Goal: Task Accomplishment & Management: Use online tool/utility

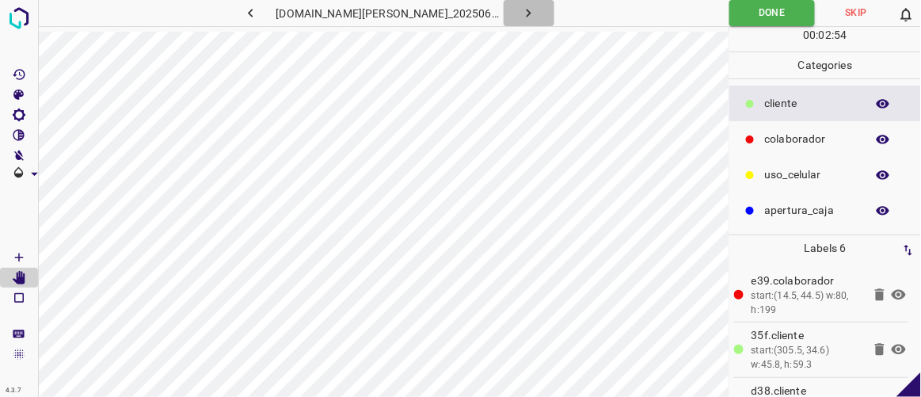
click at [520, 15] on icon "button" at bounding box center [528, 13] width 17 height 17
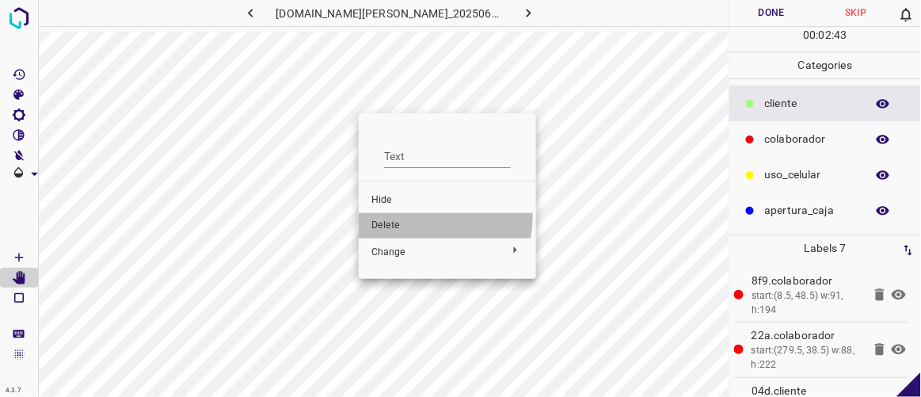
click at [412, 216] on li "Delete" at bounding box center [447, 225] width 177 height 25
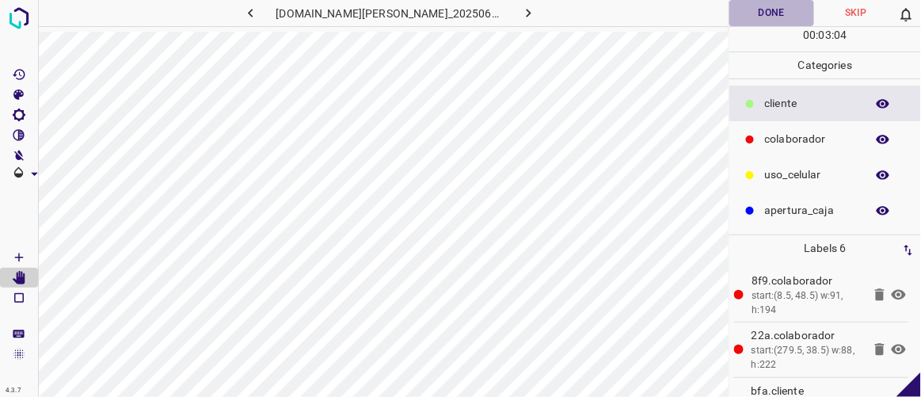
click at [791, 8] on button "Done" at bounding box center [771, 13] width 84 height 26
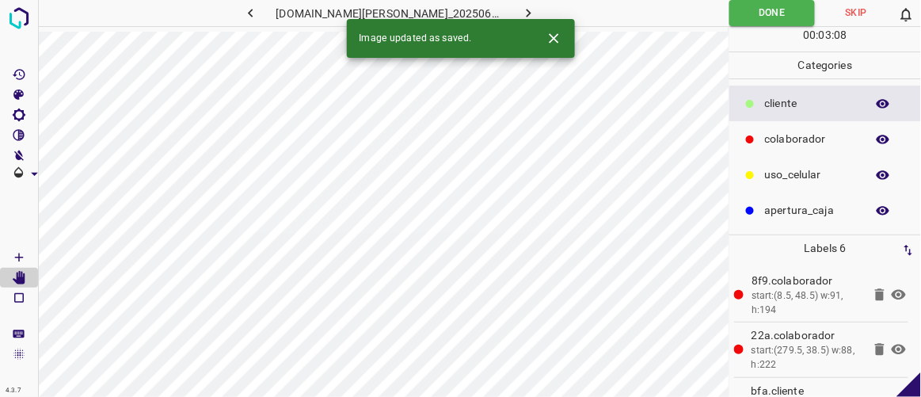
click at [522, 9] on button "button" at bounding box center [529, 13] width 51 height 26
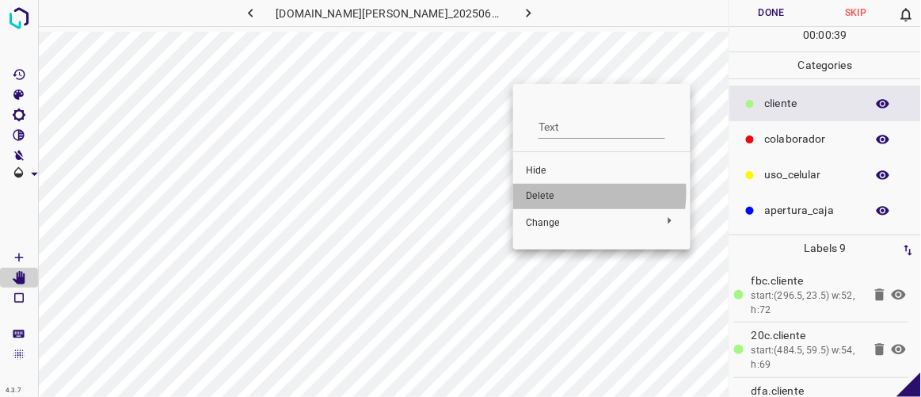
click at [558, 192] on span "Delete" at bounding box center [602, 196] width 152 height 14
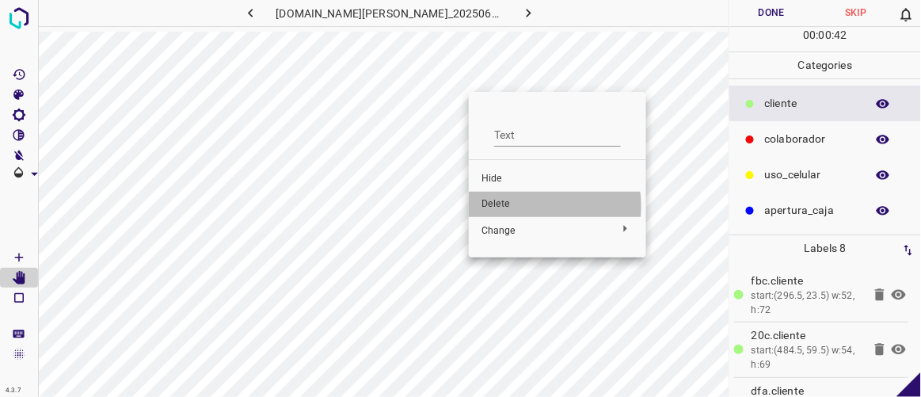
click at [506, 207] on span "Delete" at bounding box center [558, 204] width 152 height 14
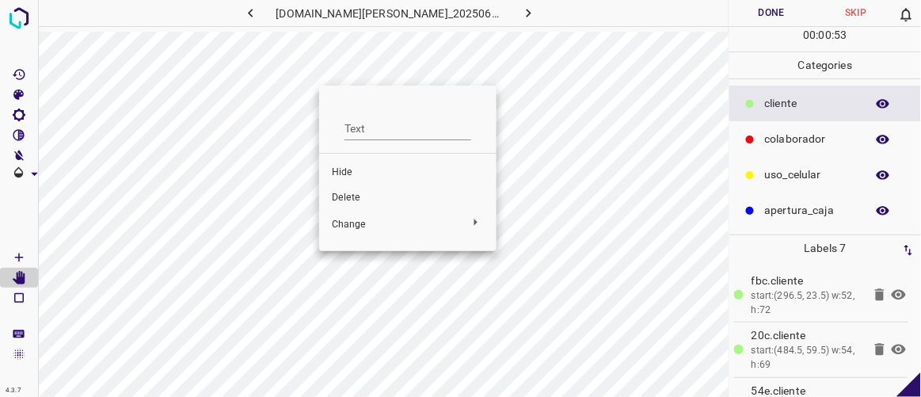
click at [368, 207] on li "Delete" at bounding box center [407, 197] width 177 height 25
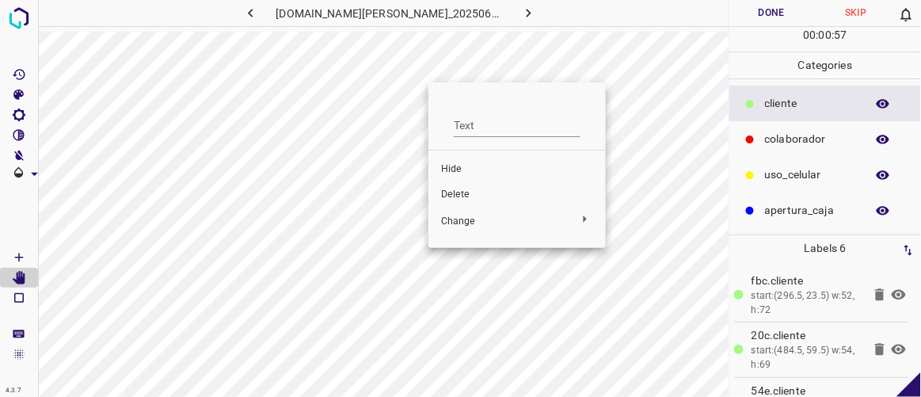
click at [466, 194] on span "Delete" at bounding box center [517, 195] width 152 height 14
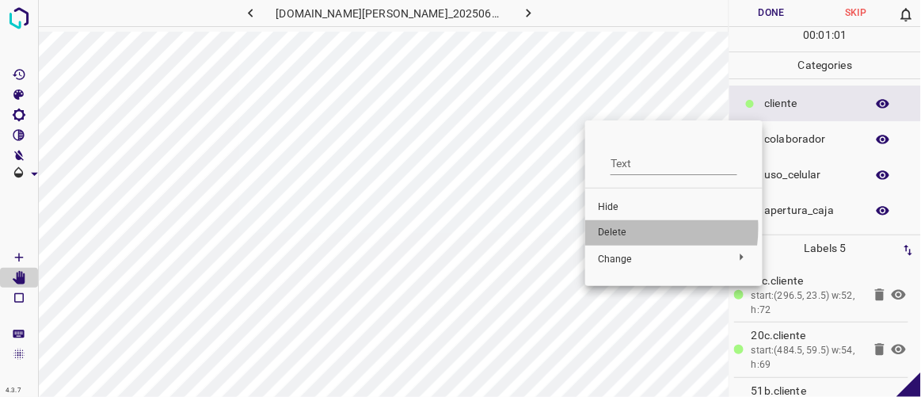
click at [616, 227] on span "Delete" at bounding box center [674, 233] width 152 height 14
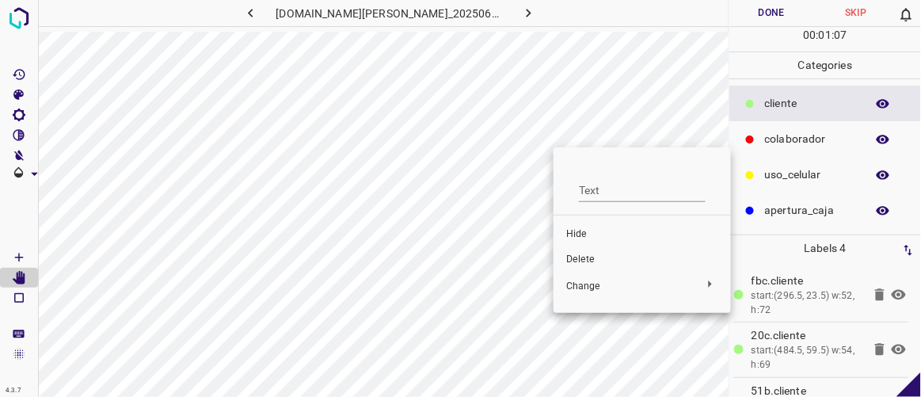
click at [591, 261] on span "Delete" at bounding box center [642, 260] width 152 height 14
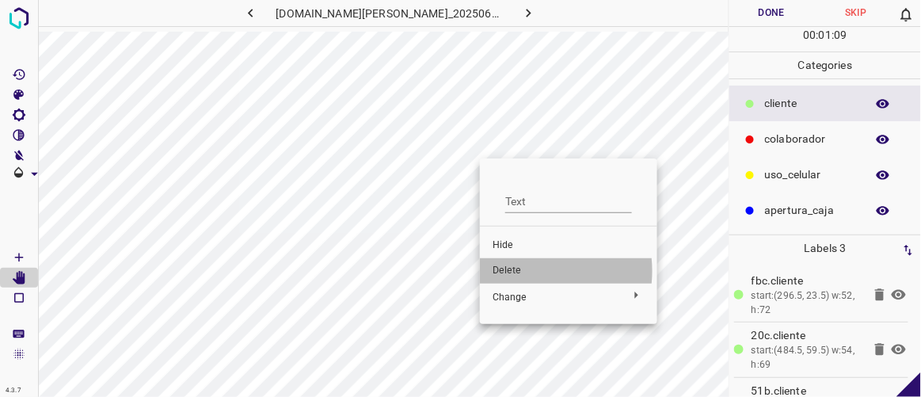
click at [527, 271] on span "Delete" at bounding box center [569, 271] width 152 height 14
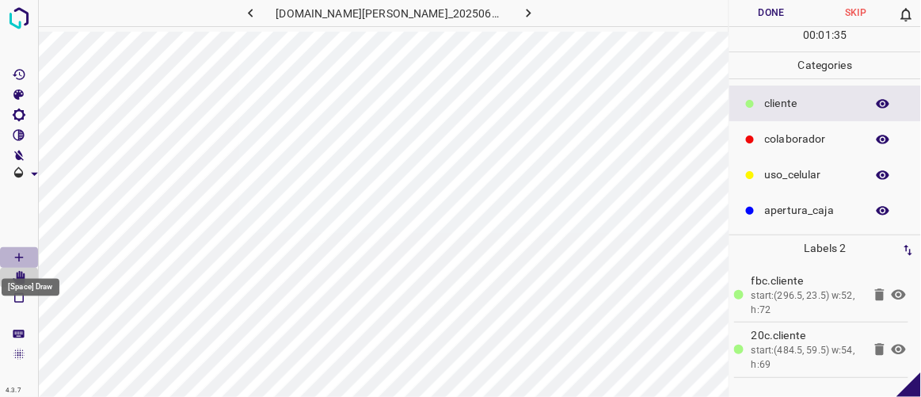
click at [19, 257] on icon "[Space] Draw" at bounding box center [19, 257] width 8 height 8
click at [786, 13] on button "Done" at bounding box center [771, 13] width 84 height 26
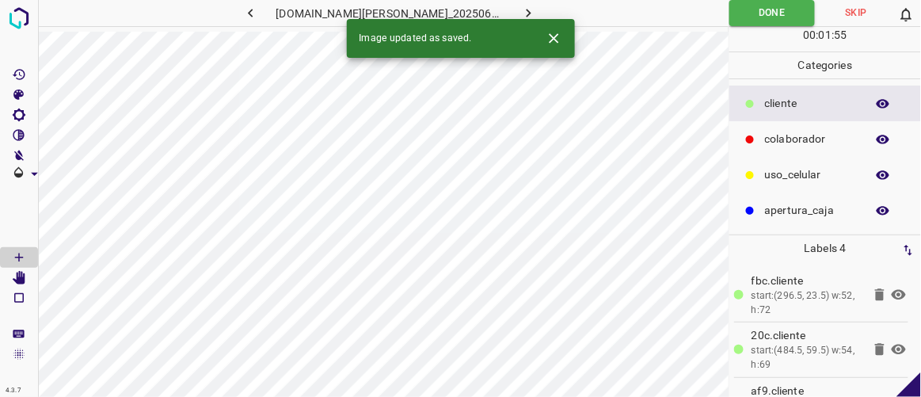
click at [520, 15] on icon "button" at bounding box center [528, 13] width 17 height 17
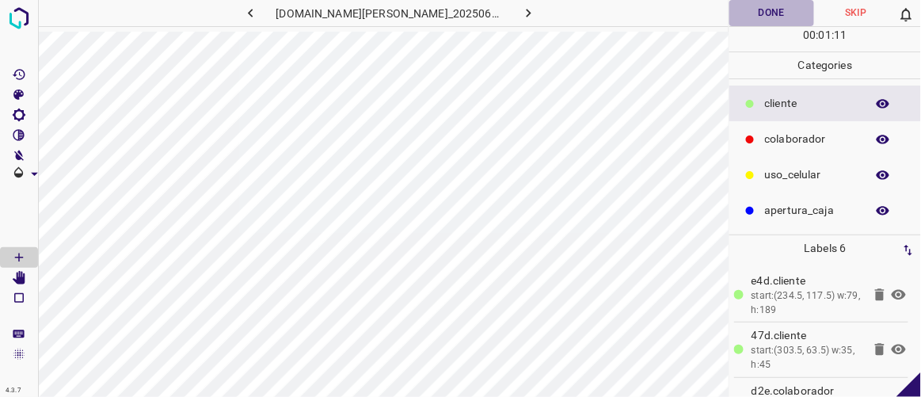
click at [762, 13] on button "Done" at bounding box center [771, 13] width 84 height 26
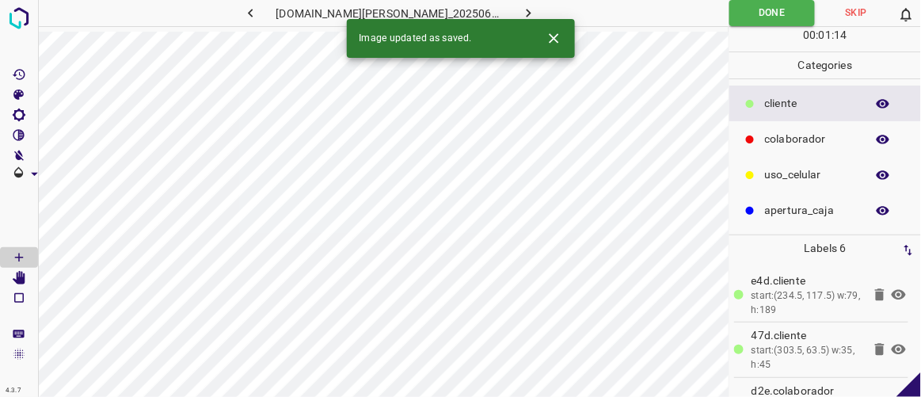
click at [259, 17] on icon "button" at bounding box center [250, 13] width 17 height 17
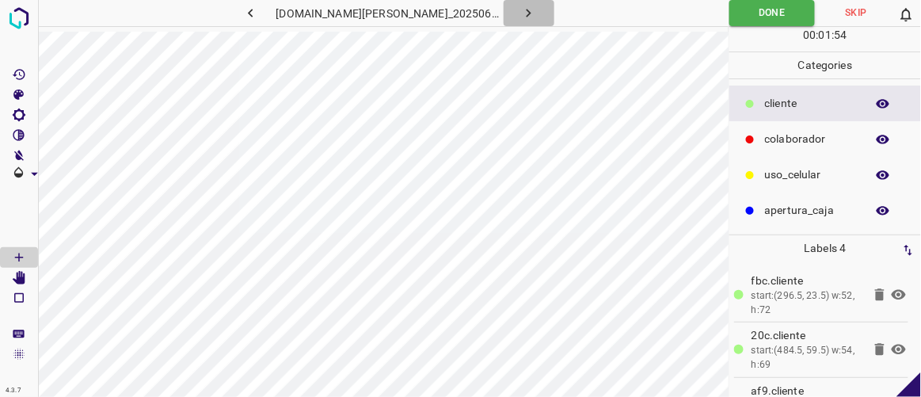
click at [520, 16] on icon "button" at bounding box center [528, 13] width 17 height 17
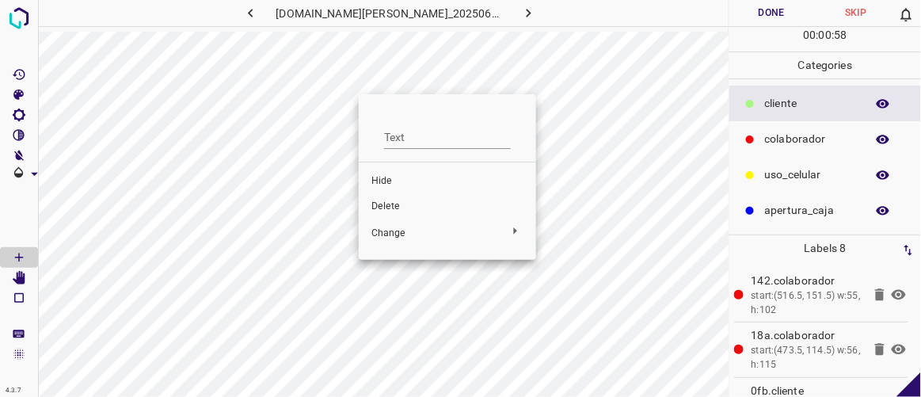
click at [385, 209] on span "Delete" at bounding box center [447, 207] width 152 height 14
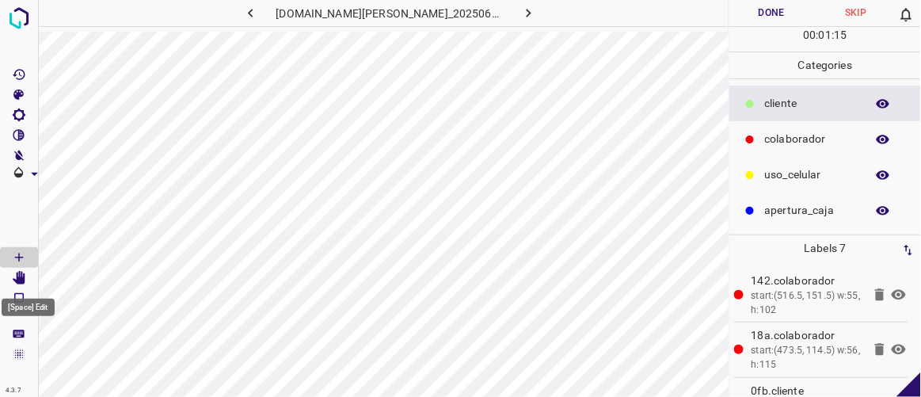
click at [18, 278] on icon "[Space] Edit" at bounding box center [19, 278] width 13 height 14
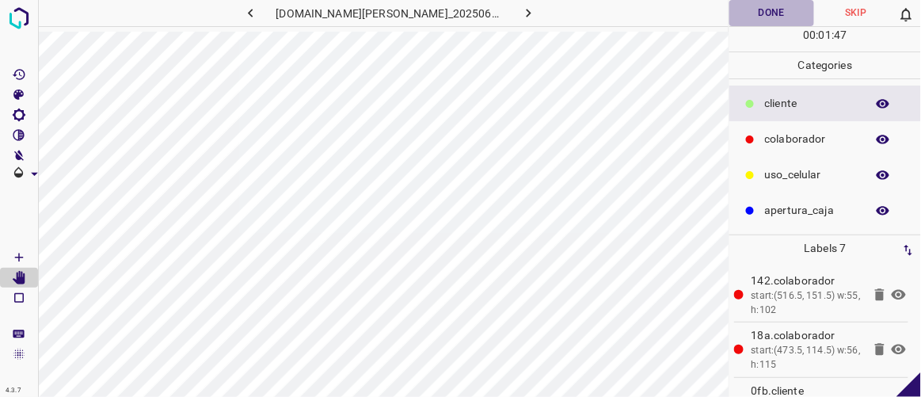
click at [757, 5] on button "Done" at bounding box center [771, 13] width 84 height 26
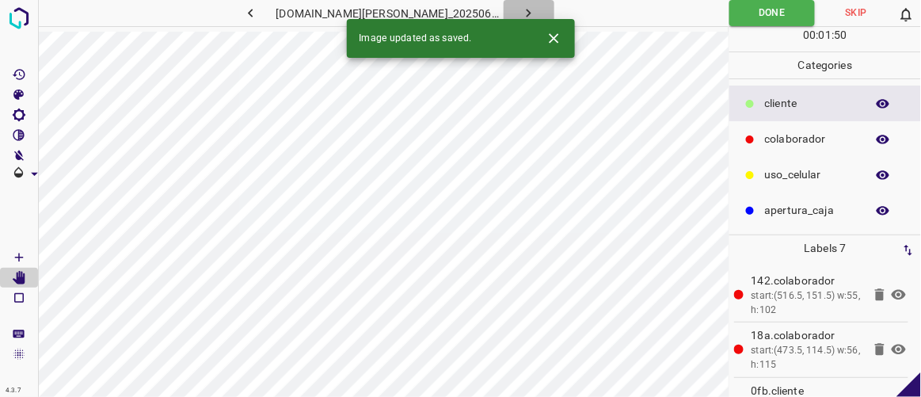
click at [520, 10] on icon "button" at bounding box center [528, 13] width 17 height 17
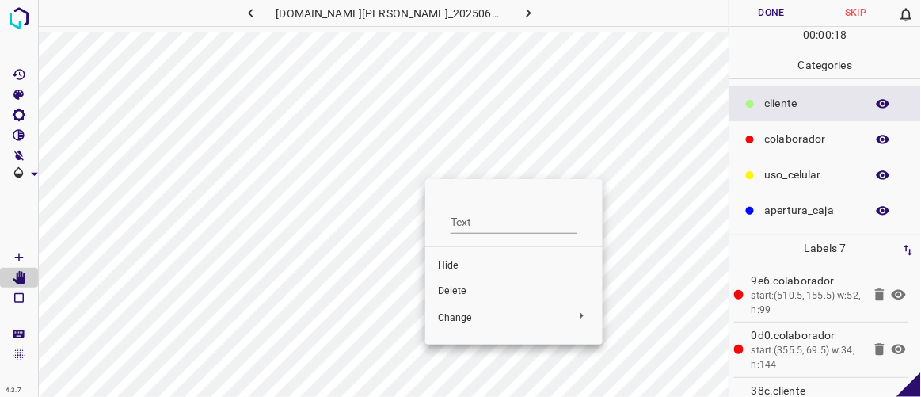
click at [420, 117] on div at bounding box center [460, 198] width 921 height 397
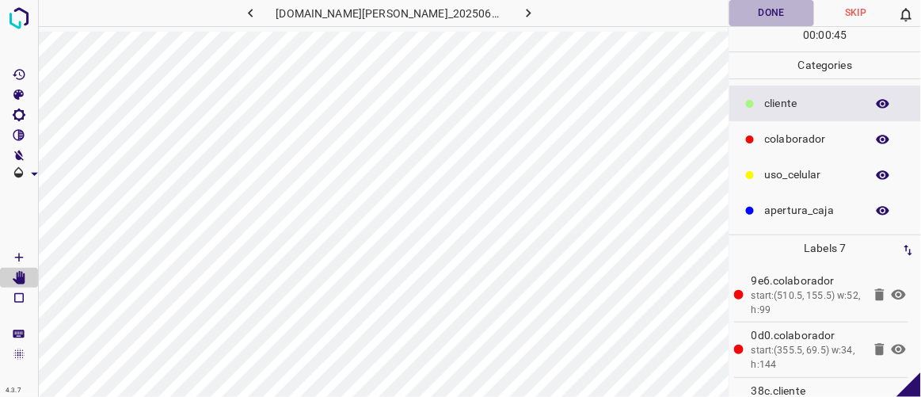
click at [773, 10] on button "Done" at bounding box center [771, 13] width 84 height 26
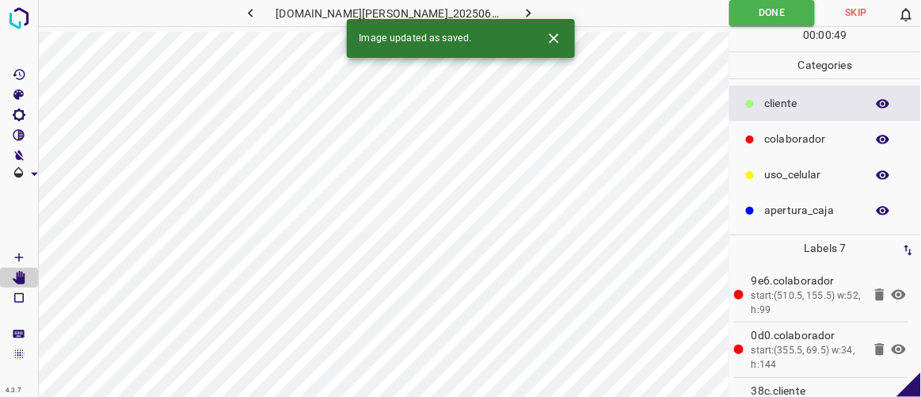
click at [527, 12] on icon "button" at bounding box center [529, 13] width 5 height 9
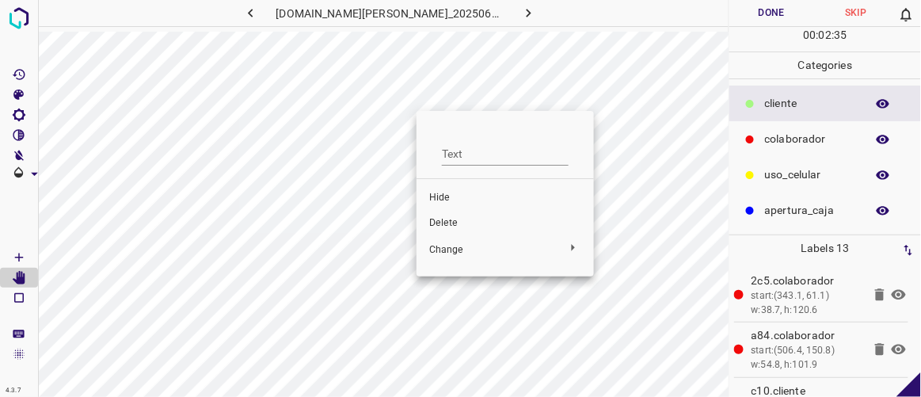
click at [451, 219] on span "Delete" at bounding box center [505, 223] width 152 height 14
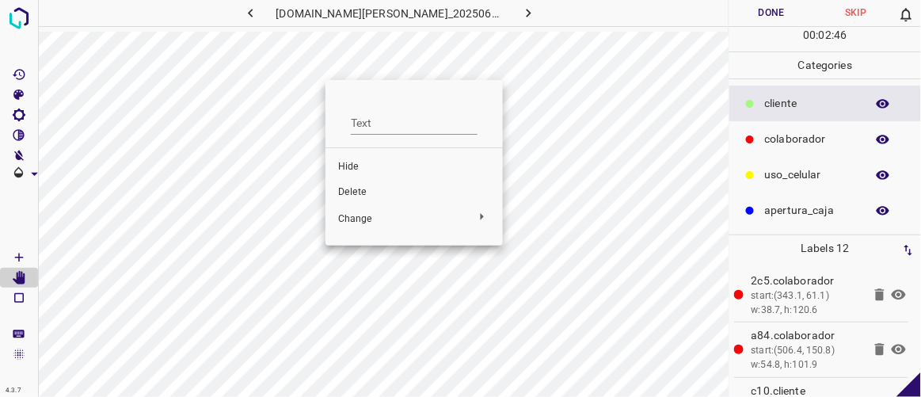
click at [356, 192] on span "Delete" at bounding box center [414, 192] width 152 height 14
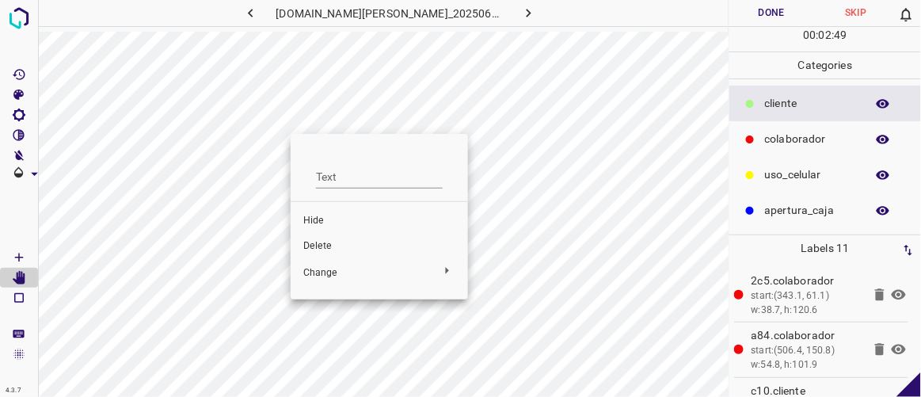
click at [329, 242] on span "Delete" at bounding box center [379, 246] width 152 height 14
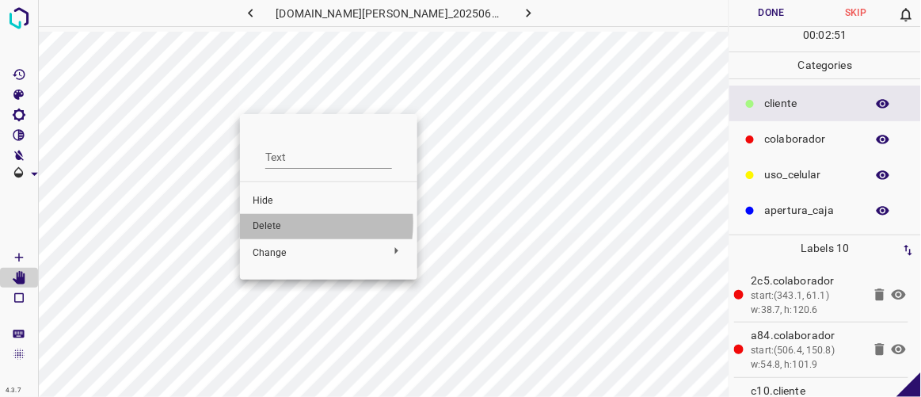
click at [286, 223] on span "Delete" at bounding box center [329, 226] width 152 height 14
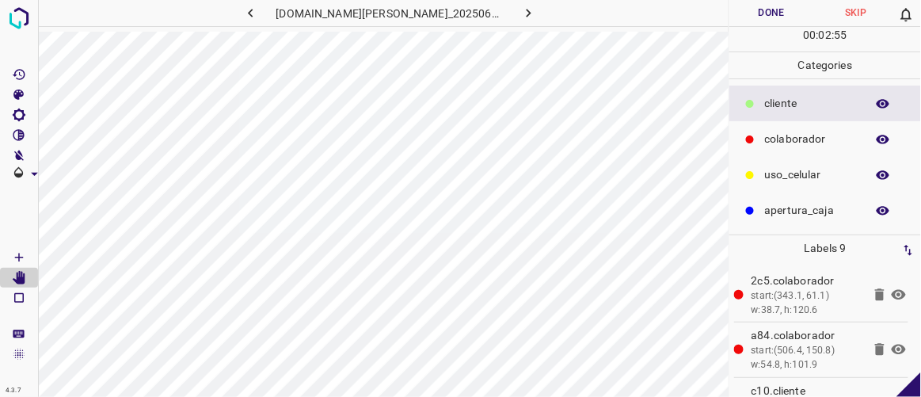
click at [767, 9] on button "Done" at bounding box center [771, 13] width 84 height 26
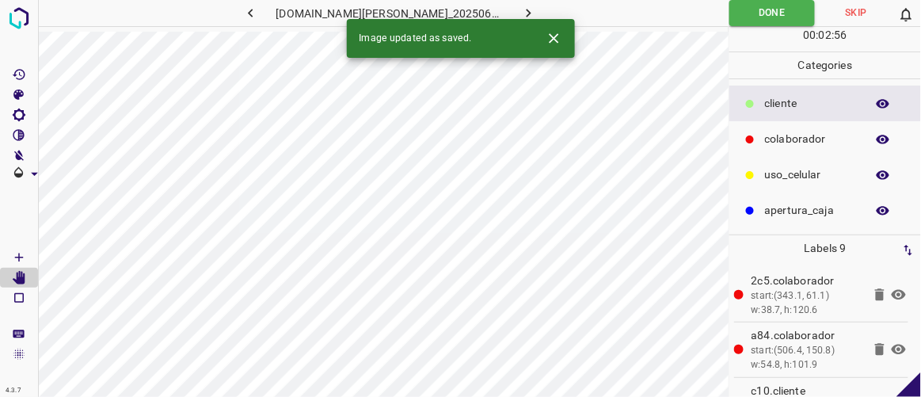
click at [520, 7] on icon "button" at bounding box center [528, 13] width 17 height 17
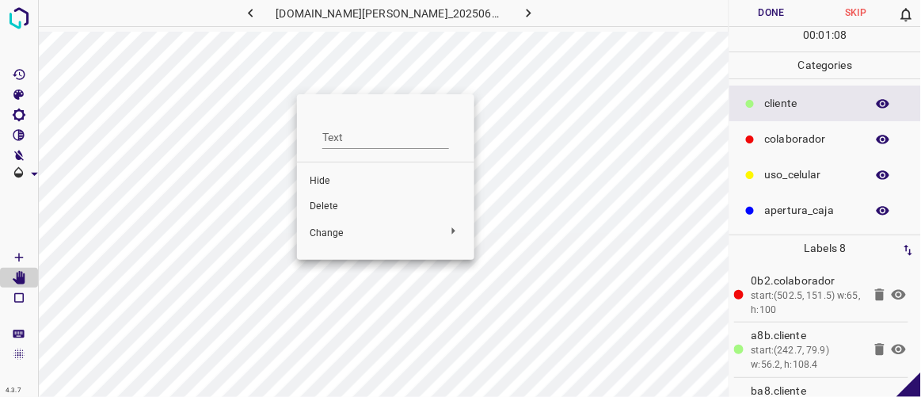
click at [331, 208] on span "Delete" at bounding box center [386, 207] width 152 height 14
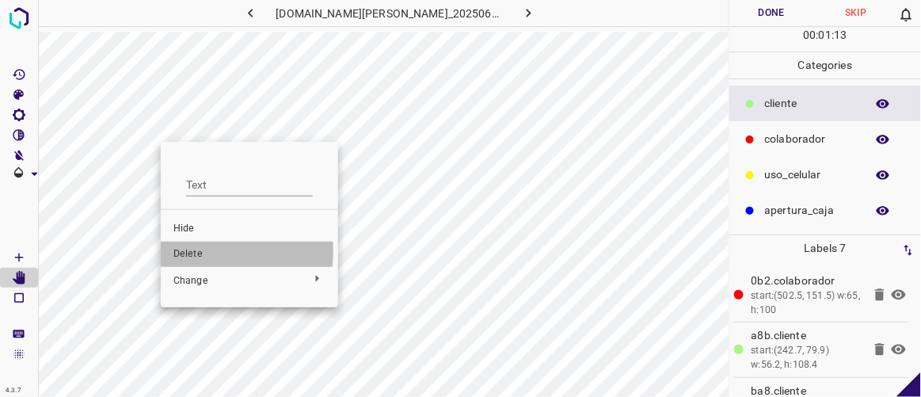
drag, startPoint x: 204, startPoint y: 250, endPoint x: 202, endPoint y: 242, distance: 9.0
click at [204, 250] on span "Delete" at bounding box center [249, 254] width 152 height 14
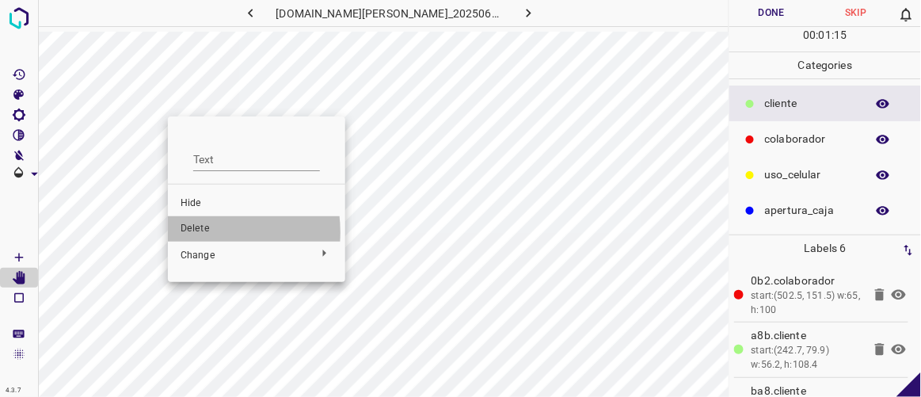
click at [195, 232] on span "Delete" at bounding box center [257, 229] width 152 height 14
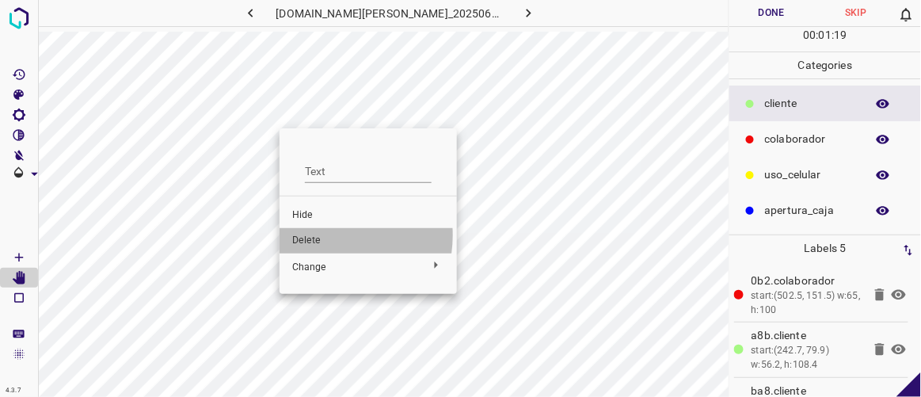
click at [322, 235] on span "Delete" at bounding box center [368, 241] width 152 height 14
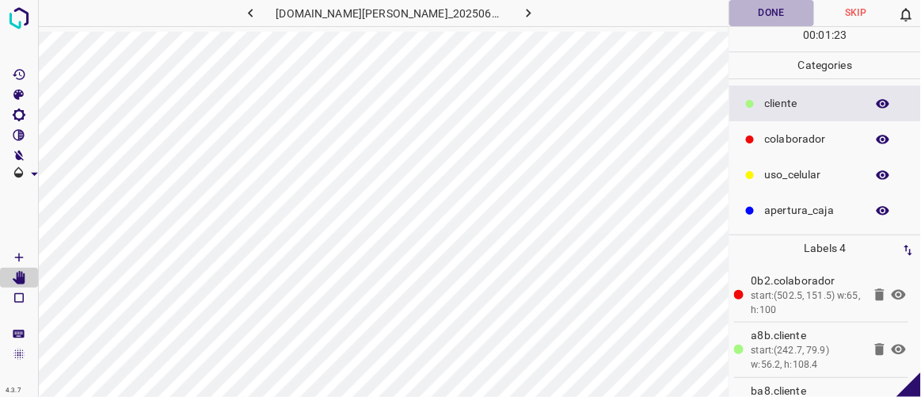
click at [746, 20] on button "Done" at bounding box center [771, 13] width 84 height 26
click at [520, 11] on icon "button" at bounding box center [528, 13] width 17 height 17
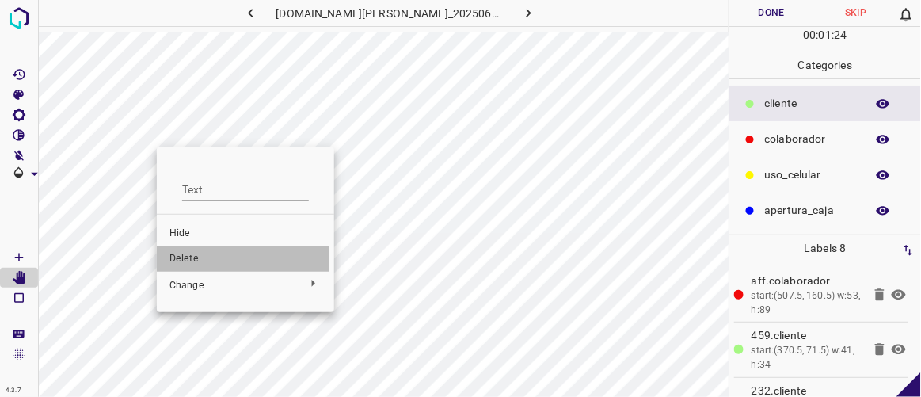
click at [189, 258] on span "Delete" at bounding box center [245, 259] width 152 height 14
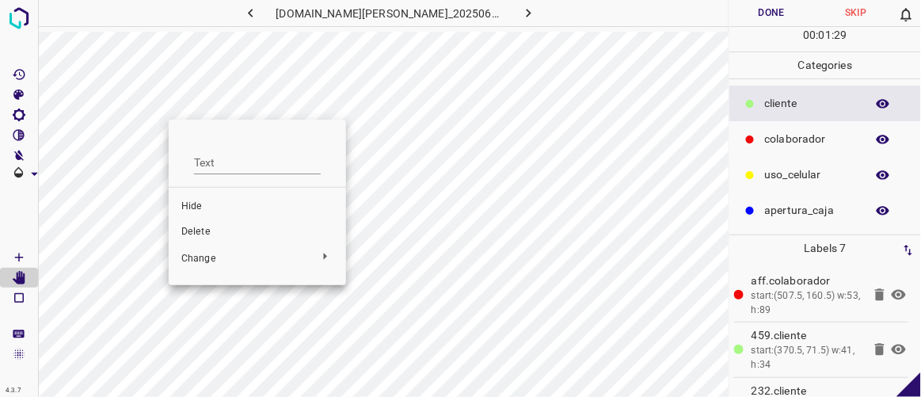
click at [188, 228] on span "Delete" at bounding box center [257, 232] width 152 height 14
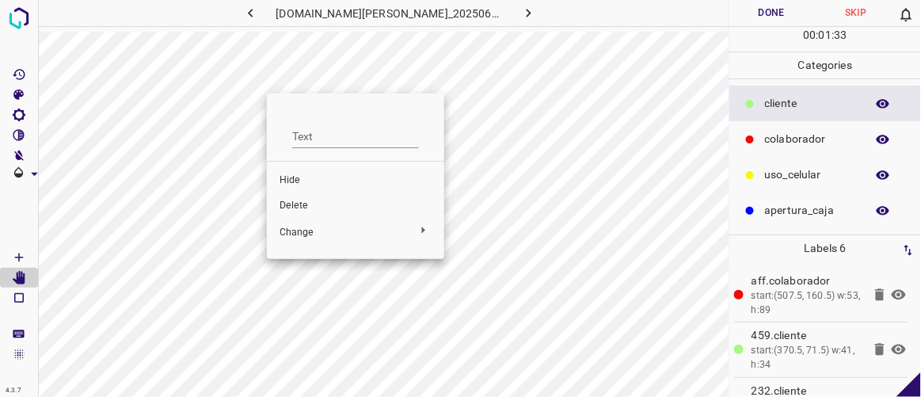
click at [294, 205] on span "Delete" at bounding box center [356, 206] width 152 height 14
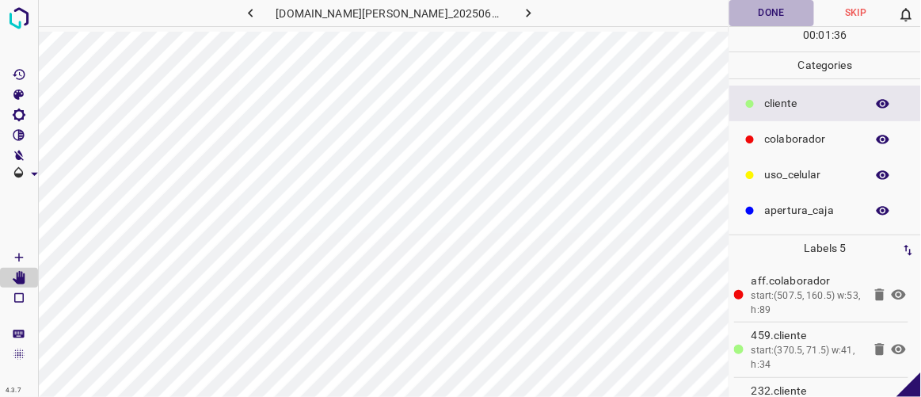
click at [750, 13] on button "Done" at bounding box center [771, 13] width 84 height 26
click at [527, 10] on icon "button" at bounding box center [529, 13] width 5 height 9
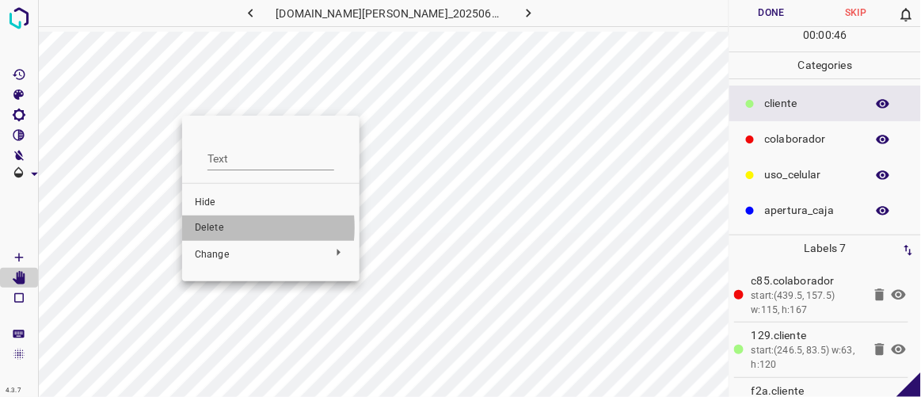
click at [217, 227] on span "Delete" at bounding box center [271, 228] width 152 height 14
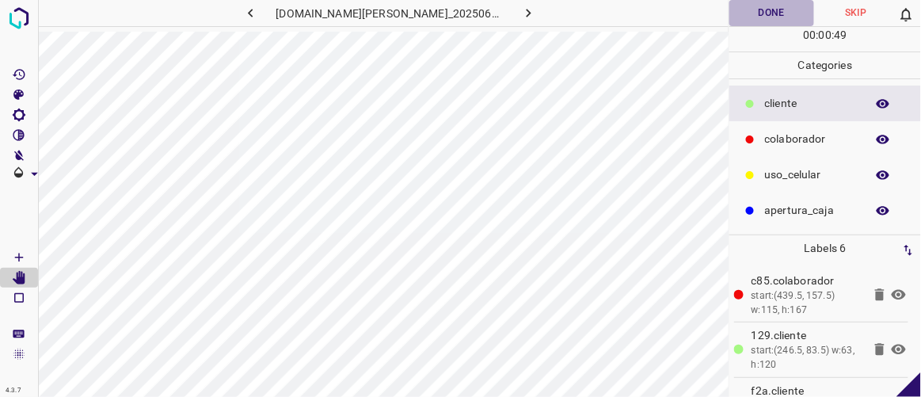
click at [775, 13] on button "Done" at bounding box center [771, 13] width 84 height 26
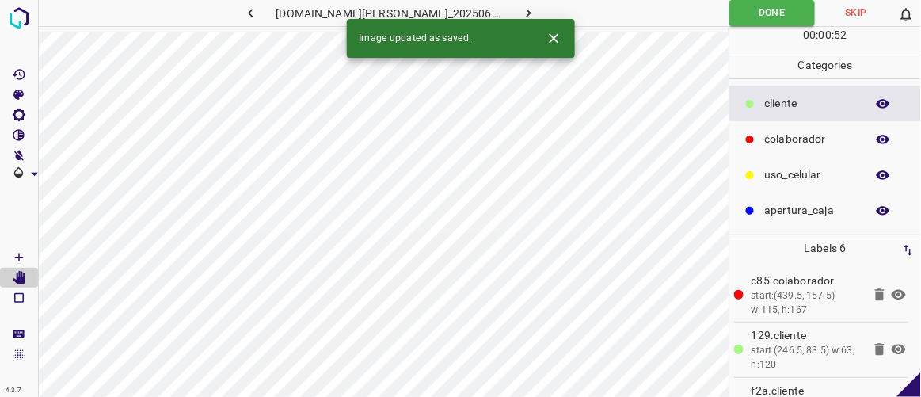
click at [520, 10] on icon "button" at bounding box center [528, 13] width 17 height 17
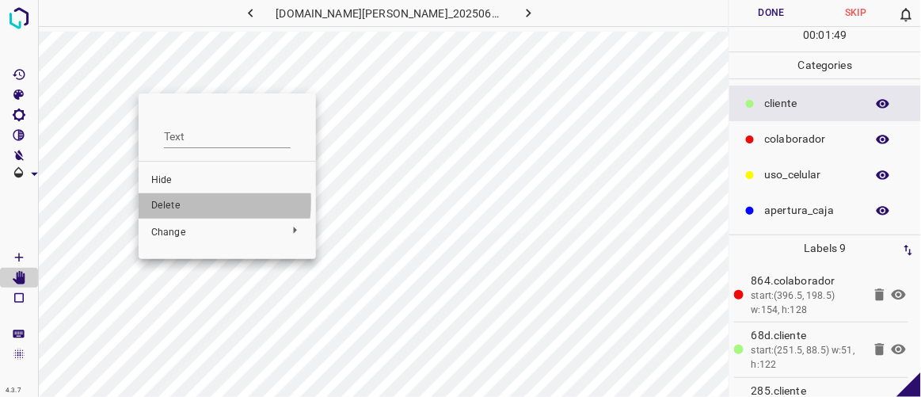
click at [160, 201] on span "Delete" at bounding box center [227, 206] width 152 height 14
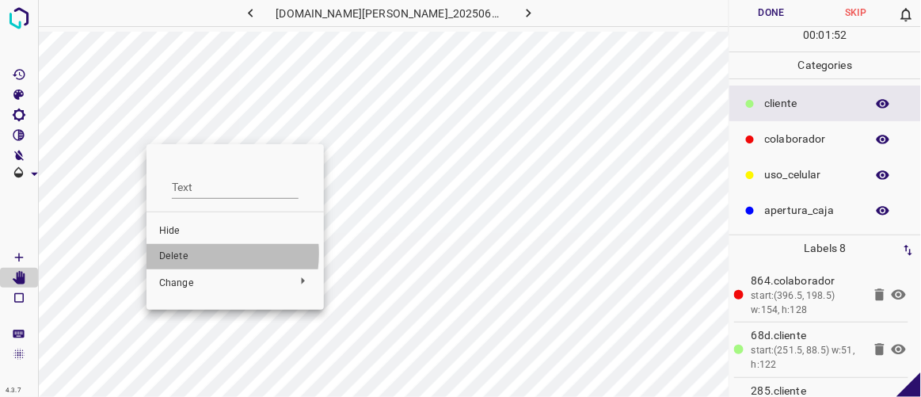
click at [189, 253] on span "Delete" at bounding box center [235, 256] width 152 height 14
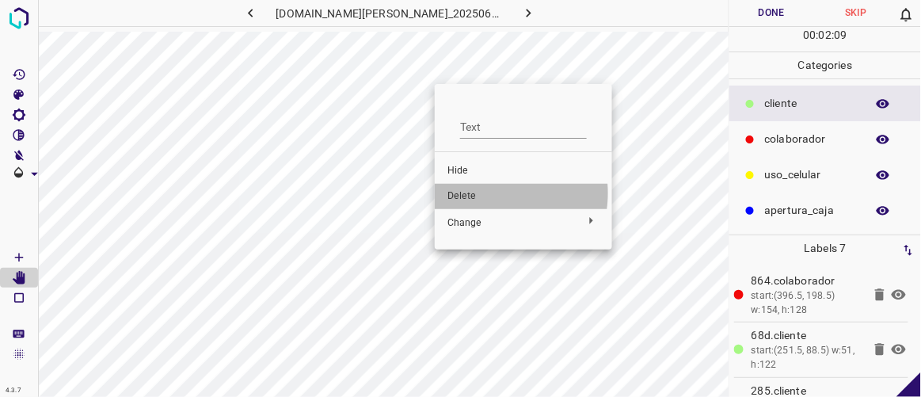
click at [482, 192] on span "Delete" at bounding box center [523, 196] width 152 height 14
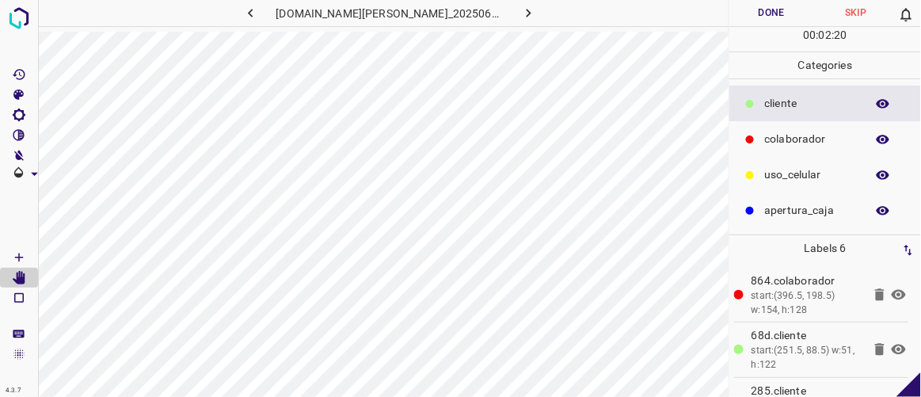
click at [791, 11] on button "Done" at bounding box center [771, 13] width 84 height 26
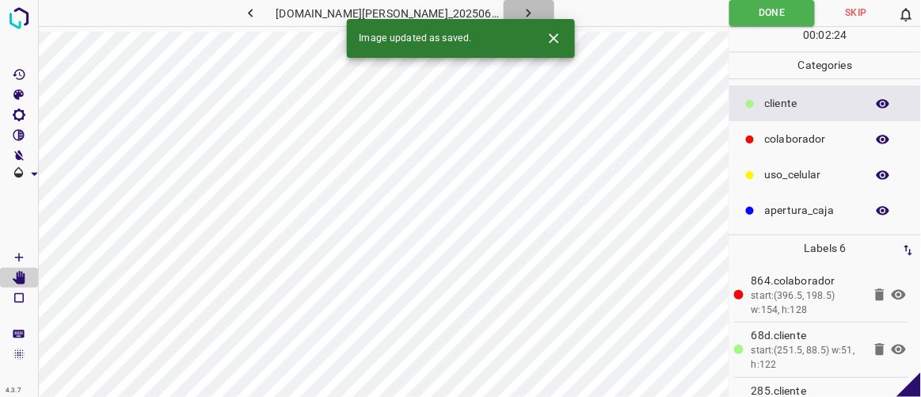
click at [523, 10] on button "button" at bounding box center [529, 13] width 51 height 26
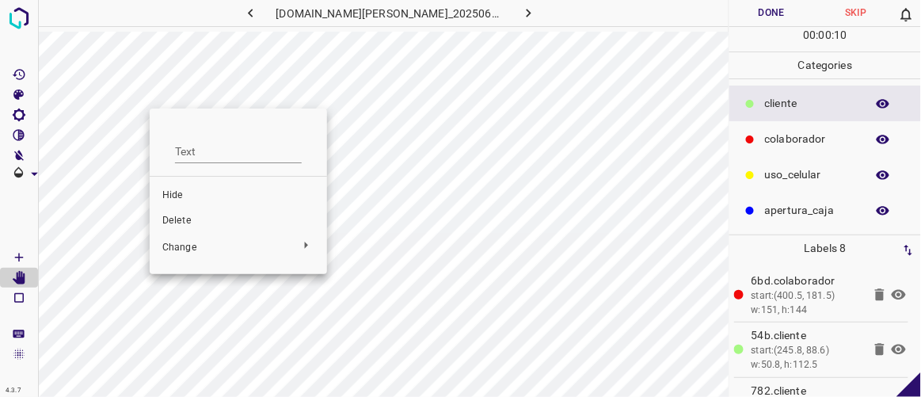
click at [173, 220] on span "Delete" at bounding box center [238, 221] width 152 height 14
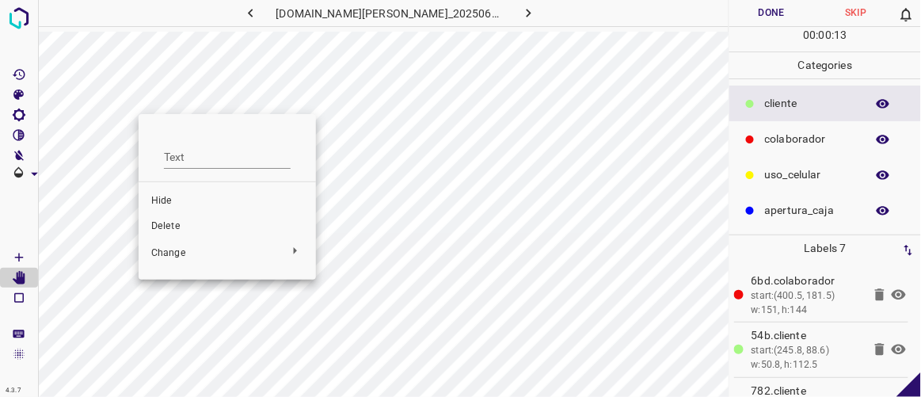
click at [183, 222] on span "Delete" at bounding box center [227, 226] width 152 height 14
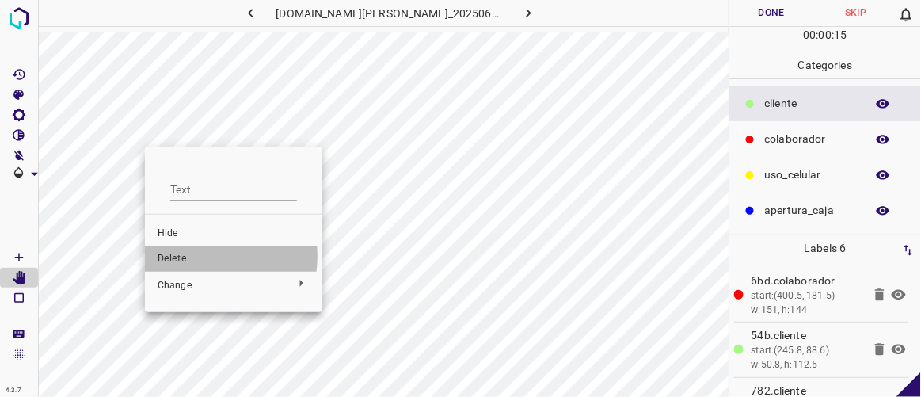
click at [186, 256] on span "Delete" at bounding box center [234, 259] width 152 height 14
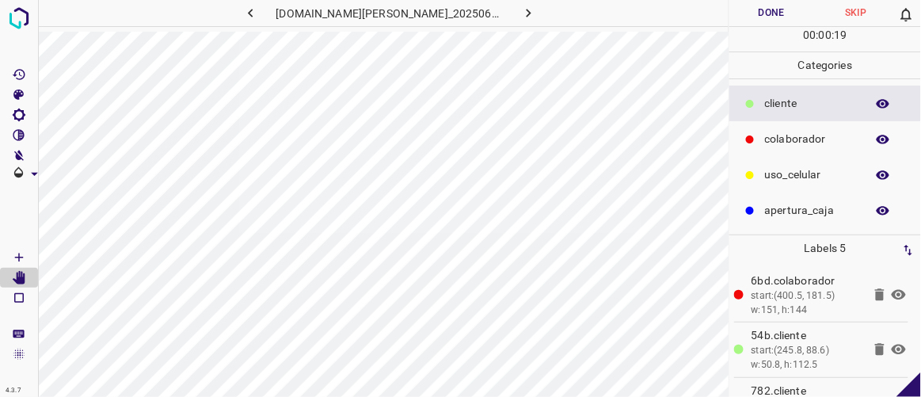
click at [791, 15] on button "Done" at bounding box center [771, 13] width 84 height 26
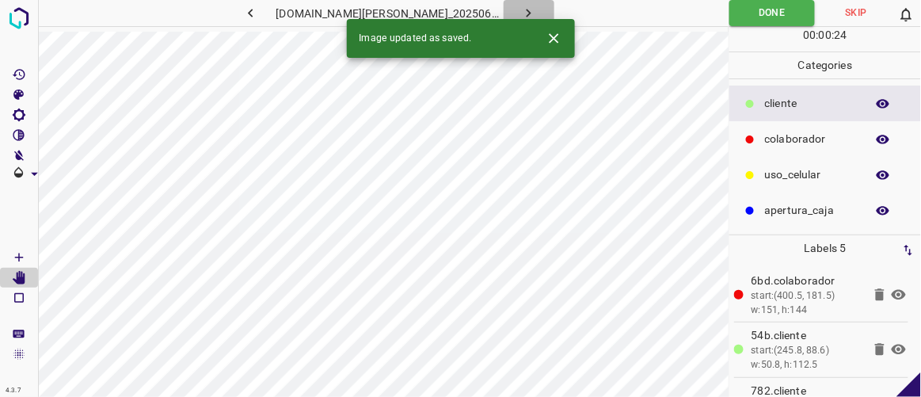
click at [520, 10] on icon "button" at bounding box center [528, 13] width 17 height 17
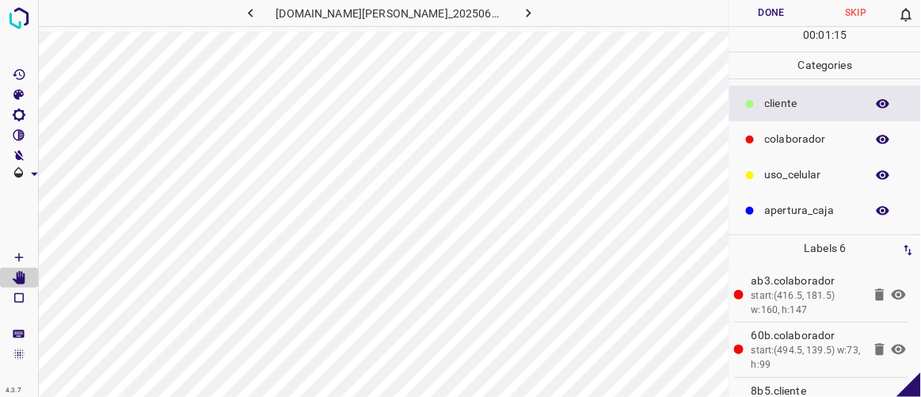
click at [773, 4] on button "Done" at bounding box center [771, 13] width 84 height 26
click at [520, 17] on icon "button" at bounding box center [528, 13] width 17 height 17
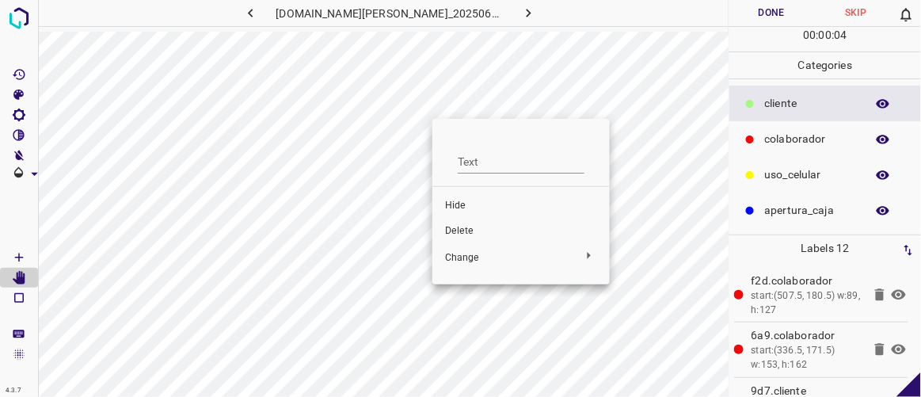
click at [452, 228] on span "Delete" at bounding box center [521, 231] width 152 height 14
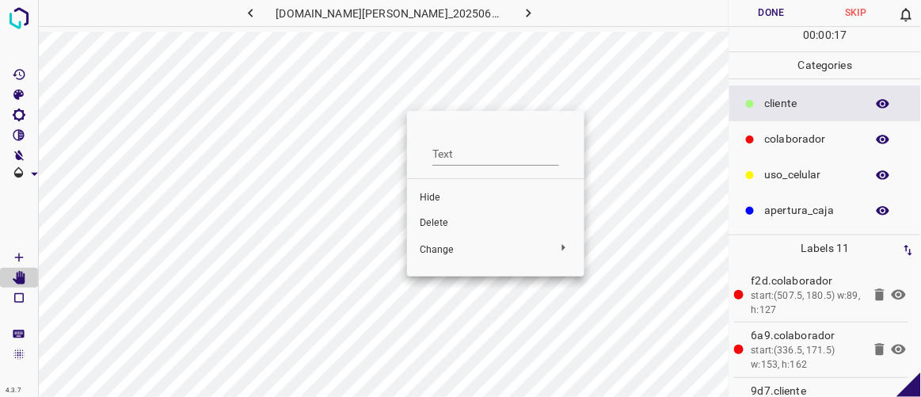
click at [395, 126] on div at bounding box center [460, 198] width 921 height 397
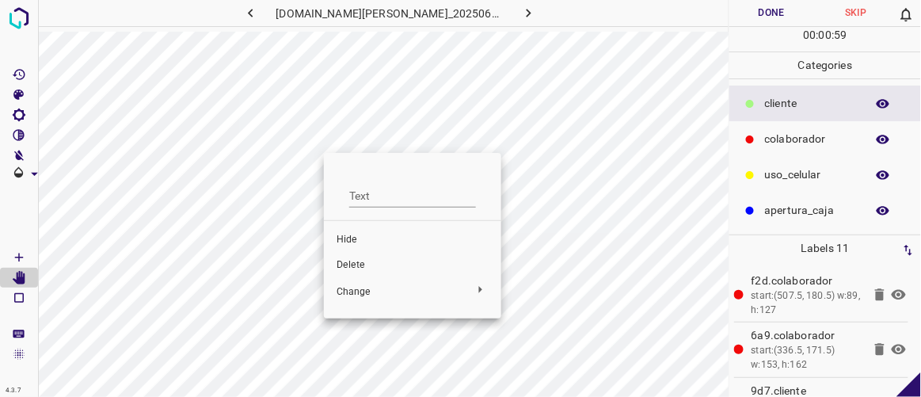
click at [550, 81] on div at bounding box center [460, 198] width 921 height 397
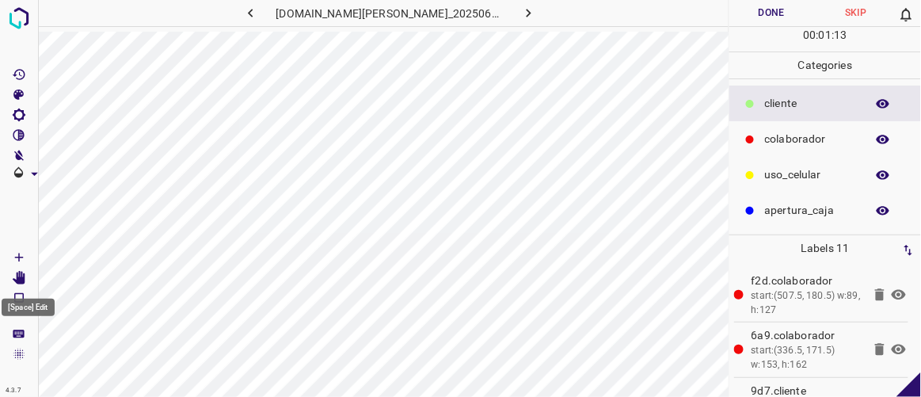
click at [19, 278] on icon "[Space] Edit" at bounding box center [19, 278] width 13 height 14
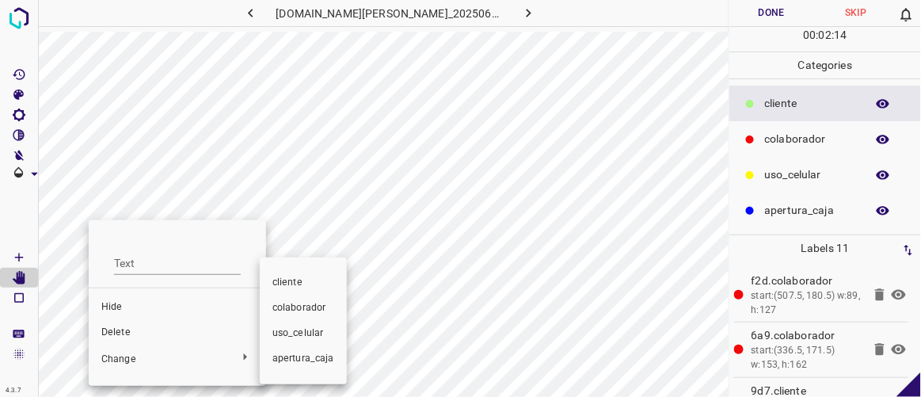
click at [125, 333] on div at bounding box center [460, 198] width 921 height 397
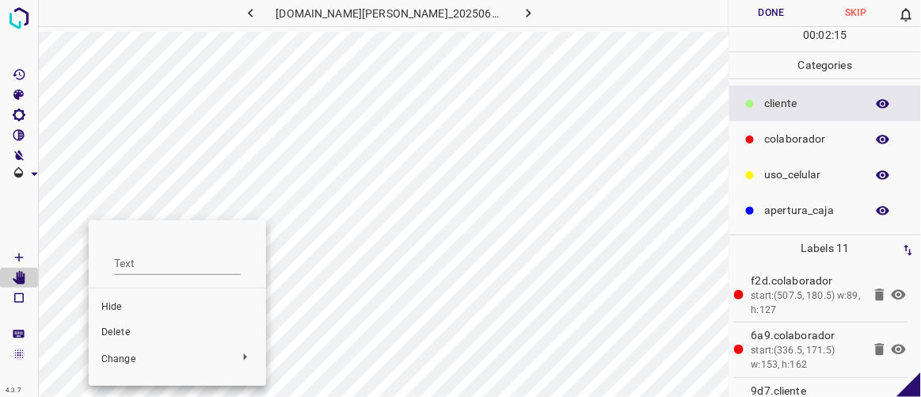
click at [124, 333] on span "Delete" at bounding box center [177, 333] width 152 height 14
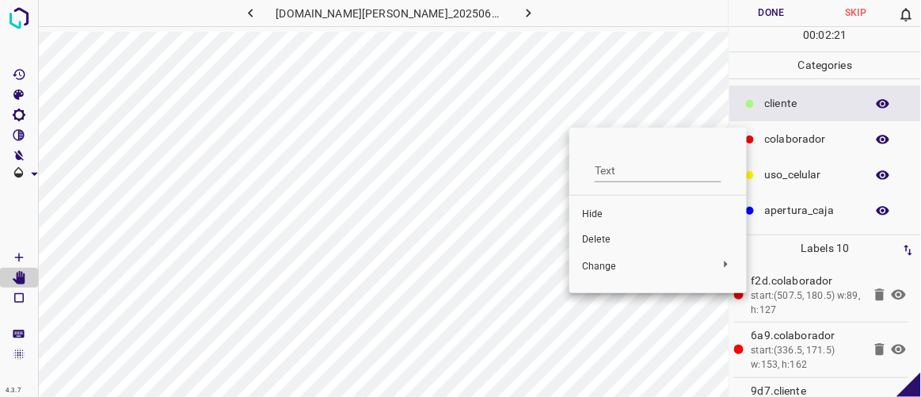
click at [603, 241] on span "Delete" at bounding box center [658, 240] width 152 height 14
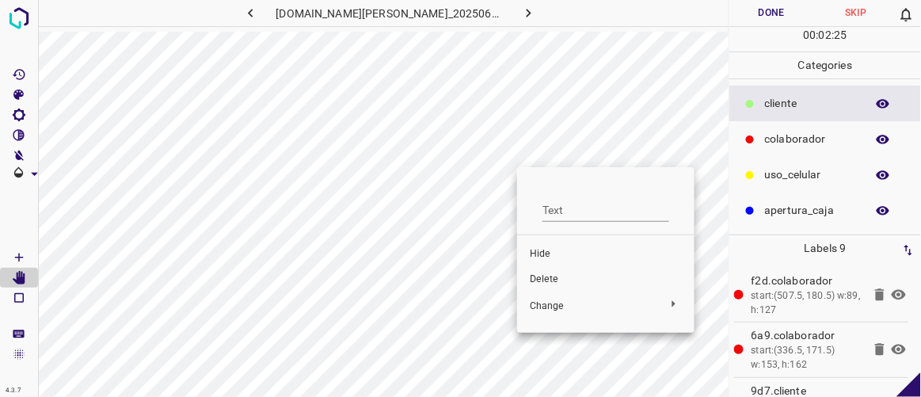
click at [559, 278] on span "Delete" at bounding box center [606, 279] width 152 height 14
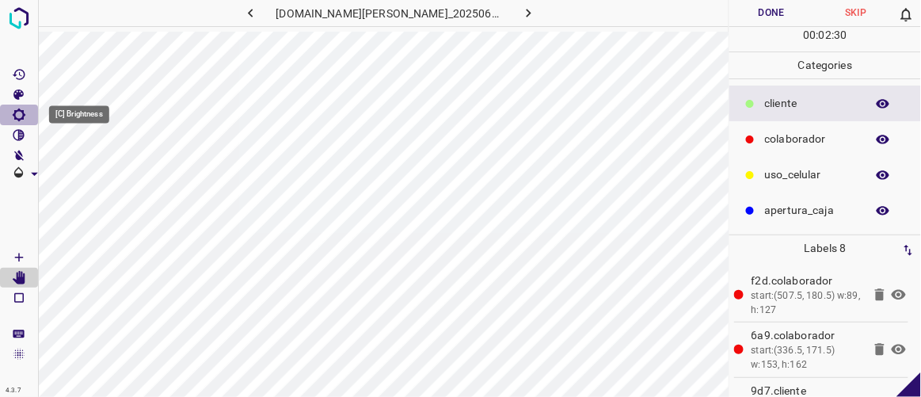
click at [26, 112] on Brightness"] "[C] Brightness" at bounding box center [19, 115] width 38 height 21
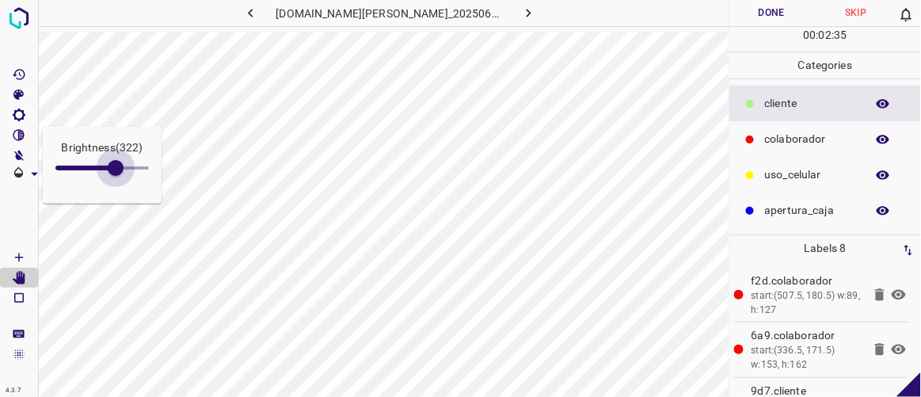
type input "326"
click at [120, 204] on div "Brightness ( 347 ) 4.3.7 doggis-leon.ddns.net_20250613_204345_000005490.jpg Don…" at bounding box center [460, 198] width 921 height 397
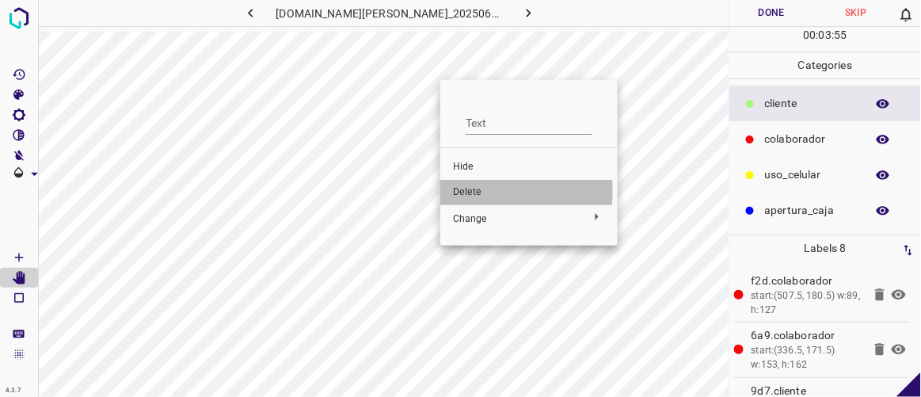
click at [467, 192] on span "Delete" at bounding box center [529, 192] width 152 height 14
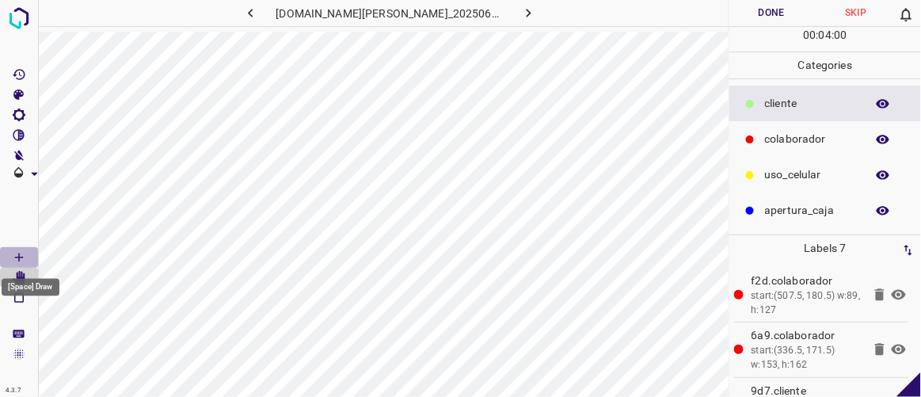
click at [21, 258] on icon "[Space] Draw" at bounding box center [19, 257] width 14 height 14
click at [18, 113] on icon "[C] Brightness" at bounding box center [19, 115] width 14 height 14
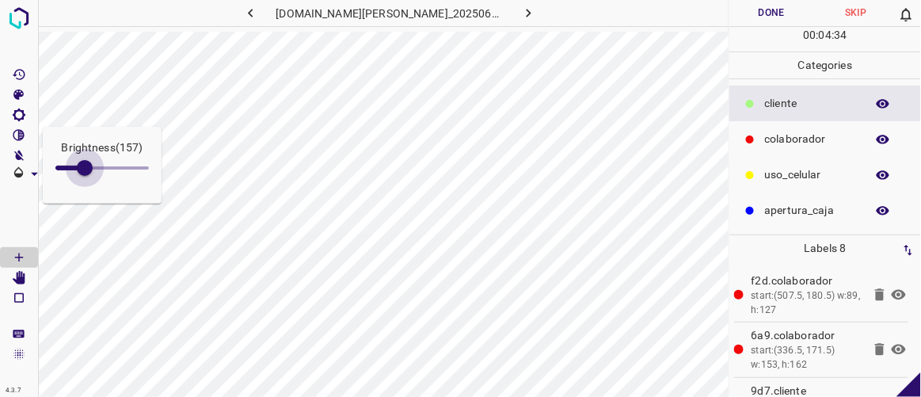
type input "153"
drag, startPoint x: 119, startPoint y: 169, endPoint x: 84, endPoint y: 179, distance: 36.1
click at [84, 176] on span at bounding box center [84, 168] width 16 height 16
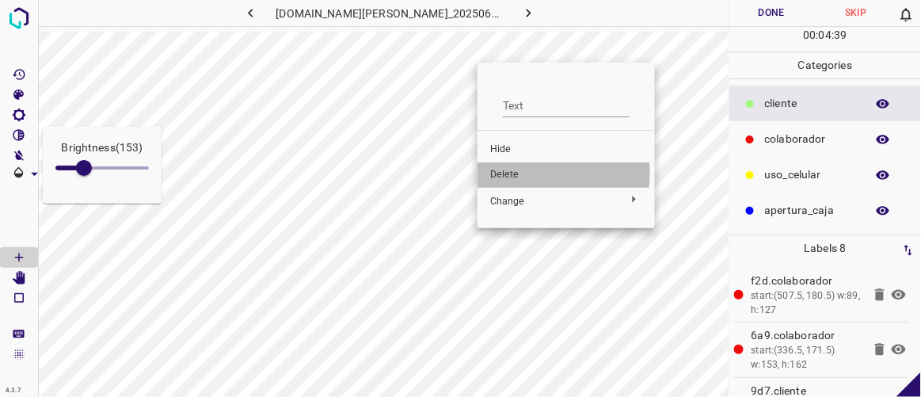
click at [512, 173] on span "Delete" at bounding box center [566, 175] width 152 height 14
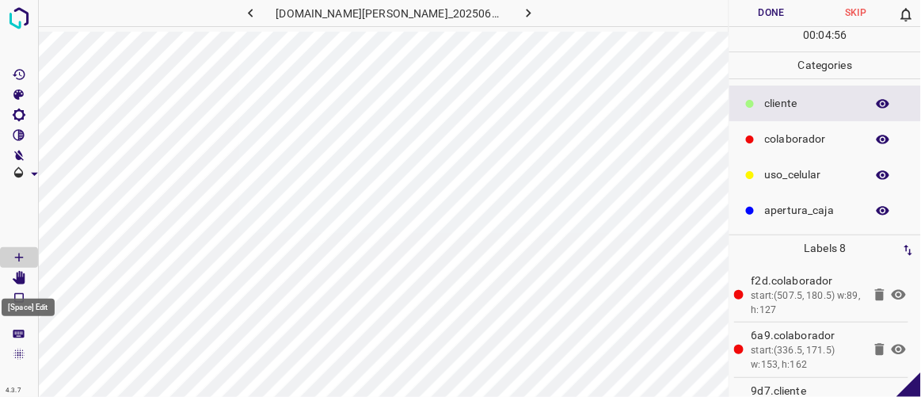
click at [21, 274] on icon "[Space] Edit" at bounding box center [19, 278] width 13 height 14
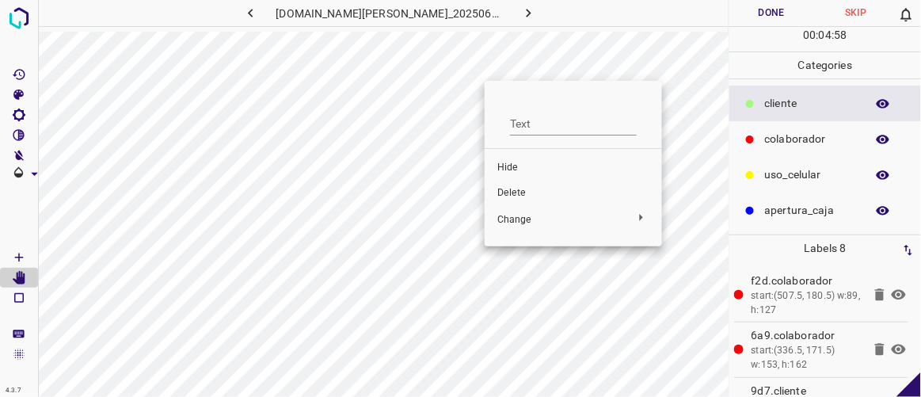
click at [513, 188] on span "Delete" at bounding box center [573, 193] width 152 height 14
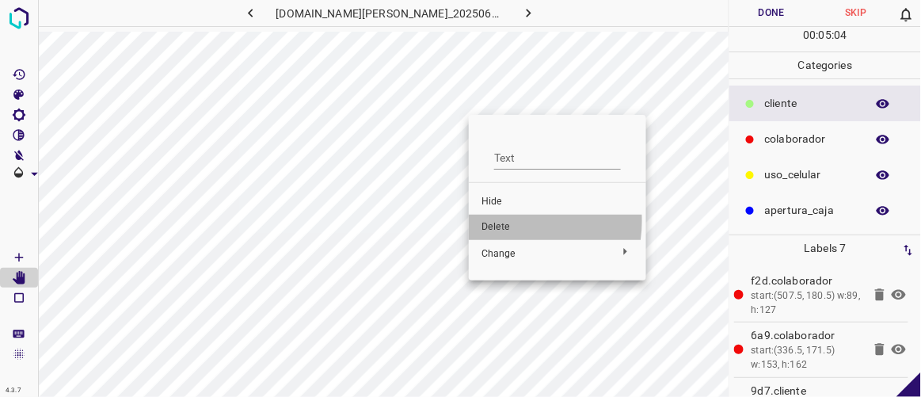
click at [506, 221] on span "Delete" at bounding box center [558, 227] width 152 height 14
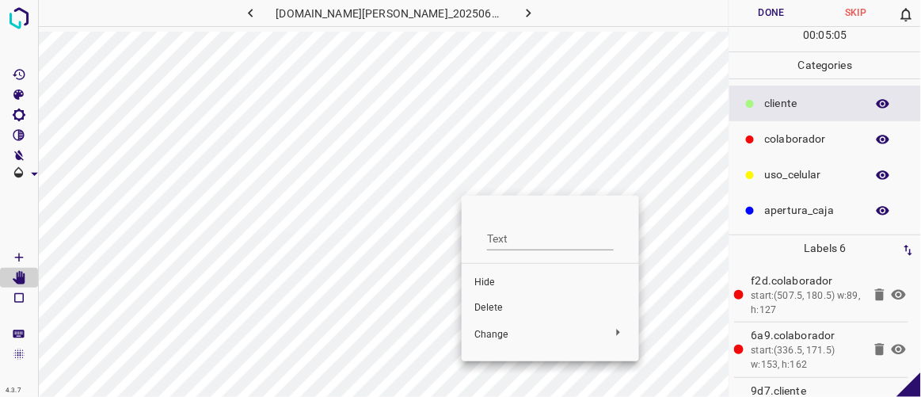
click at [510, 305] on span "Delete" at bounding box center [550, 308] width 152 height 14
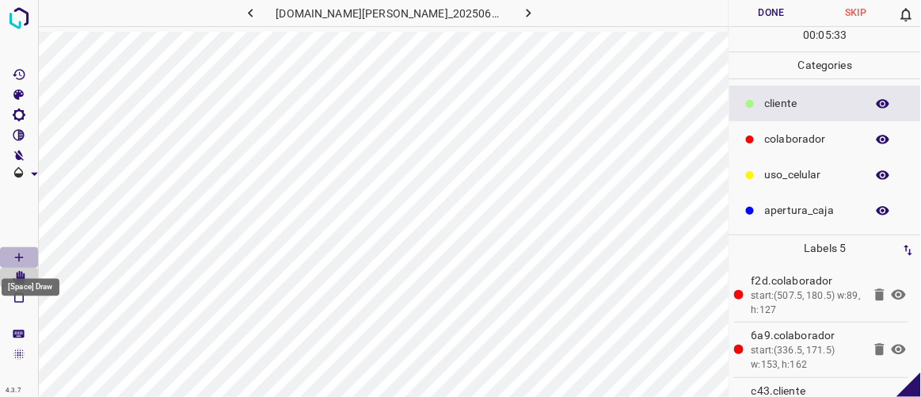
click at [21, 256] on icon "[Space] Draw" at bounding box center [19, 257] width 14 height 14
click at [24, 273] on div "[Space] Draw" at bounding box center [30, 283] width 61 height 30
click at [20, 280] on icon "[Space] Edit" at bounding box center [19, 278] width 13 height 14
click at [21, 258] on icon "[Space] Draw" at bounding box center [19, 257] width 14 height 14
click at [773, 13] on button "Done" at bounding box center [771, 13] width 84 height 26
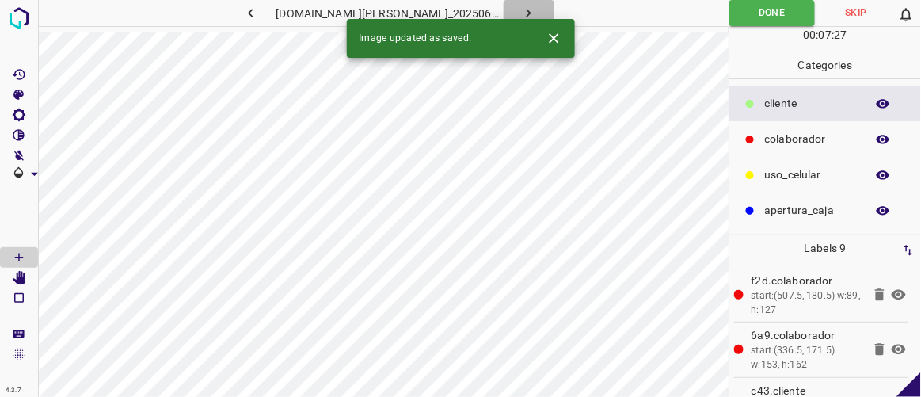
click at [527, 13] on icon "button" at bounding box center [529, 13] width 5 height 9
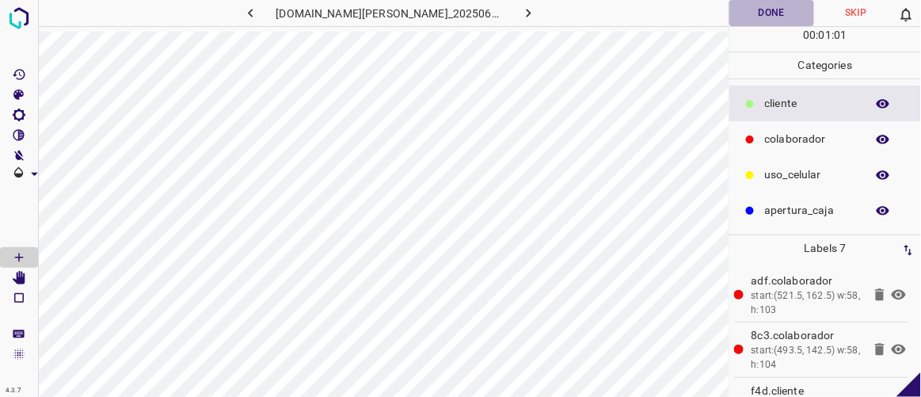
click at [777, 7] on button "Done" at bounding box center [771, 13] width 84 height 26
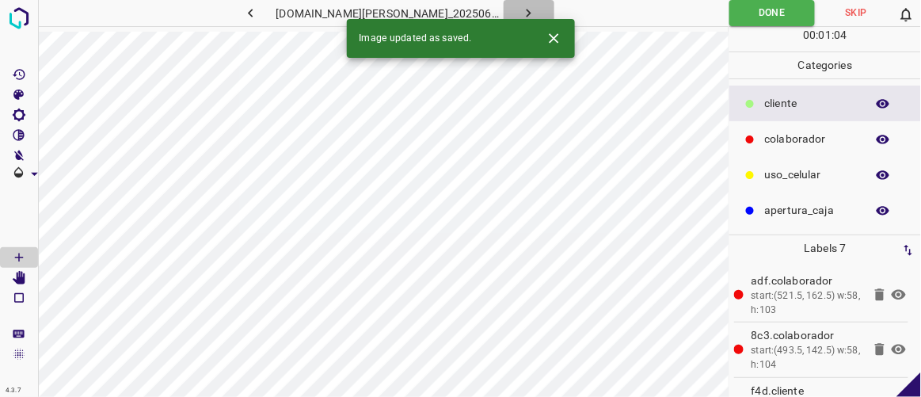
click at [520, 15] on icon "button" at bounding box center [528, 13] width 17 height 17
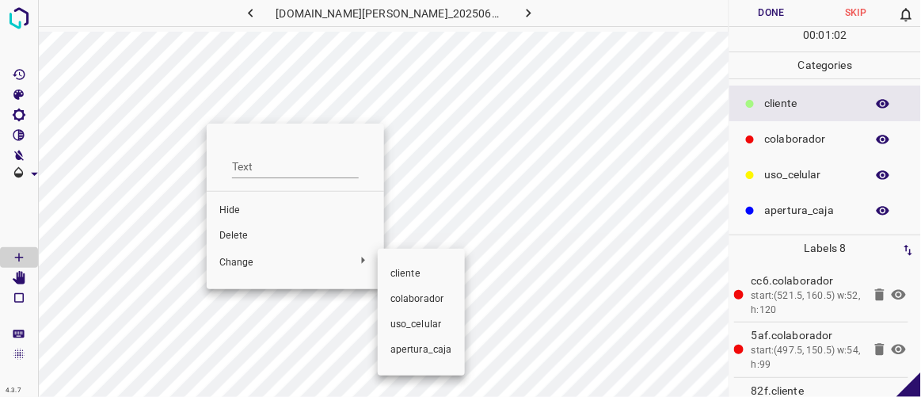
click at [252, 237] on div at bounding box center [460, 198] width 921 height 397
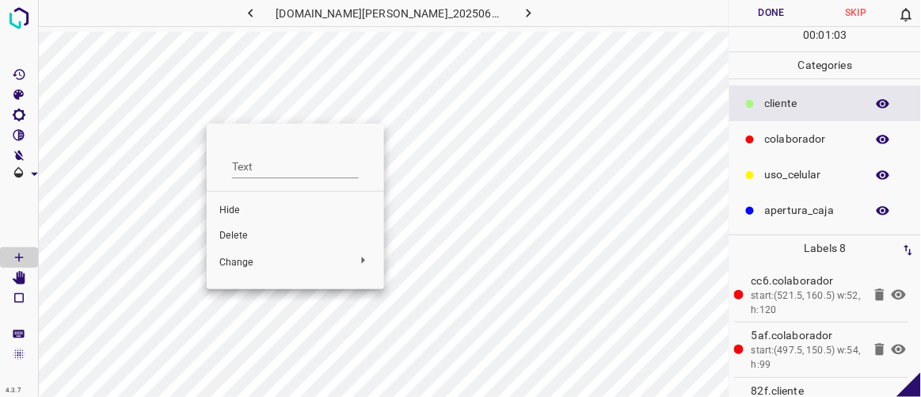
click at [239, 237] on span "Delete" at bounding box center [295, 236] width 152 height 14
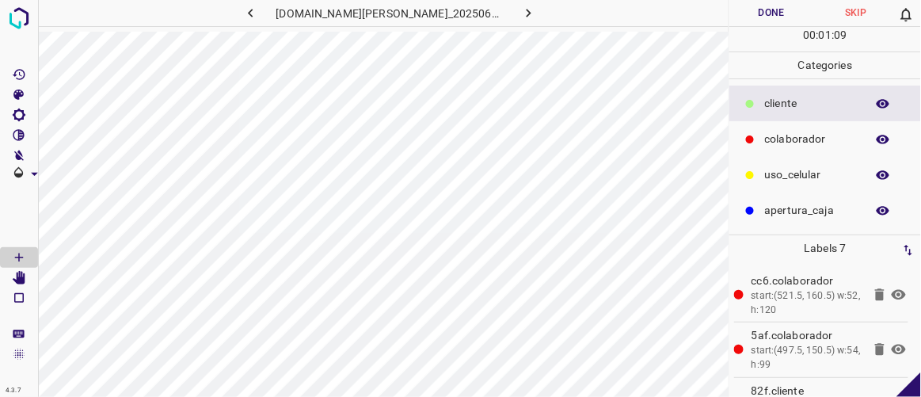
click at [770, 12] on button "Done" at bounding box center [771, 13] width 84 height 26
click at [520, 15] on icon "button" at bounding box center [528, 13] width 17 height 17
click at [781, 10] on button "Done" at bounding box center [771, 13] width 84 height 26
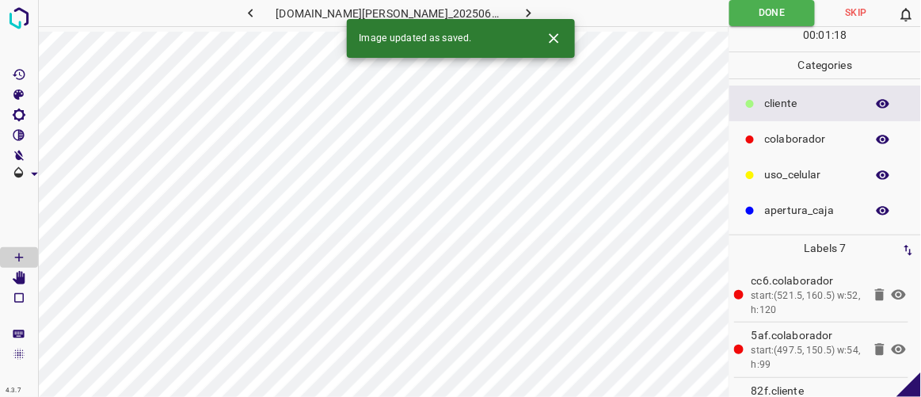
click at [520, 15] on icon "button" at bounding box center [528, 13] width 17 height 17
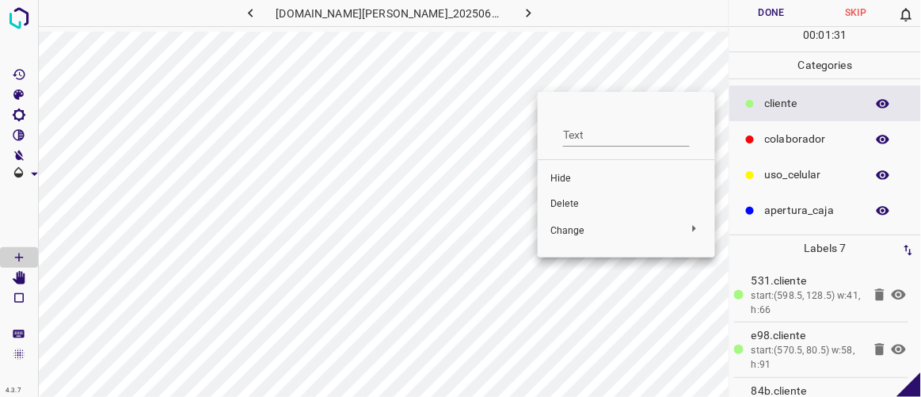
click at [569, 200] on span "Delete" at bounding box center [626, 204] width 152 height 14
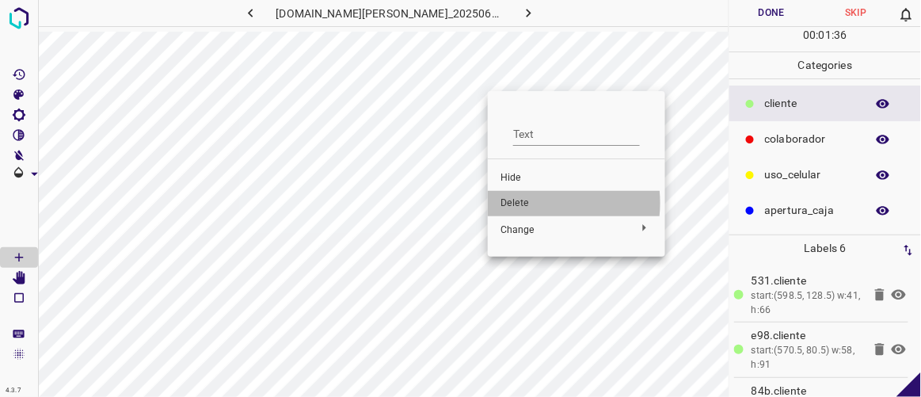
click at [530, 203] on span "Delete" at bounding box center [577, 203] width 152 height 14
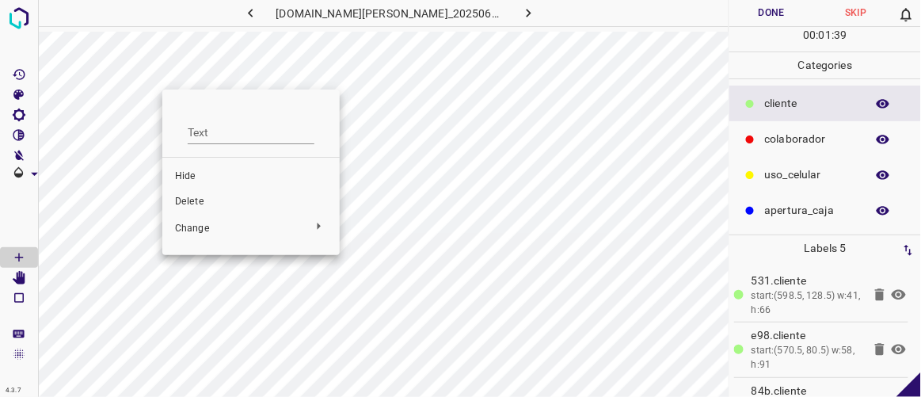
click at [192, 196] on span "Delete" at bounding box center [251, 202] width 152 height 14
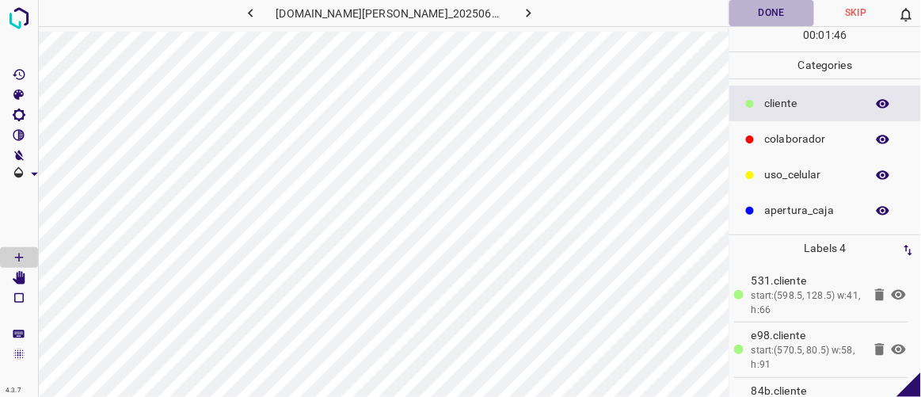
click at [754, 18] on button "Done" at bounding box center [771, 13] width 84 height 26
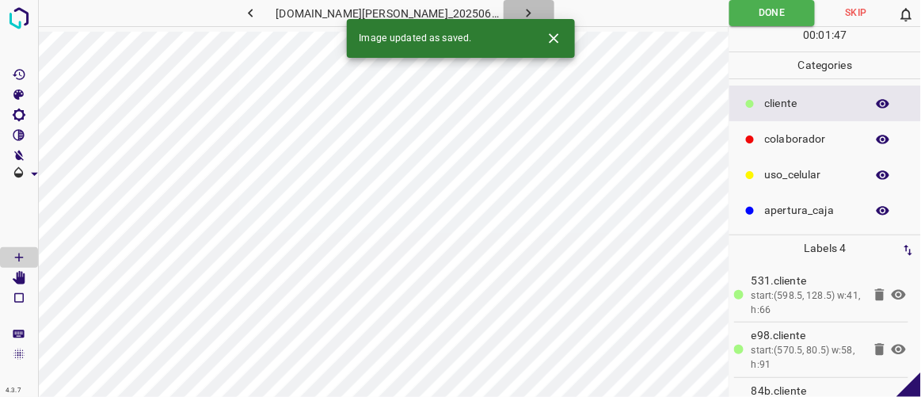
click at [520, 10] on icon "button" at bounding box center [528, 13] width 17 height 17
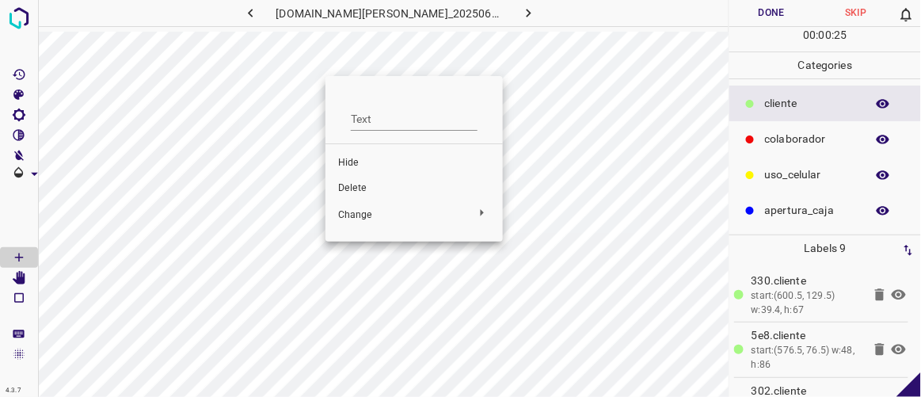
click at [359, 190] on span "Delete" at bounding box center [414, 188] width 152 height 14
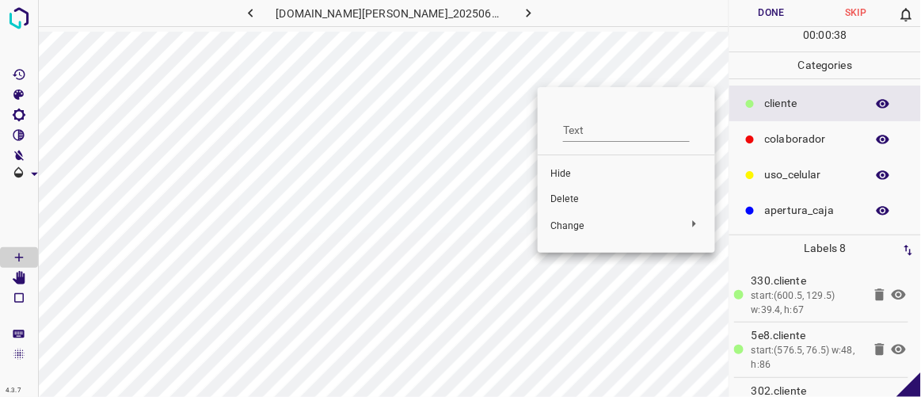
click at [574, 200] on span "Delete" at bounding box center [626, 199] width 152 height 14
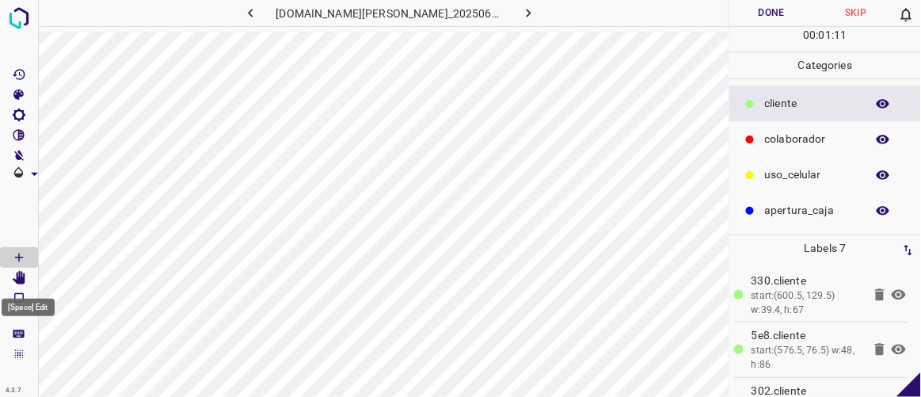
click at [18, 278] on icon "[Space] Edit" at bounding box center [19, 278] width 13 height 14
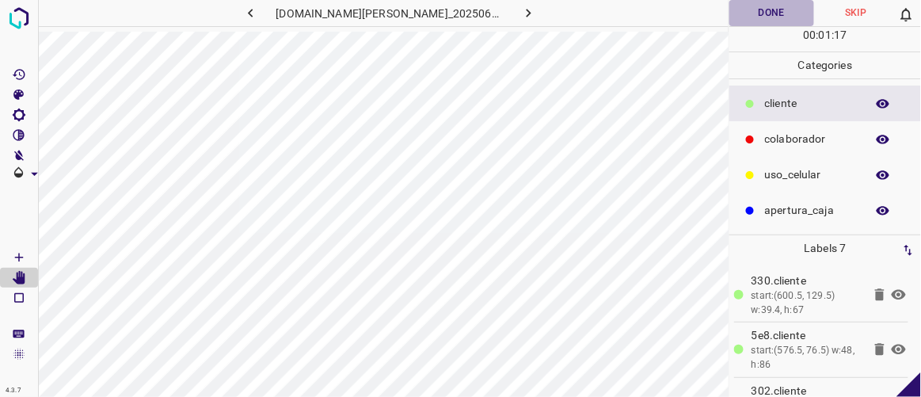
click at [786, 16] on button "Done" at bounding box center [771, 13] width 84 height 26
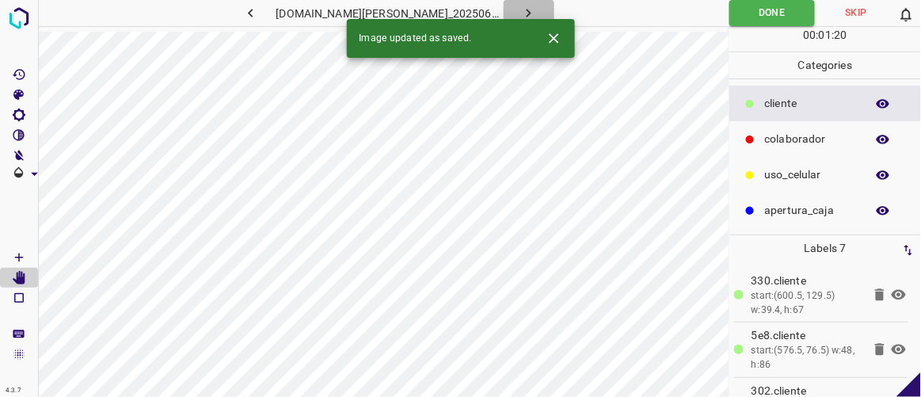
click at [520, 10] on icon "button" at bounding box center [528, 13] width 17 height 17
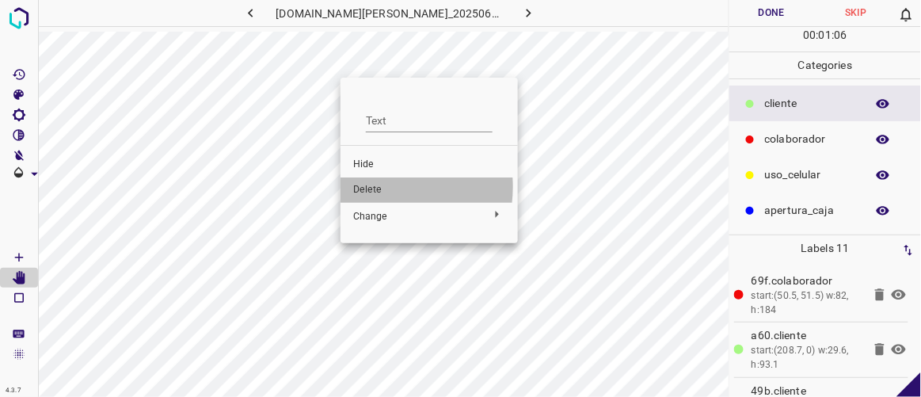
click at [374, 187] on span "Delete" at bounding box center [429, 190] width 152 height 14
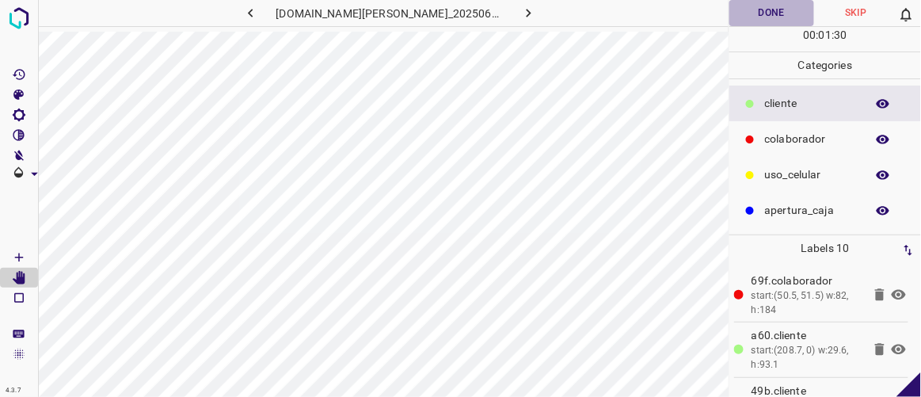
click at [777, 7] on button "Done" at bounding box center [771, 13] width 84 height 26
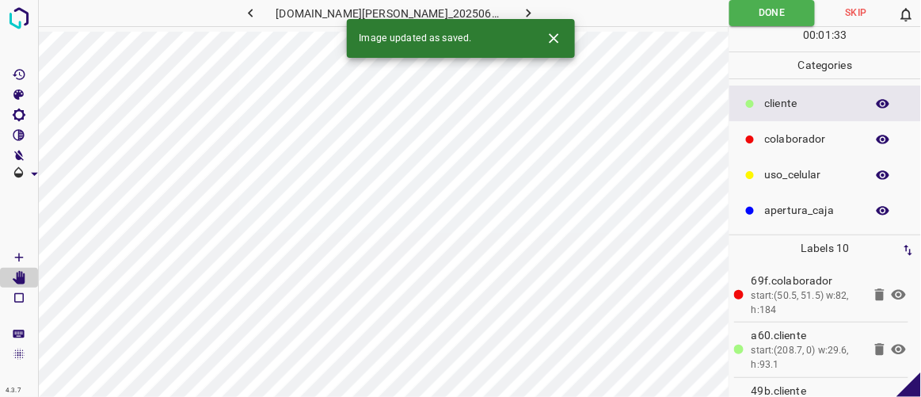
click at [520, 17] on icon "button" at bounding box center [528, 13] width 17 height 17
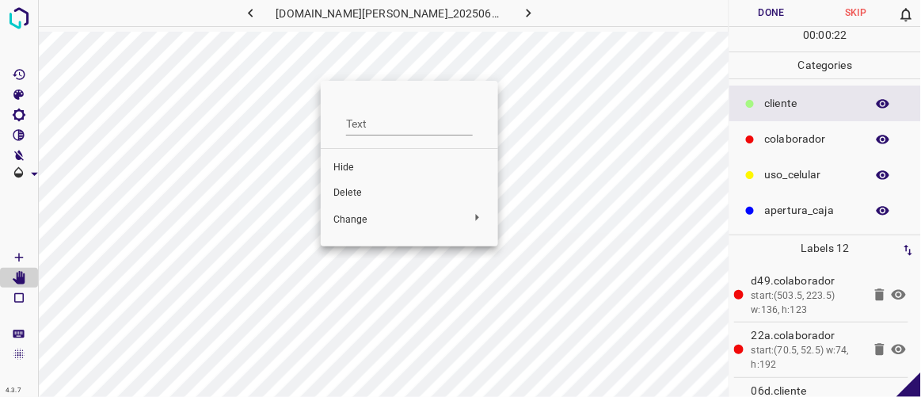
click at [348, 192] on span "Delete" at bounding box center [409, 193] width 152 height 14
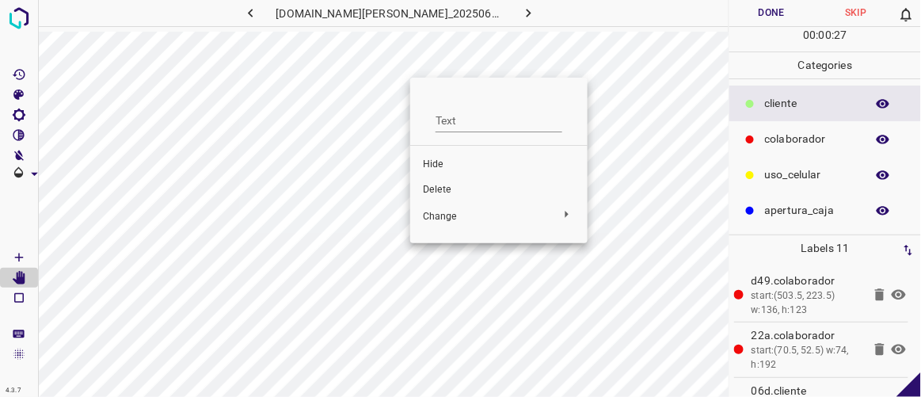
click at [431, 186] on span "Delete" at bounding box center [499, 190] width 152 height 14
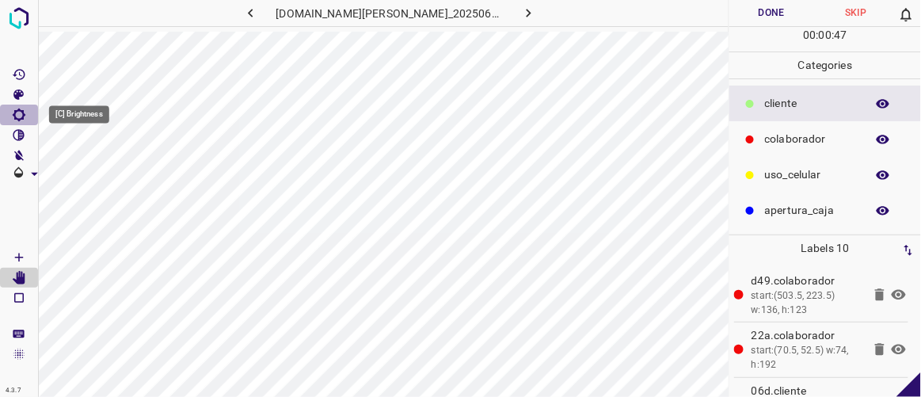
click at [22, 114] on icon "[C] Brightness" at bounding box center [19, 115] width 13 height 13
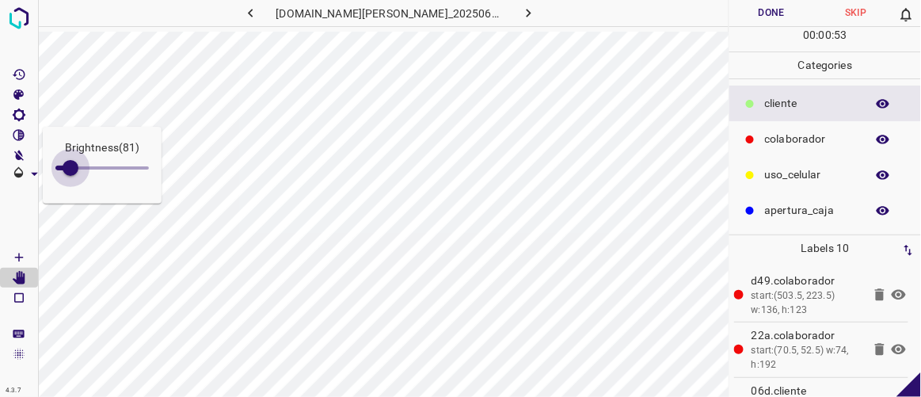
type input "68"
drag, startPoint x: 74, startPoint y: 171, endPoint x: 68, endPoint y: 157, distance: 15.3
click at [68, 160] on span at bounding box center [68, 168] width 16 height 16
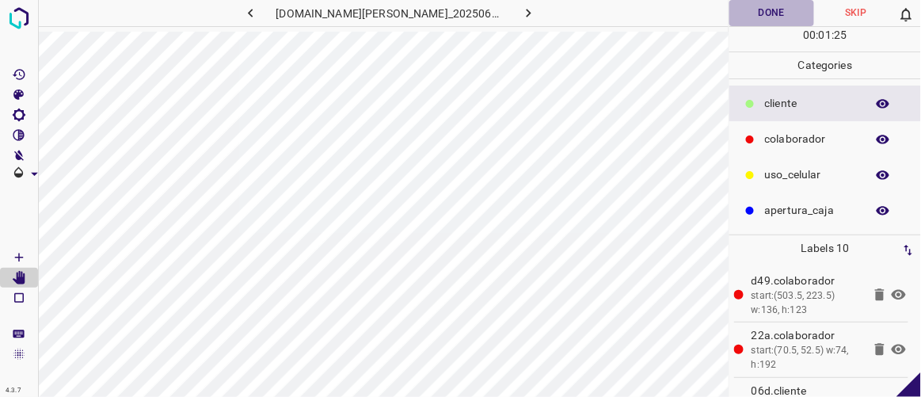
click at [782, 13] on button "Done" at bounding box center [771, 13] width 84 height 26
click at [520, 14] on icon "button" at bounding box center [528, 13] width 17 height 17
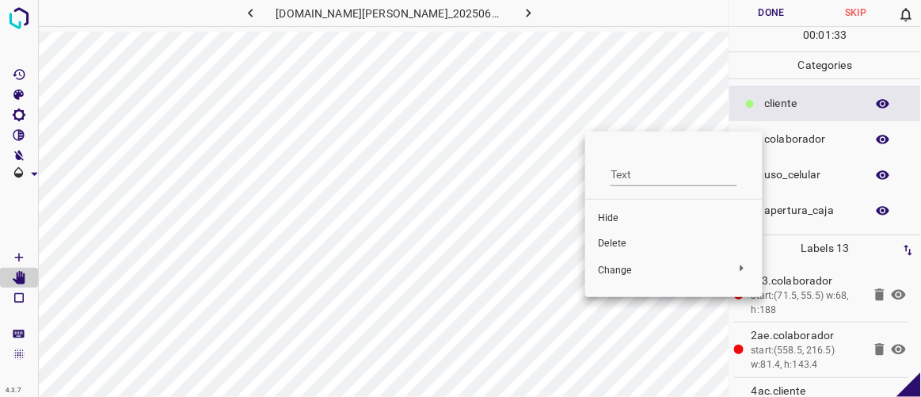
click at [614, 253] on li "Delete" at bounding box center [673, 243] width 177 height 25
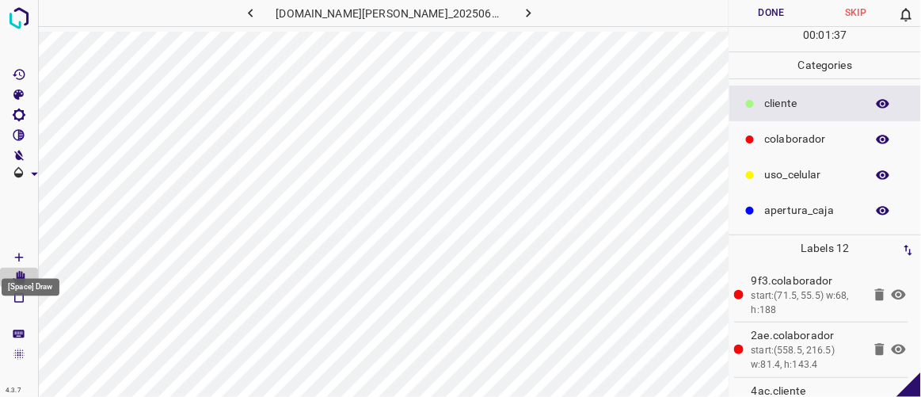
click at [21, 257] on icon "[Space] Draw" at bounding box center [19, 257] width 14 height 14
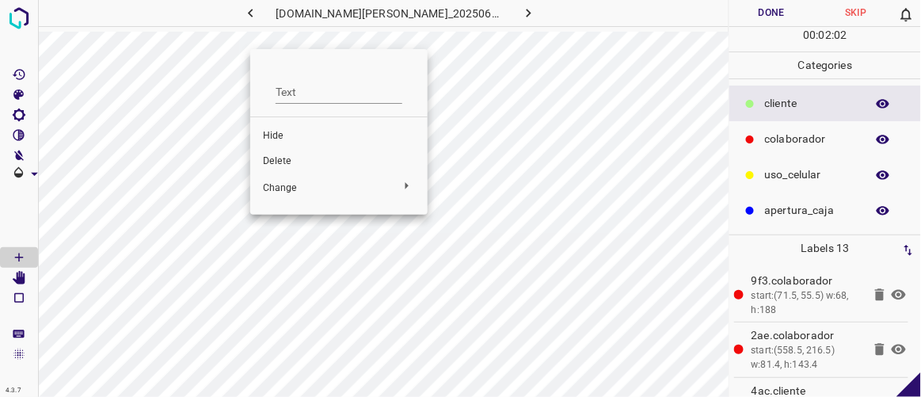
click at [279, 160] on span "Delete" at bounding box center [339, 161] width 152 height 14
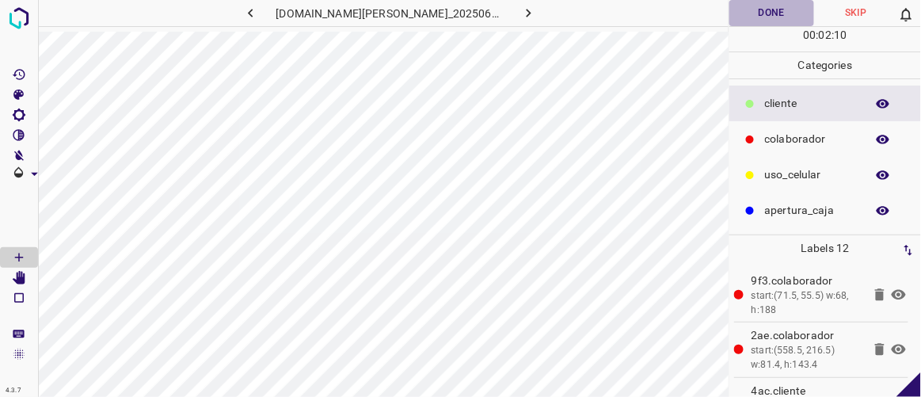
click at [795, 11] on button "Done" at bounding box center [771, 13] width 84 height 26
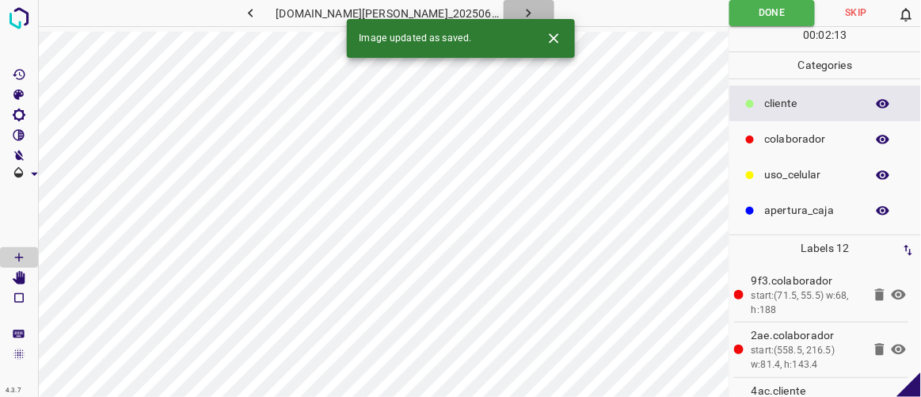
click at [527, 11] on icon "button" at bounding box center [529, 13] width 5 height 9
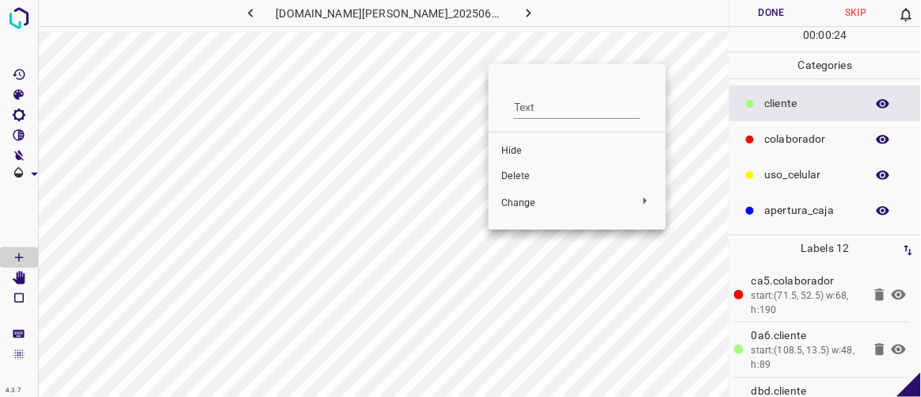
click at [525, 173] on span "Delete" at bounding box center [577, 176] width 152 height 14
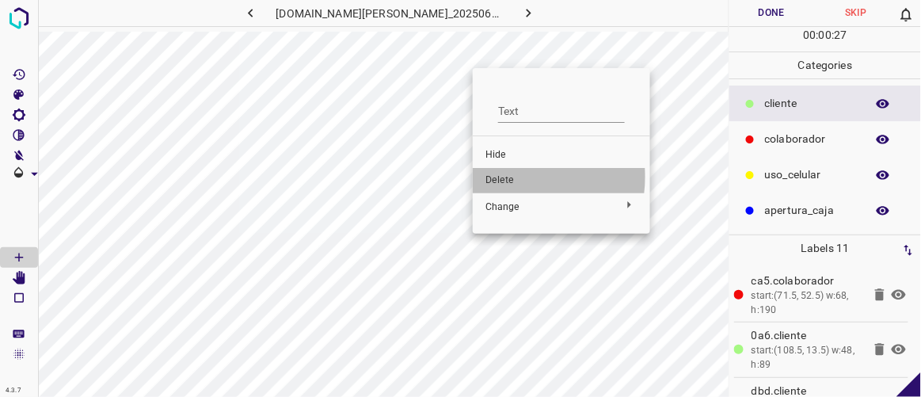
click at [503, 177] on span "Delete" at bounding box center [561, 180] width 152 height 14
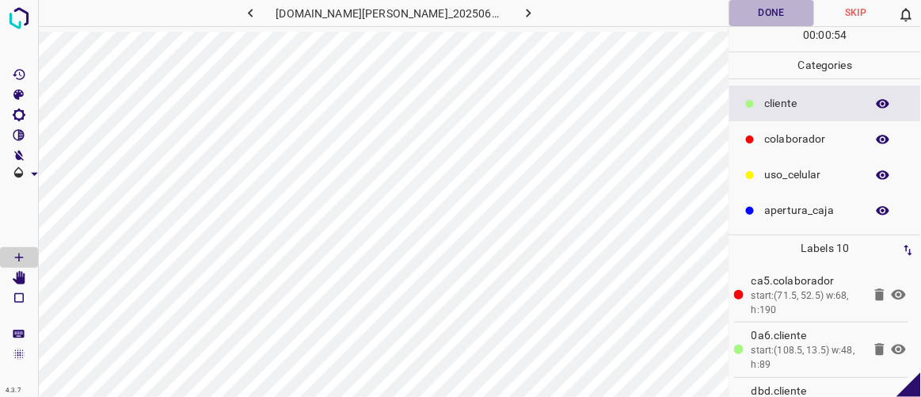
click at [778, 14] on button "Done" at bounding box center [771, 13] width 84 height 26
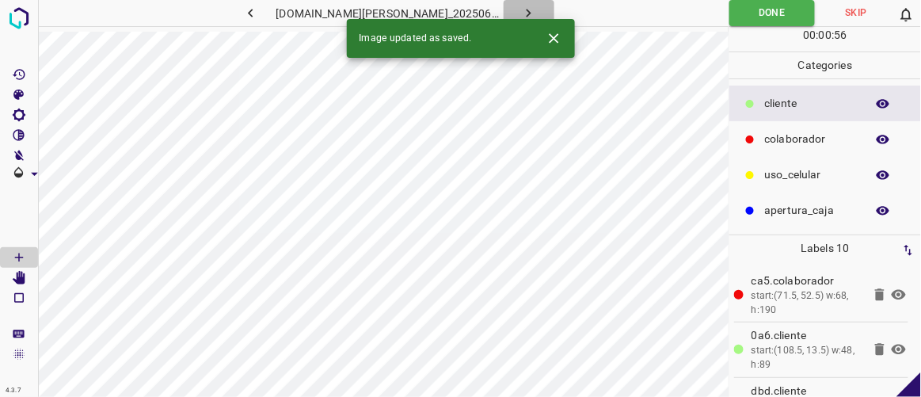
click at [520, 15] on icon "button" at bounding box center [528, 13] width 17 height 17
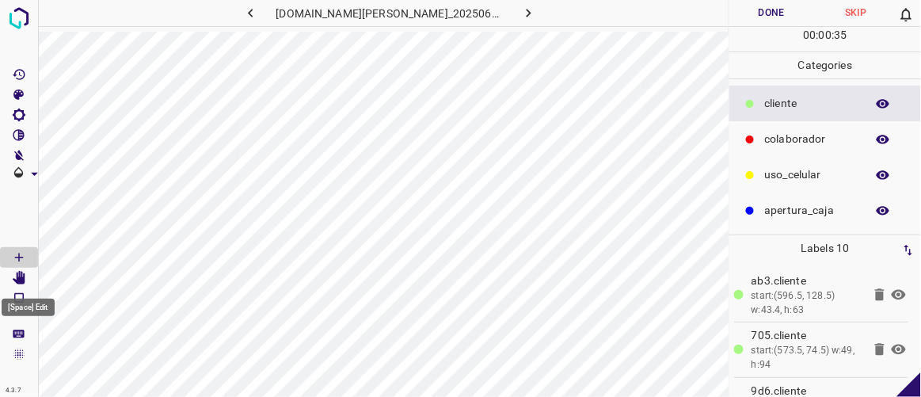
click at [19, 279] on icon "[Space] Edit" at bounding box center [19, 278] width 13 height 14
click at [19, 253] on icon "[Space] Draw" at bounding box center [19, 257] width 14 height 14
click at [25, 277] on icon "[Space] Edit" at bounding box center [19, 278] width 14 height 14
click at [763, 15] on button "Done" at bounding box center [771, 13] width 84 height 26
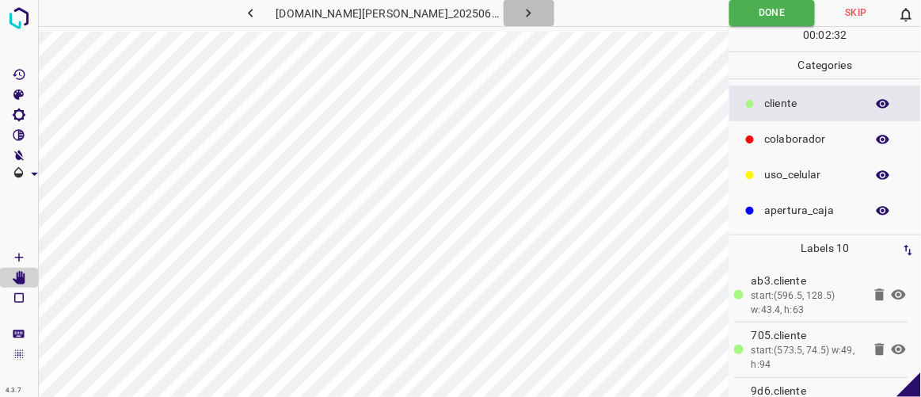
click at [520, 10] on button "button" at bounding box center [529, 13] width 51 height 26
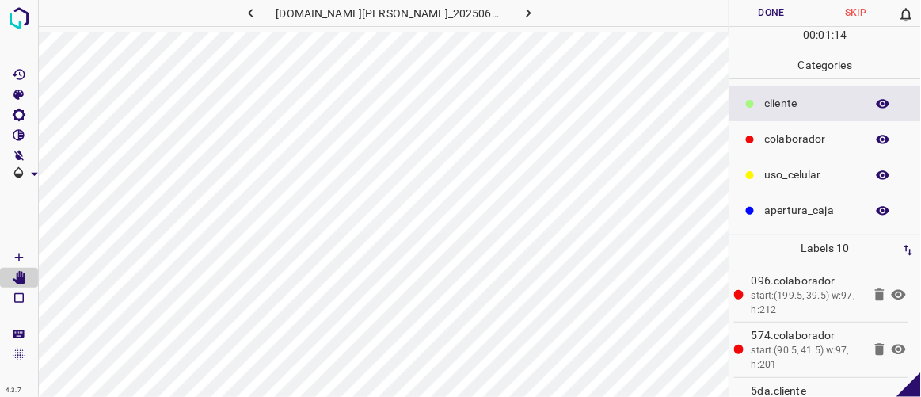
click at [756, 16] on button "Done" at bounding box center [771, 13] width 84 height 26
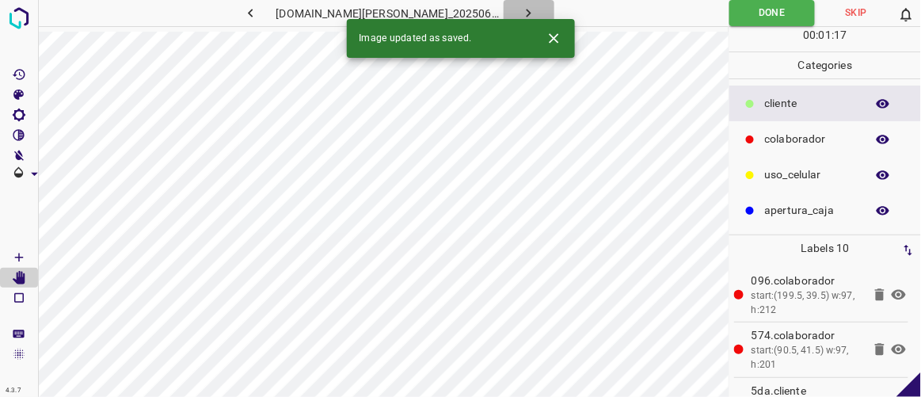
click at [520, 17] on button "button" at bounding box center [529, 13] width 51 height 26
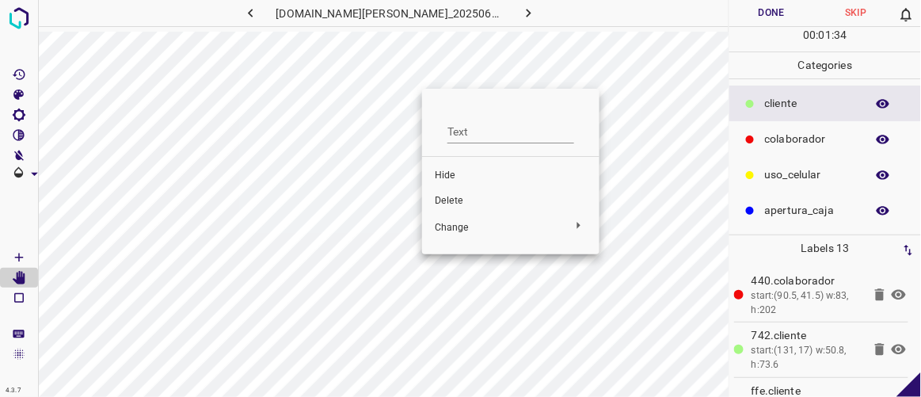
click at [460, 199] on span "Delete" at bounding box center [511, 201] width 152 height 14
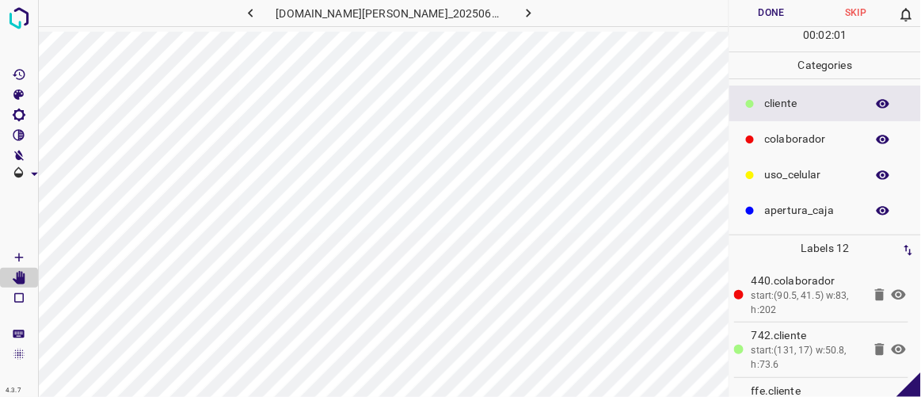
drag, startPoint x: 767, startPoint y: 21, endPoint x: 767, endPoint y: 29, distance: 8.7
click at [770, 29] on div "Done Skip 0 00 : 02 : 01" at bounding box center [825, 25] width 192 height 51
click at [768, 5] on button "Done" at bounding box center [771, 13] width 84 height 26
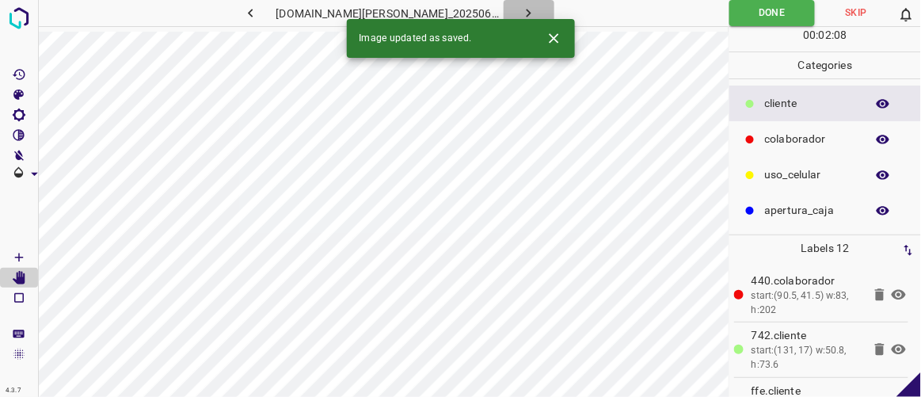
click at [527, 14] on icon "button" at bounding box center [529, 13] width 5 height 9
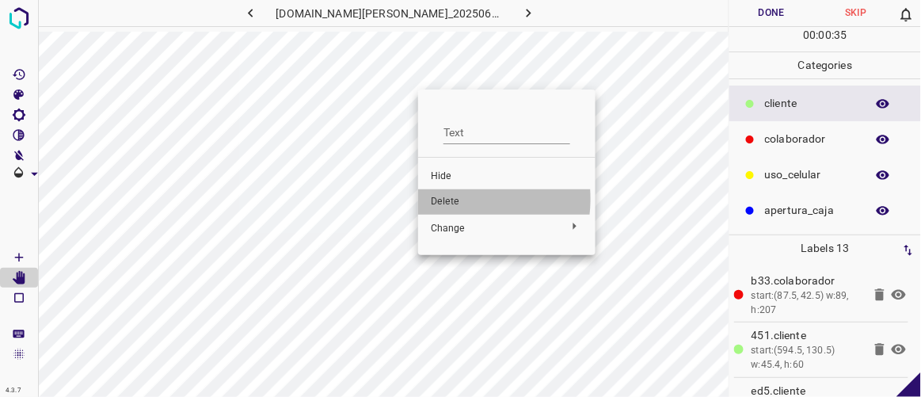
click at [451, 199] on span "Delete" at bounding box center [507, 202] width 152 height 14
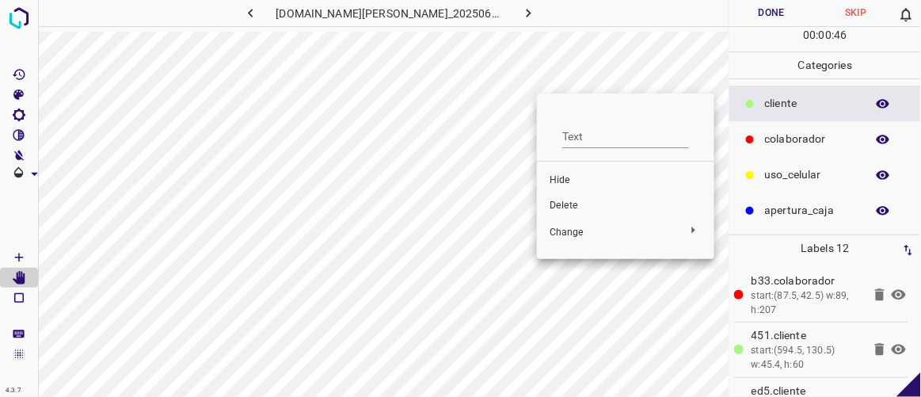
click at [578, 208] on span "Delete" at bounding box center [626, 206] width 152 height 14
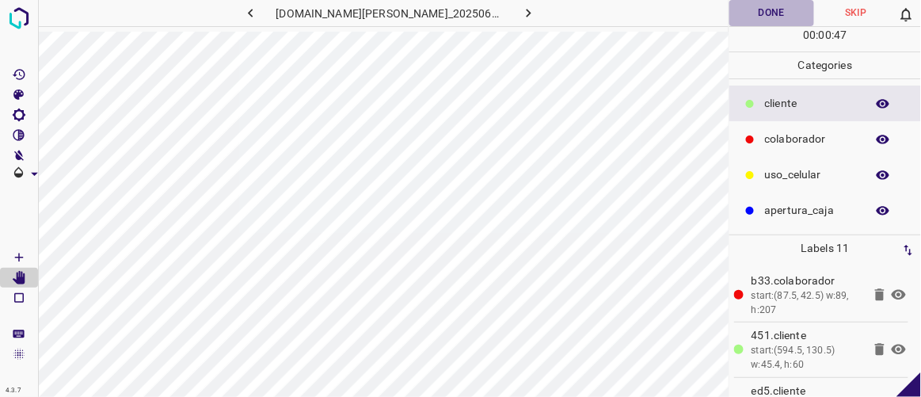
click at [786, 17] on button "Done" at bounding box center [771, 13] width 84 height 26
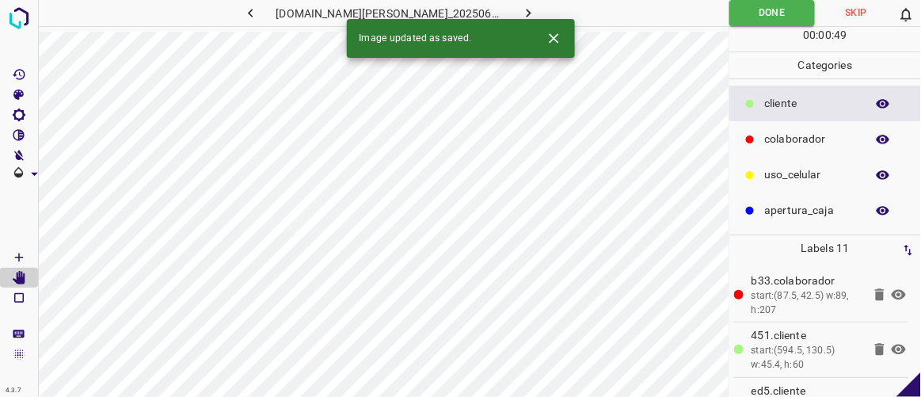
click at [520, 17] on icon "button" at bounding box center [528, 13] width 17 height 17
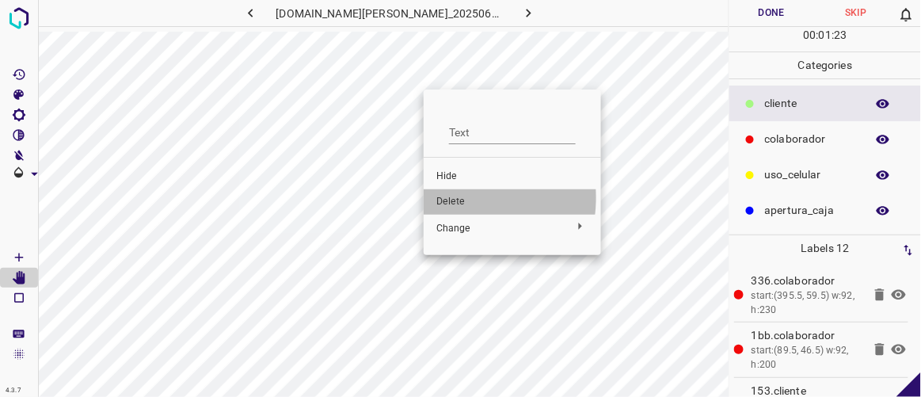
drag, startPoint x: 453, startPoint y: 197, endPoint x: 427, endPoint y: 192, distance: 26.7
click at [454, 197] on span "Delete" at bounding box center [512, 202] width 152 height 14
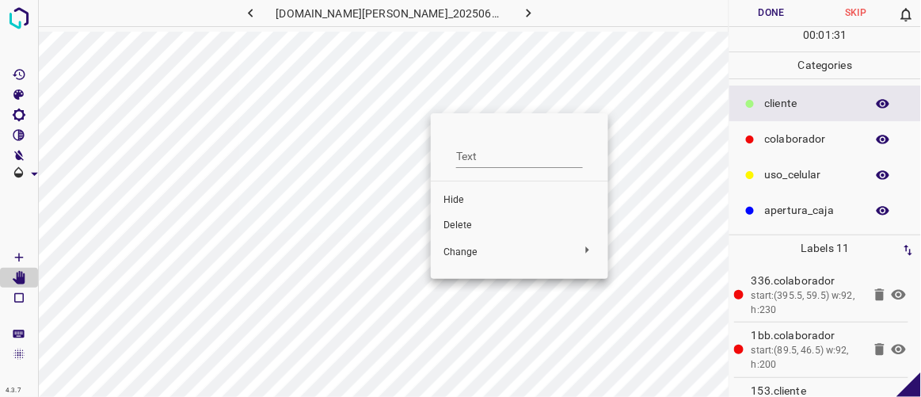
click at [439, 99] on div at bounding box center [460, 198] width 921 height 397
click at [466, 227] on span "Delete" at bounding box center [522, 228] width 152 height 14
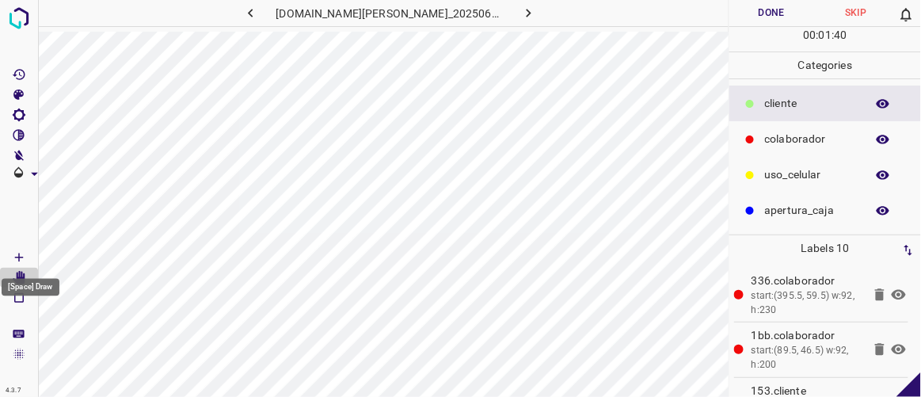
click at [24, 256] on icon "[Space] Draw" at bounding box center [19, 257] width 14 height 14
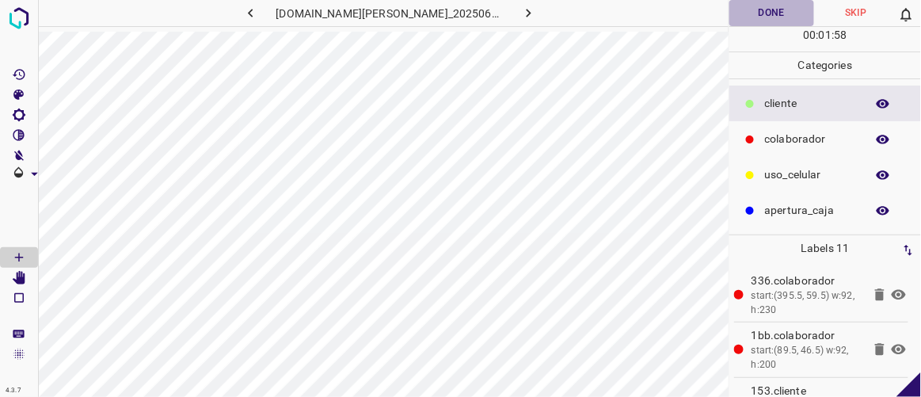
click at [785, 6] on button "Done" at bounding box center [771, 13] width 84 height 26
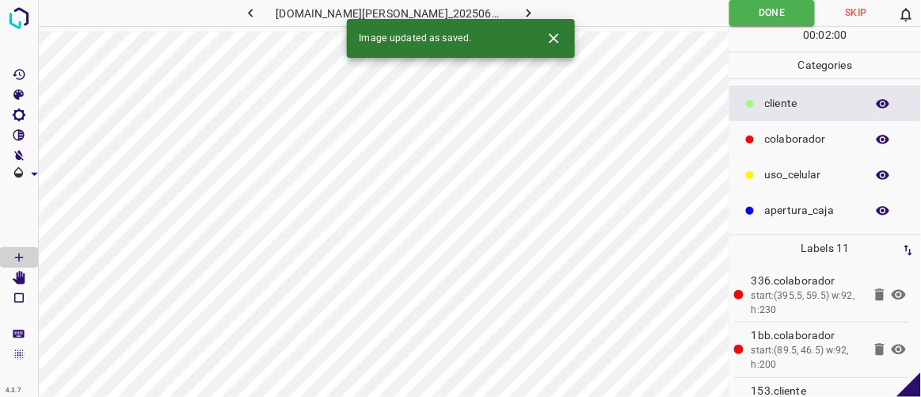
click at [520, 13] on icon "button" at bounding box center [528, 13] width 17 height 17
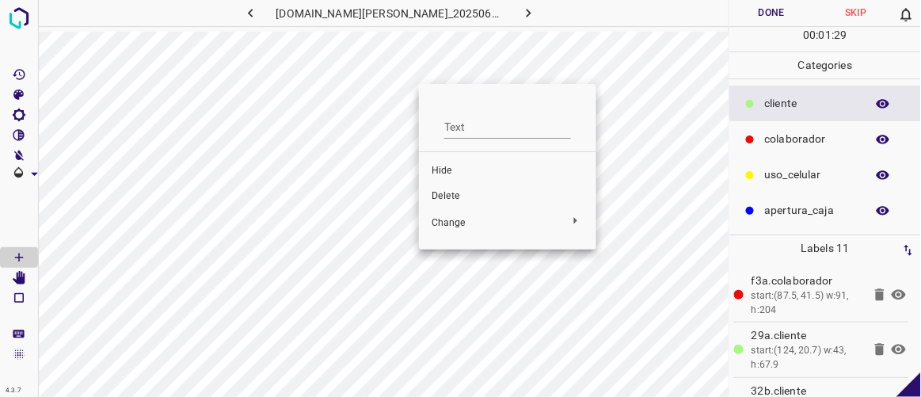
click at [454, 194] on span "Delete" at bounding box center [508, 196] width 152 height 14
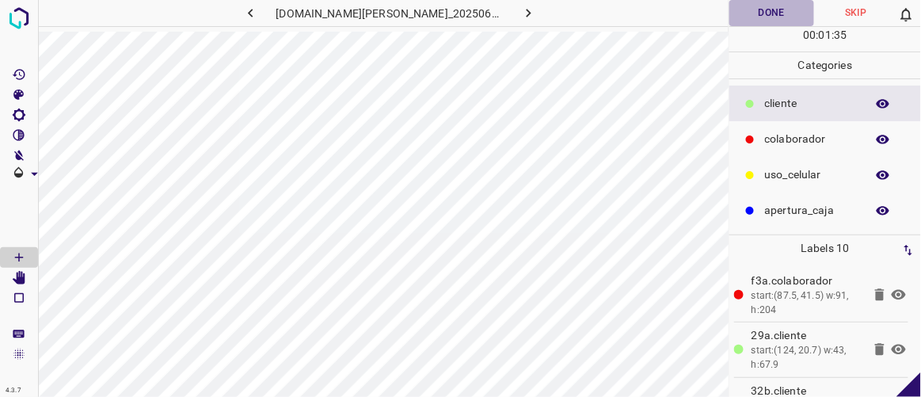
click at [761, 10] on button "Done" at bounding box center [771, 13] width 84 height 26
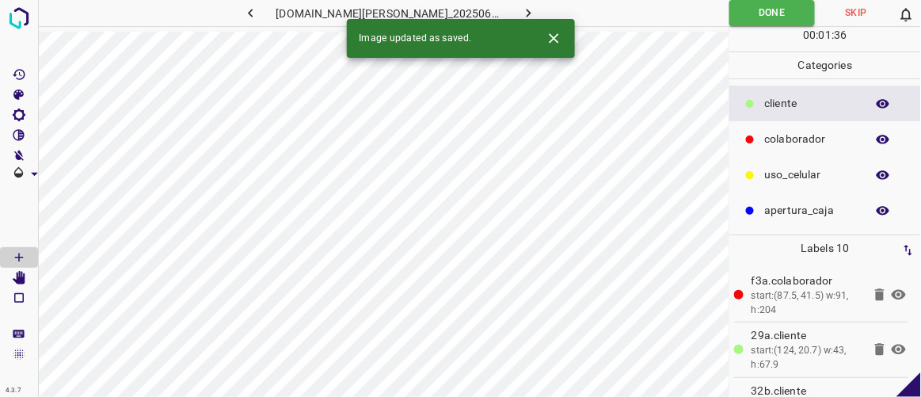
click at [520, 7] on icon "button" at bounding box center [528, 13] width 17 height 17
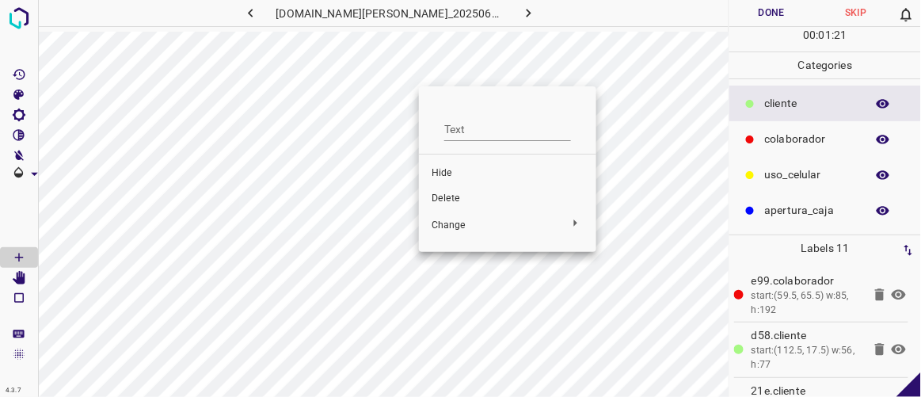
click at [446, 197] on span "Delete" at bounding box center [508, 199] width 152 height 14
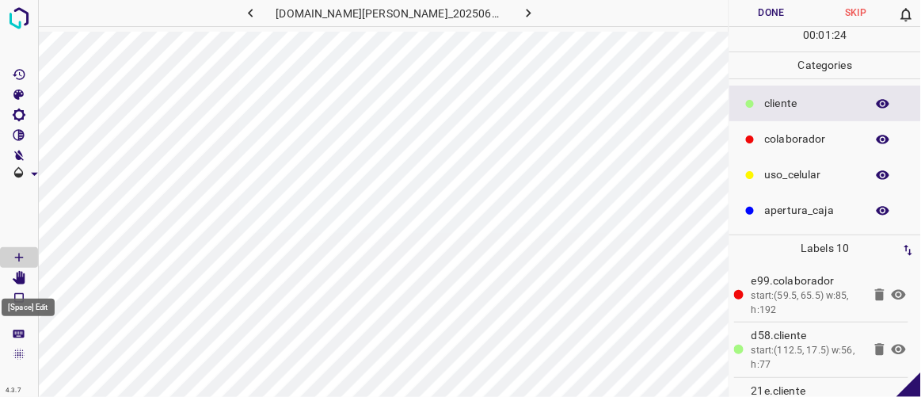
click at [20, 280] on icon "[Space] Edit" at bounding box center [19, 278] width 13 height 14
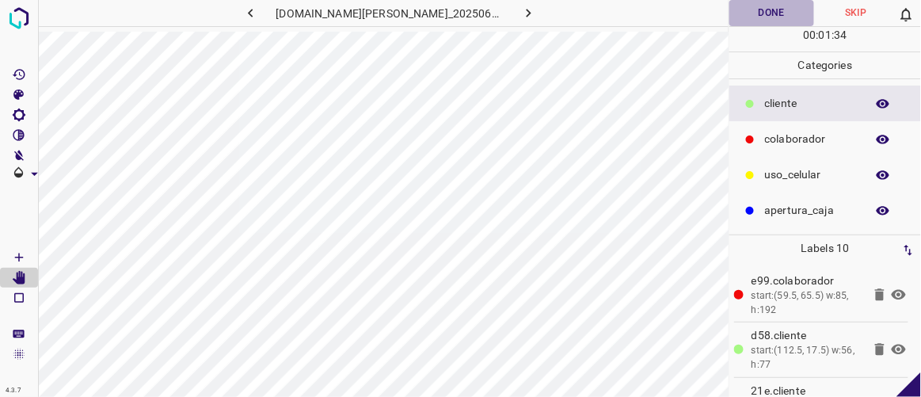
click at [788, 4] on button "Done" at bounding box center [771, 13] width 84 height 26
click at [520, 8] on icon "button" at bounding box center [528, 13] width 17 height 17
click at [768, 7] on button "Done" at bounding box center [771, 13] width 84 height 26
click at [520, 10] on icon "button" at bounding box center [528, 13] width 17 height 17
click at [259, 9] on icon "button" at bounding box center [250, 13] width 17 height 17
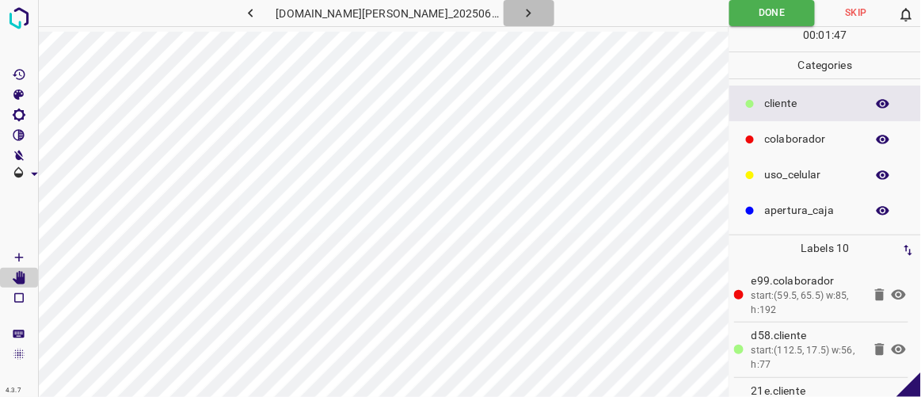
click at [520, 16] on icon "button" at bounding box center [528, 13] width 17 height 17
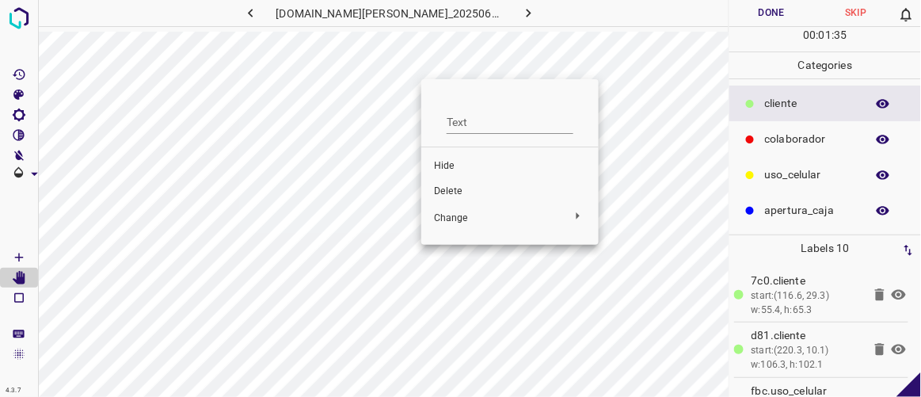
click at [453, 189] on span "Delete" at bounding box center [510, 192] width 152 height 14
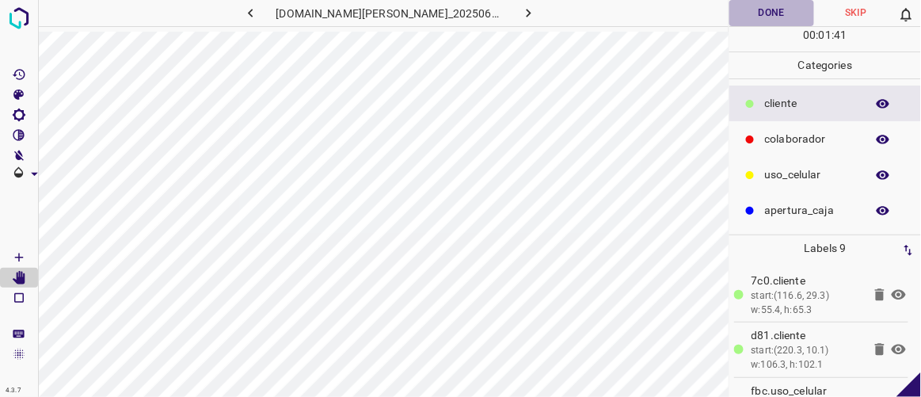
click at [767, 2] on button "Done" at bounding box center [771, 13] width 84 height 26
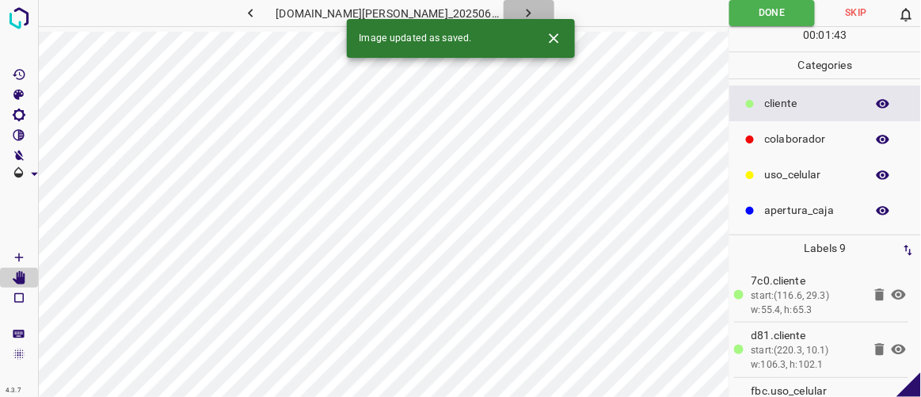
click at [522, 13] on button "button" at bounding box center [529, 13] width 51 height 26
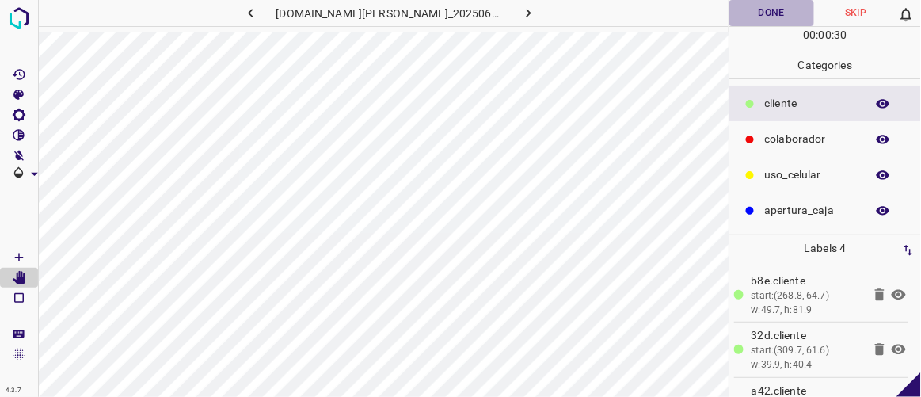
click at [766, 17] on button "Done" at bounding box center [771, 13] width 84 height 26
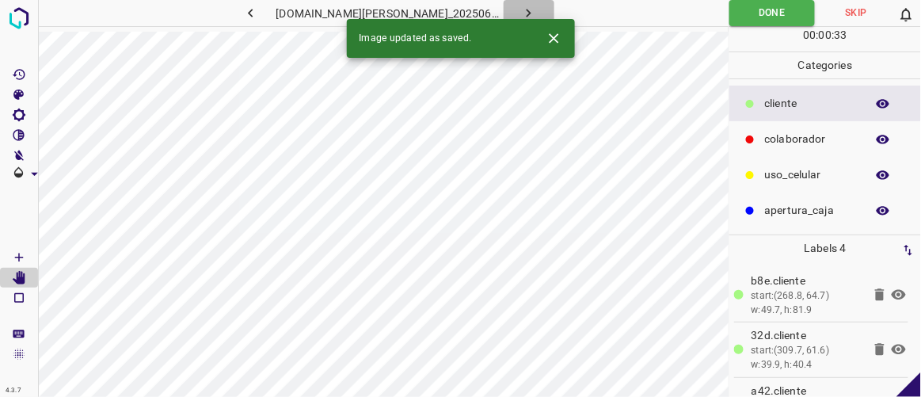
click at [520, 17] on button "button" at bounding box center [529, 13] width 51 height 26
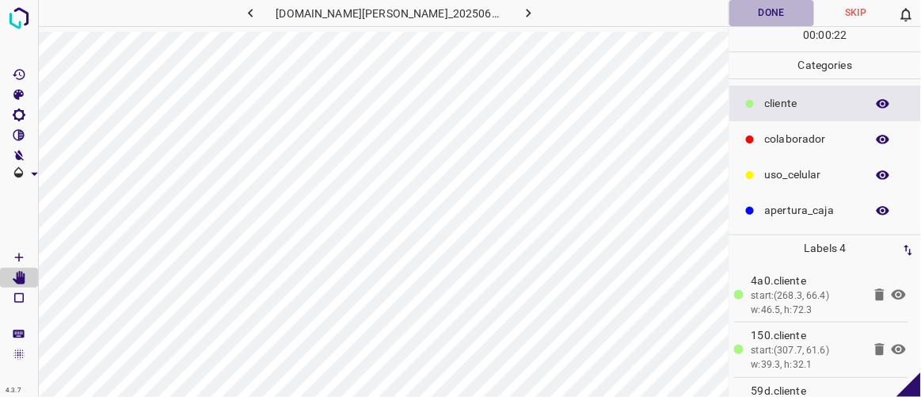
click at [773, 9] on button "Done" at bounding box center [771, 13] width 84 height 26
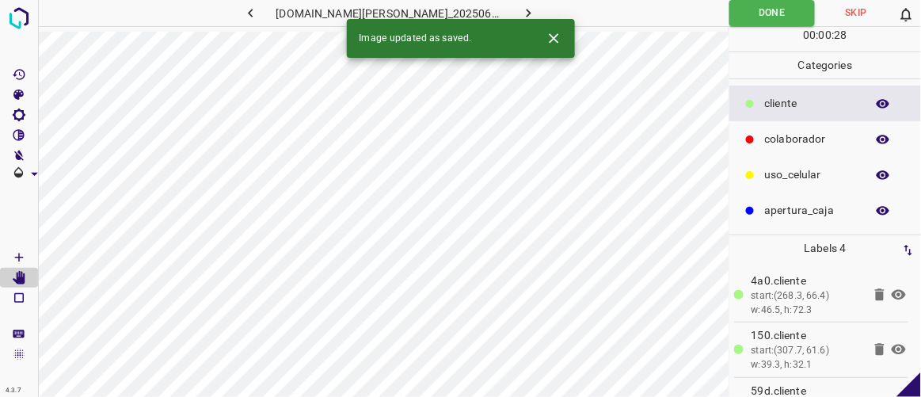
click at [520, 10] on icon "button" at bounding box center [528, 13] width 17 height 17
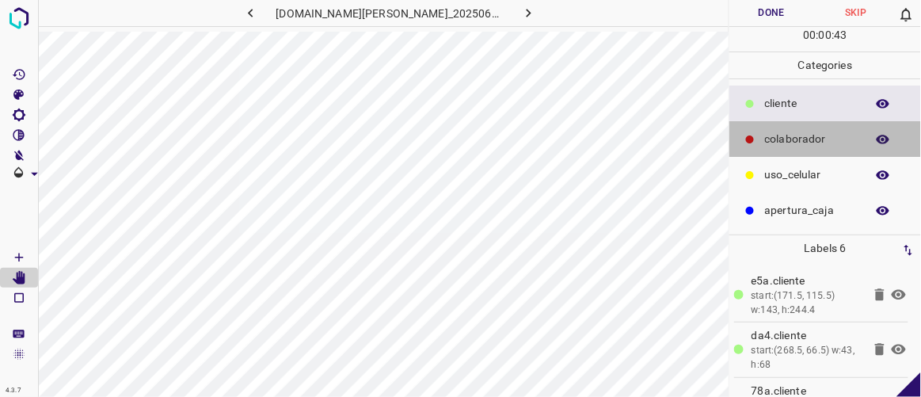
click at [783, 132] on p "colaborador" at bounding box center [811, 139] width 93 height 17
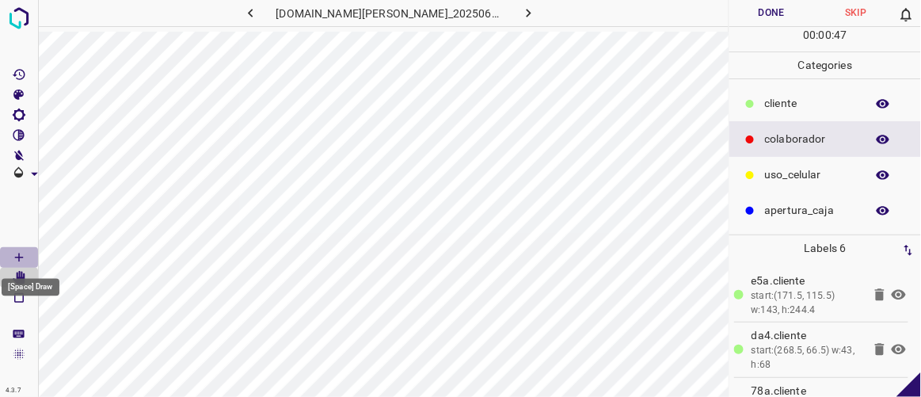
click at [32, 252] on Draw"] "[Space] Draw" at bounding box center [19, 257] width 38 height 21
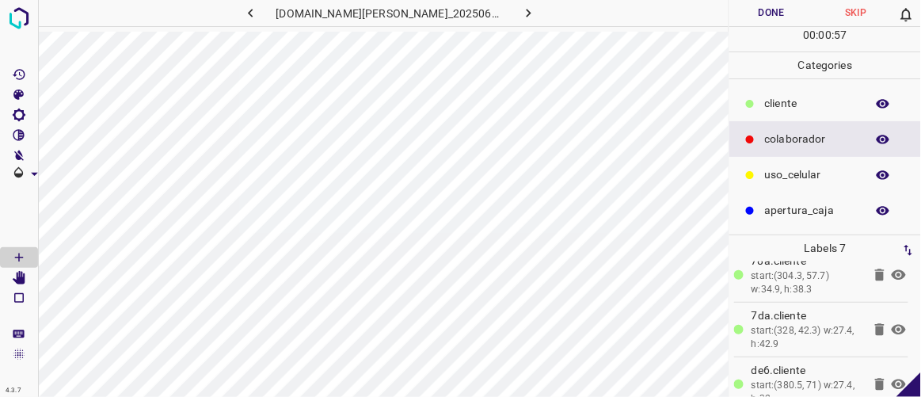
scroll to position [256, 0]
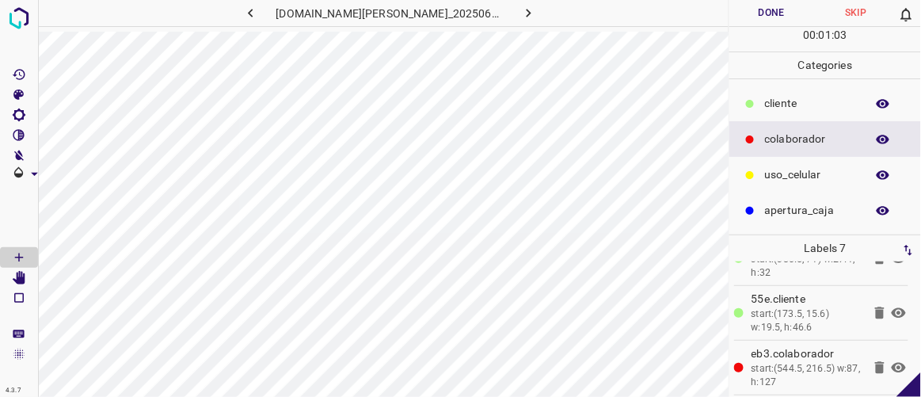
click at [773, 16] on button "Done" at bounding box center [771, 13] width 84 height 26
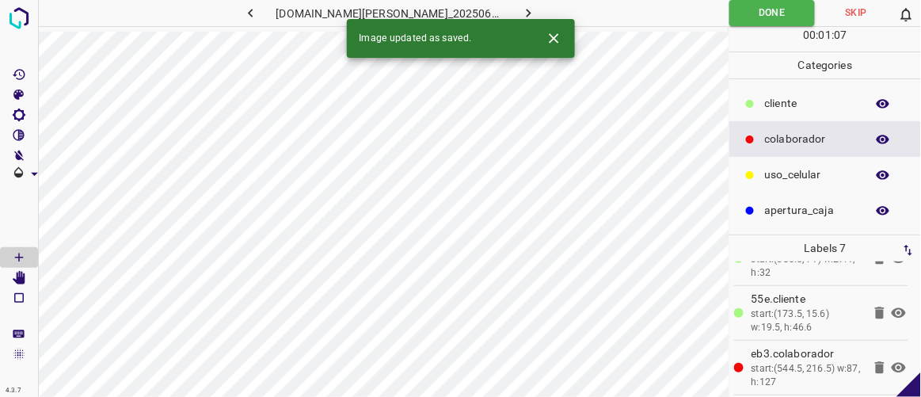
click at [259, 13] on icon "button" at bounding box center [250, 13] width 17 height 17
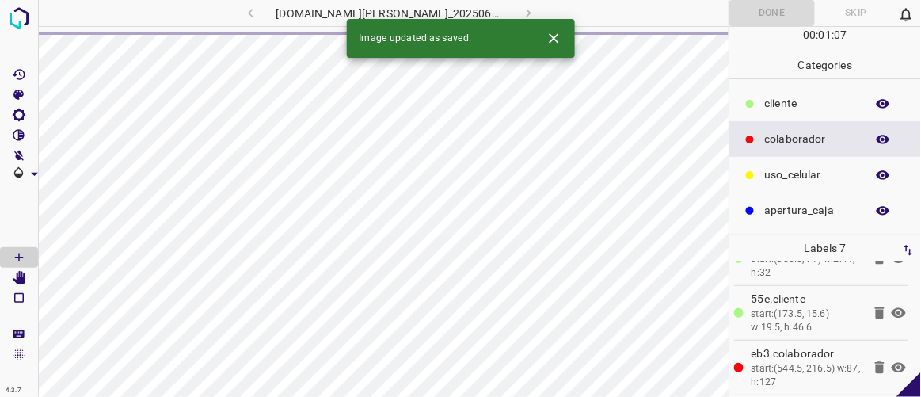
scroll to position [0, 0]
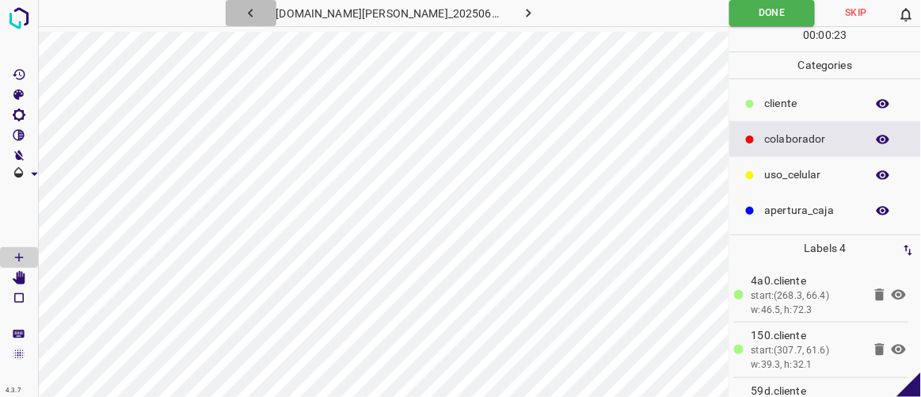
click at [259, 13] on icon "button" at bounding box center [250, 13] width 17 height 17
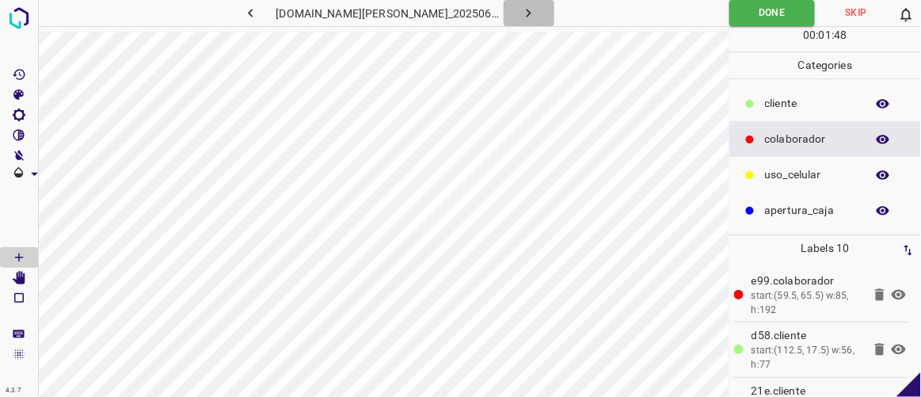
click at [507, 22] on button "button" at bounding box center [529, 13] width 51 height 26
click at [506, 22] on button "button" at bounding box center [529, 13] width 51 height 26
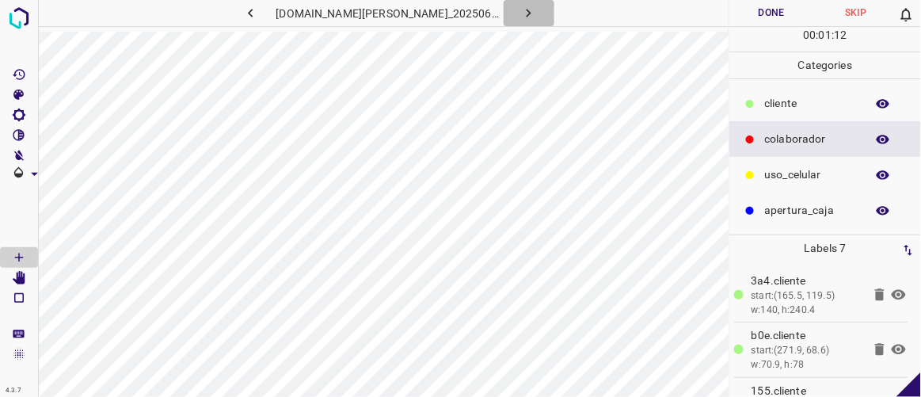
click at [506, 22] on button "button" at bounding box center [529, 13] width 51 height 26
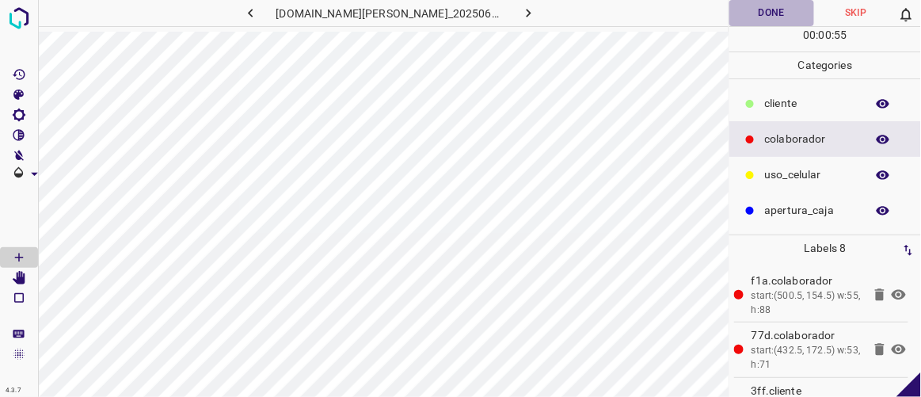
click at [772, 10] on button "Done" at bounding box center [771, 13] width 84 height 26
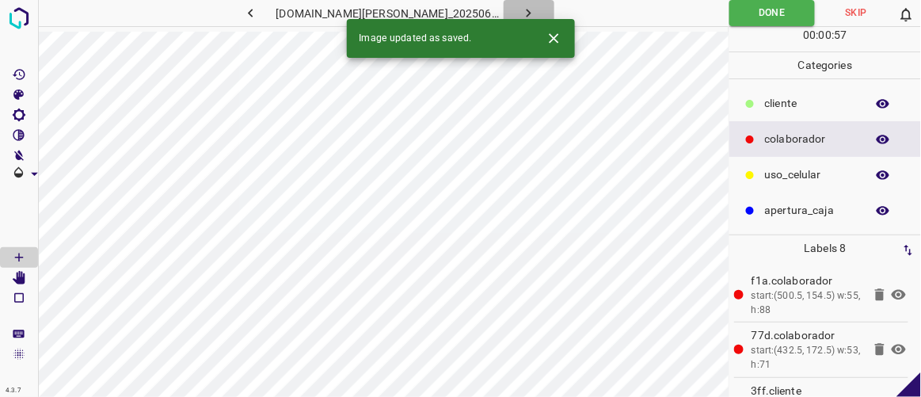
click at [520, 13] on button "button" at bounding box center [529, 13] width 51 height 26
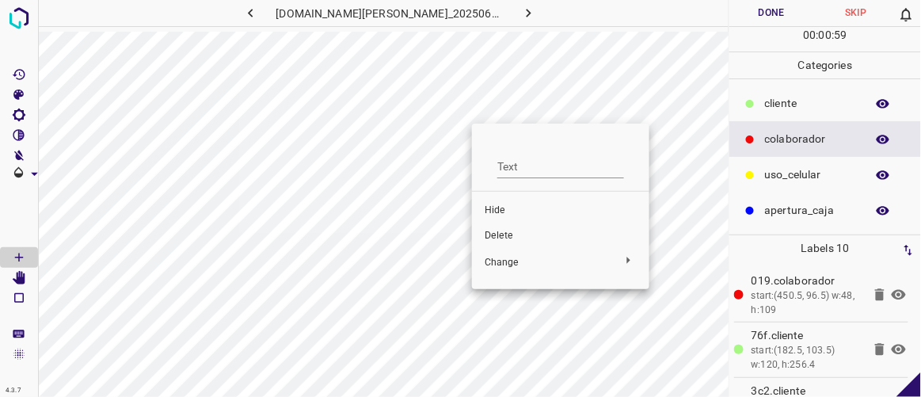
click at [497, 232] on span "Delete" at bounding box center [561, 236] width 152 height 14
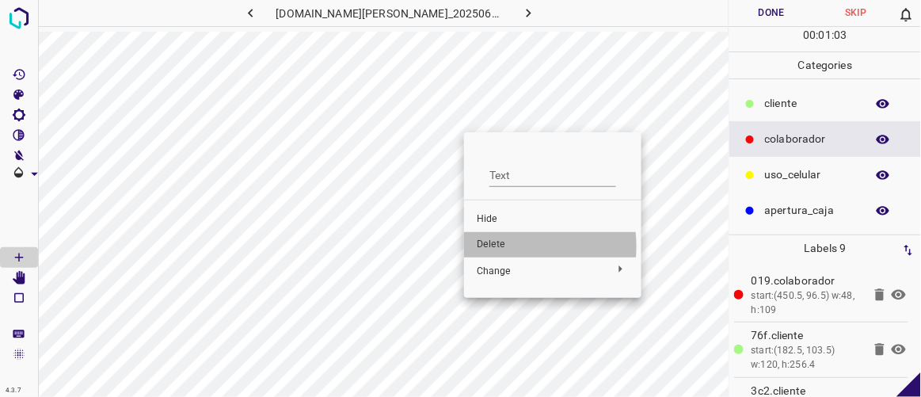
click at [493, 246] on span "Delete" at bounding box center [553, 245] width 152 height 14
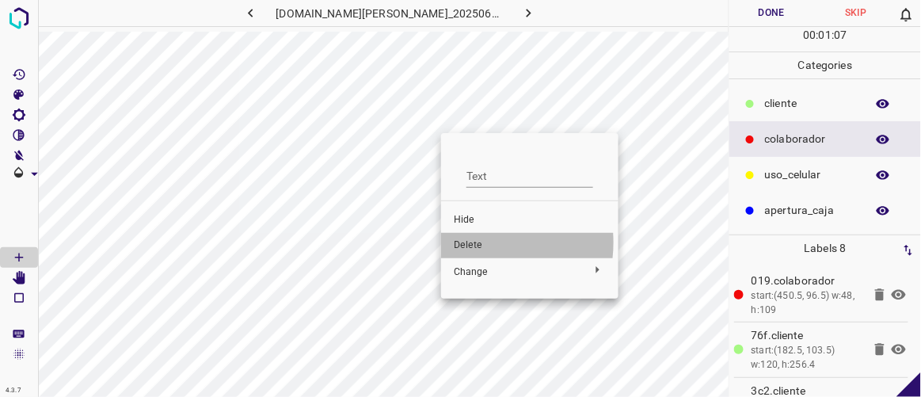
click at [469, 242] on span "Delete" at bounding box center [530, 245] width 152 height 14
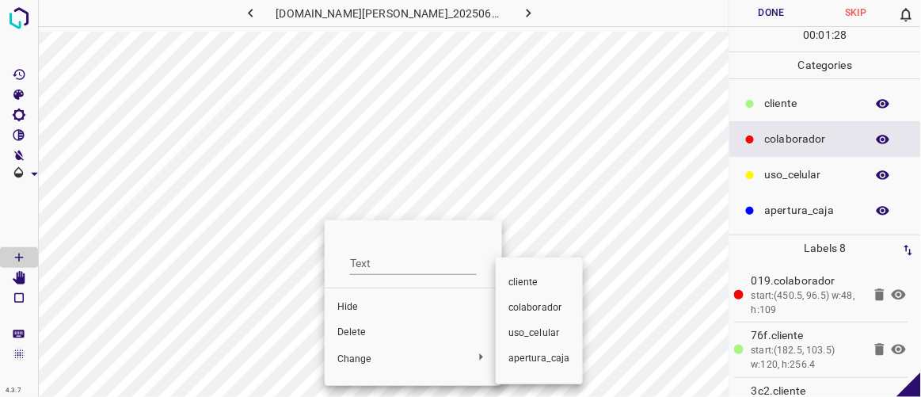
click at [355, 356] on div at bounding box center [460, 198] width 921 height 397
click at [358, 356] on div at bounding box center [460, 198] width 921 height 397
click at [522, 282] on span "​​cliente" at bounding box center [539, 283] width 62 height 14
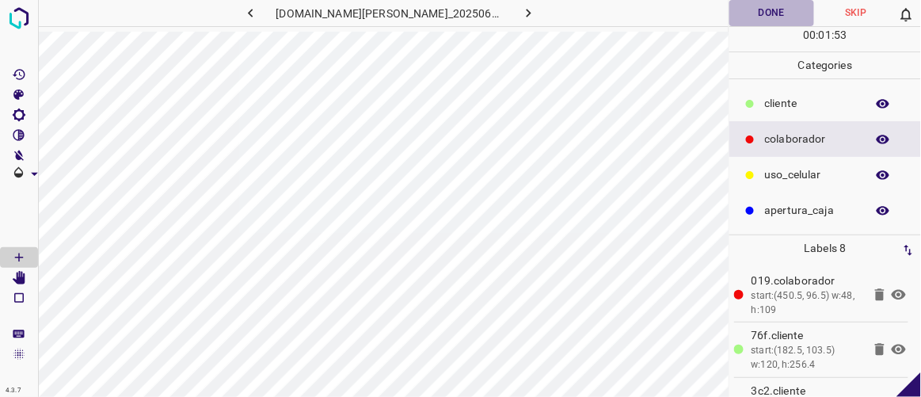
click at [794, 10] on button "Done" at bounding box center [771, 13] width 84 height 26
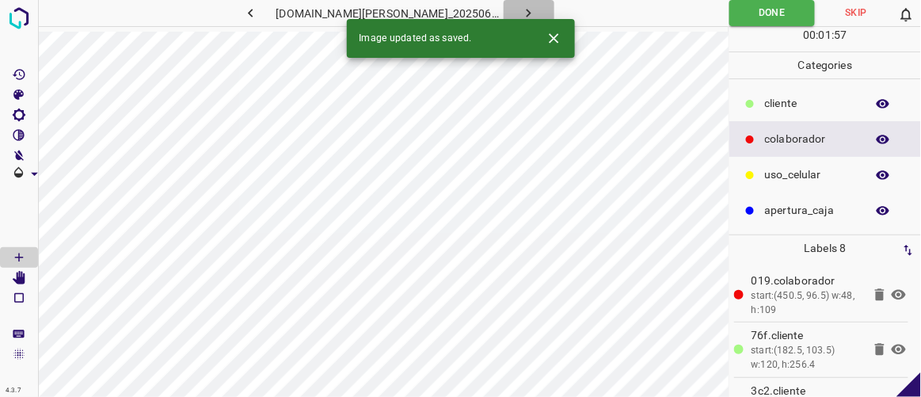
click at [520, 12] on icon "button" at bounding box center [528, 13] width 17 height 17
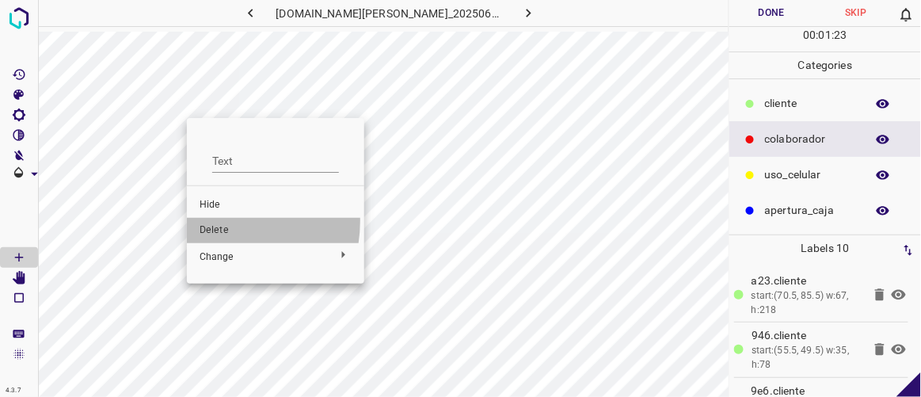
click at [219, 221] on li "Delete" at bounding box center [275, 230] width 177 height 25
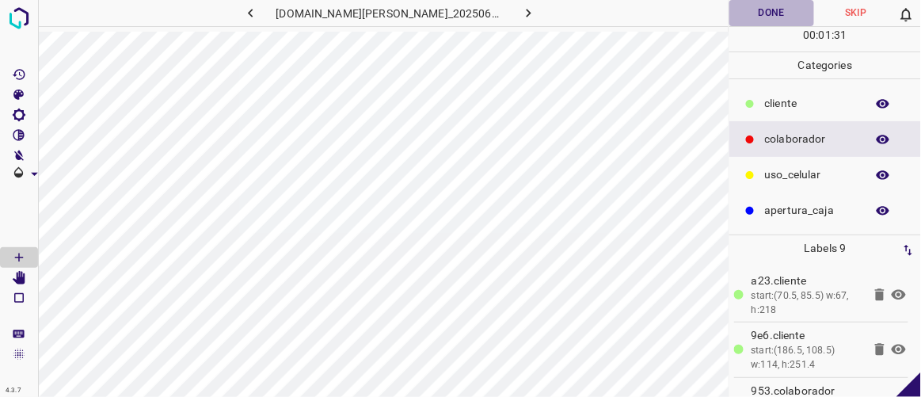
click at [782, 13] on button "Done" at bounding box center [771, 13] width 84 height 26
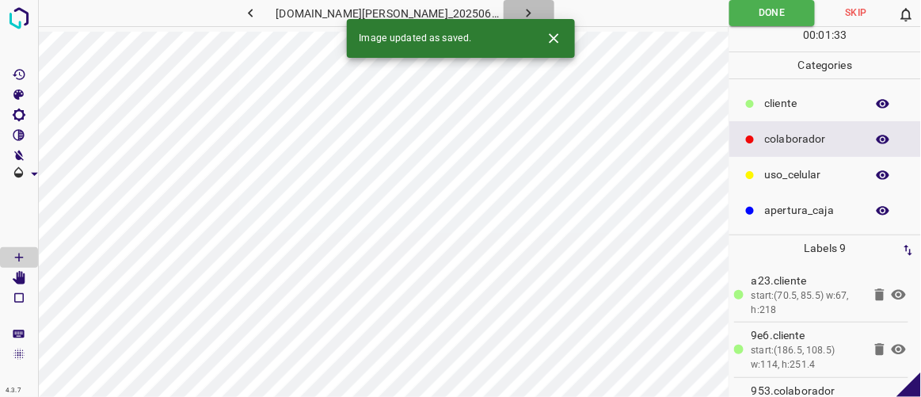
click at [523, 17] on button "button" at bounding box center [529, 13] width 51 height 26
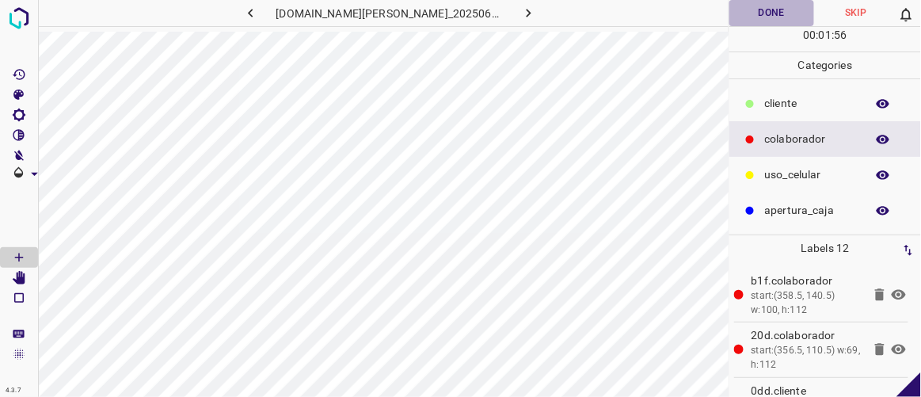
click at [764, 14] on button "Done" at bounding box center [771, 13] width 84 height 26
click at [520, 9] on button "button" at bounding box center [529, 13] width 51 height 26
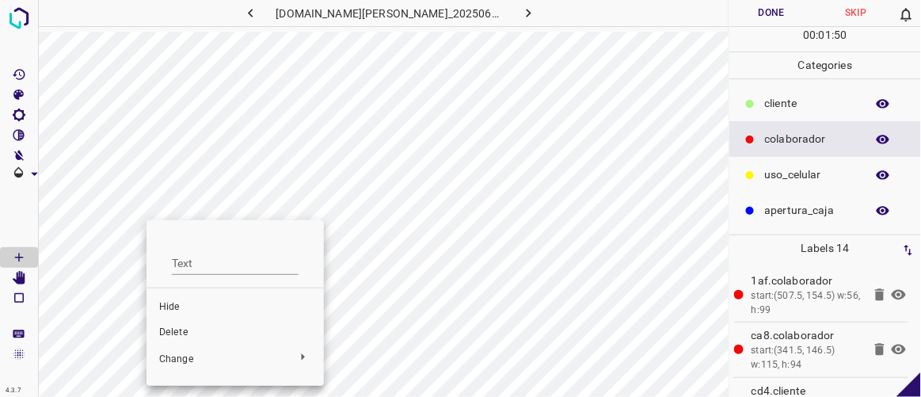
click at [179, 330] on span "Delete" at bounding box center [235, 333] width 152 height 14
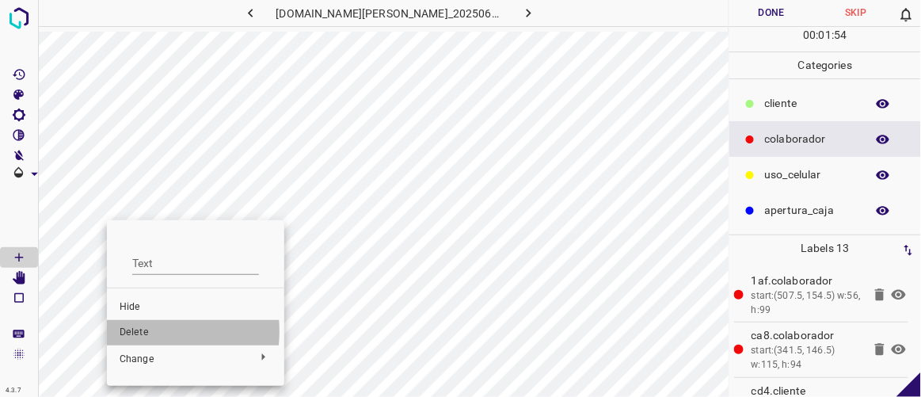
click at [131, 331] on span "Delete" at bounding box center [196, 333] width 152 height 14
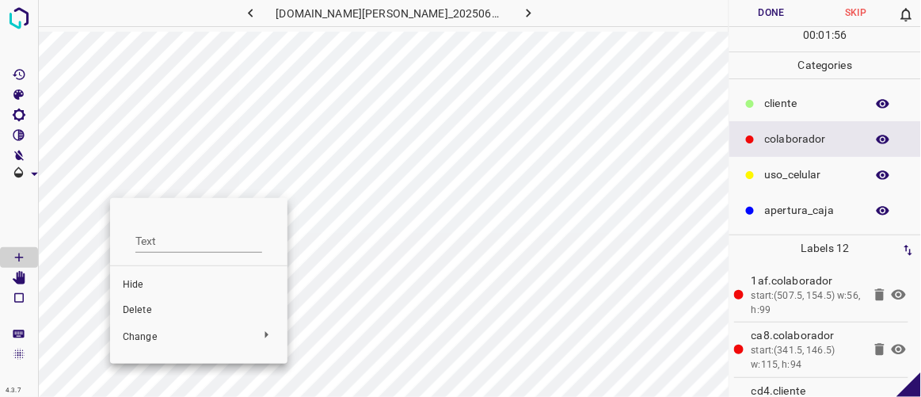
click at [143, 314] on span "Delete" at bounding box center [199, 310] width 152 height 14
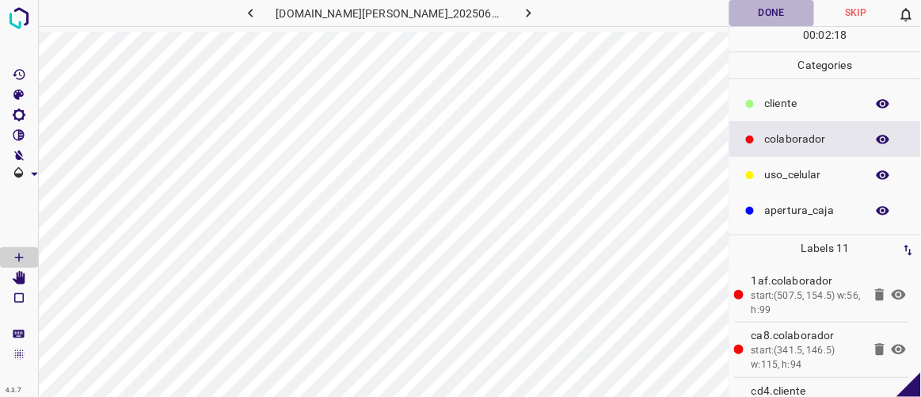
click at [771, 13] on button "Done" at bounding box center [771, 13] width 84 height 26
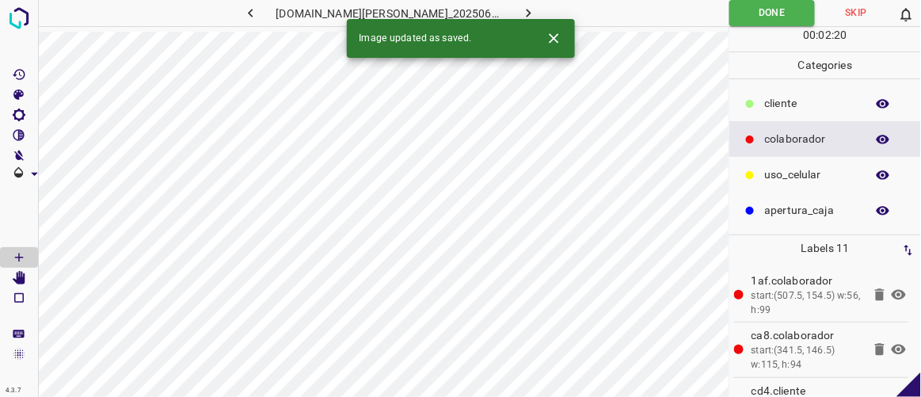
click at [520, 12] on icon "button" at bounding box center [528, 13] width 17 height 17
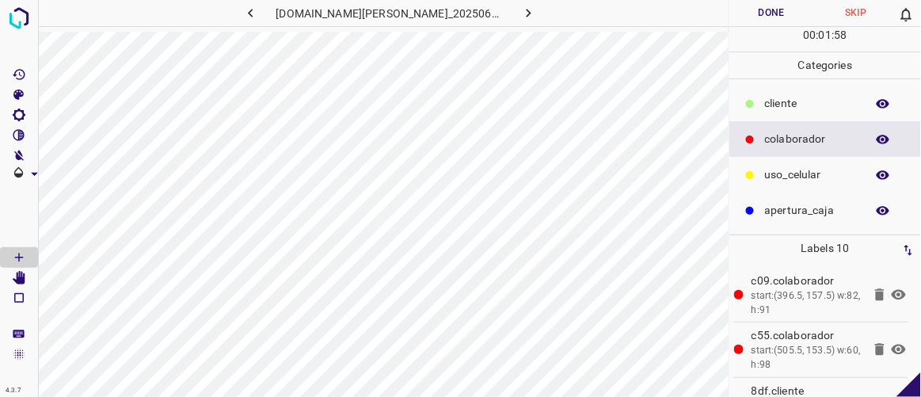
click at [768, 13] on button "Done" at bounding box center [771, 13] width 84 height 26
click at [512, 2] on button "button" at bounding box center [529, 13] width 51 height 26
click at [18, 276] on icon "[Space] Edit" at bounding box center [19, 278] width 13 height 14
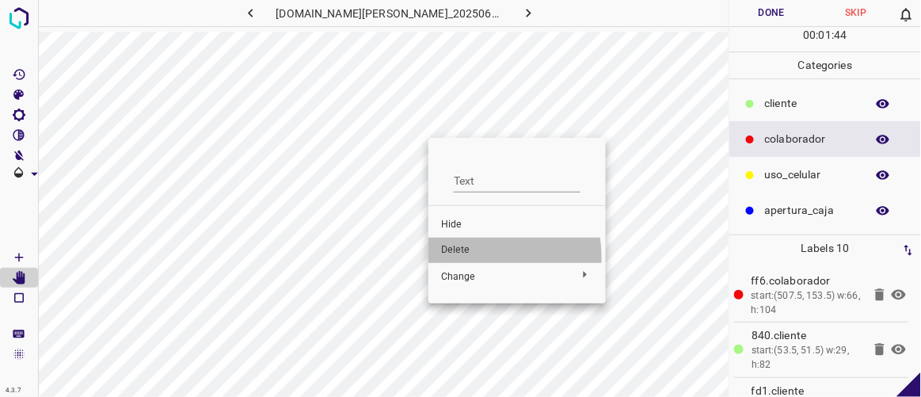
click at [454, 258] on li "Delete" at bounding box center [516, 250] width 177 height 25
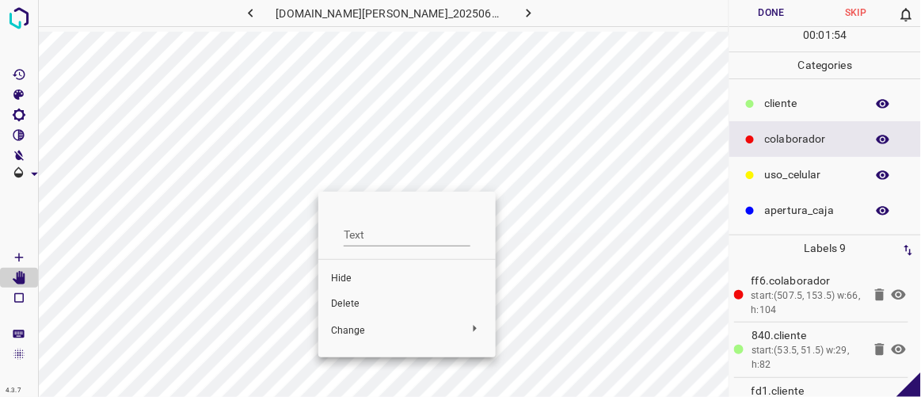
click at [356, 301] on span "Delete" at bounding box center [407, 304] width 152 height 14
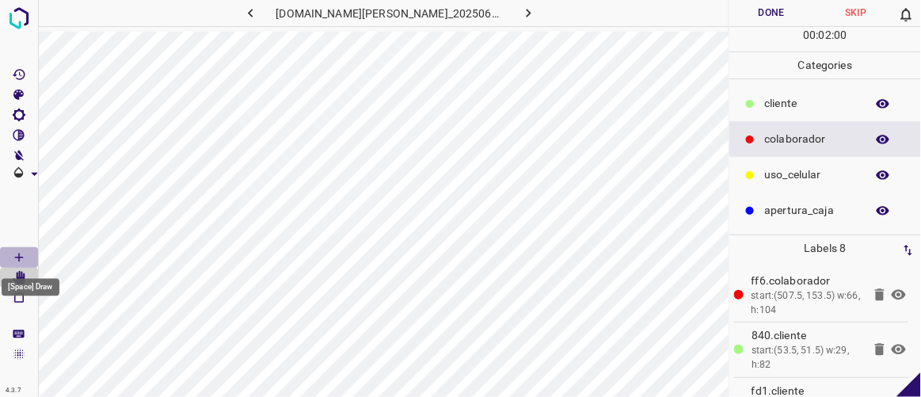
click at [24, 257] on icon "[Space] Draw" at bounding box center [19, 257] width 14 height 14
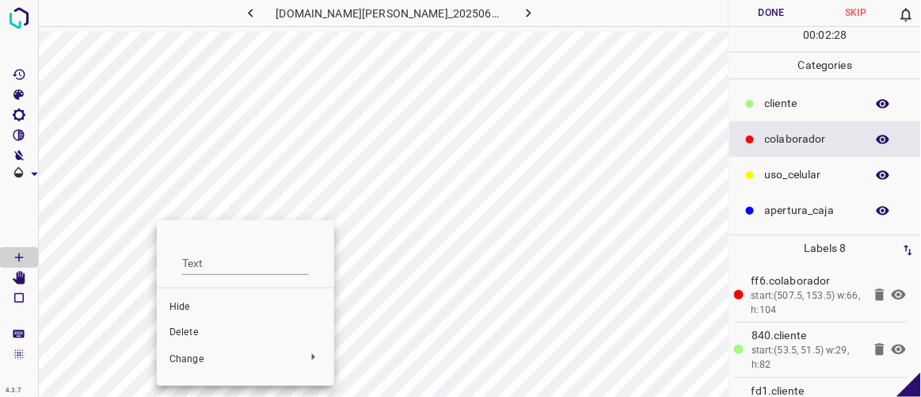
click at [187, 330] on span "Delete" at bounding box center [245, 333] width 152 height 14
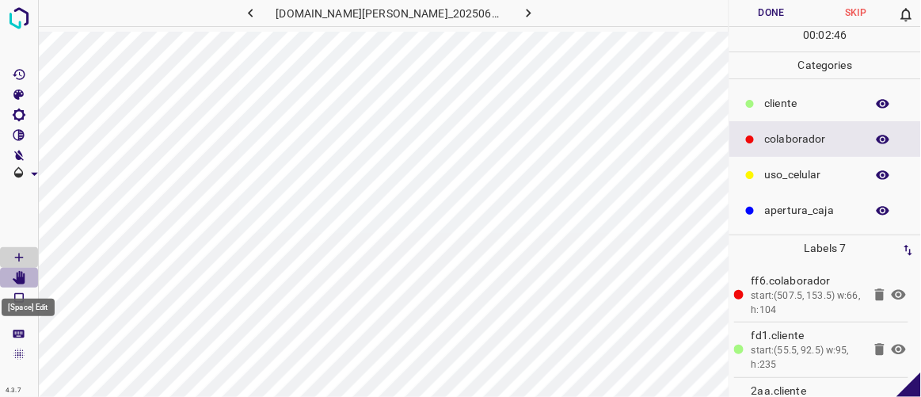
click at [21, 280] on icon "[Space] Edit" at bounding box center [19, 278] width 13 height 14
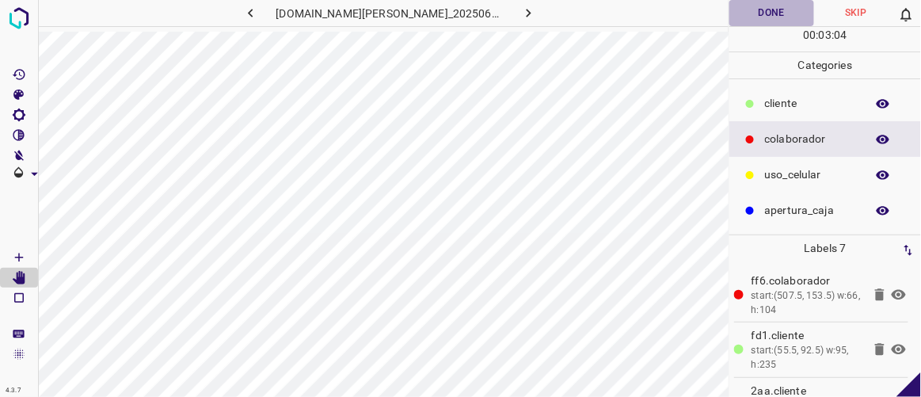
click at [756, 13] on button "Done" at bounding box center [771, 13] width 84 height 26
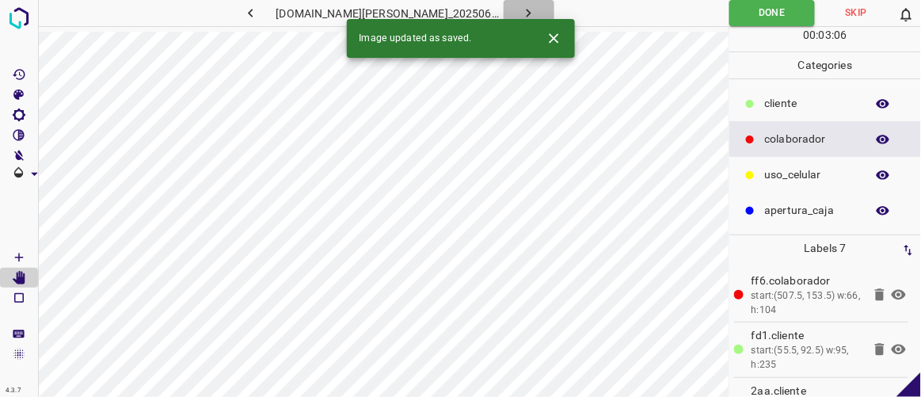
click at [521, 15] on button "button" at bounding box center [529, 13] width 51 height 26
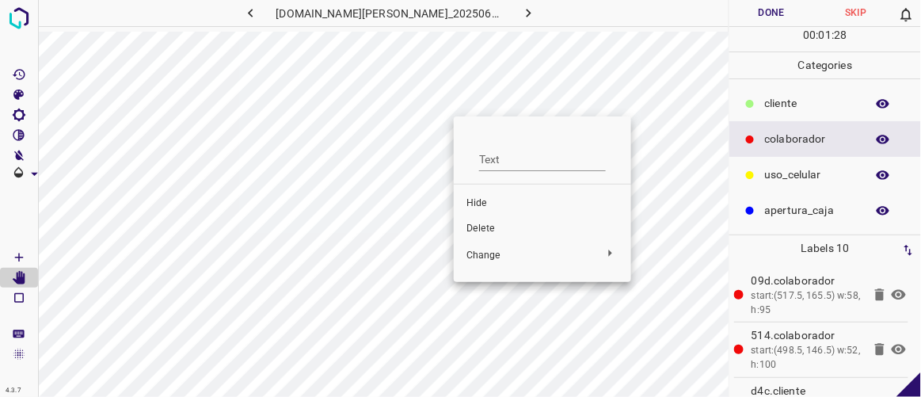
click at [476, 226] on span "Delete" at bounding box center [542, 229] width 152 height 14
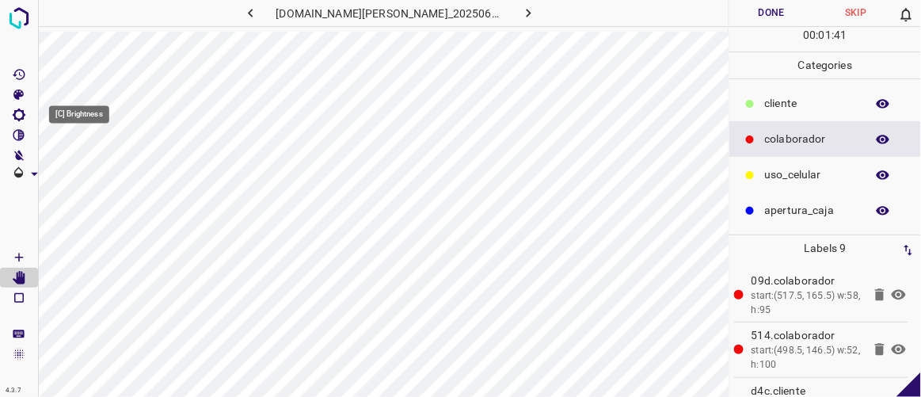
click at [20, 112] on icon "[C] Brightness" at bounding box center [19, 115] width 14 height 14
type input "114"
click at [77, 173] on span at bounding box center [77, 168] width 16 height 16
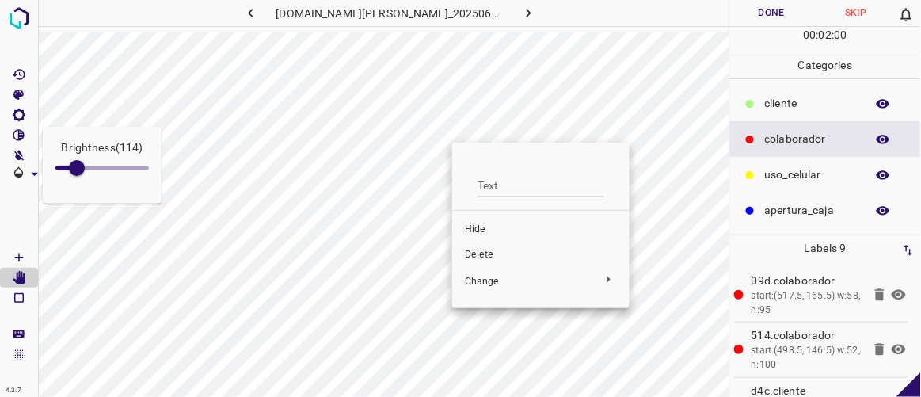
click at [482, 233] on span "Hide" at bounding box center [541, 230] width 152 height 14
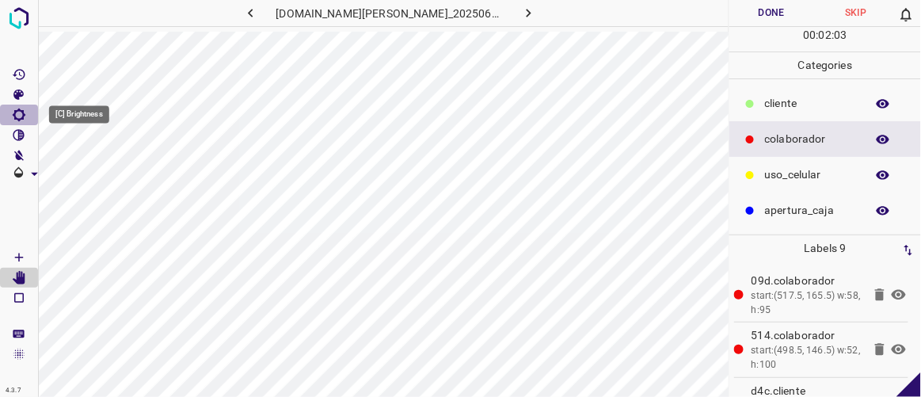
click at [19, 115] on icon "[C] Brightness" at bounding box center [19, 115] width 14 height 14
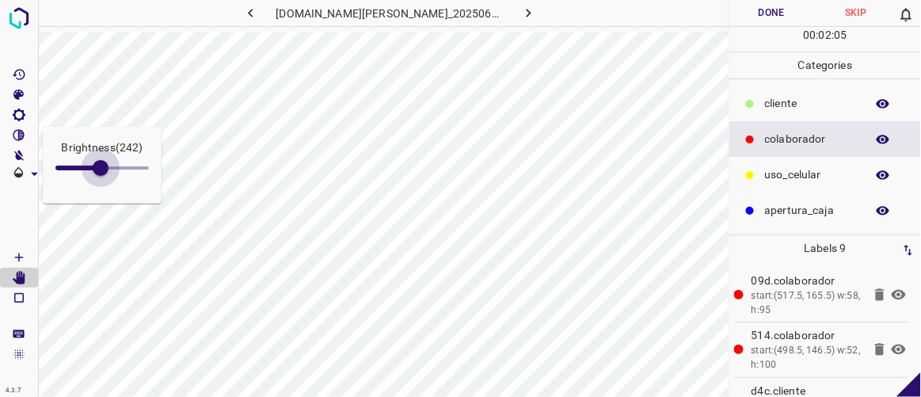
drag, startPoint x: 76, startPoint y: 162, endPoint x: 101, endPoint y: 177, distance: 28.4
click at [101, 176] on span at bounding box center [101, 168] width 16 height 16
type input "119"
drag, startPoint x: 96, startPoint y: 173, endPoint x: 78, endPoint y: 167, distance: 19.0
click at [78, 167] on span at bounding box center [78, 168] width 16 height 16
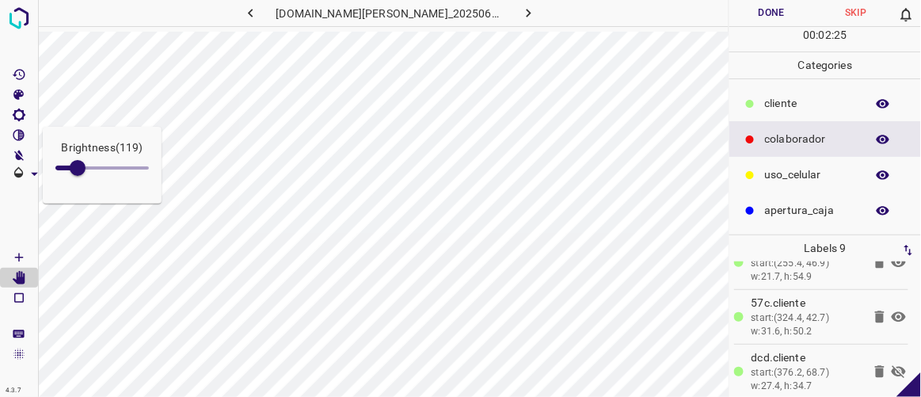
scroll to position [364, 0]
click at [889, 365] on icon at bounding box center [898, 368] width 19 height 19
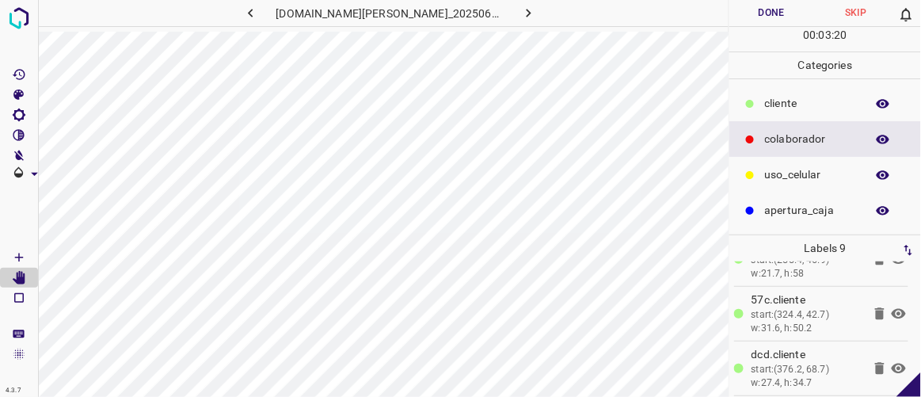
click at [762, 10] on button "Done" at bounding box center [771, 13] width 84 height 26
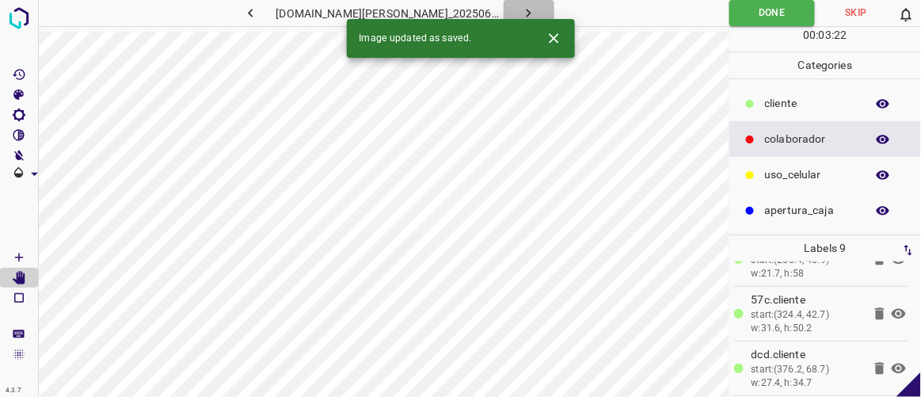
click at [520, 10] on icon "button" at bounding box center [528, 13] width 17 height 17
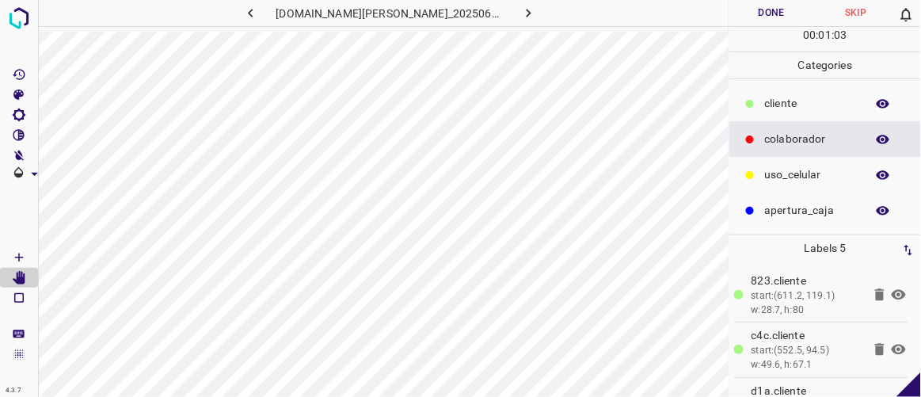
click at [804, 99] on p "​​cliente" at bounding box center [811, 103] width 93 height 17
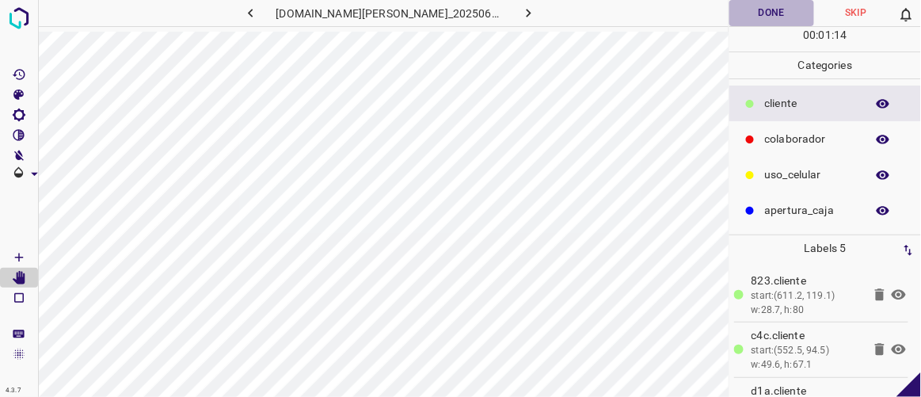
click at [766, 13] on button "Done" at bounding box center [771, 13] width 84 height 26
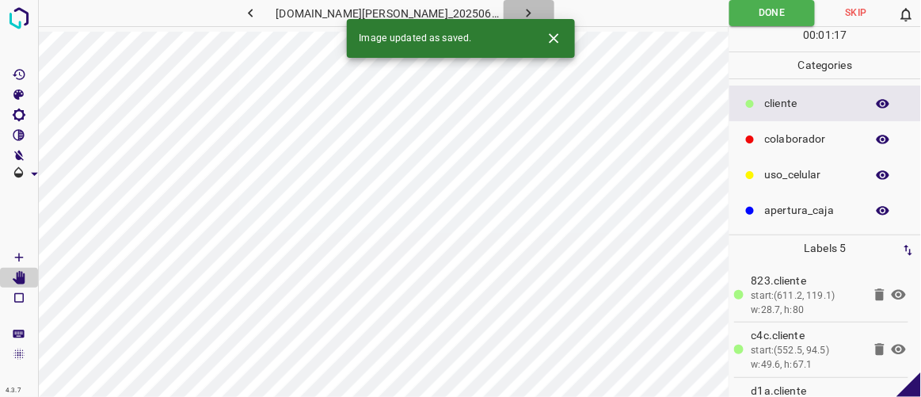
click at [520, 13] on icon "button" at bounding box center [528, 13] width 17 height 17
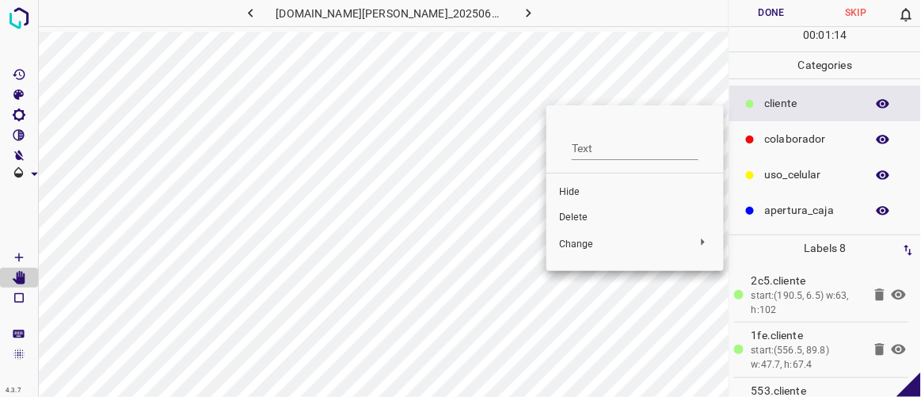
click at [24, 278] on div at bounding box center [460, 198] width 921 height 397
click at [567, 216] on span "Delete" at bounding box center [627, 218] width 152 height 14
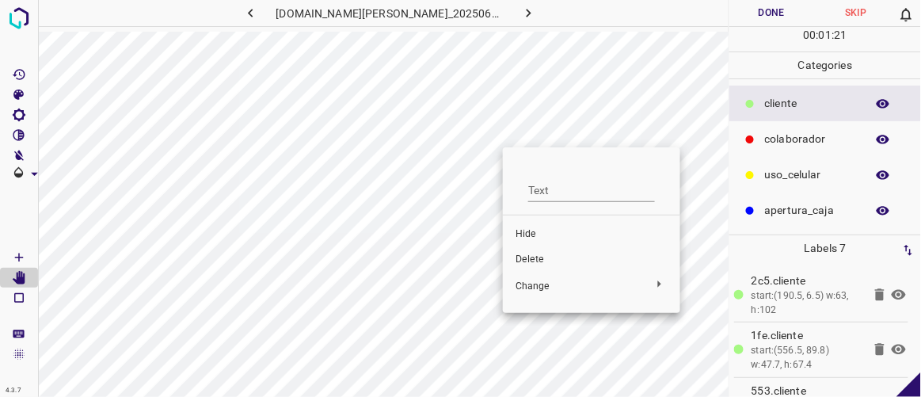
click at [546, 257] on span "Delete" at bounding box center [592, 260] width 152 height 14
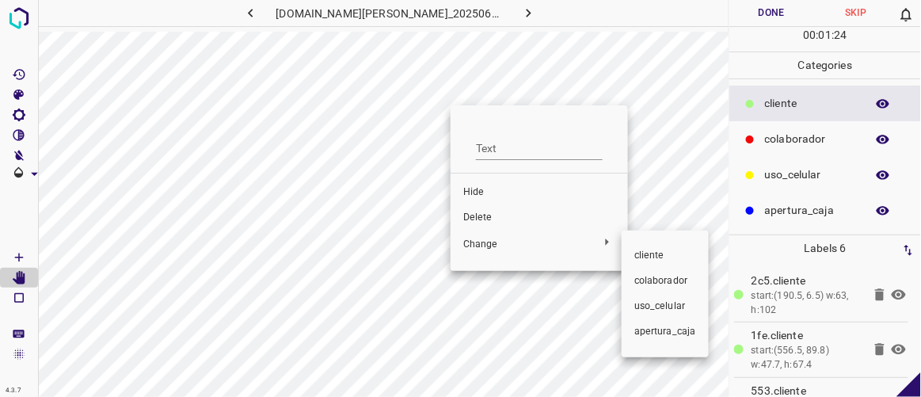
click at [496, 218] on div at bounding box center [460, 198] width 921 height 397
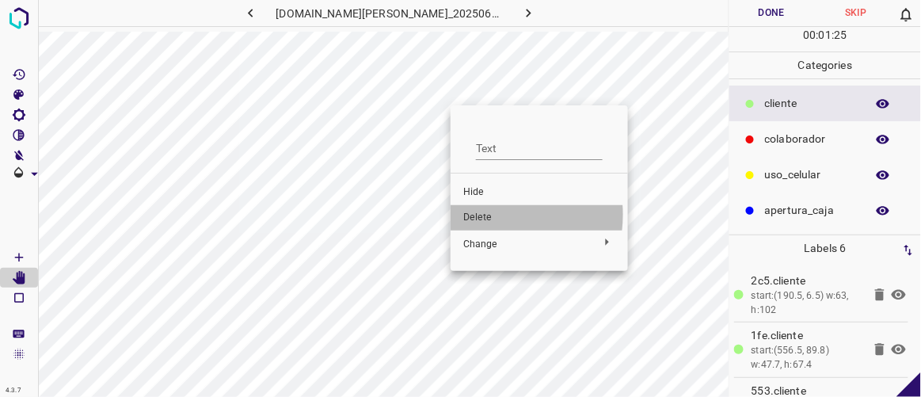
click at [489, 215] on span "Delete" at bounding box center [539, 218] width 152 height 14
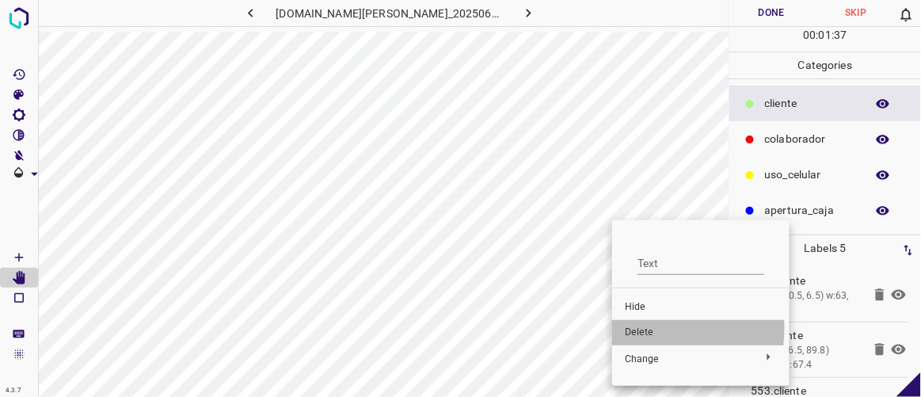
click at [644, 329] on span "Delete" at bounding box center [701, 333] width 152 height 14
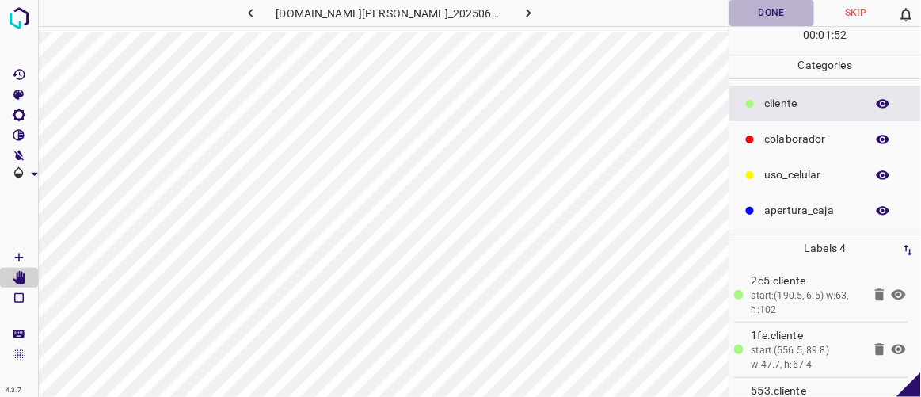
click at [765, 13] on button "Done" at bounding box center [771, 13] width 84 height 26
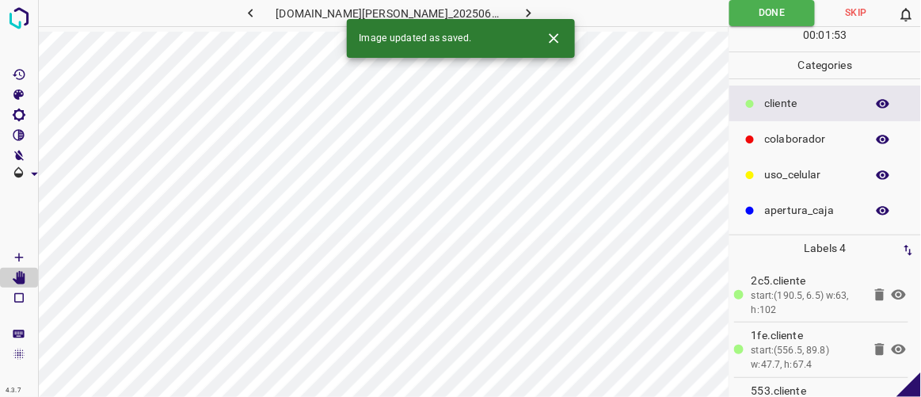
click at [521, 14] on button "button" at bounding box center [529, 13] width 51 height 26
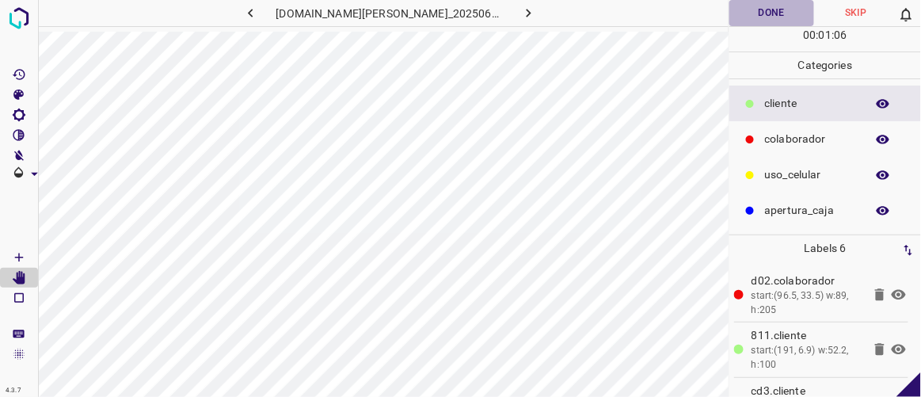
click at [781, 13] on button "Done" at bounding box center [771, 13] width 84 height 26
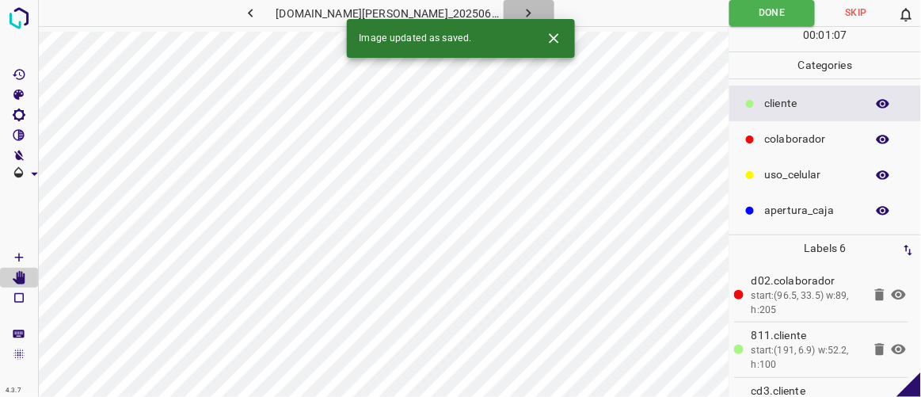
click at [520, 10] on icon "button" at bounding box center [528, 13] width 17 height 17
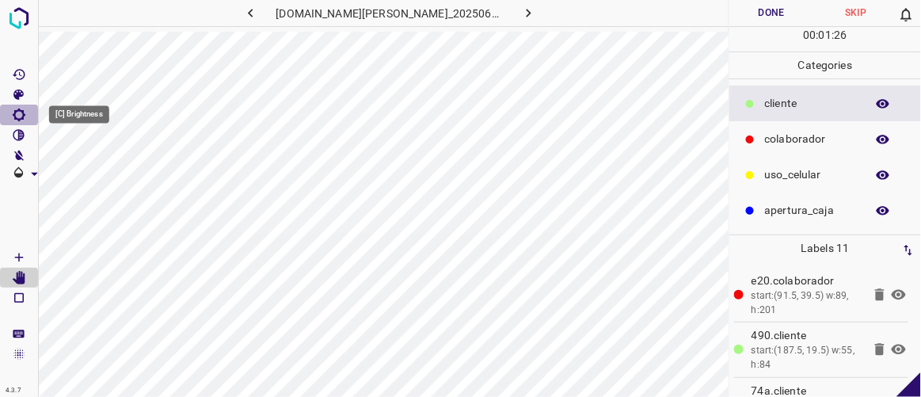
click at [21, 112] on icon "[C] Brightness" at bounding box center [19, 115] width 14 height 14
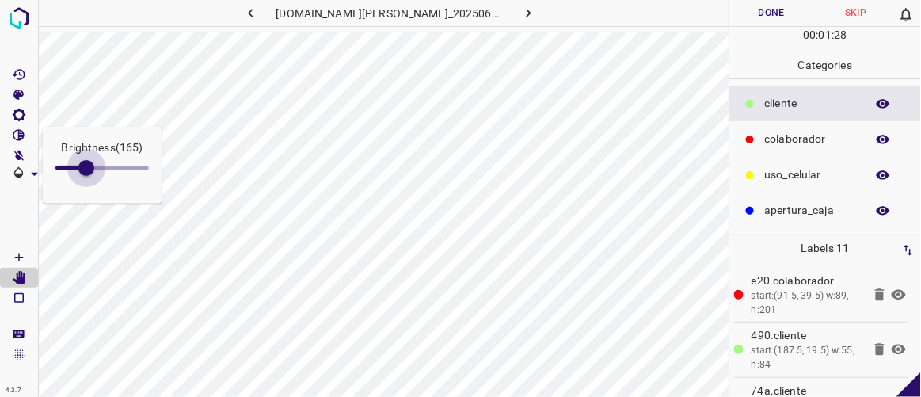
type input "178"
drag, startPoint x: 69, startPoint y: 167, endPoint x: 89, endPoint y: 174, distance: 21.0
click at [89, 174] on span at bounding box center [89, 168] width 16 height 16
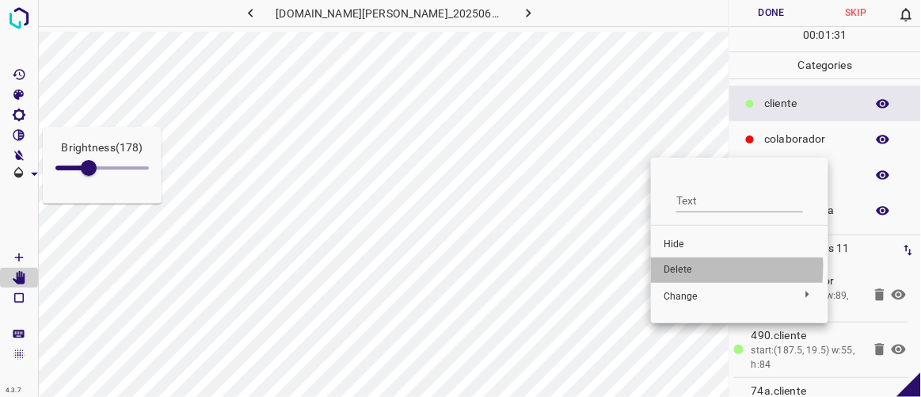
click at [676, 267] on span "Delete" at bounding box center [740, 270] width 152 height 14
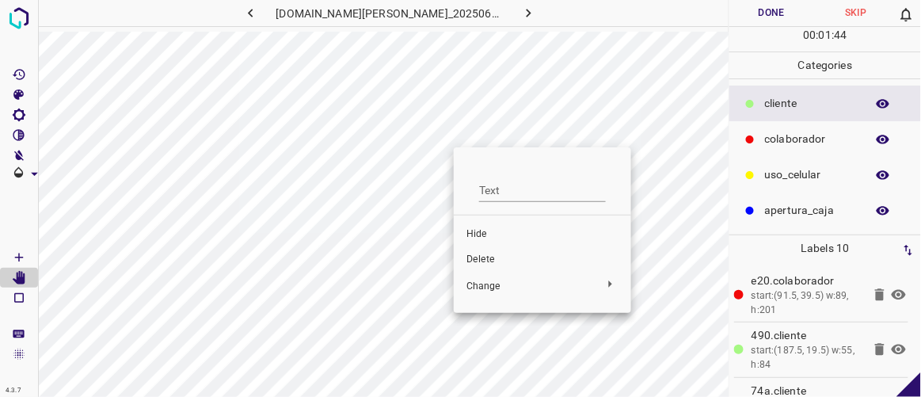
click at [487, 257] on span "Delete" at bounding box center [542, 260] width 152 height 14
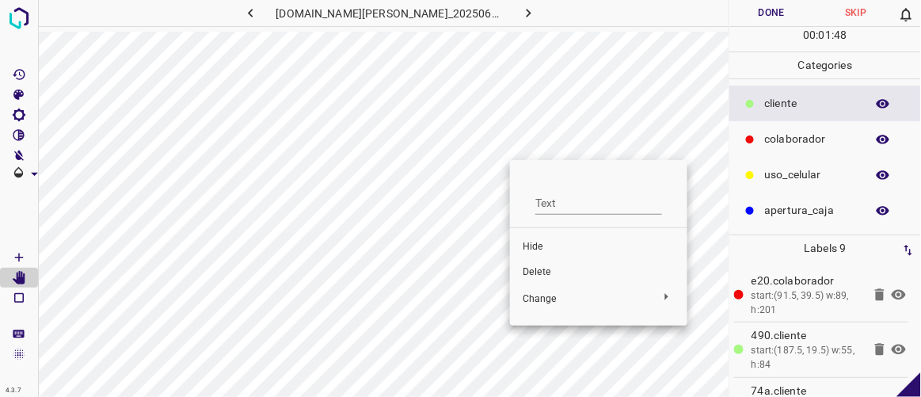
click at [537, 269] on span "Delete" at bounding box center [599, 272] width 152 height 14
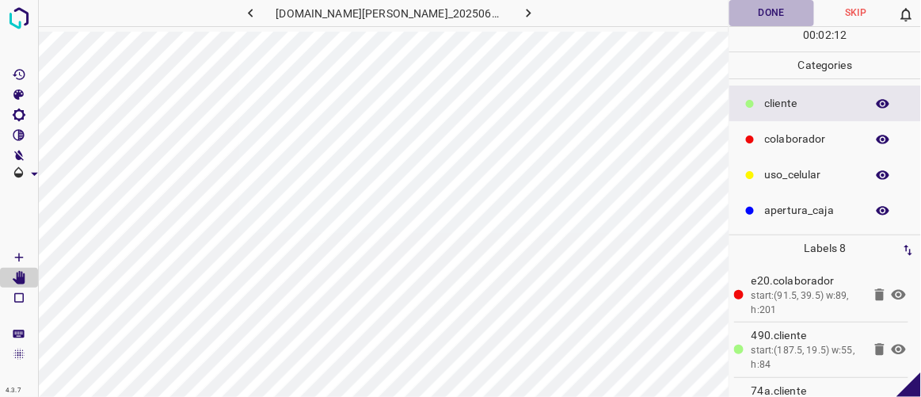
click at [779, 17] on button "Done" at bounding box center [771, 13] width 84 height 26
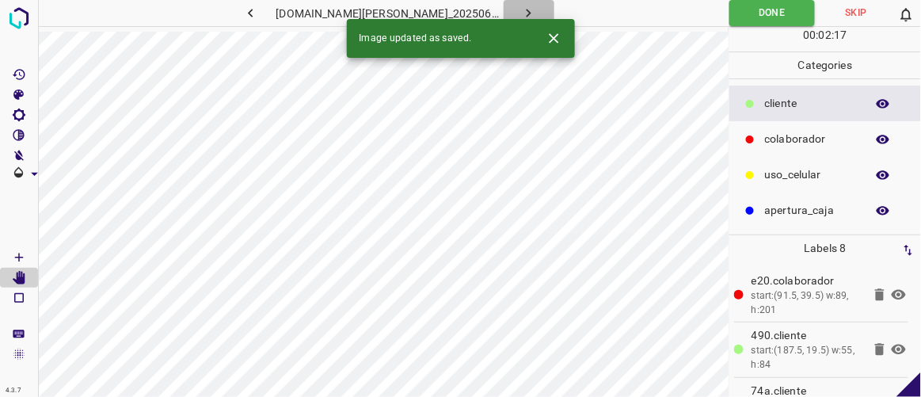
click at [527, 13] on icon "button" at bounding box center [529, 13] width 5 height 9
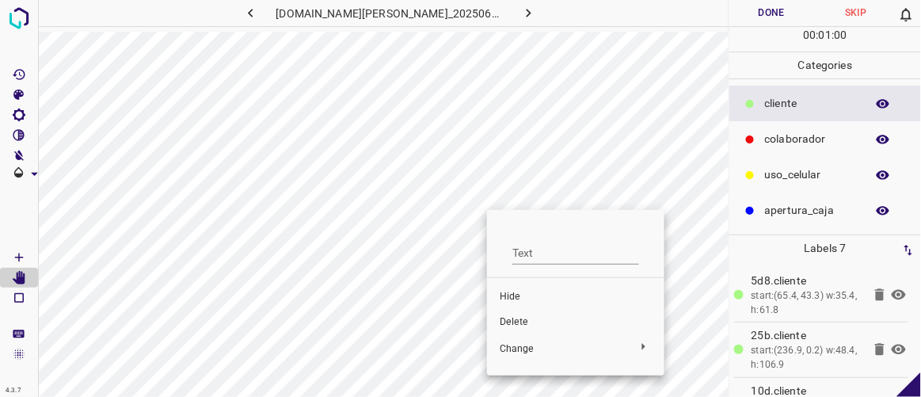
click at [515, 204] on div at bounding box center [460, 198] width 921 height 397
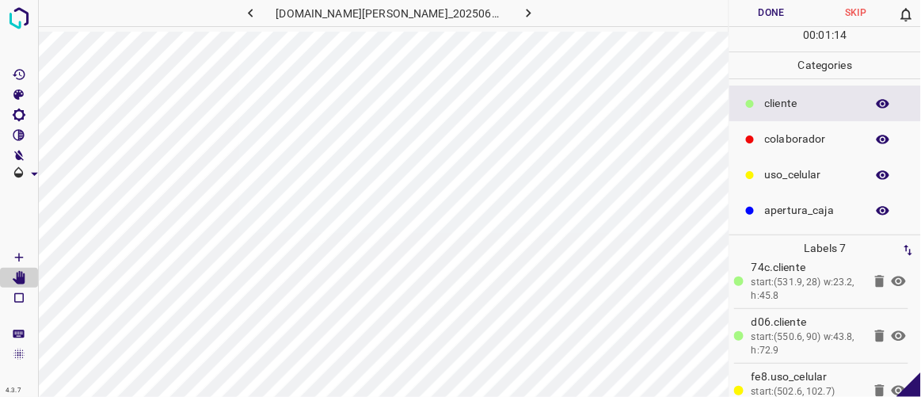
scroll to position [256, 0]
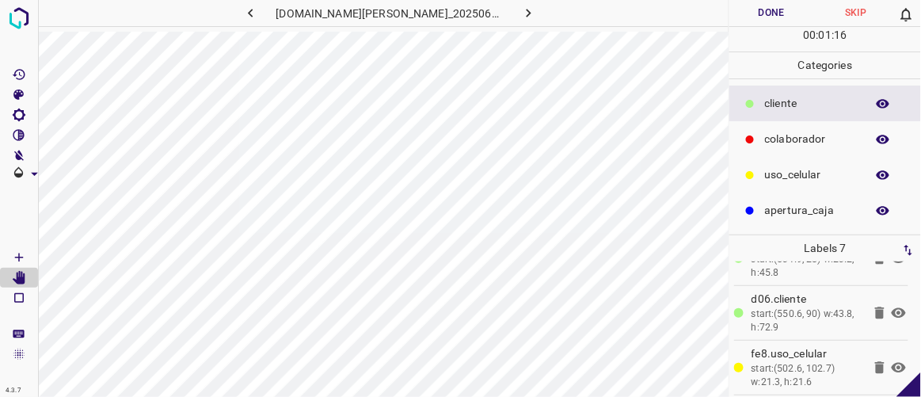
drag, startPoint x: 915, startPoint y: 375, endPoint x: 898, endPoint y: 236, distance: 139.6
click at [898, 236] on div "4.3.7 doggis-leon.ddns.net_20250613_214337_000003720.jpg Done Skip 0 00 : 01 : …" at bounding box center [460, 198] width 921 height 397
click at [17, 258] on icon "[Space] Draw" at bounding box center [19, 257] width 14 height 14
click at [21, 275] on icon "[Space] Edit" at bounding box center [19, 278] width 14 height 14
click at [259, 12] on icon "button" at bounding box center [250, 13] width 17 height 17
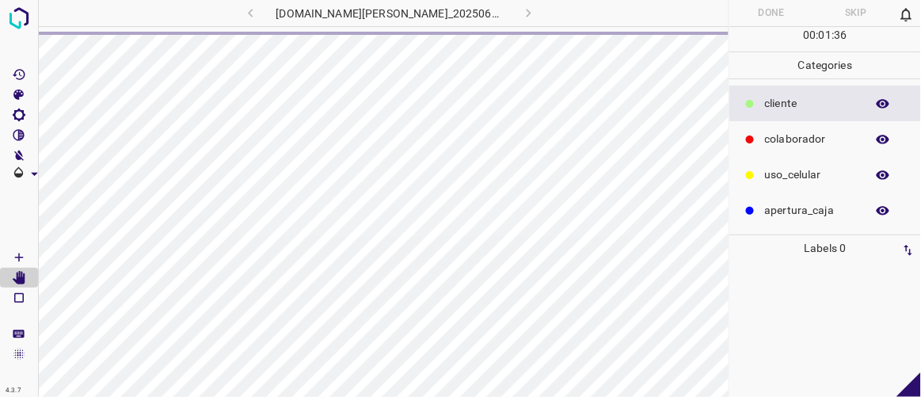
scroll to position [0, 0]
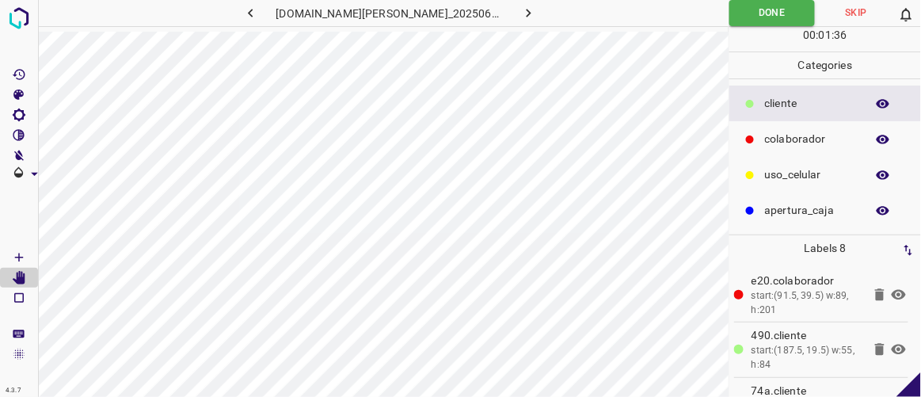
click at [521, 13] on button "button" at bounding box center [529, 13] width 51 height 26
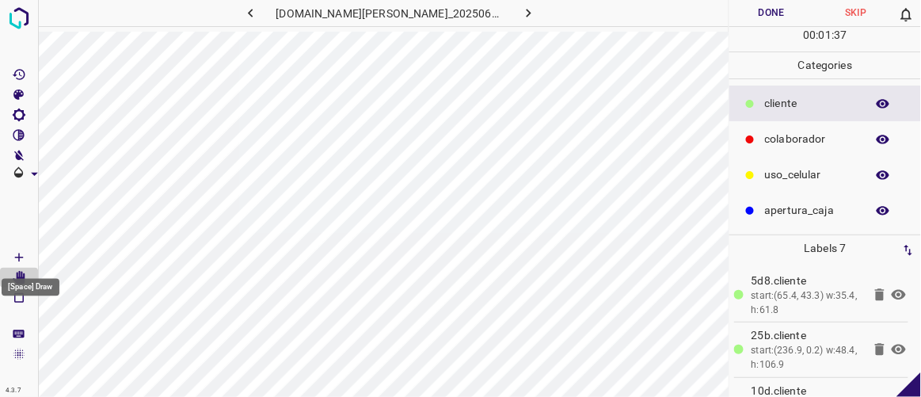
click at [23, 257] on icon "[Space] Draw" at bounding box center [19, 257] width 8 height 8
click at [770, 7] on button "Done" at bounding box center [771, 13] width 84 height 26
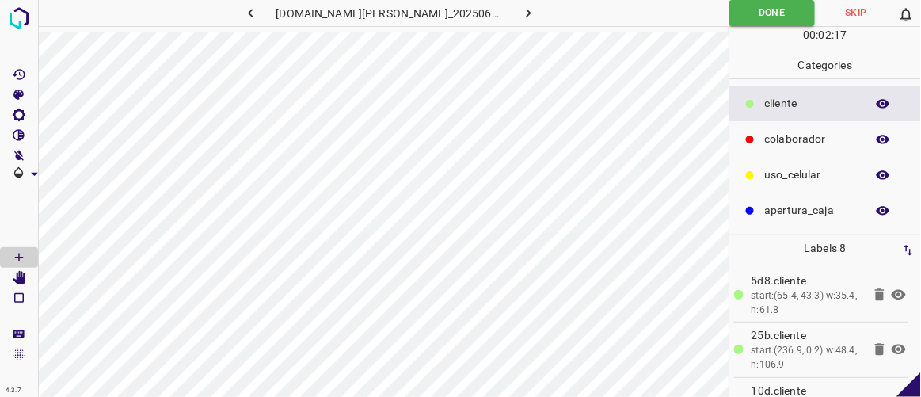
click at [889, 295] on icon at bounding box center [898, 294] width 19 height 19
click at [892, 347] on icon at bounding box center [899, 350] width 14 height 10
click at [892, 347] on icon at bounding box center [899, 350] width 14 height 13
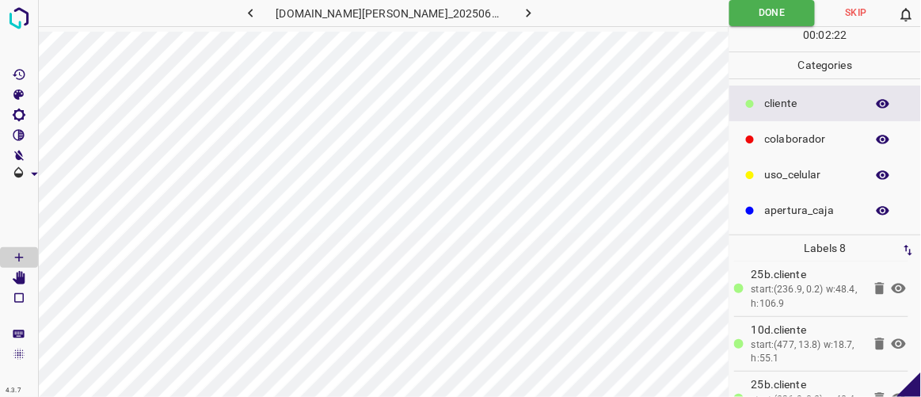
scroll to position [69, 0]
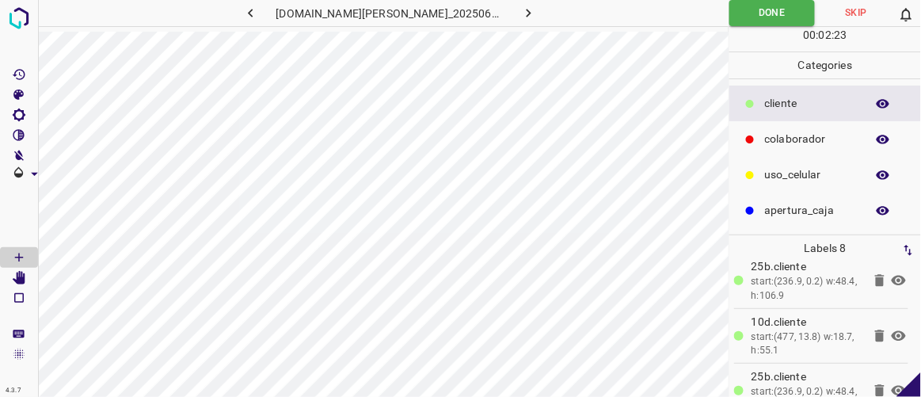
click at [892, 332] on icon at bounding box center [899, 335] width 14 height 10
click at [889, 332] on icon at bounding box center [898, 335] width 19 height 19
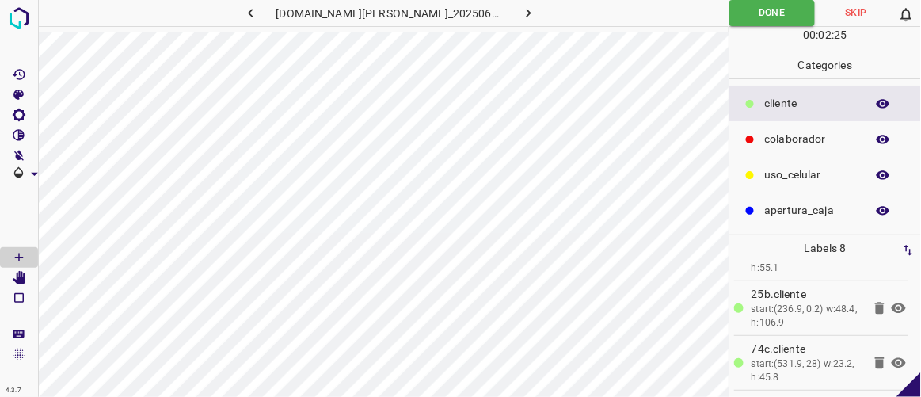
scroll to position [153, 0]
click at [892, 303] on icon at bounding box center [899, 306] width 14 height 10
click at [892, 303] on icon at bounding box center [899, 306] width 14 height 13
click at [892, 303] on icon at bounding box center [899, 306] width 14 height 10
click at [892, 303] on icon at bounding box center [899, 306] width 14 height 13
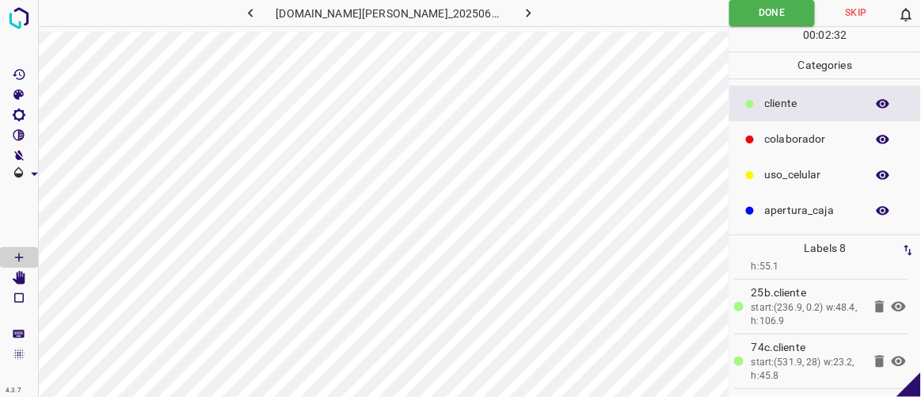
click at [875, 306] on icon at bounding box center [880, 306] width 10 height 12
click at [520, 13] on icon "button" at bounding box center [528, 13] width 17 height 17
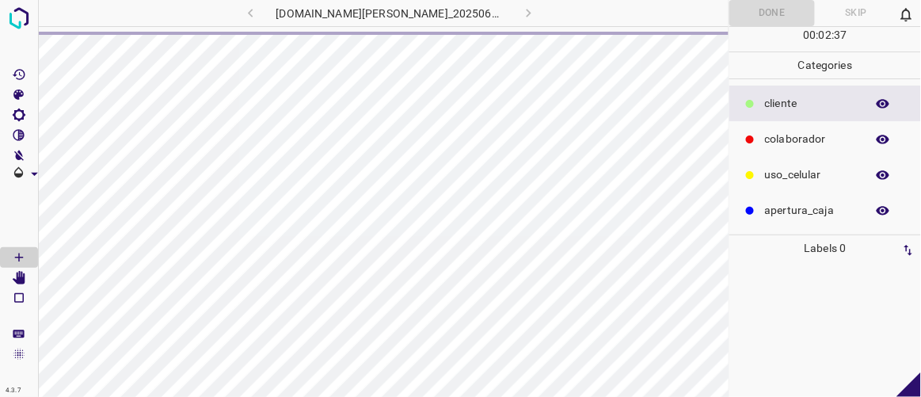
scroll to position [0, 0]
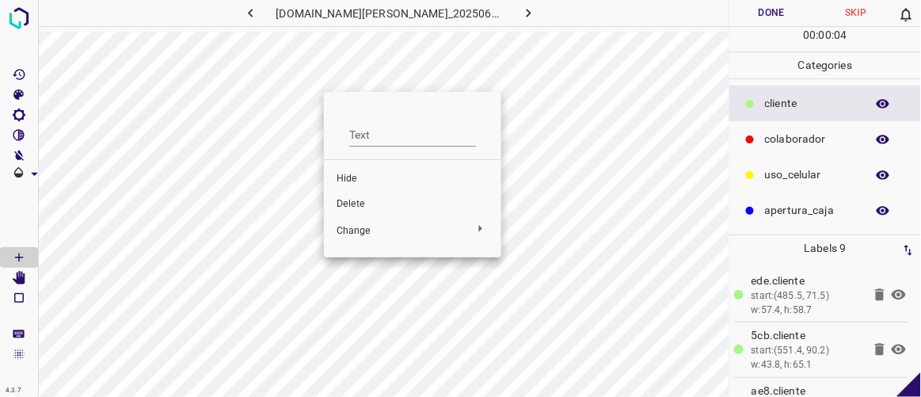
click at [348, 207] on span "Delete" at bounding box center [413, 204] width 152 height 14
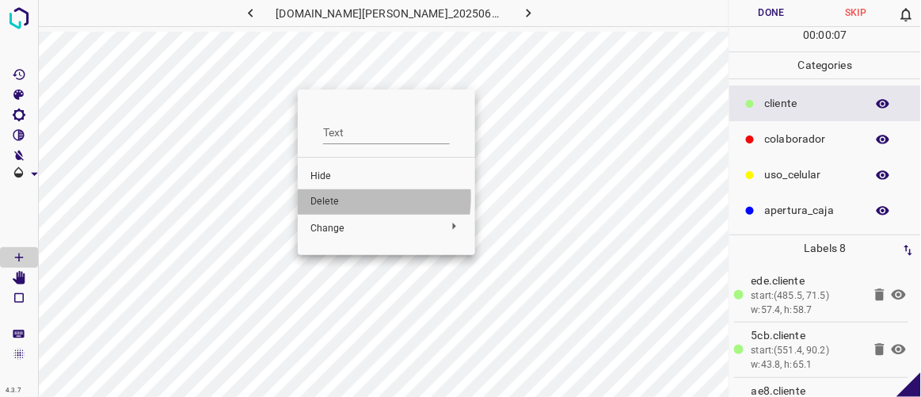
click at [329, 196] on span "Delete" at bounding box center [386, 202] width 152 height 14
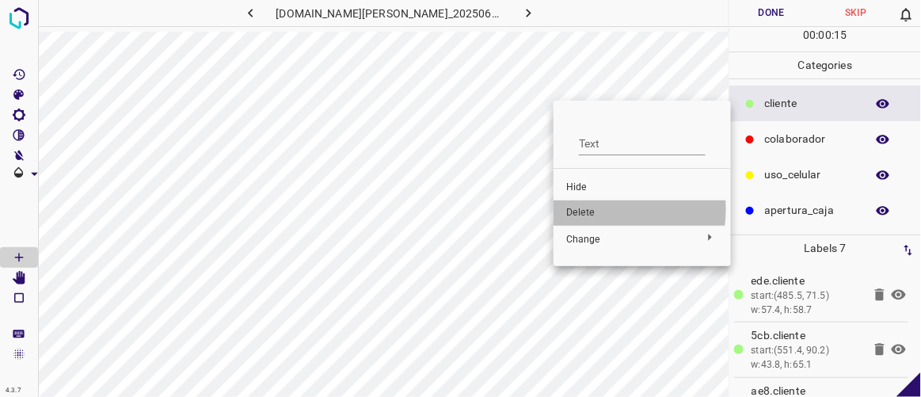
click at [578, 208] on span "Delete" at bounding box center [642, 213] width 152 height 14
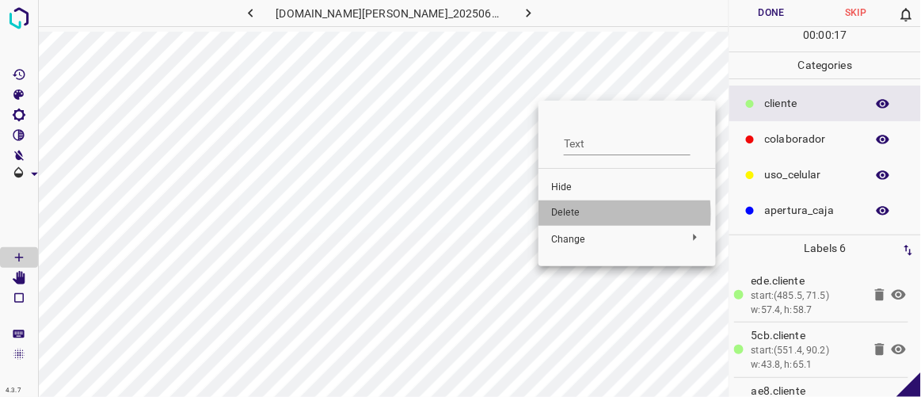
click at [571, 214] on span "Delete" at bounding box center [627, 213] width 152 height 14
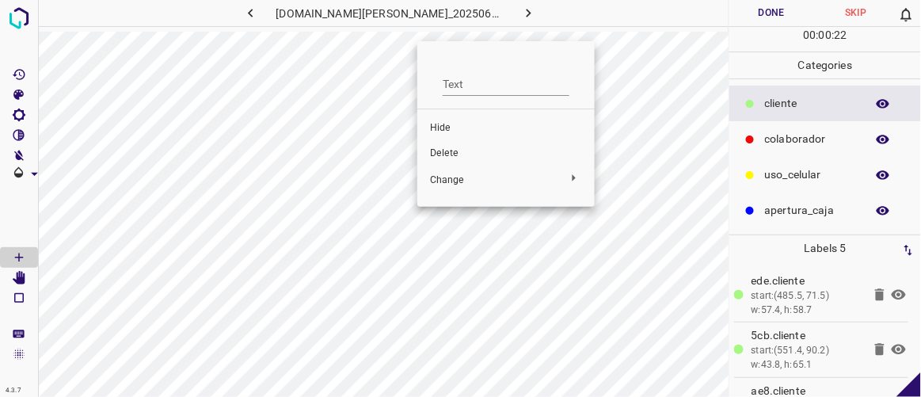
click at [464, 152] on span "Delete" at bounding box center [506, 154] width 152 height 14
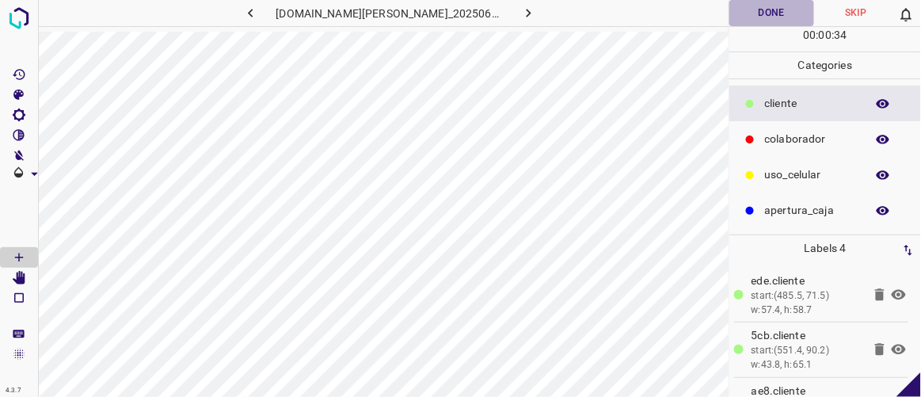
click at [767, 10] on button "Done" at bounding box center [771, 13] width 84 height 26
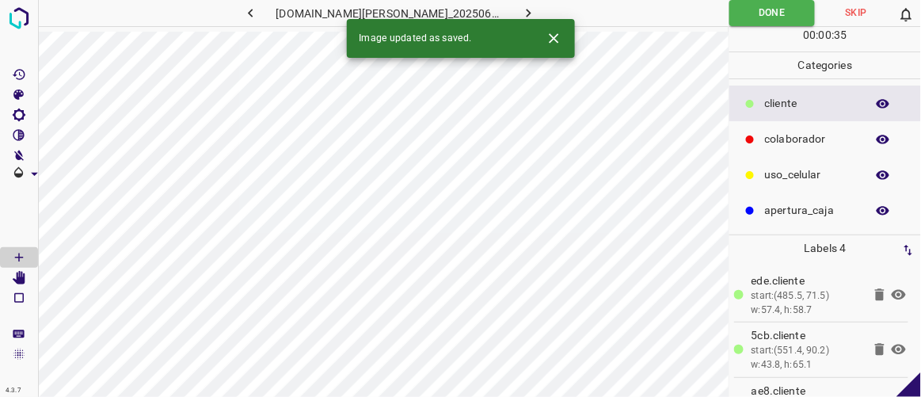
click at [520, 12] on icon "button" at bounding box center [528, 13] width 17 height 17
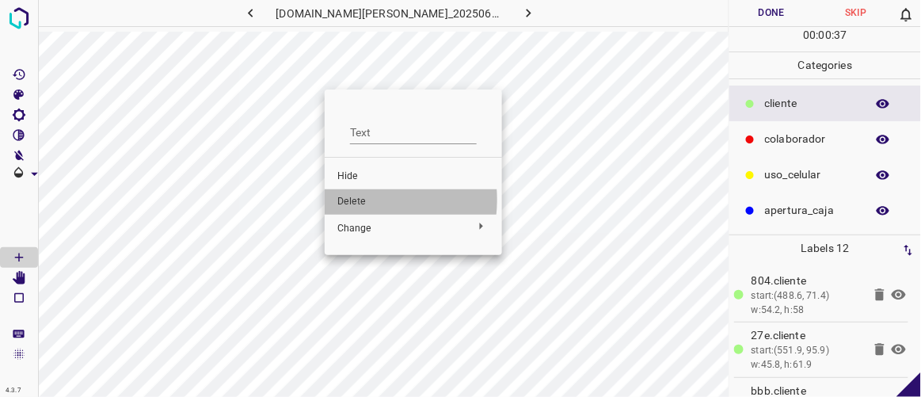
click at [352, 200] on span "Delete" at bounding box center [413, 202] width 152 height 14
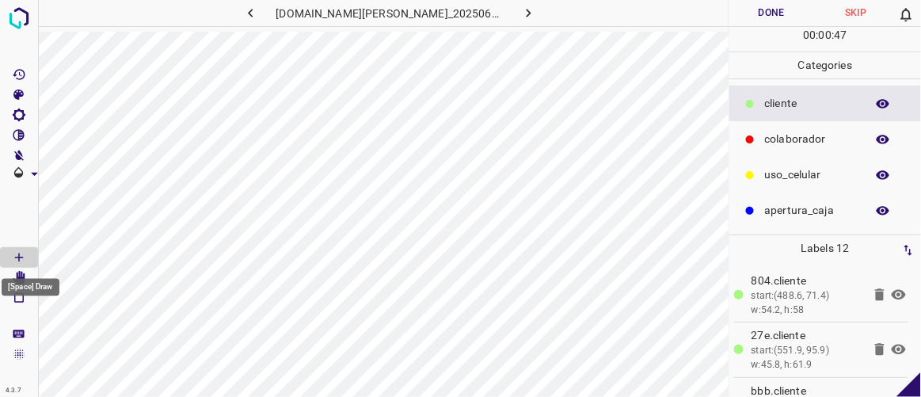
click at [21, 273] on div "[Space] Draw" at bounding box center [30, 283] width 61 height 30
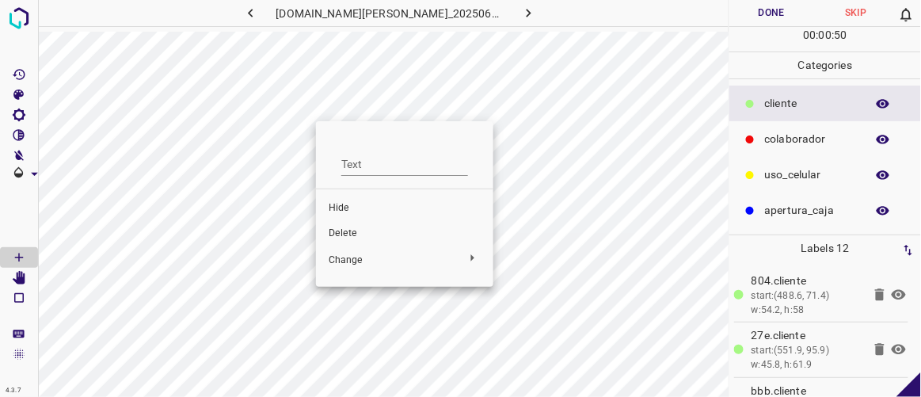
click at [342, 232] on span "Delete" at bounding box center [405, 234] width 152 height 14
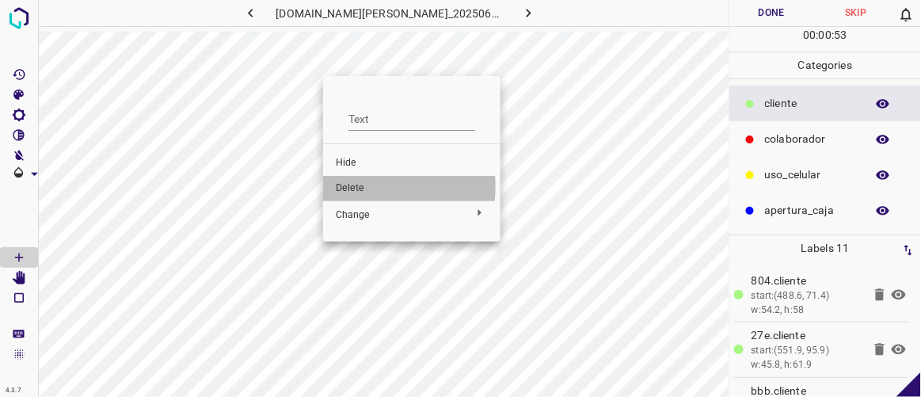
click at [351, 186] on span "Delete" at bounding box center [412, 188] width 152 height 14
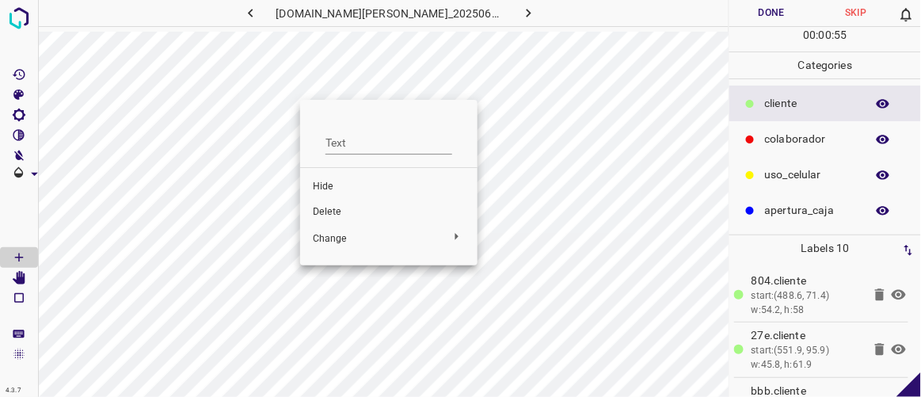
click at [338, 213] on span "Delete" at bounding box center [389, 212] width 152 height 14
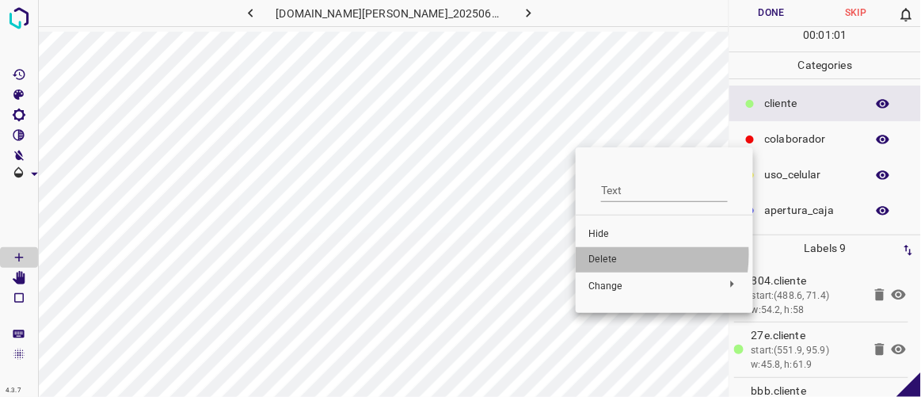
click at [609, 254] on span "Delete" at bounding box center [664, 260] width 152 height 14
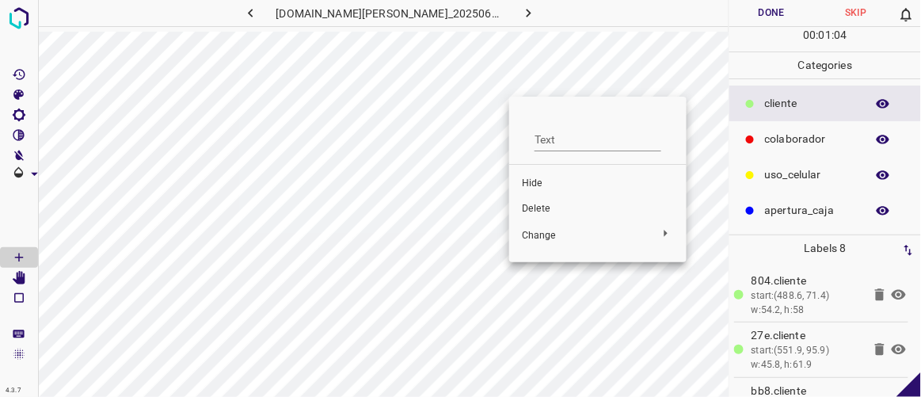
click at [540, 215] on span "Delete" at bounding box center [598, 209] width 152 height 14
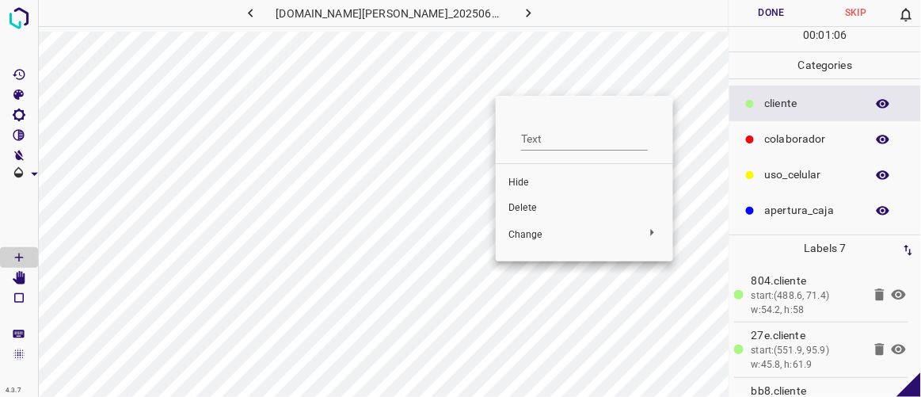
click at [515, 209] on span "Delete" at bounding box center [584, 208] width 152 height 14
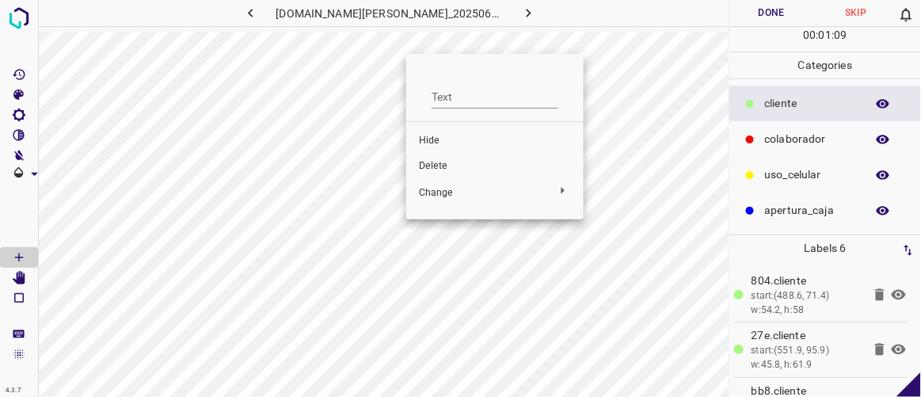
click at [435, 161] on span "Delete" at bounding box center [495, 166] width 152 height 14
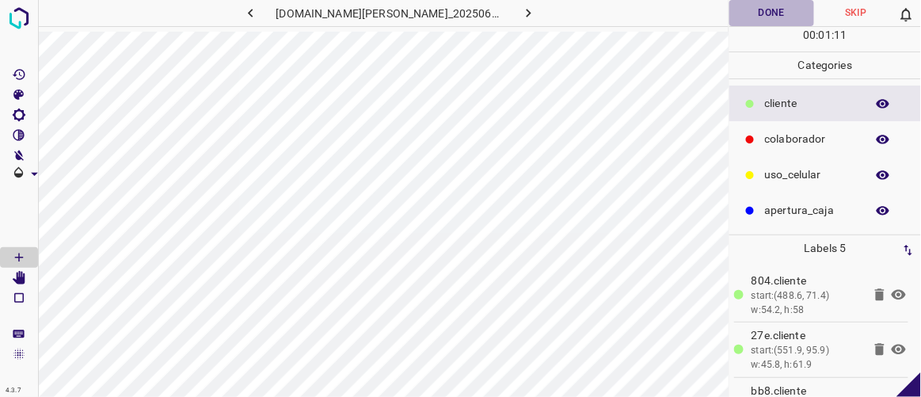
click at [792, 10] on button "Done" at bounding box center [771, 13] width 84 height 26
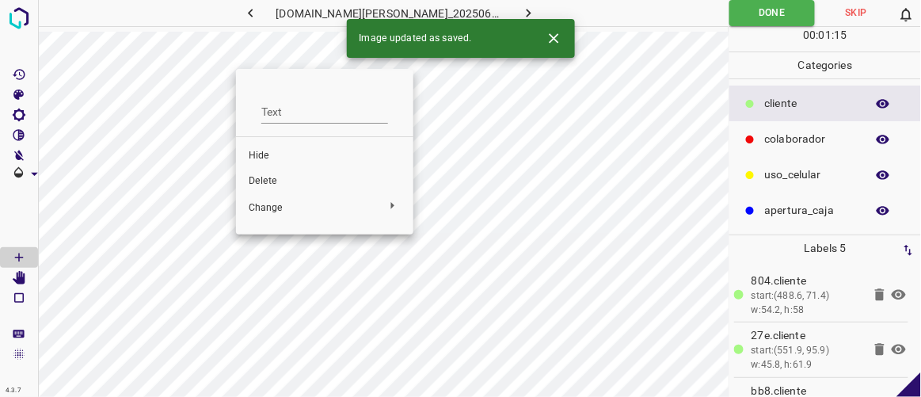
click at [266, 181] on span "Delete" at bounding box center [325, 181] width 152 height 14
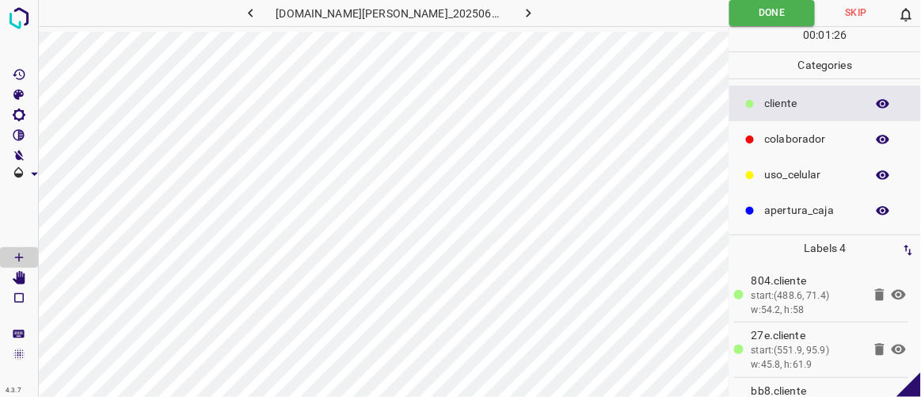
click at [259, 13] on icon "button" at bounding box center [250, 13] width 17 height 17
click at [520, 14] on icon "button" at bounding box center [528, 13] width 17 height 17
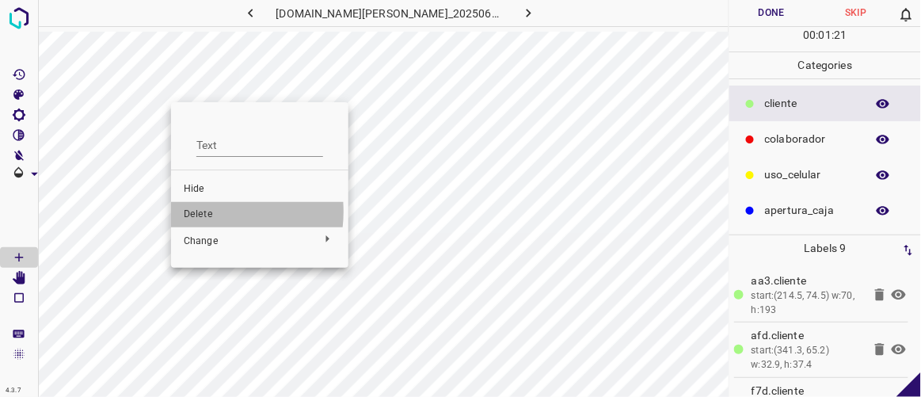
click at [200, 211] on span "Delete" at bounding box center [260, 214] width 152 height 14
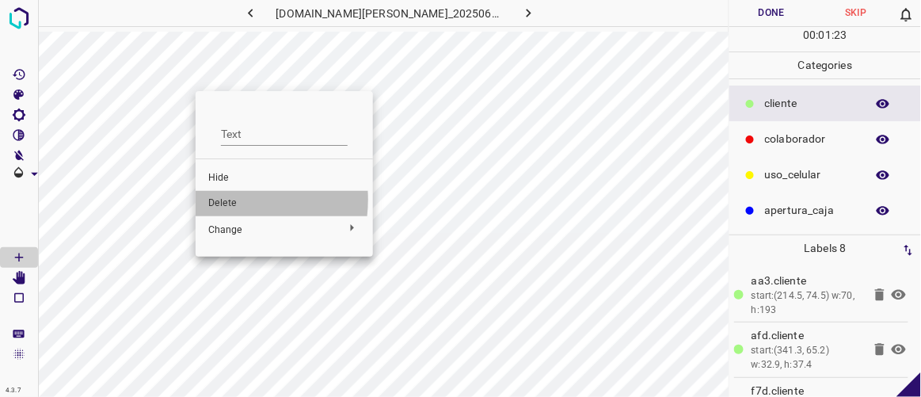
click at [220, 200] on span "Delete" at bounding box center [284, 203] width 152 height 14
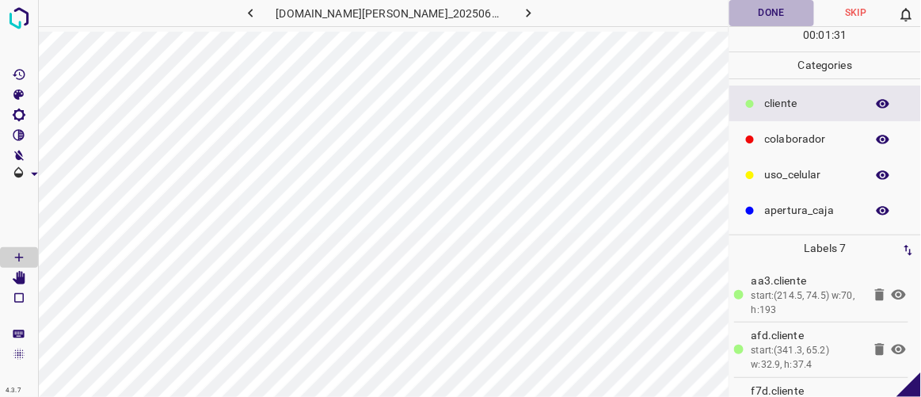
click at [772, 13] on button "Done" at bounding box center [771, 13] width 84 height 26
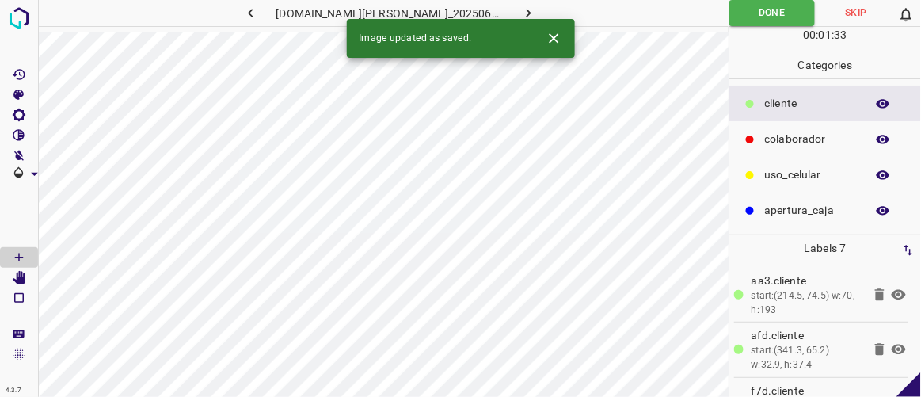
click at [520, 13] on icon "button" at bounding box center [528, 13] width 17 height 17
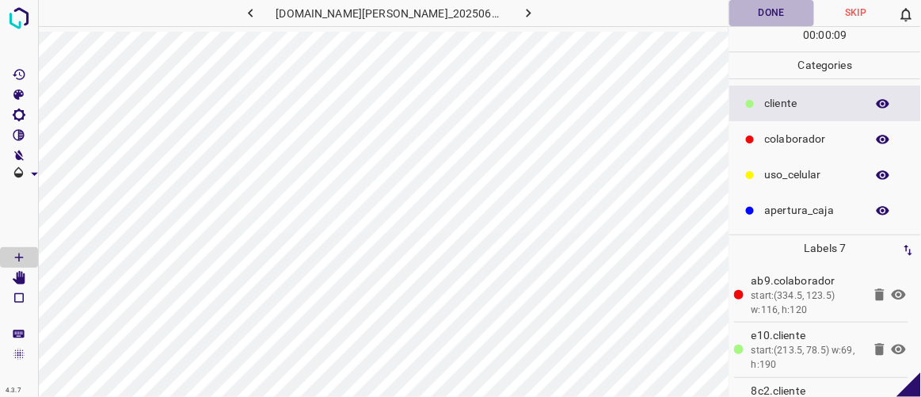
click at [797, 9] on button "Done" at bounding box center [771, 13] width 84 height 26
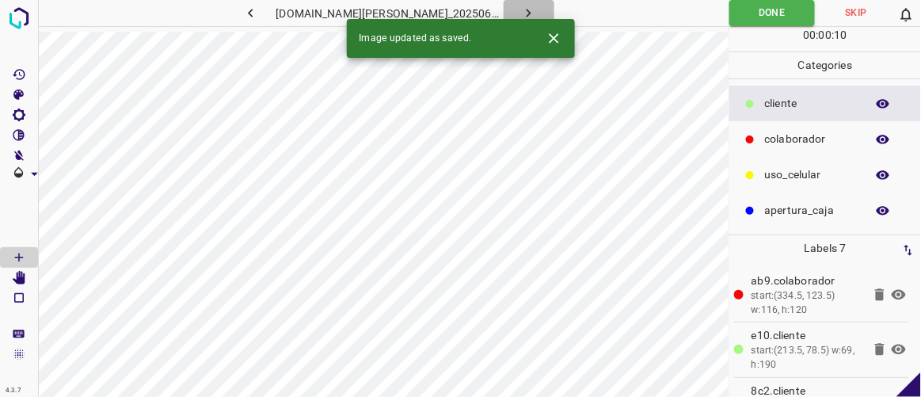
click at [520, 10] on icon "button" at bounding box center [528, 13] width 17 height 17
click at [765, 13] on button "Done" at bounding box center [771, 13] width 84 height 26
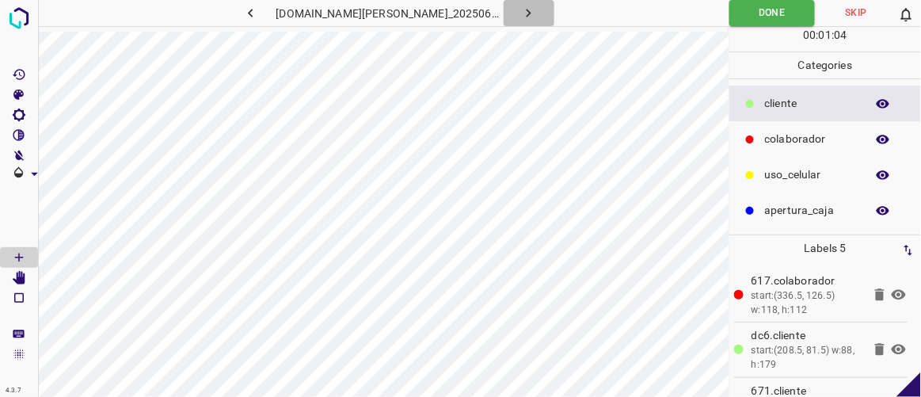
click at [526, 8] on button "button" at bounding box center [529, 13] width 51 height 26
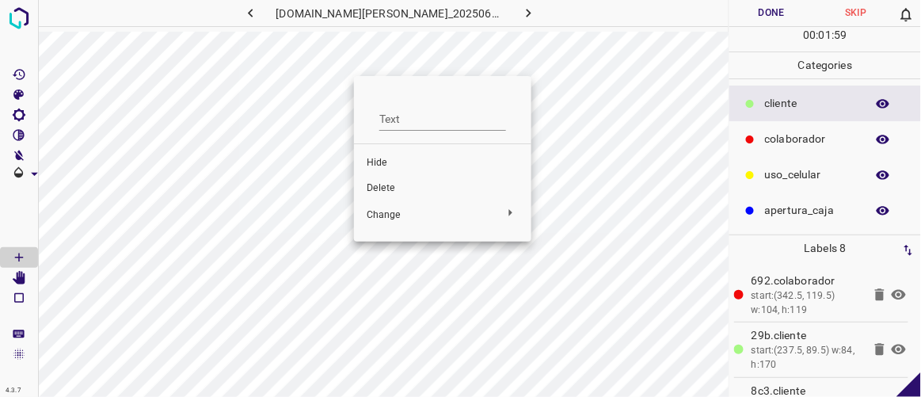
click at [382, 183] on span "Delete" at bounding box center [443, 188] width 152 height 14
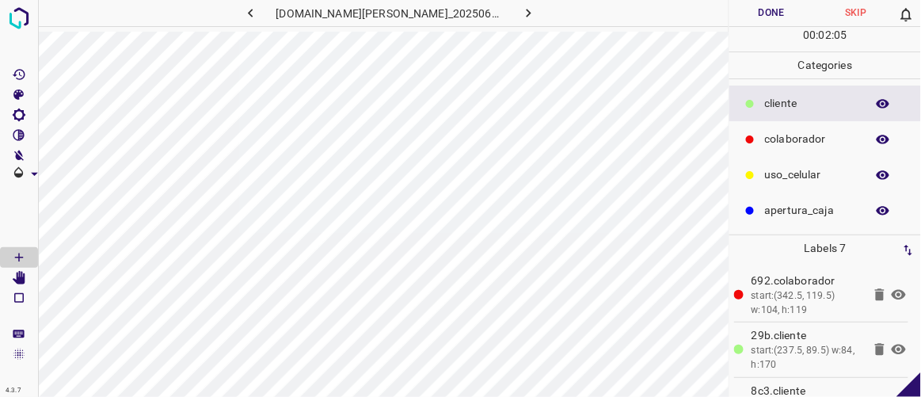
click at [767, 17] on button "Done" at bounding box center [771, 13] width 84 height 26
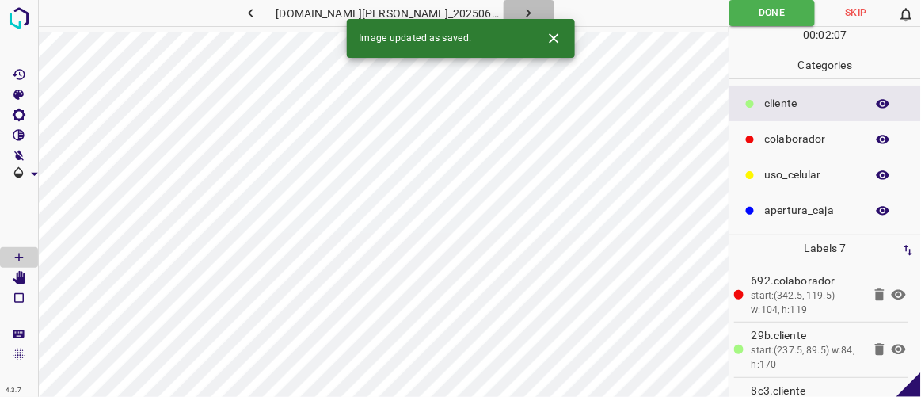
click at [520, 13] on icon "button" at bounding box center [528, 13] width 17 height 17
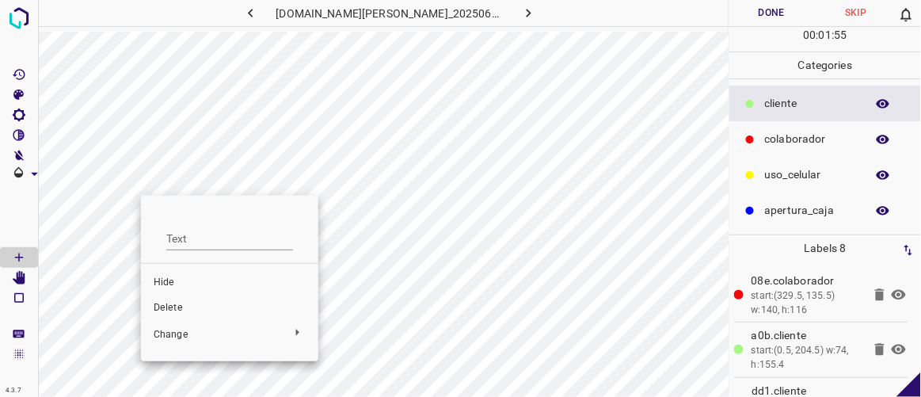
click at [178, 306] on span "Delete" at bounding box center [230, 308] width 152 height 14
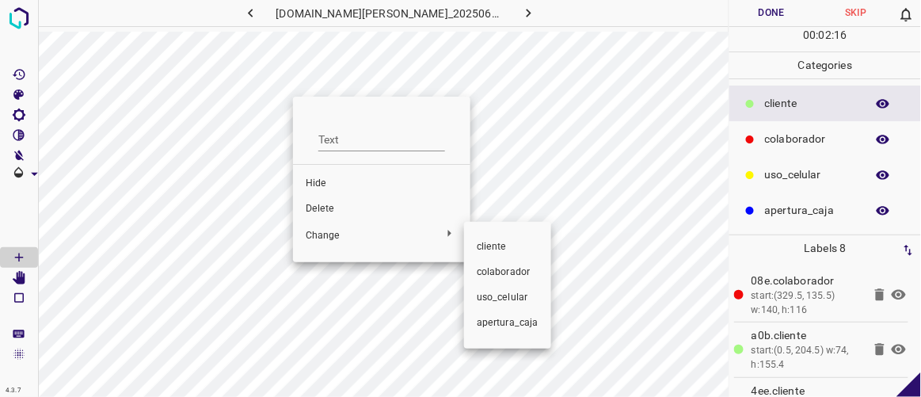
click at [322, 208] on div at bounding box center [460, 198] width 921 height 397
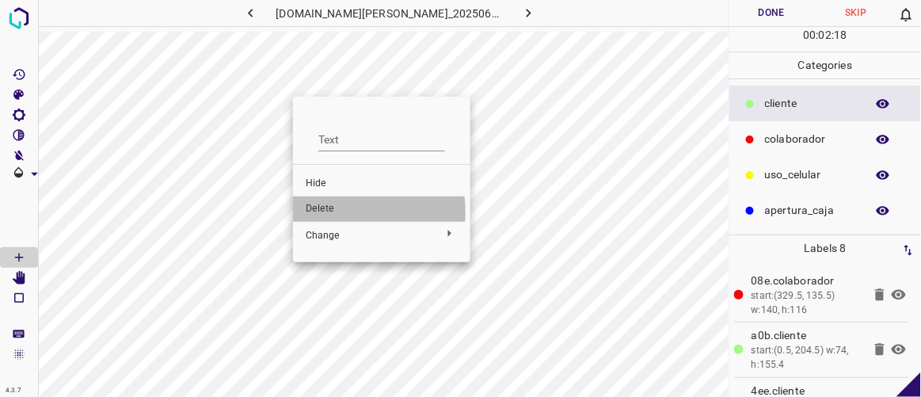
click at [332, 212] on span "Delete" at bounding box center [382, 209] width 152 height 14
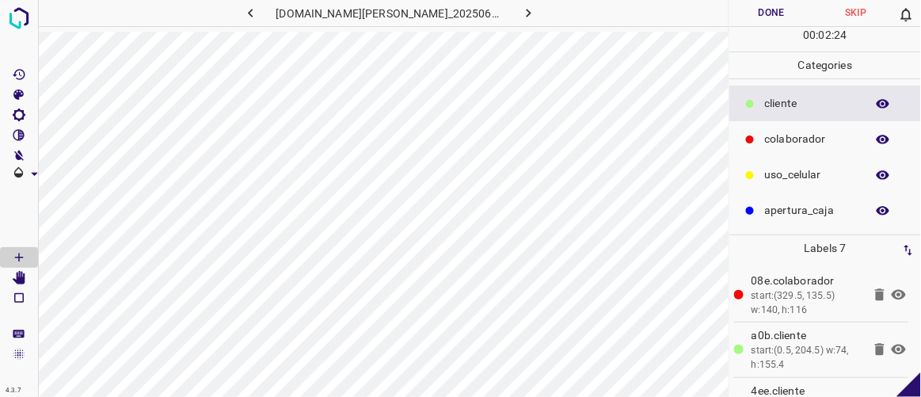
click at [764, 10] on button "Done" at bounding box center [771, 13] width 84 height 26
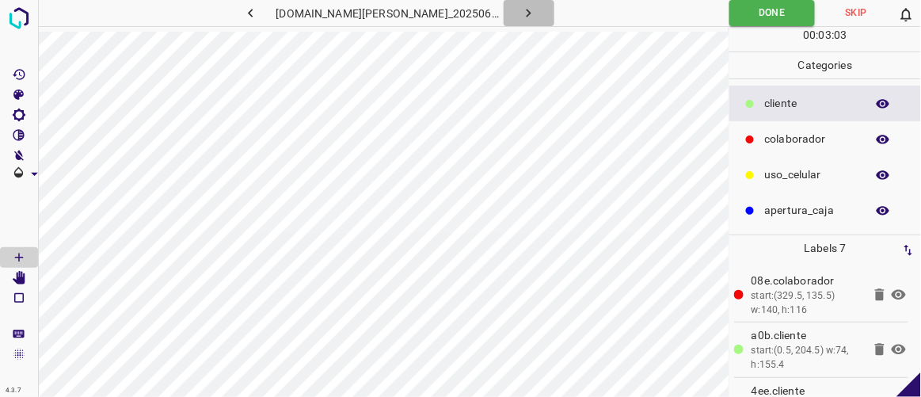
click at [520, 13] on icon "button" at bounding box center [528, 13] width 17 height 17
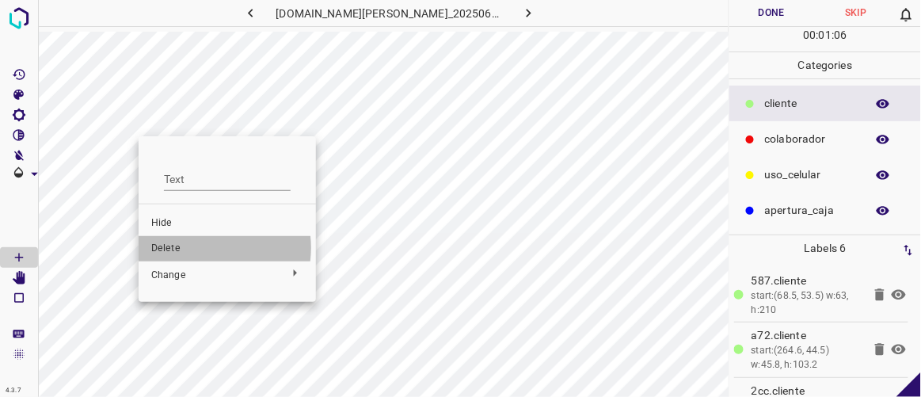
click at [202, 248] on span "Delete" at bounding box center [227, 249] width 152 height 14
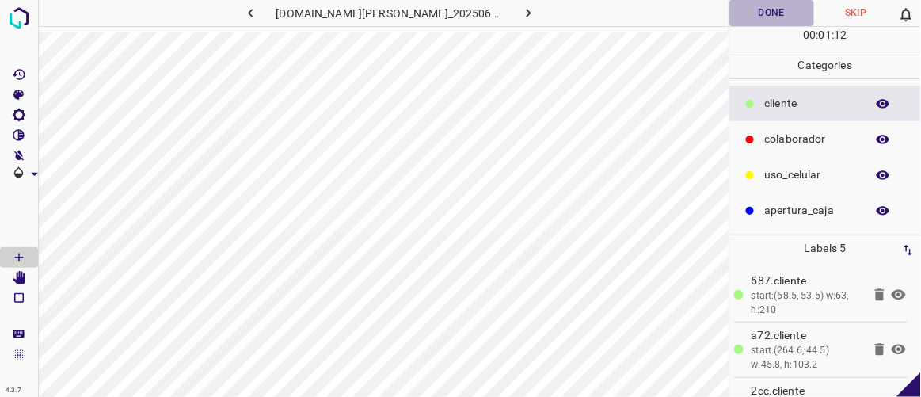
click at [786, 2] on button "Done" at bounding box center [771, 13] width 84 height 26
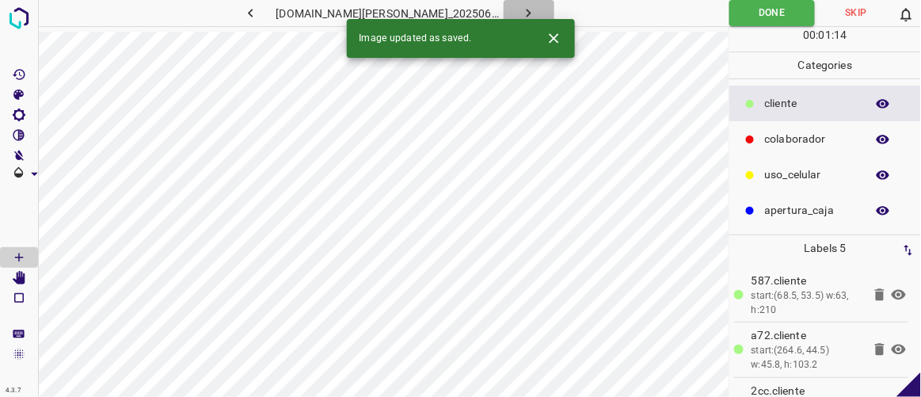
click at [520, 12] on icon "button" at bounding box center [528, 13] width 17 height 17
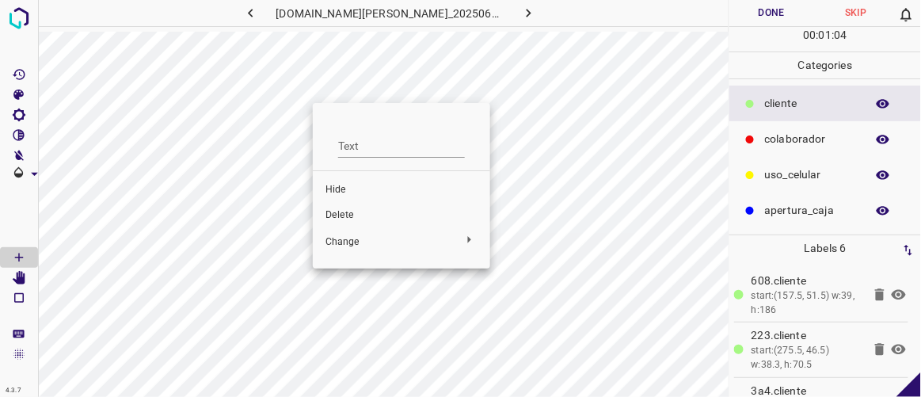
click at [360, 215] on span "Delete" at bounding box center [402, 215] width 152 height 14
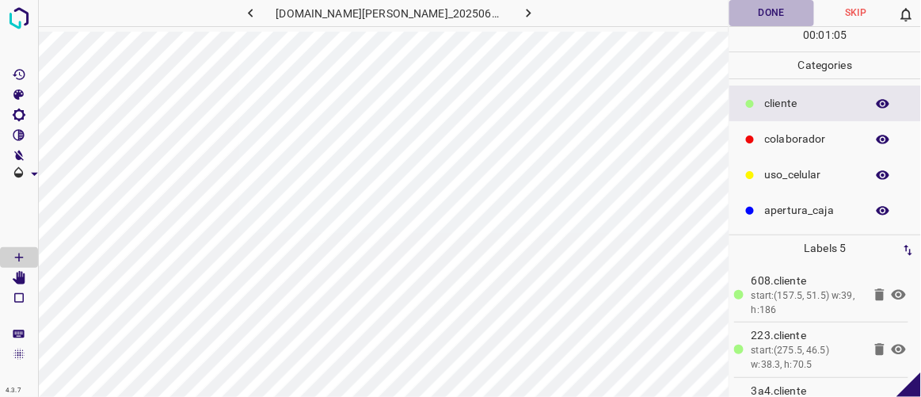
click at [777, 12] on button "Done" at bounding box center [771, 13] width 84 height 26
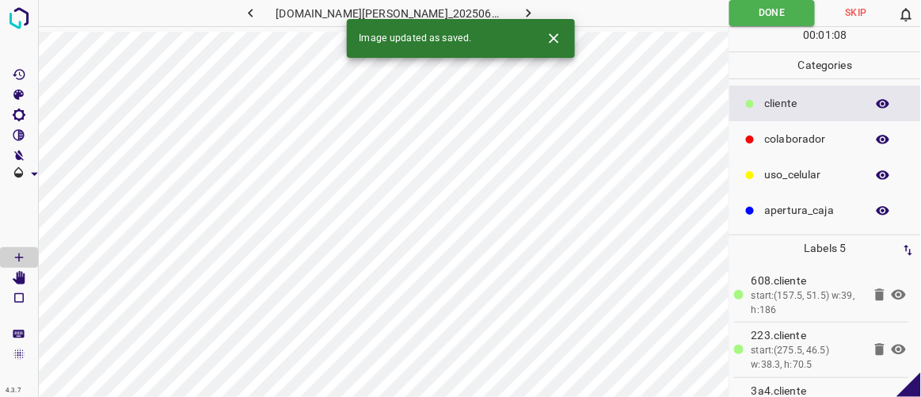
click at [520, 15] on icon "button" at bounding box center [528, 13] width 17 height 17
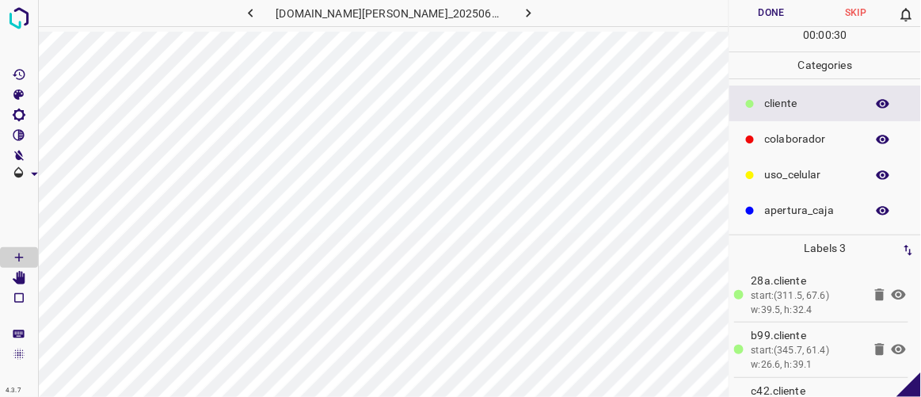
click at [783, 20] on button "Done" at bounding box center [771, 13] width 84 height 26
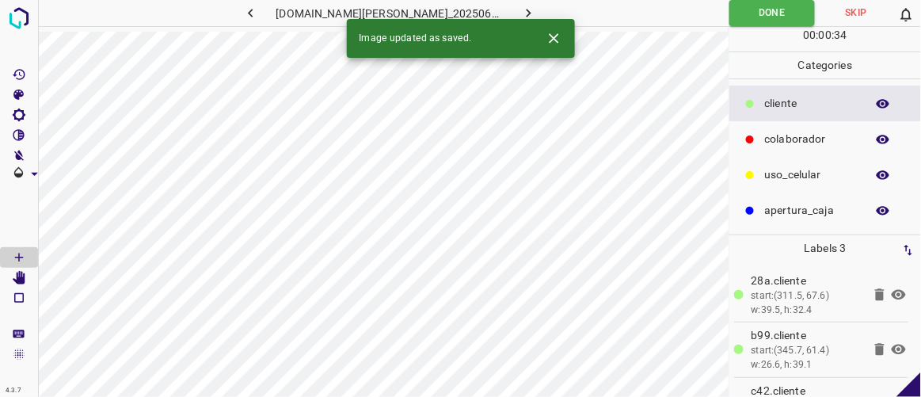
click at [527, 11] on icon "button" at bounding box center [529, 13] width 5 height 9
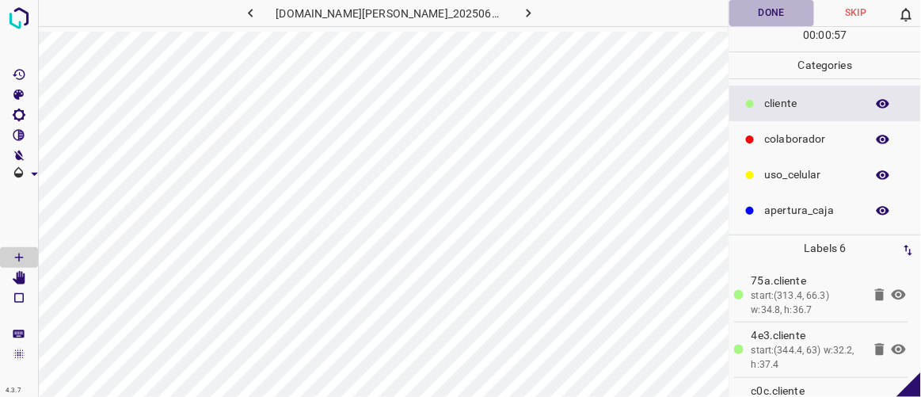
click at [768, 7] on button "Done" at bounding box center [771, 13] width 84 height 26
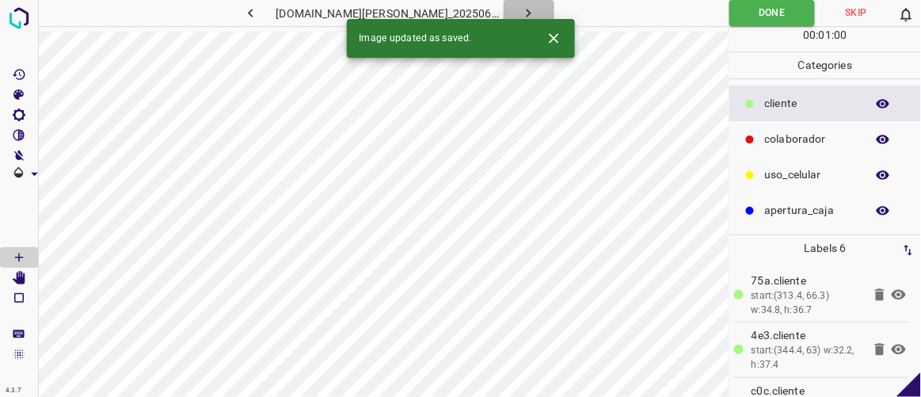
click at [520, 10] on icon "button" at bounding box center [528, 13] width 17 height 17
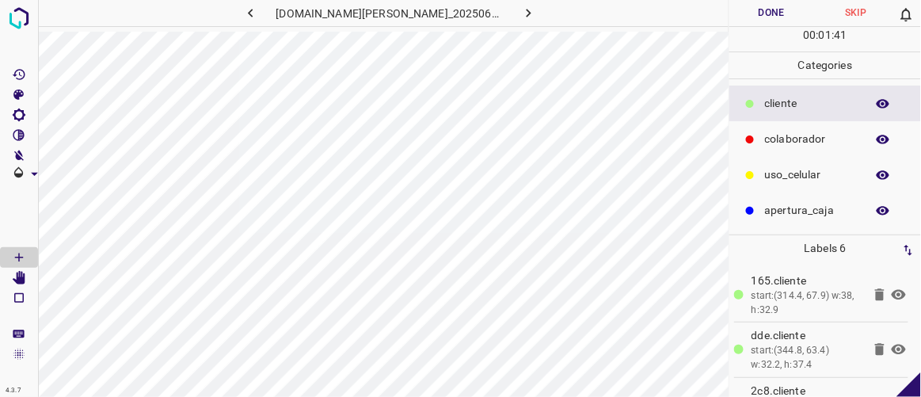
click at [768, 10] on button "Done" at bounding box center [771, 13] width 84 height 26
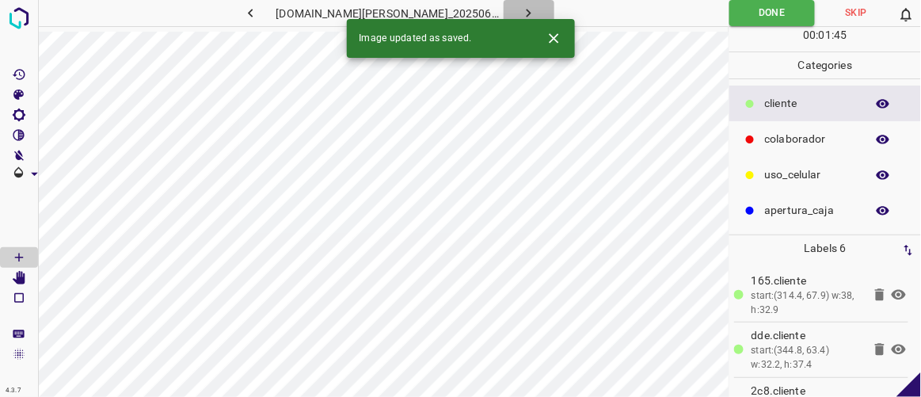
click at [527, 13] on icon "button" at bounding box center [529, 13] width 5 height 9
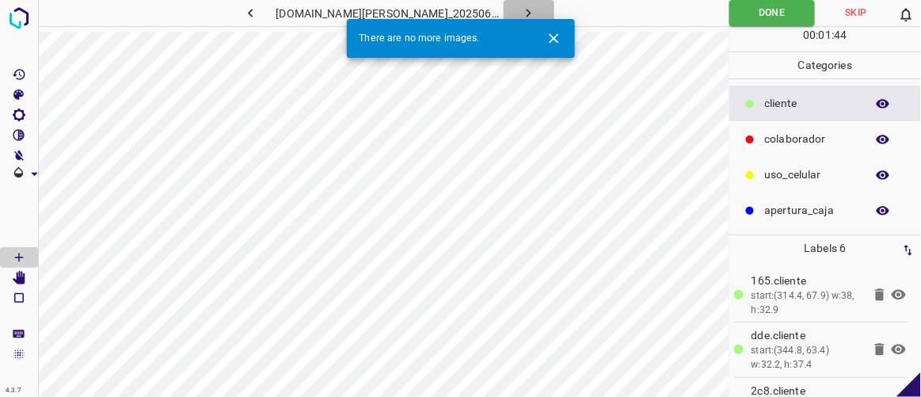
click at [520, 13] on icon "button" at bounding box center [528, 13] width 17 height 17
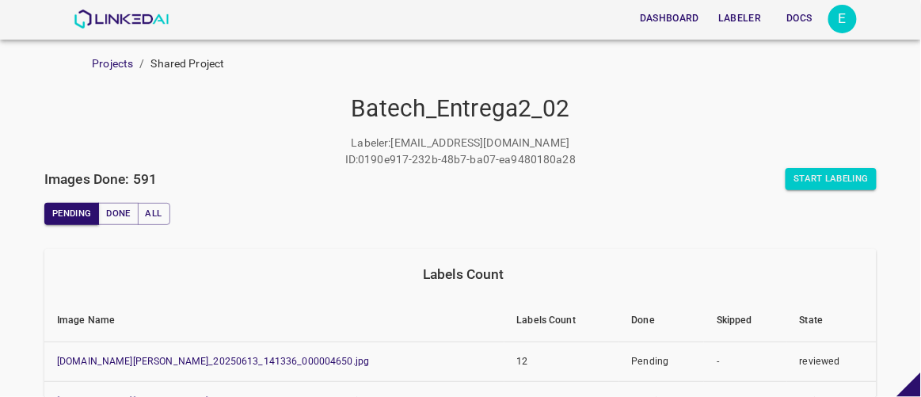
click at [733, 20] on button "Labeler" at bounding box center [739, 19] width 55 height 26
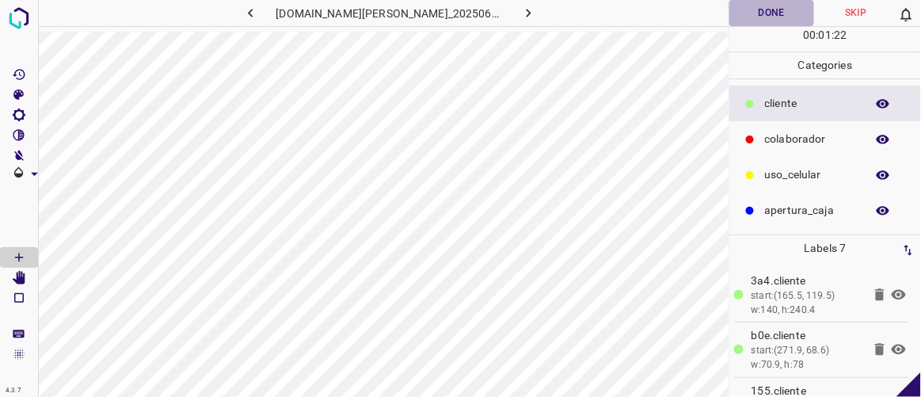
click at [788, 16] on button "Done" at bounding box center [771, 13] width 84 height 26
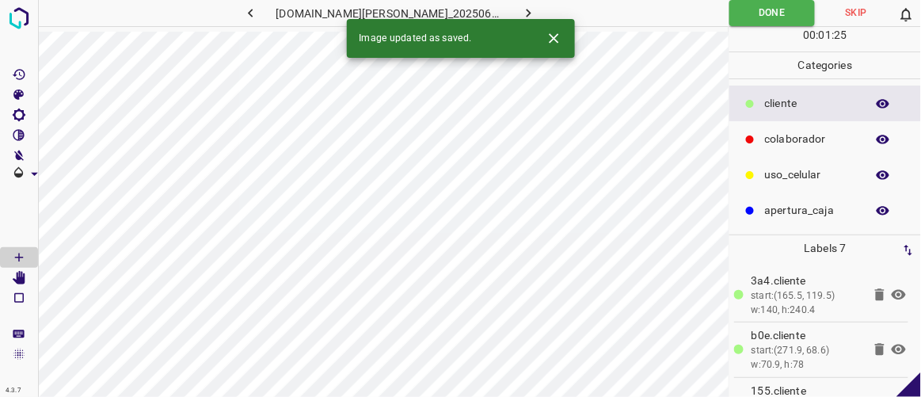
click at [520, 6] on icon "button" at bounding box center [528, 13] width 17 height 17
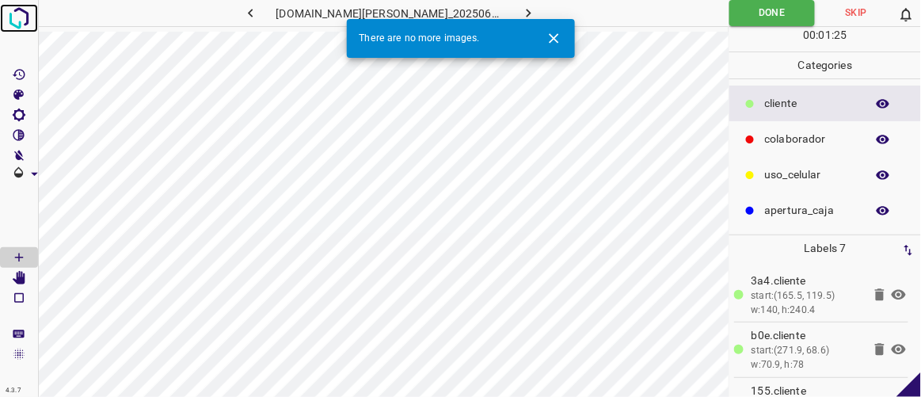
click at [19, 10] on img at bounding box center [19, 18] width 29 height 29
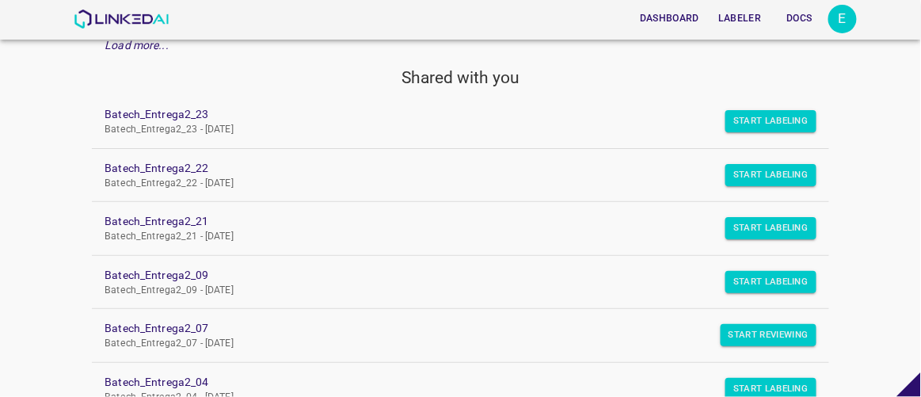
scroll to position [143, 0]
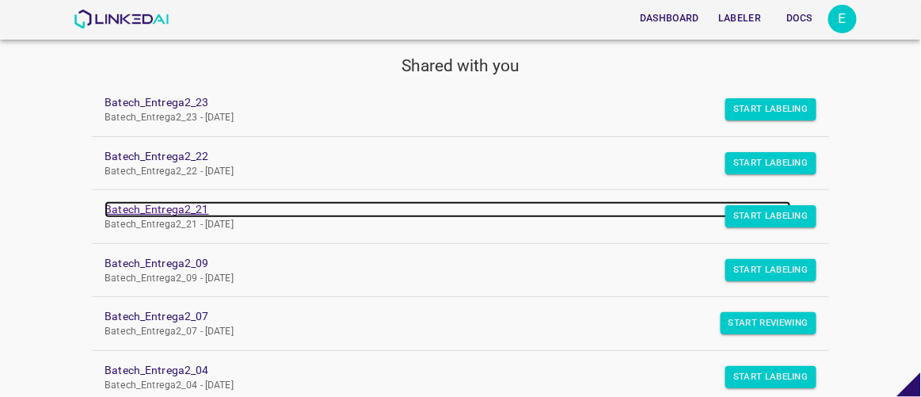
click at [193, 208] on link "Batech_Entrega2_21" at bounding box center [448, 209] width 686 height 17
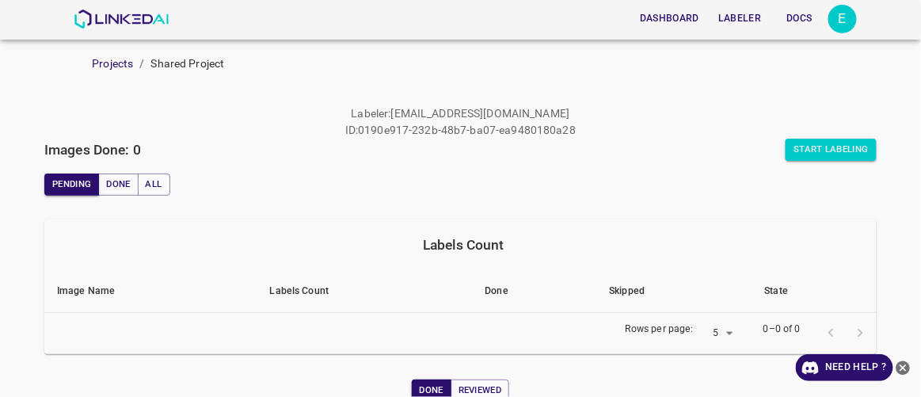
click at [752, 20] on button "Labeler" at bounding box center [739, 19] width 55 height 26
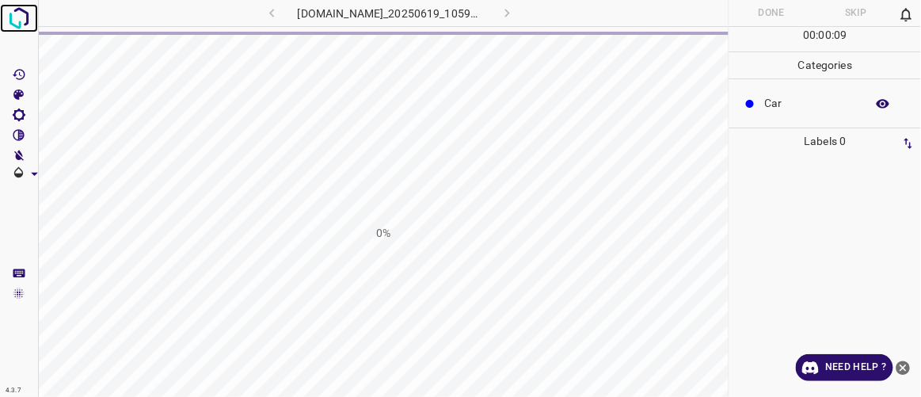
click at [21, 13] on img at bounding box center [19, 18] width 29 height 29
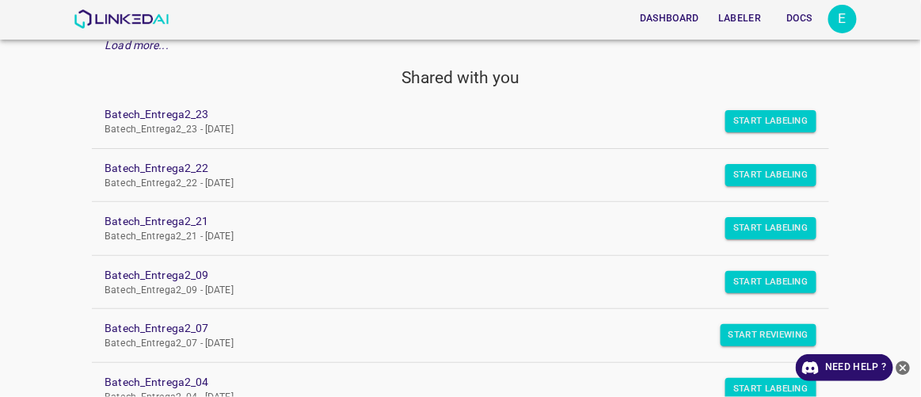
scroll to position [143, 0]
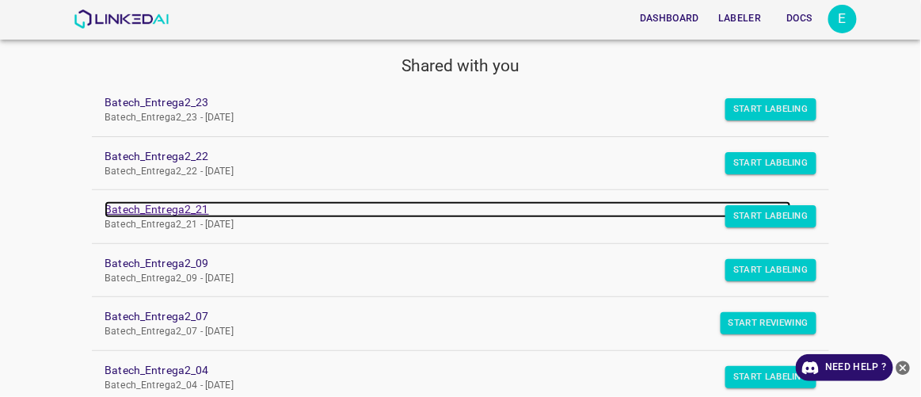
click at [186, 210] on link "Batech_Entrega2_21" at bounding box center [448, 209] width 686 height 17
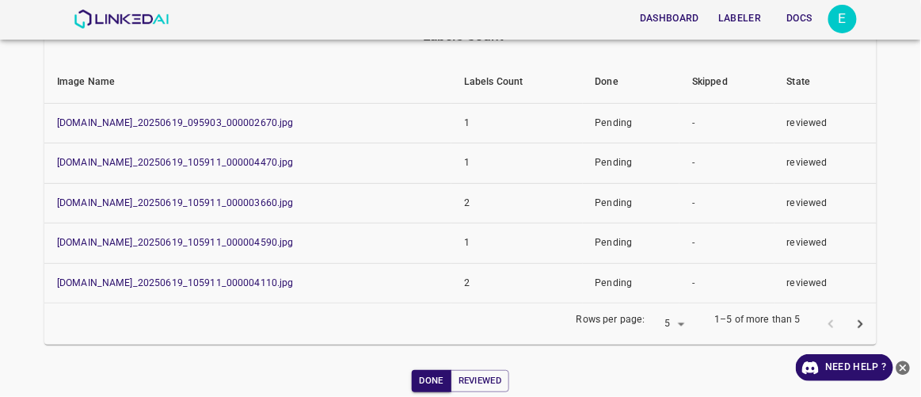
scroll to position [13, 0]
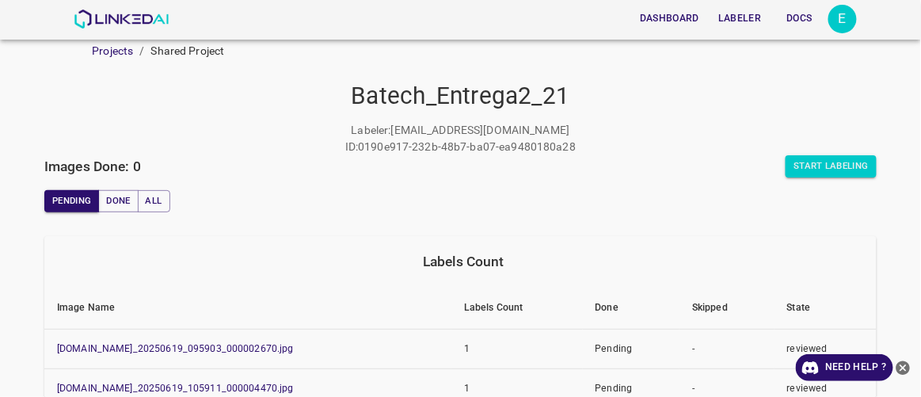
click at [732, 11] on button "Labeler" at bounding box center [739, 19] width 55 height 26
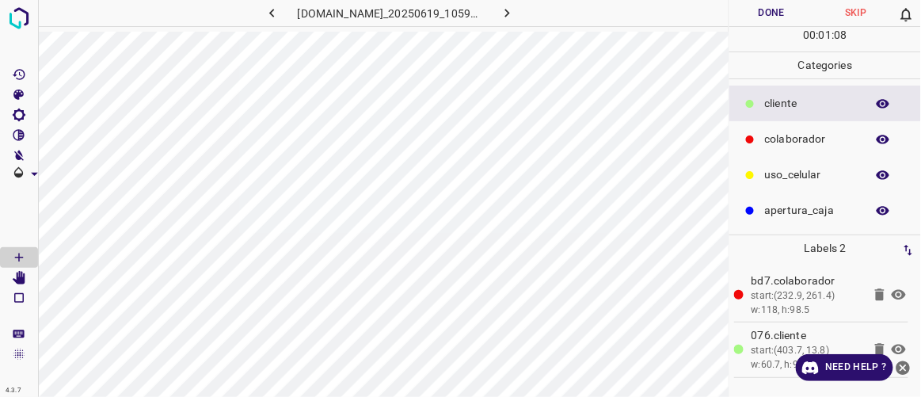
click at [760, 11] on button "Done" at bounding box center [771, 13] width 84 height 26
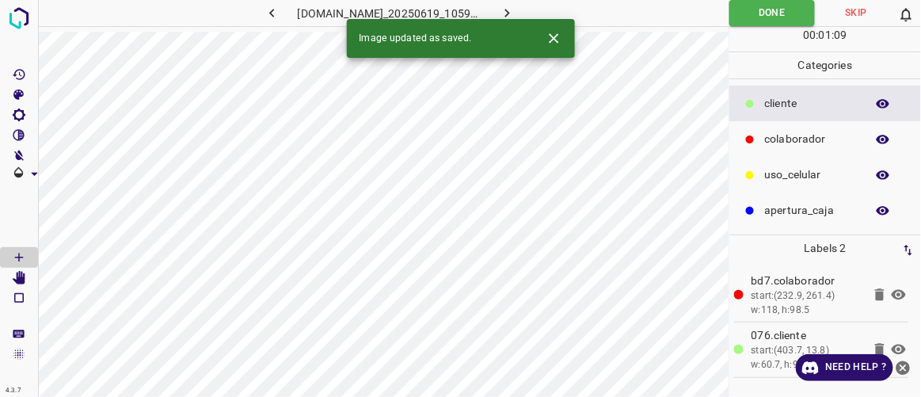
click at [516, 16] on icon "button" at bounding box center [507, 13] width 17 height 17
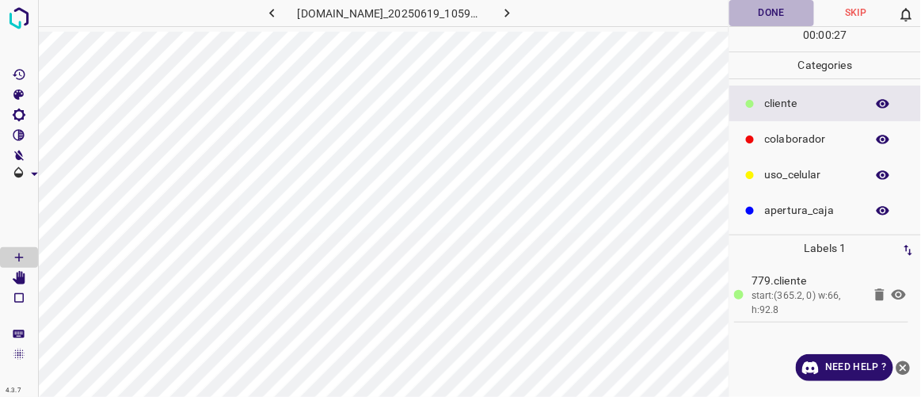
click at [781, 10] on button "Done" at bounding box center [771, 13] width 84 height 26
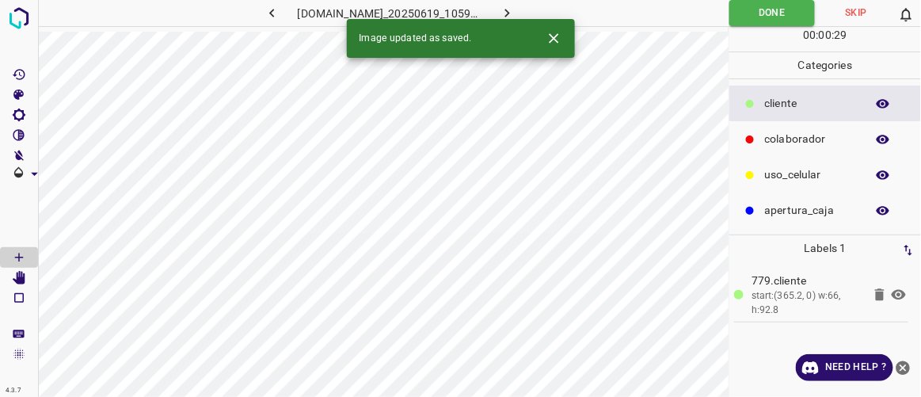
click at [516, 11] on icon "button" at bounding box center [507, 13] width 17 height 17
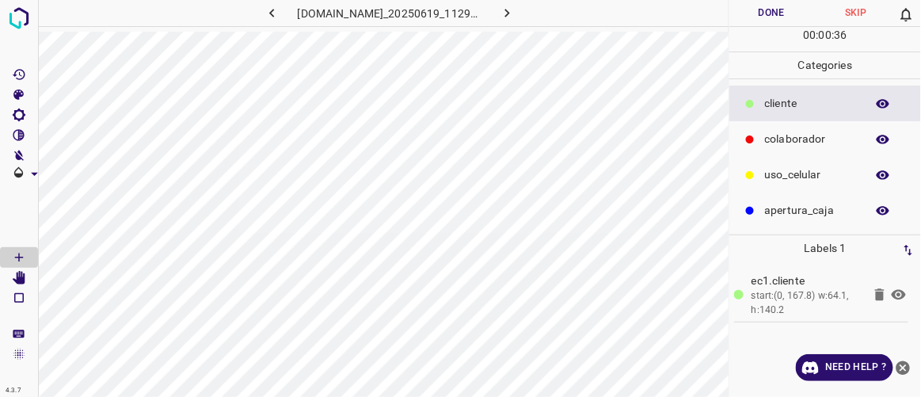
click at [766, 10] on button "Done" at bounding box center [771, 13] width 84 height 26
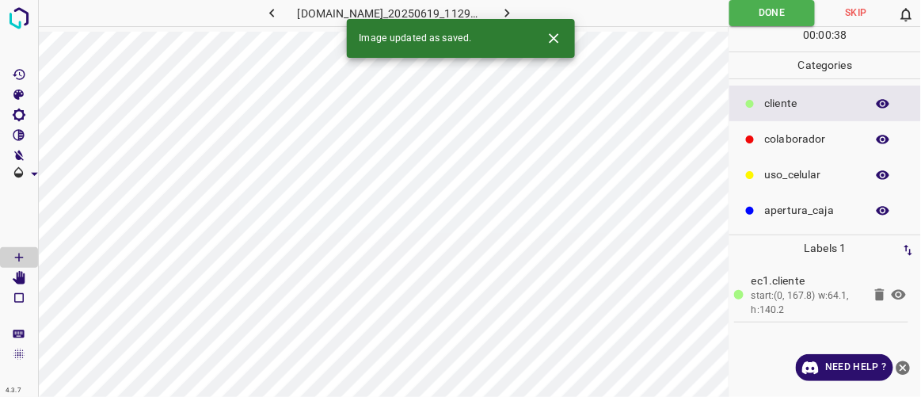
click at [516, 13] on icon "button" at bounding box center [507, 13] width 17 height 17
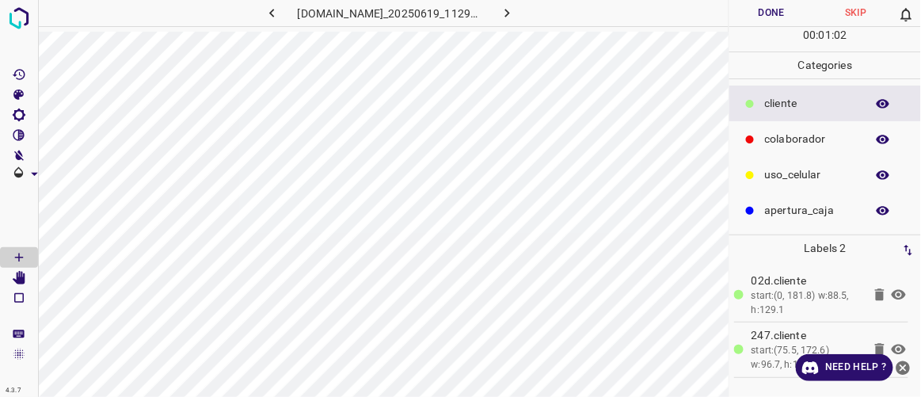
click at [777, 9] on button "Done" at bounding box center [771, 13] width 84 height 26
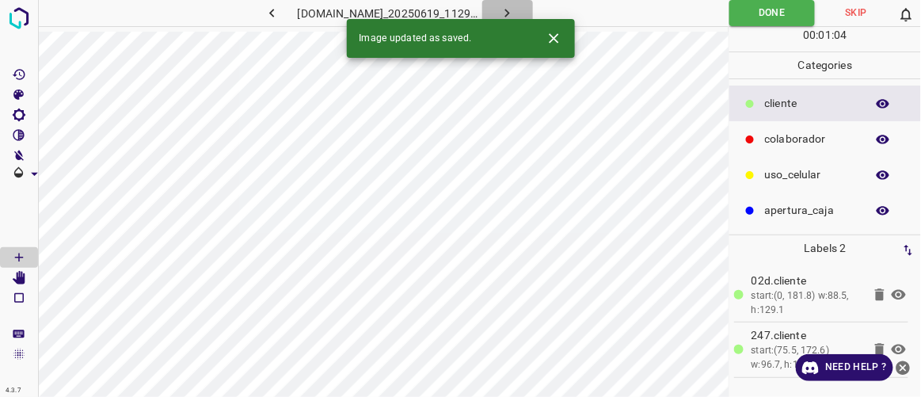
click at [516, 13] on icon "button" at bounding box center [507, 13] width 17 height 17
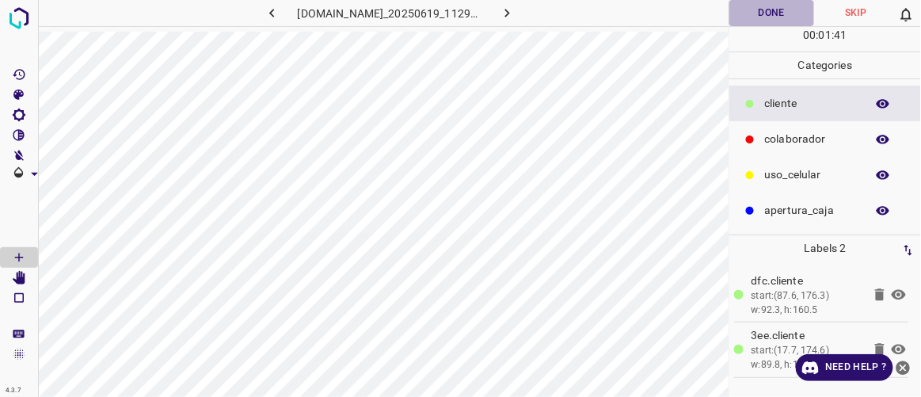
click at [775, 14] on button "Done" at bounding box center [771, 13] width 84 height 26
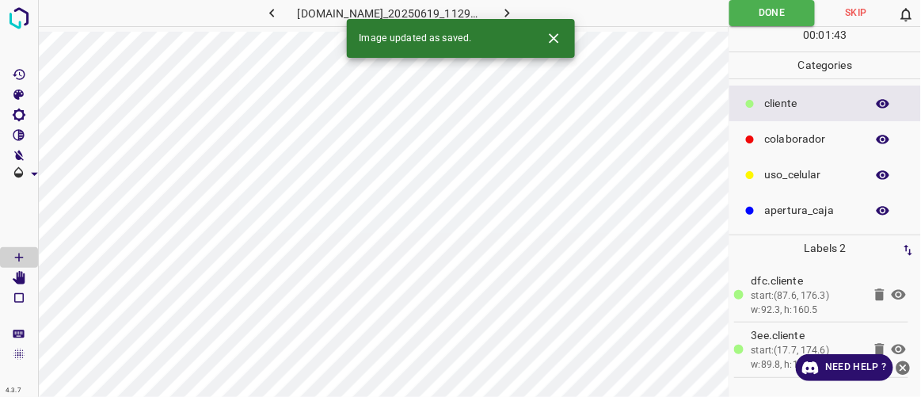
click at [516, 13] on icon "button" at bounding box center [507, 13] width 17 height 17
click at [775, 10] on button "Done" at bounding box center [771, 13] width 84 height 26
click at [516, 13] on icon "button" at bounding box center [507, 13] width 17 height 17
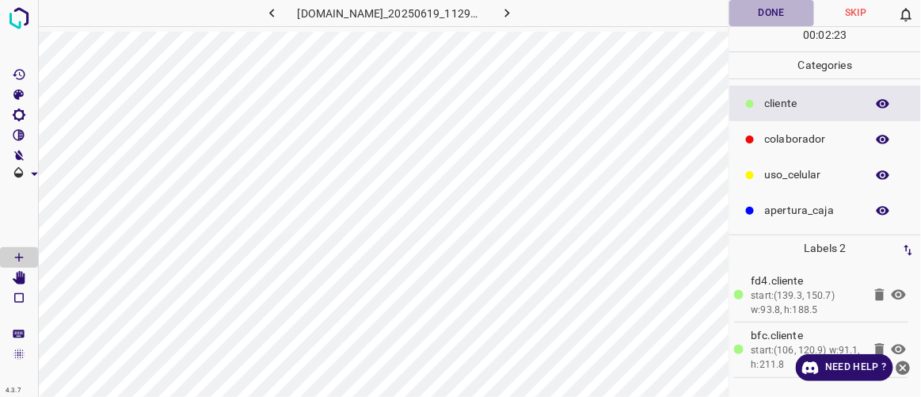
click at [779, 5] on button "Done" at bounding box center [771, 13] width 84 height 26
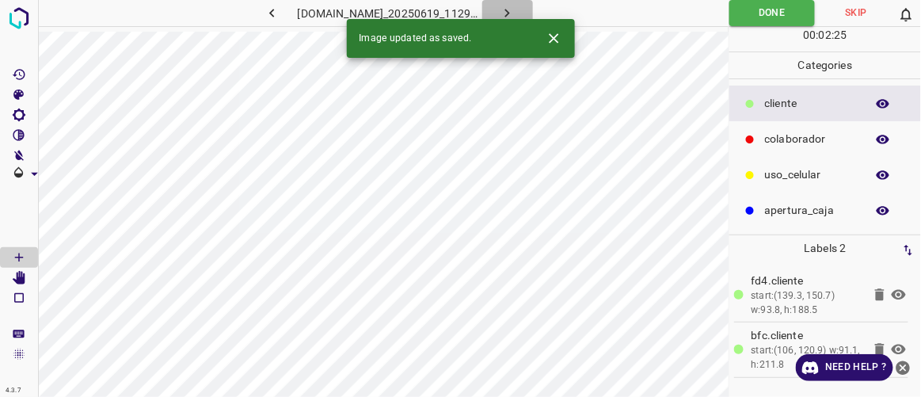
click at [533, 12] on button "button" at bounding box center [507, 13] width 51 height 26
click at [775, 16] on button "Done" at bounding box center [771, 13] width 84 height 26
click at [516, 13] on icon "button" at bounding box center [507, 13] width 17 height 17
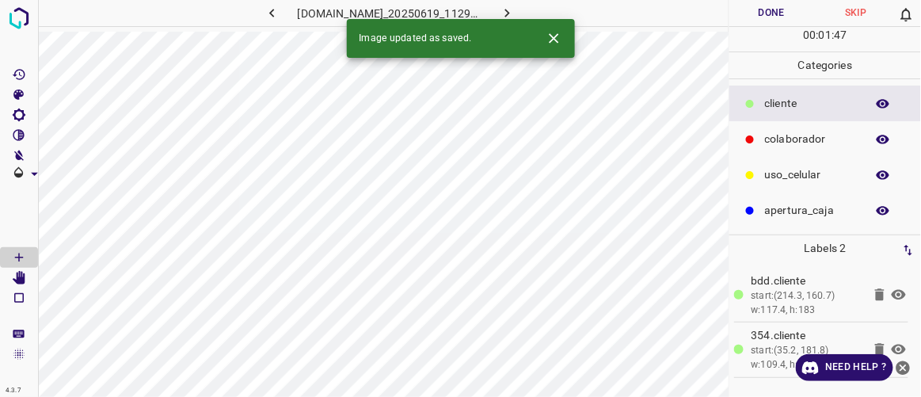
click at [786, 11] on button "Done" at bounding box center [771, 13] width 84 height 26
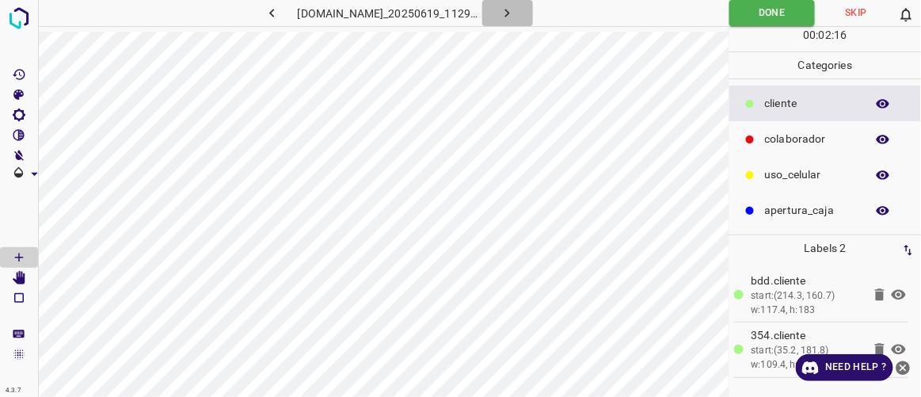
click at [533, 12] on button "button" at bounding box center [507, 13] width 51 height 26
click at [779, 12] on button "Done" at bounding box center [771, 13] width 84 height 26
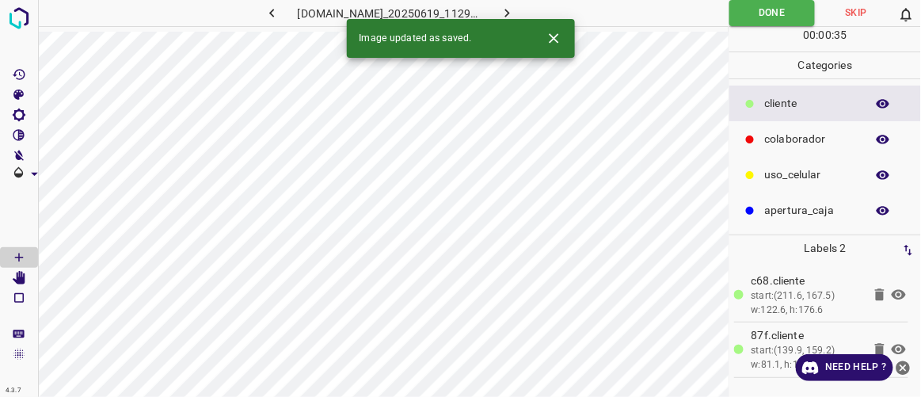
click at [516, 11] on icon "button" at bounding box center [507, 13] width 17 height 17
click at [799, 10] on button "Done" at bounding box center [771, 13] width 84 height 26
click at [533, 14] on button "button" at bounding box center [507, 13] width 51 height 26
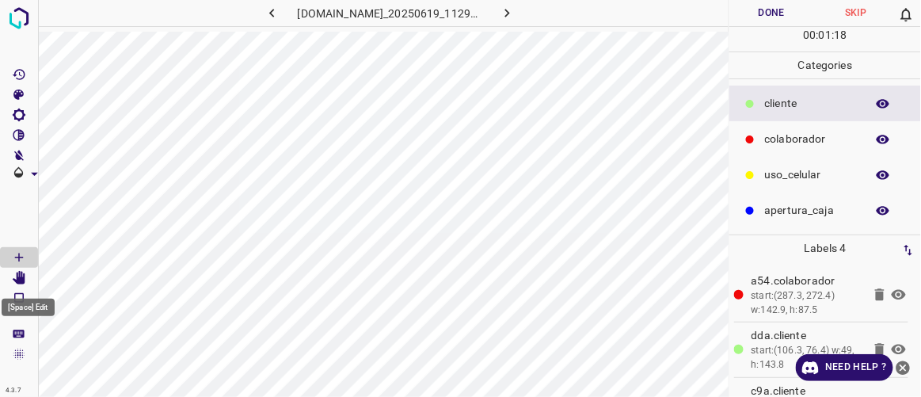
click at [21, 280] on icon "[Space] Edit" at bounding box center [19, 278] width 13 height 14
click at [703, 30] on div "[DOMAIN_NAME]_20250619_112911_000000330.jpg" at bounding box center [383, 16] width 691 height 32
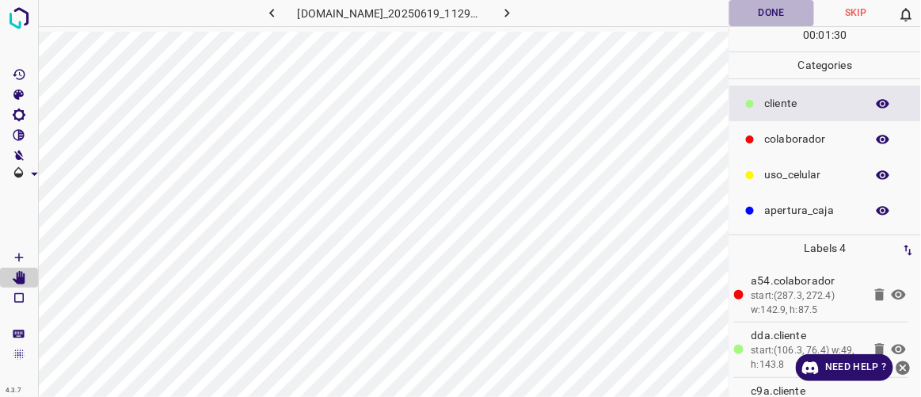
click at [768, 13] on button "Done" at bounding box center [771, 13] width 84 height 26
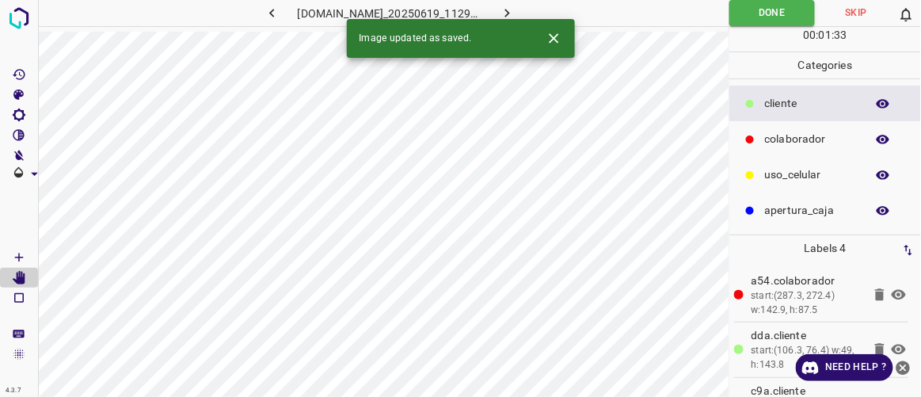
click at [516, 13] on icon "button" at bounding box center [507, 13] width 17 height 17
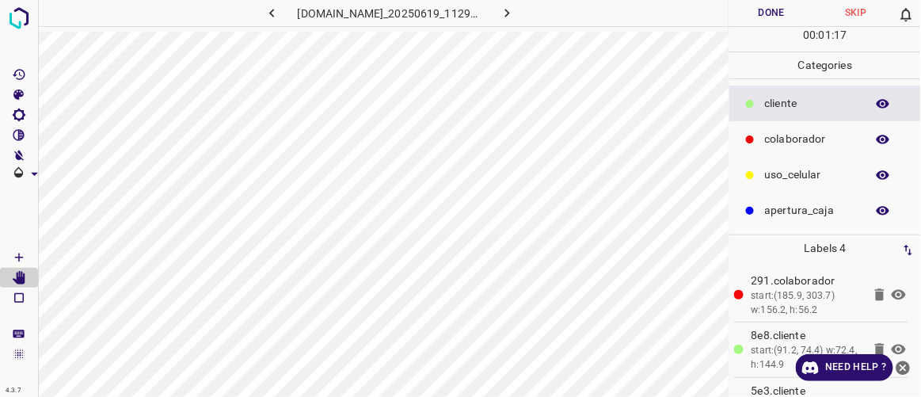
click at [748, 10] on button "Done" at bounding box center [771, 13] width 84 height 26
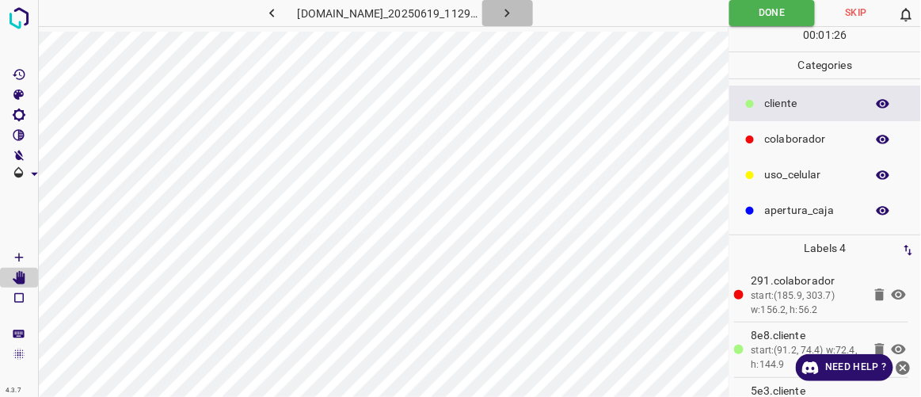
click at [516, 19] on icon "button" at bounding box center [507, 13] width 17 height 17
click at [786, 17] on button "Done" at bounding box center [771, 13] width 84 height 26
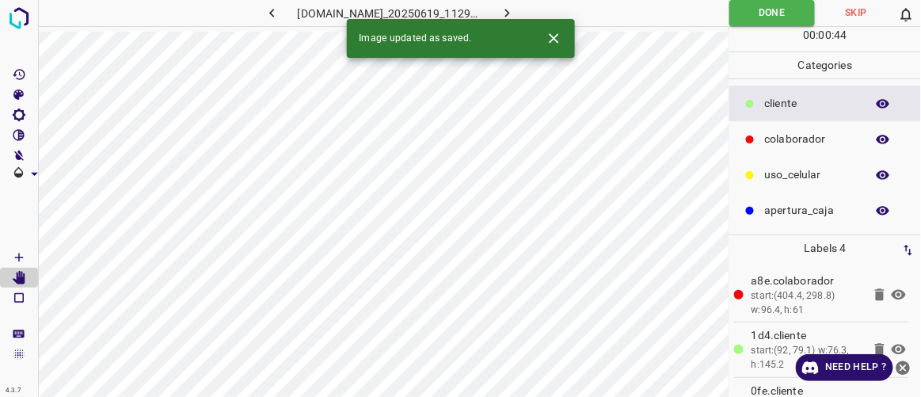
click at [516, 5] on icon "button" at bounding box center [507, 13] width 17 height 17
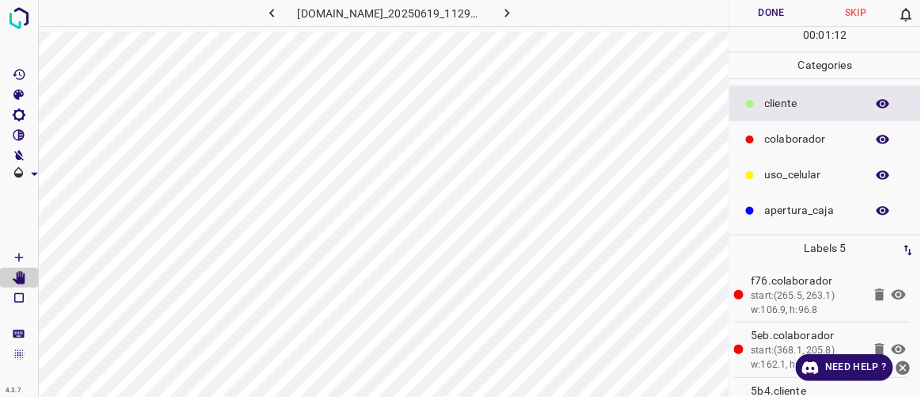
click at [789, 6] on button "Done" at bounding box center [771, 13] width 84 height 26
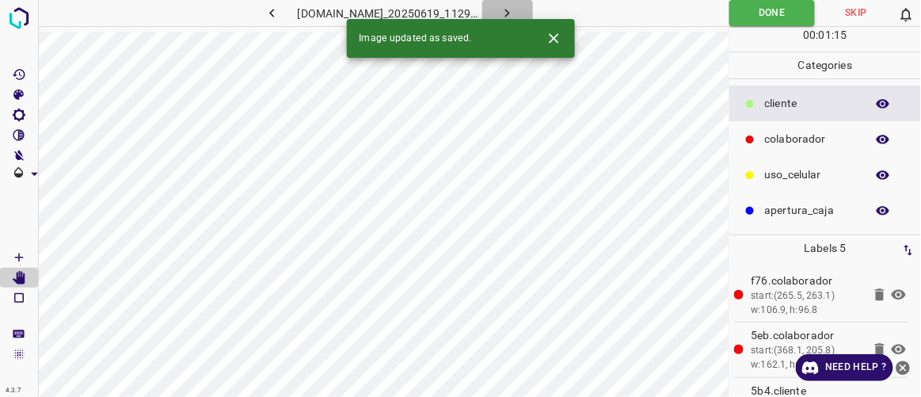
click at [516, 12] on icon "button" at bounding box center [507, 13] width 17 height 17
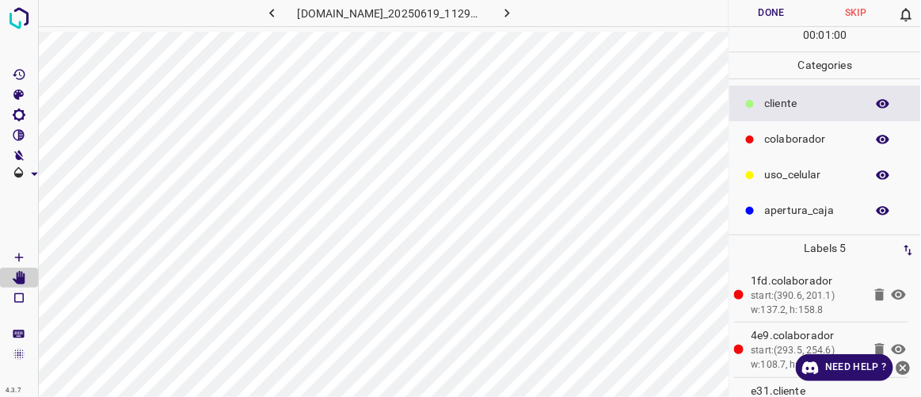
click at [779, 10] on button "Done" at bounding box center [771, 13] width 84 height 26
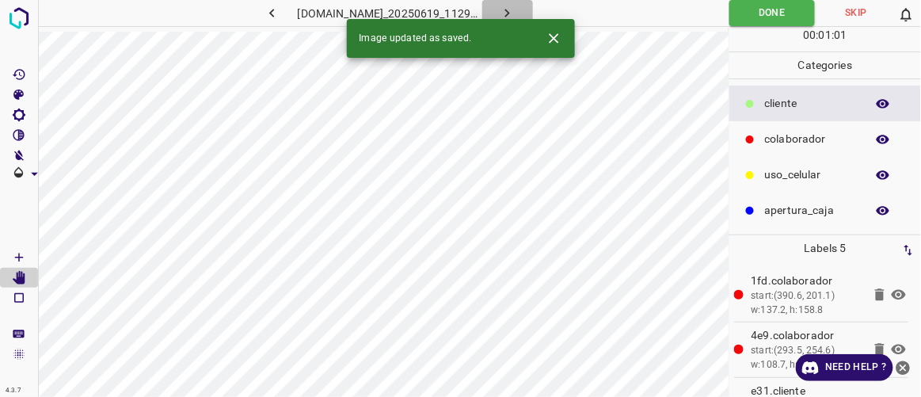
click at [516, 13] on icon "button" at bounding box center [507, 13] width 17 height 17
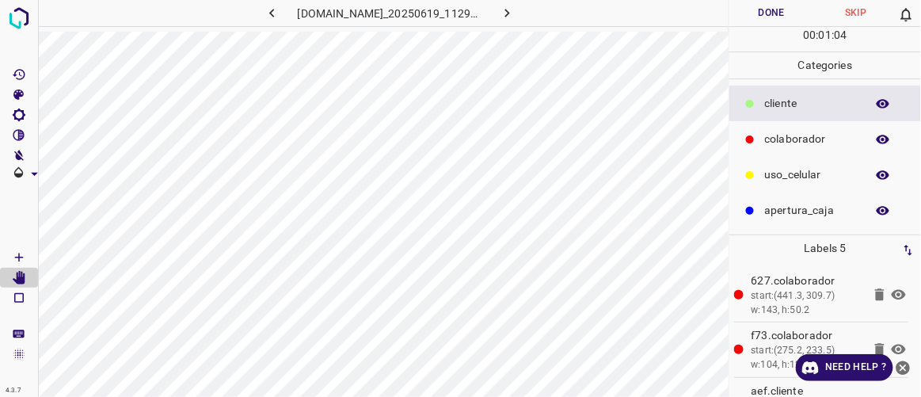
click at [770, 6] on button "Done" at bounding box center [771, 13] width 84 height 26
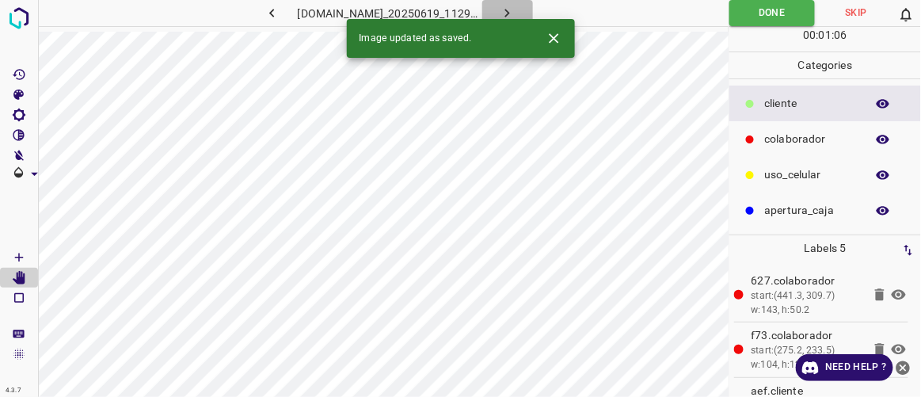
click at [516, 10] on icon "button" at bounding box center [507, 13] width 17 height 17
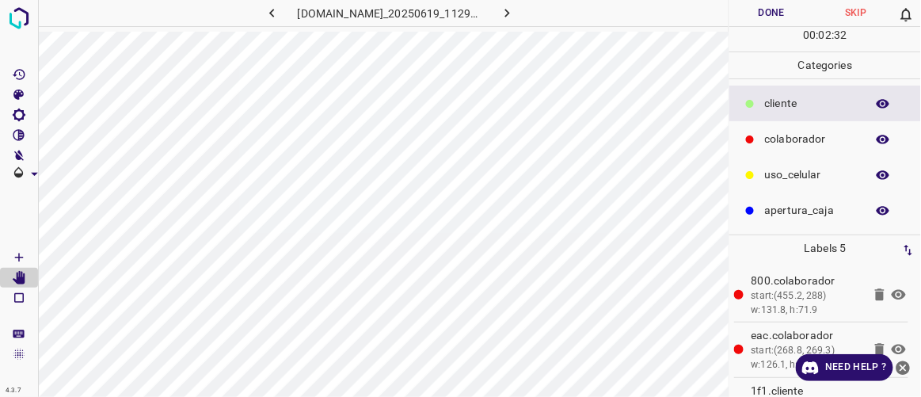
click at [781, 14] on button "Done" at bounding box center [771, 13] width 84 height 26
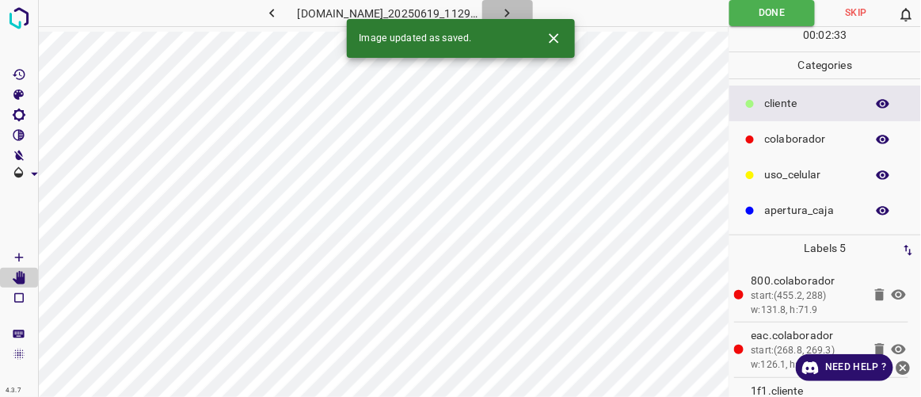
click at [516, 13] on icon "button" at bounding box center [507, 13] width 17 height 17
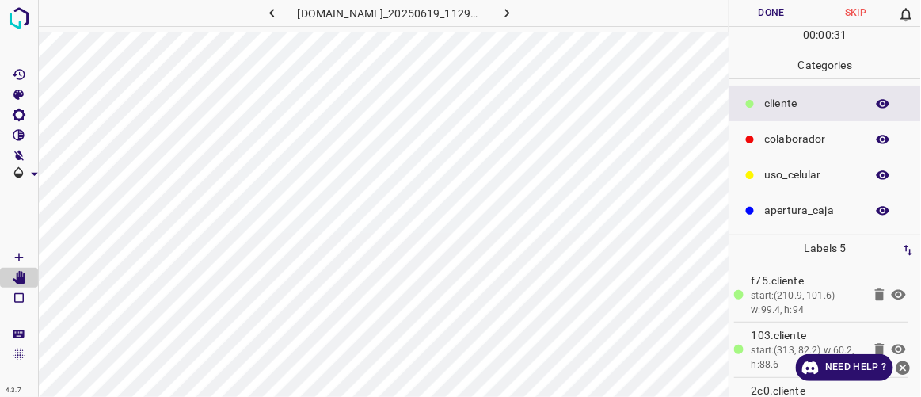
click at [775, 15] on button "Done" at bounding box center [771, 13] width 84 height 26
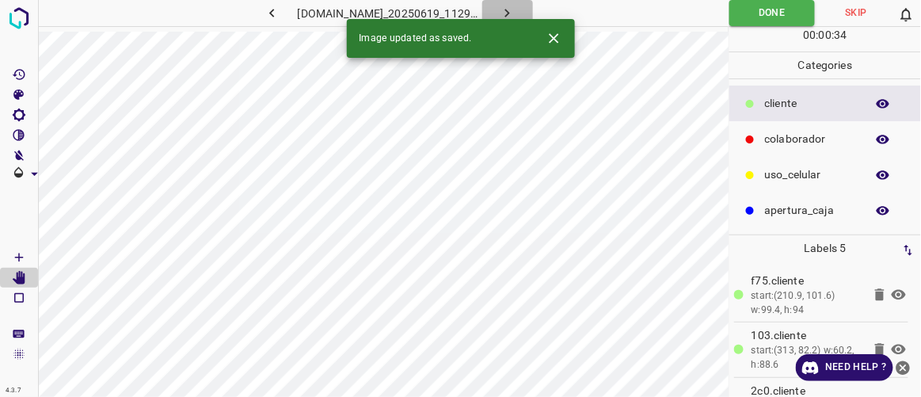
click at [516, 13] on icon "button" at bounding box center [507, 13] width 17 height 17
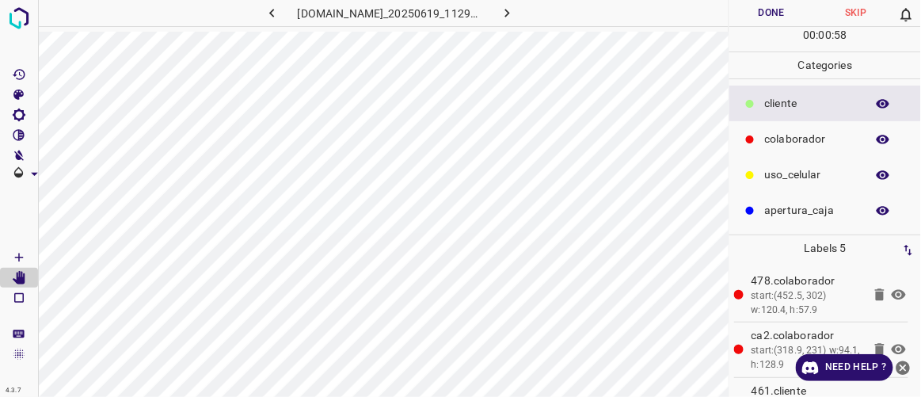
click at [771, 12] on button "Done" at bounding box center [771, 13] width 84 height 26
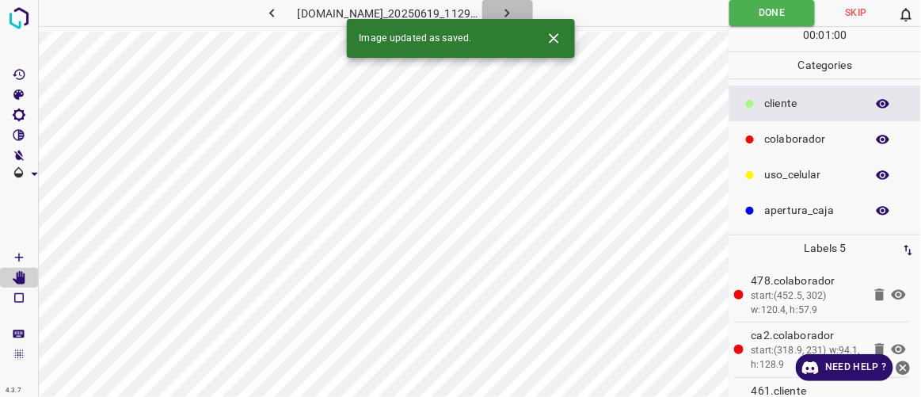
click at [516, 16] on icon "button" at bounding box center [507, 13] width 17 height 17
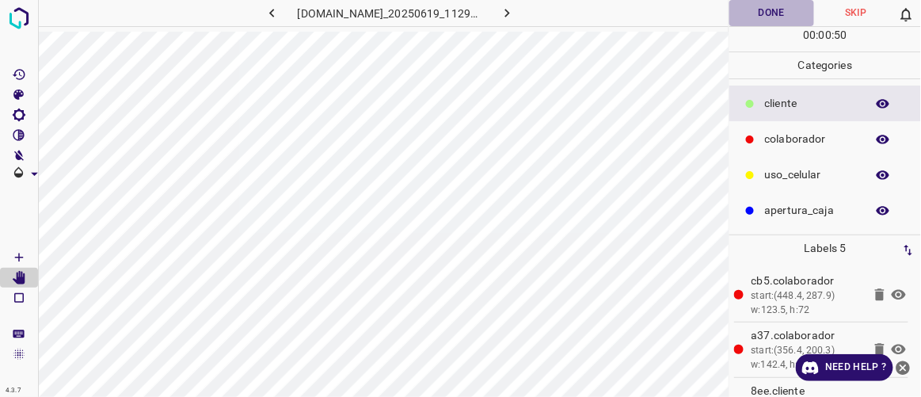
drag, startPoint x: 780, startPoint y: 18, endPoint x: 752, endPoint y: 22, distance: 28.8
click at [780, 18] on button "Done" at bounding box center [771, 13] width 84 height 26
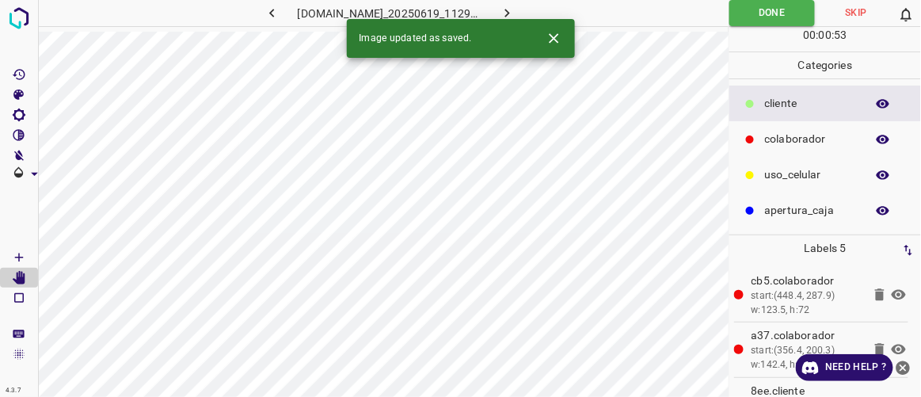
click at [510, 11] on icon "button" at bounding box center [507, 13] width 5 height 9
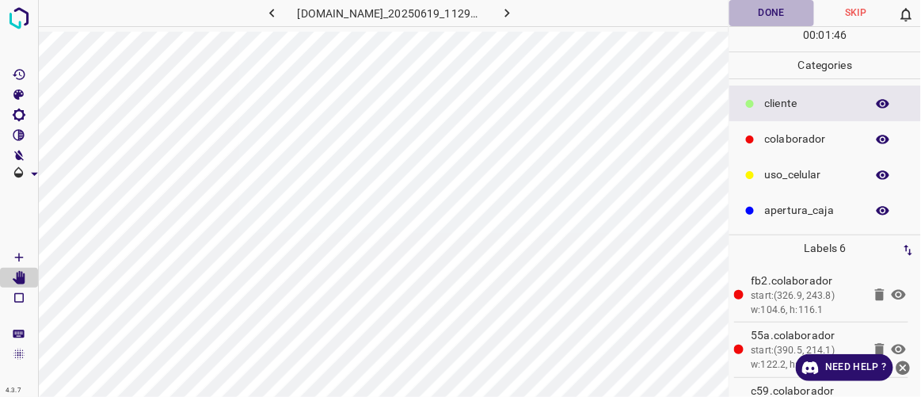
click at [771, 10] on button "Done" at bounding box center [771, 13] width 84 height 26
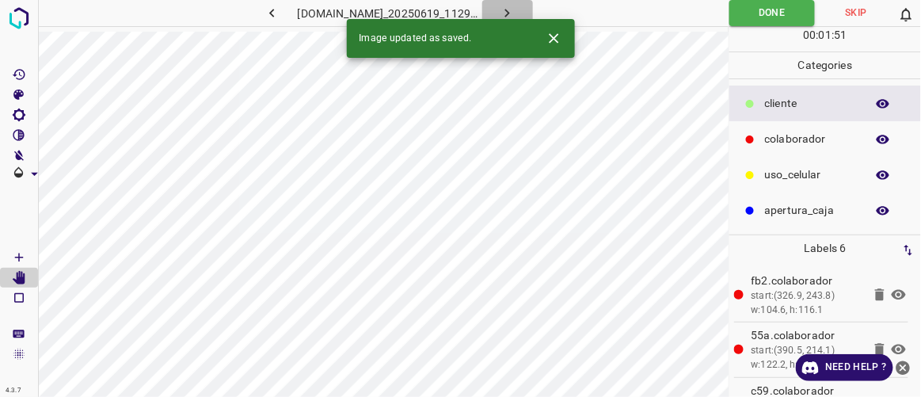
click at [516, 13] on icon "button" at bounding box center [507, 13] width 17 height 17
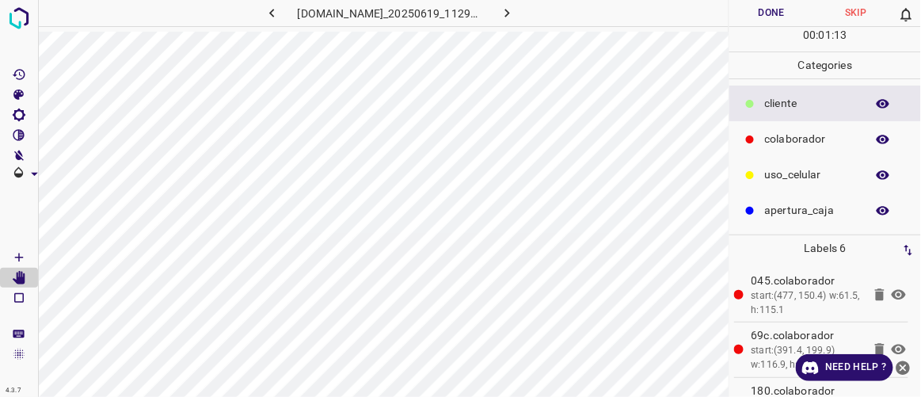
click at [775, 17] on button "Done" at bounding box center [771, 13] width 84 height 26
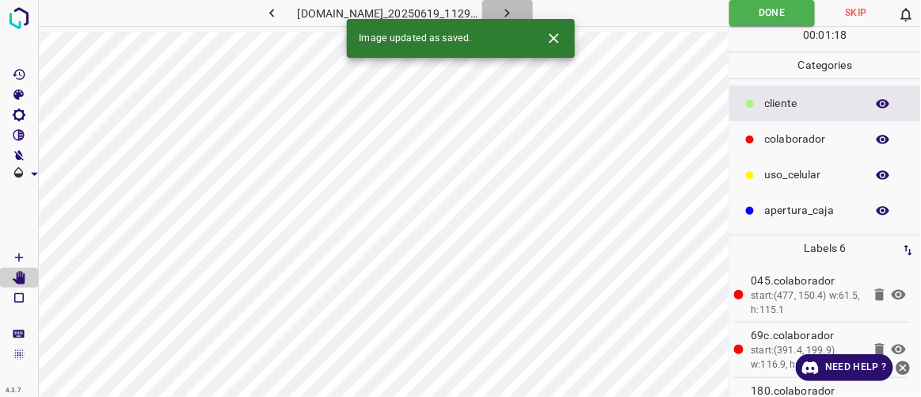
click at [533, 13] on button "button" at bounding box center [507, 13] width 51 height 26
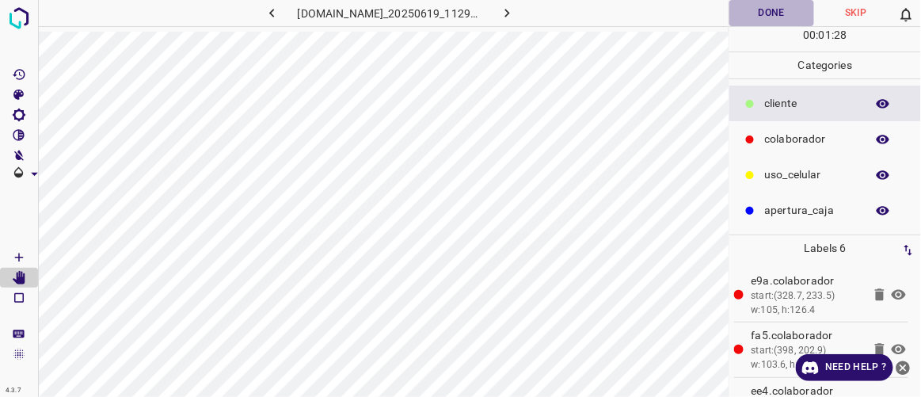
click at [791, 20] on button "Done" at bounding box center [771, 13] width 84 height 26
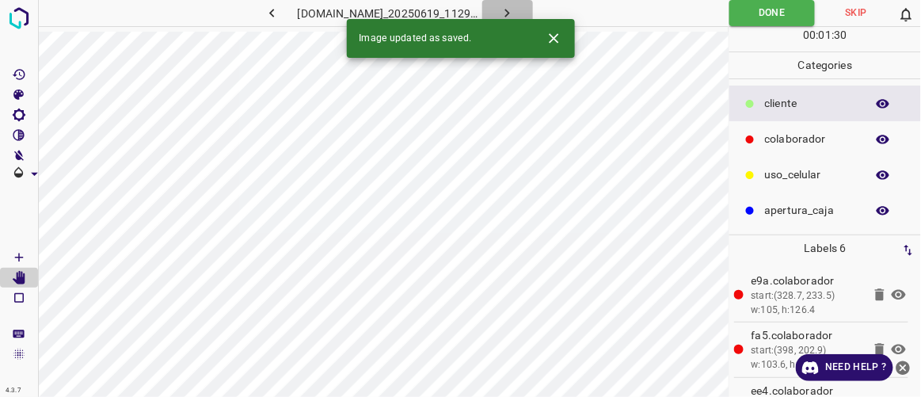
click at [533, 11] on button "button" at bounding box center [507, 13] width 51 height 26
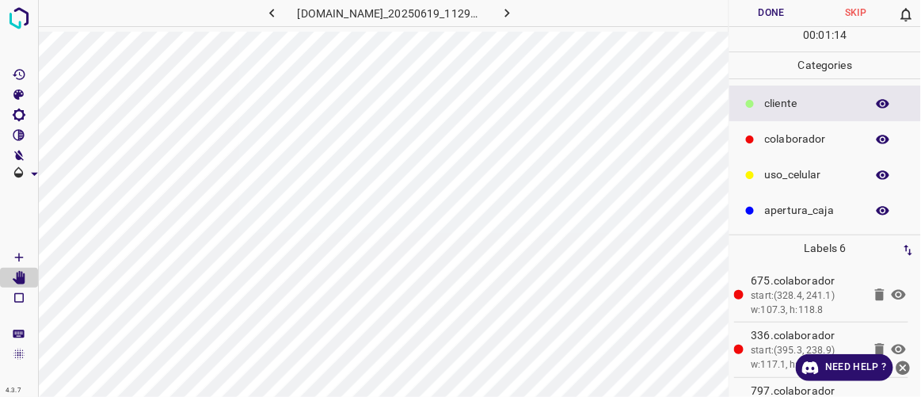
click at [783, 18] on button "Done" at bounding box center [771, 13] width 84 height 26
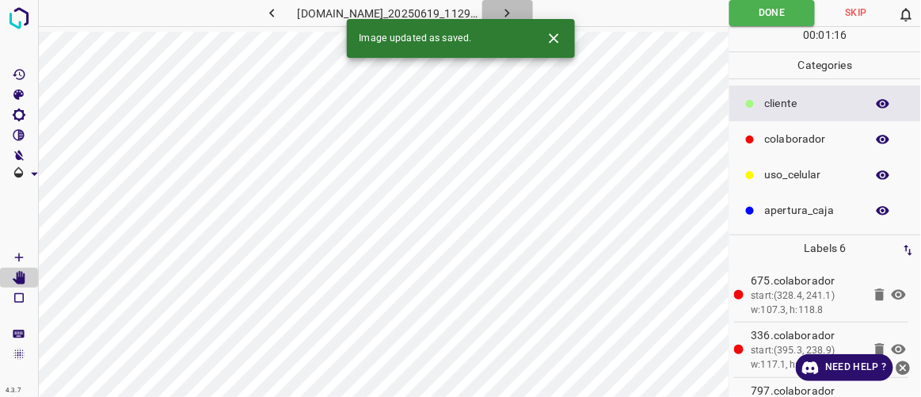
click at [516, 8] on icon "button" at bounding box center [507, 13] width 17 height 17
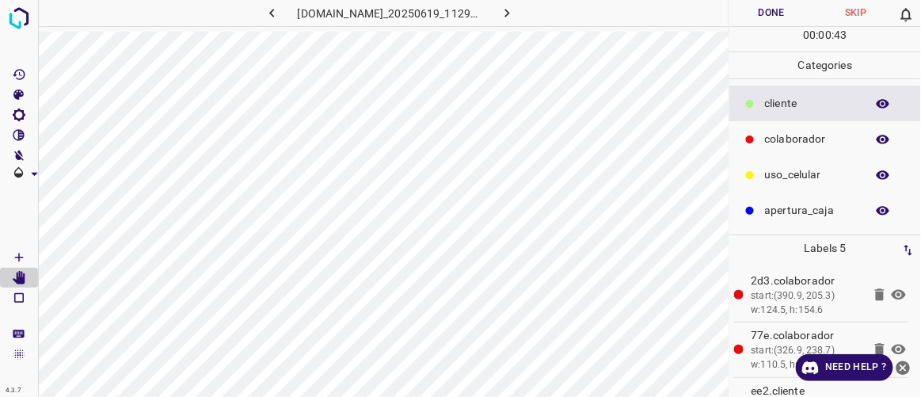
click at [780, 25] on button "Done" at bounding box center [771, 13] width 84 height 26
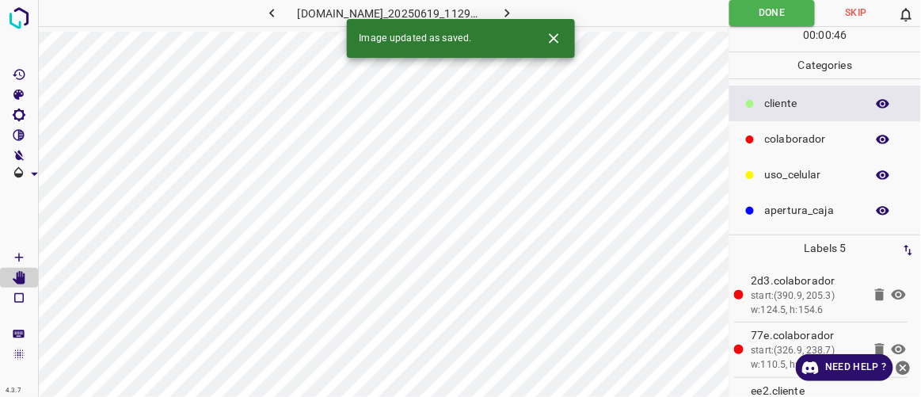
click at [516, 13] on icon "button" at bounding box center [507, 13] width 17 height 17
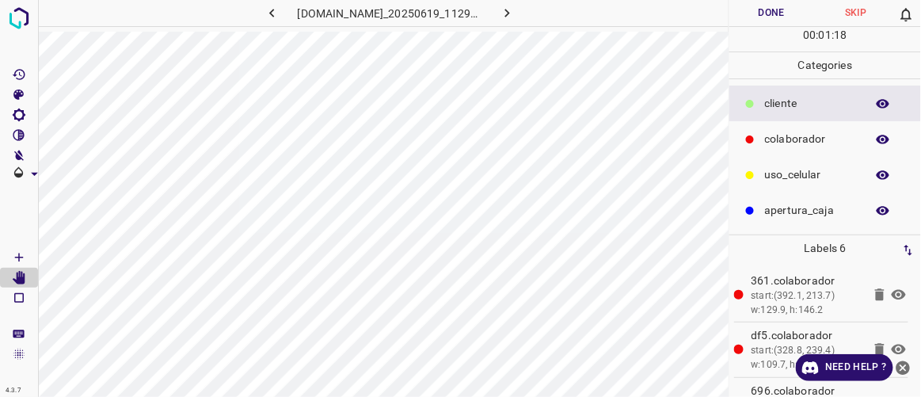
click at [778, 18] on button "Done" at bounding box center [771, 13] width 84 height 26
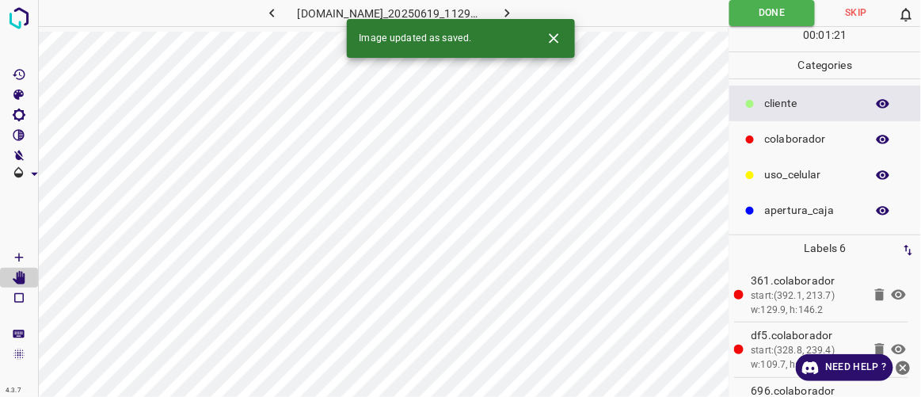
click at [516, 11] on icon "button" at bounding box center [507, 13] width 17 height 17
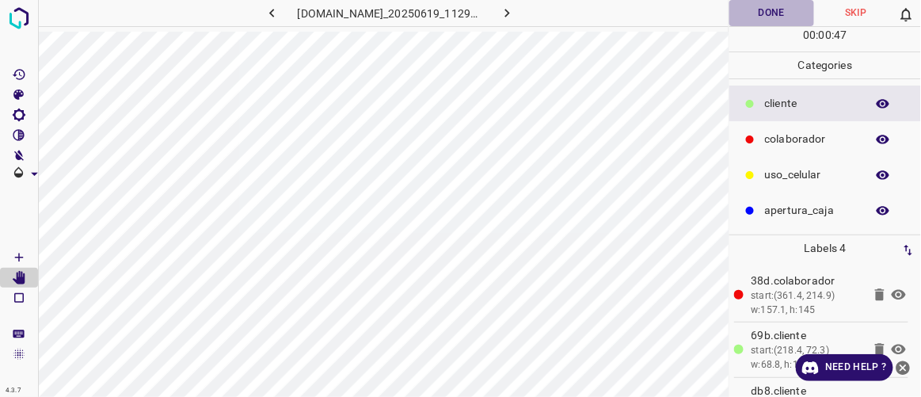
click at [775, 13] on button "Done" at bounding box center [771, 13] width 84 height 26
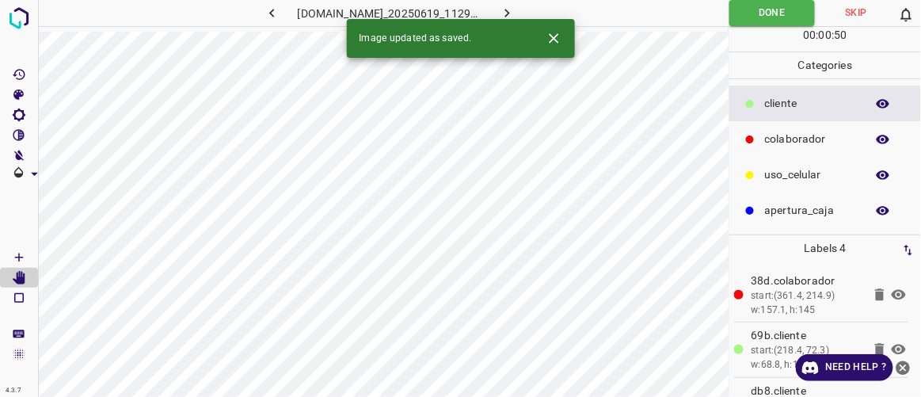
click at [516, 15] on icon "button" at bounding box center [507, 13] width 17 height 17
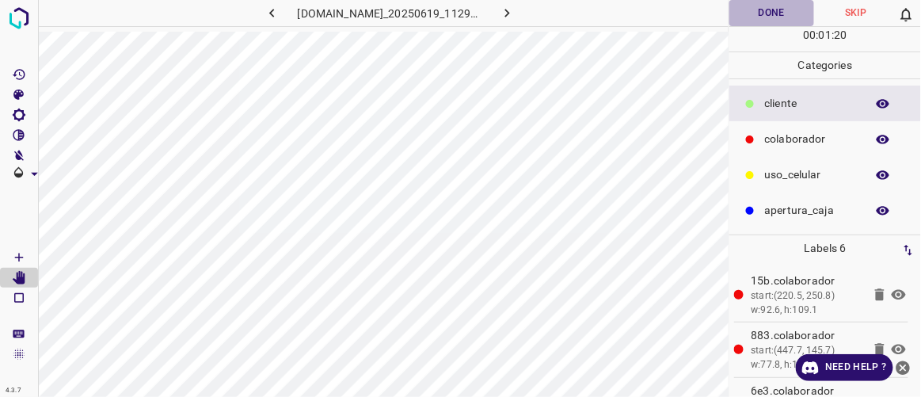
click at [781, 15] on button "Done" at bounding box center [771, 13] width 84 height 26
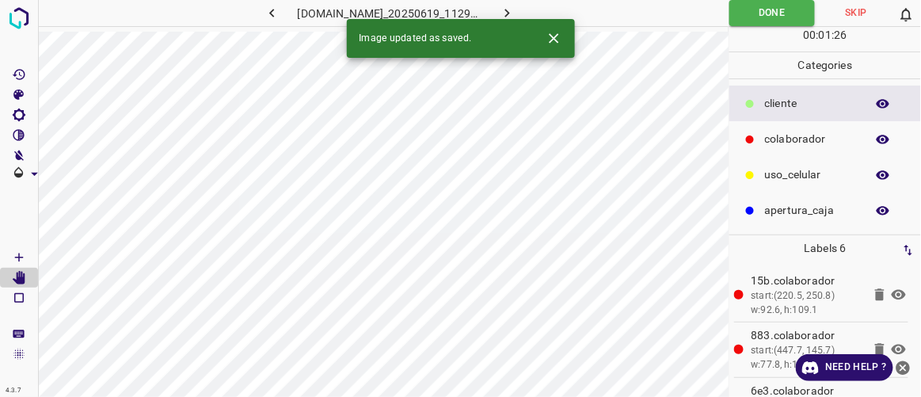
click at [533, 16] on button "button" at bounding box center [507, 13] width 51 height 26
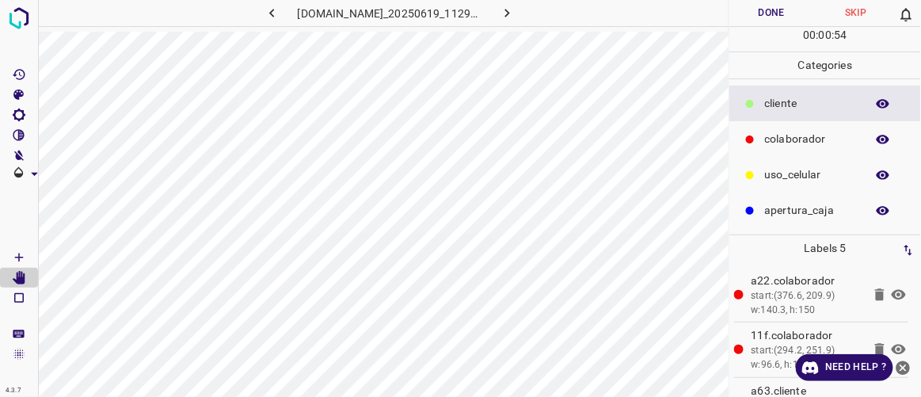
click at [763, 10] on button "Done" at bounding box center [771, 13] width 84 height 26
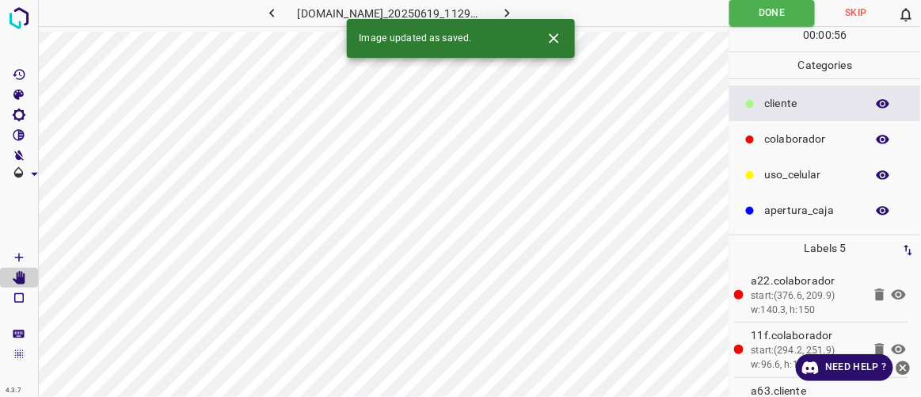
click at [516, 13] on icon "button" at bounding box center [507, 13] width 17 height 17
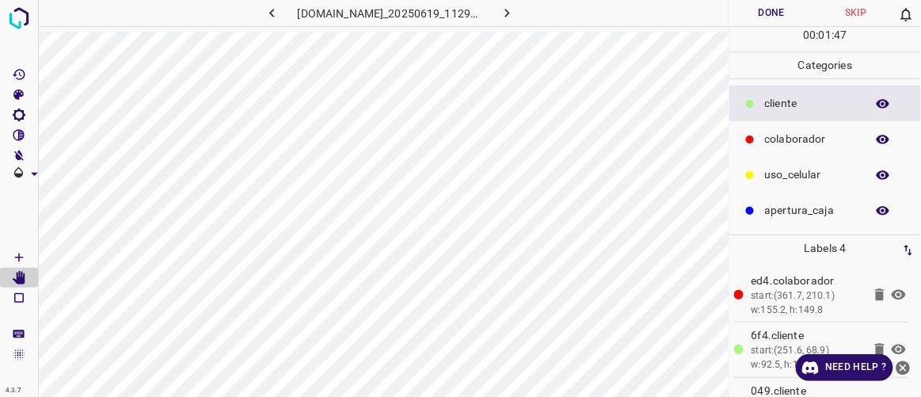
click at [785, 16] on button "Done" at bounding box center [771, 13] width 84 height 26
click at [516, 10] on icon "button" at bounding box center [507, 13] width 17 height 17
click at [774, 13] on button "Done" at bounding box center [771, 13] width 84 height 26
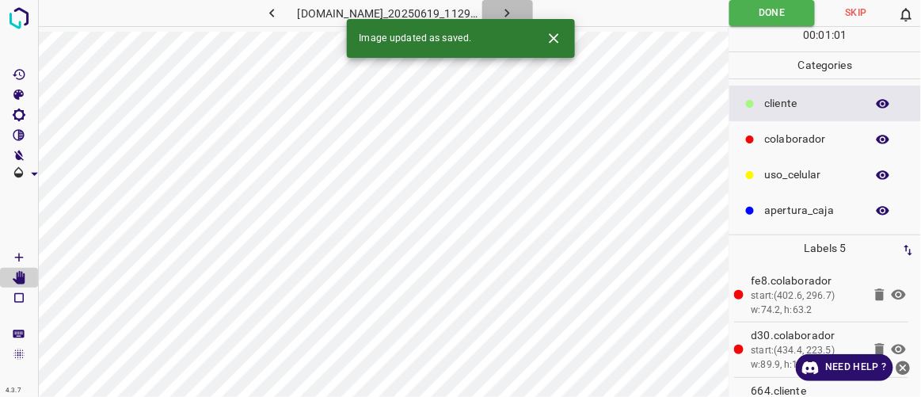
click at [516, 11] on icon "button" at bounding box center [507, 13] width 17 height 17
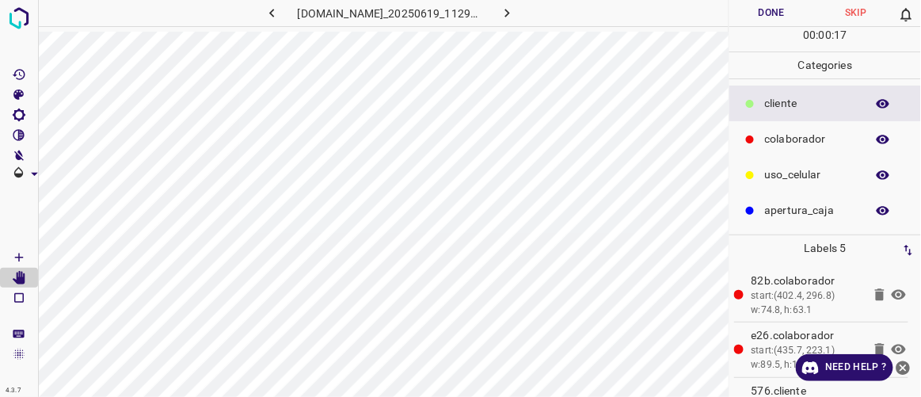
click at [261, 14] on button "button" at bounding box center [272, 13] width 51 height 26
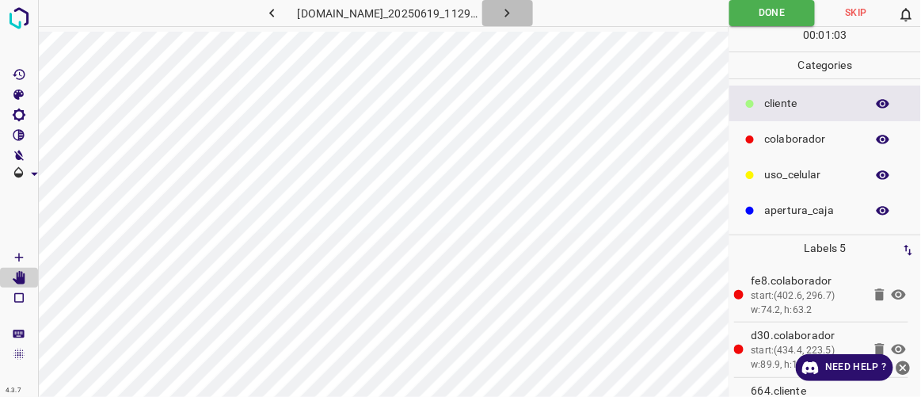
click at [516, 10] on icon "button" at bounding box center [507, 13] width 17 height 17
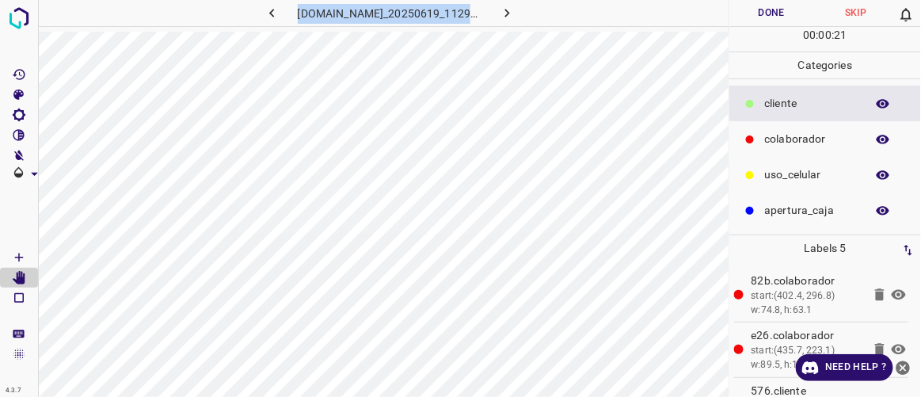
click at [512, 33] on div "[DOMAIN_NAME]_20250619_112911_000003480.jpg" at bounding box center [383, 198] width 691 height 397
copy div "[DOMAIN_NAME]_20250619_112911_000003480.jpg Done Skip"
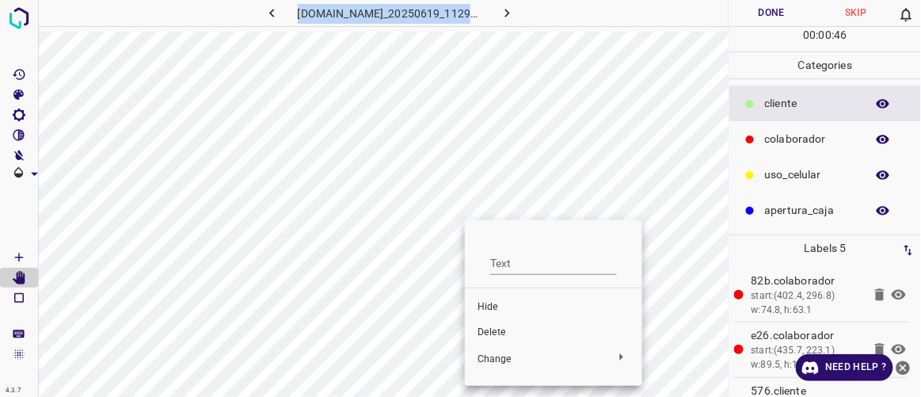
drag, startPoint x: 277, startPoint y: 10, endPoint x: 245, endPoint y: 31, distance: 38.4
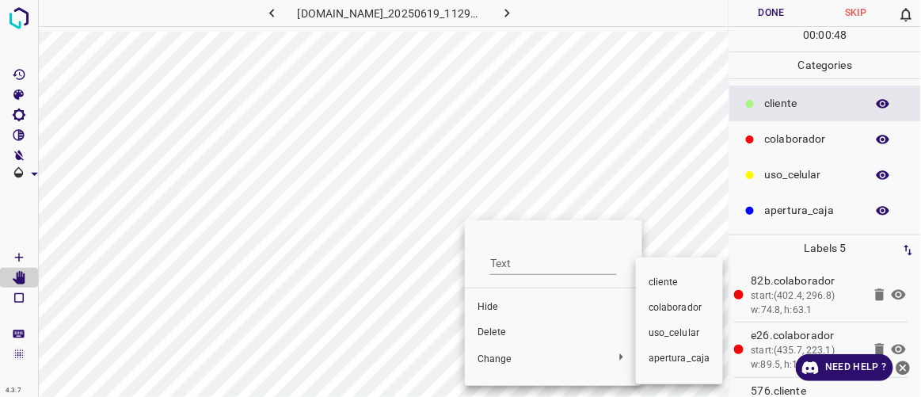
click at [503, 333] on div at bounding box center [460, 198] width 921 height 397
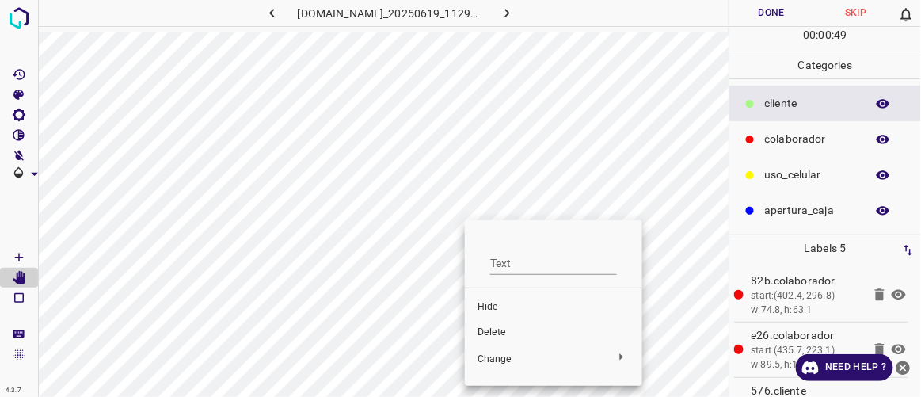
click at [492, 333] on span "Delete" at bounding box center [554, 333] width 152 height 14
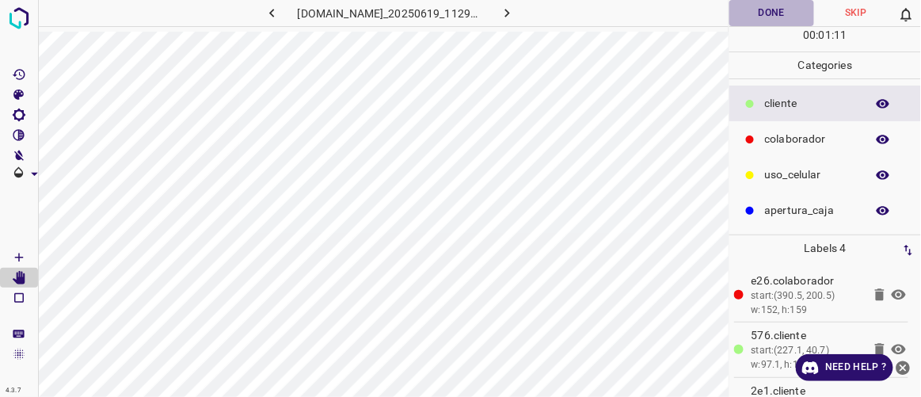
click at [783, 12] on button "Done" at bounding box center [771, 13] width 84 height 26
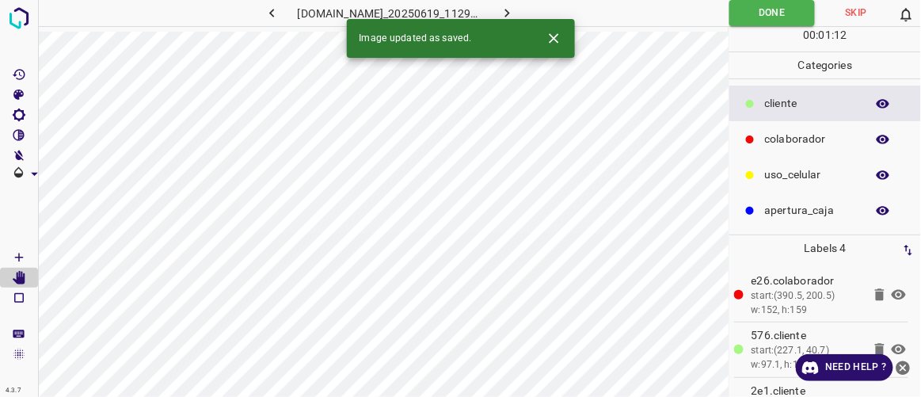
click at [516, 9] on icon "button" at bounding box center [507, 13] width 17 height 17
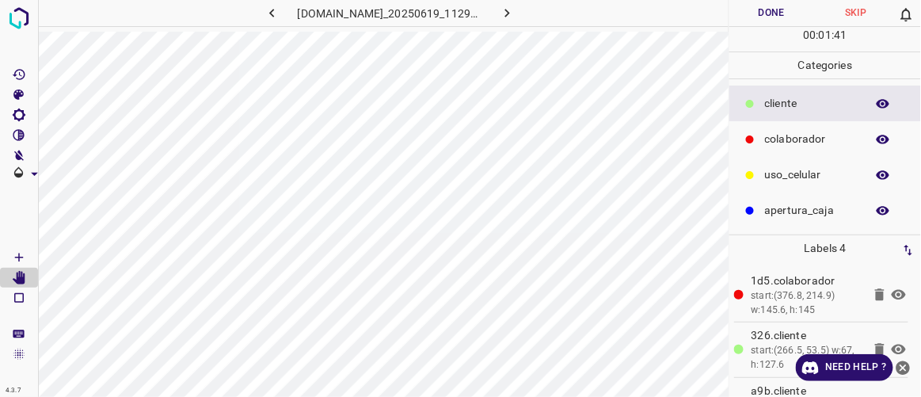
click at [766, 13] on button "Done" at bounding box center [771, 13] width 84 height 26
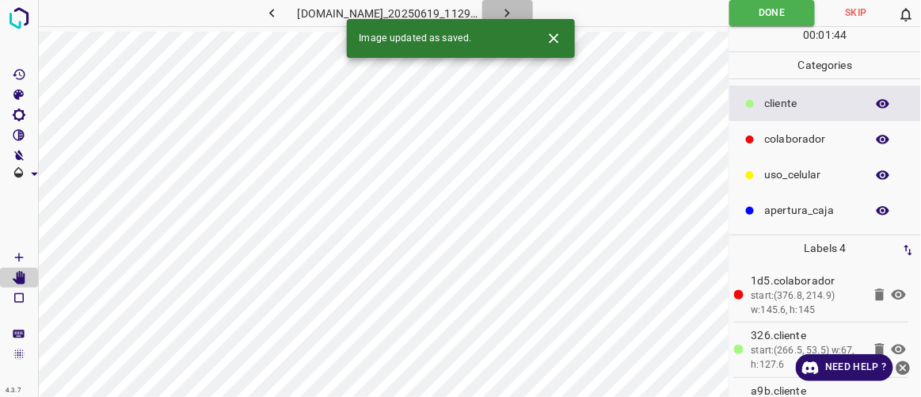
click at [533, 12] on button "button" at bounding box center [507, 13] width 51 height 26
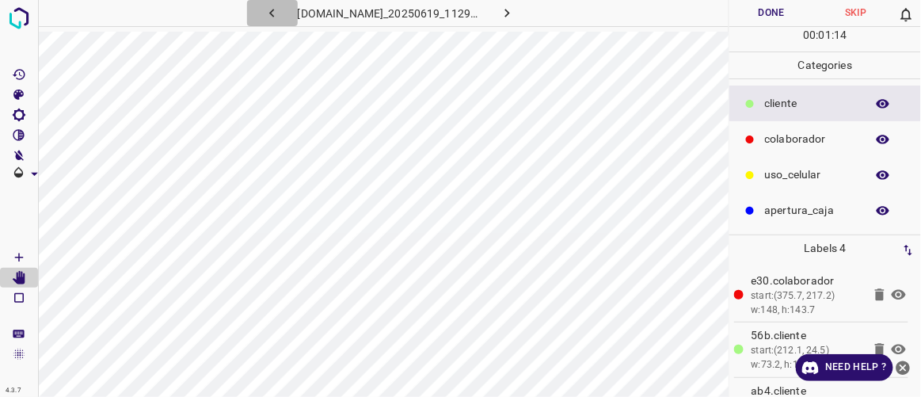
click at [264, 21] on icon "button" at bounding box center [272, 13] width 17 height 17
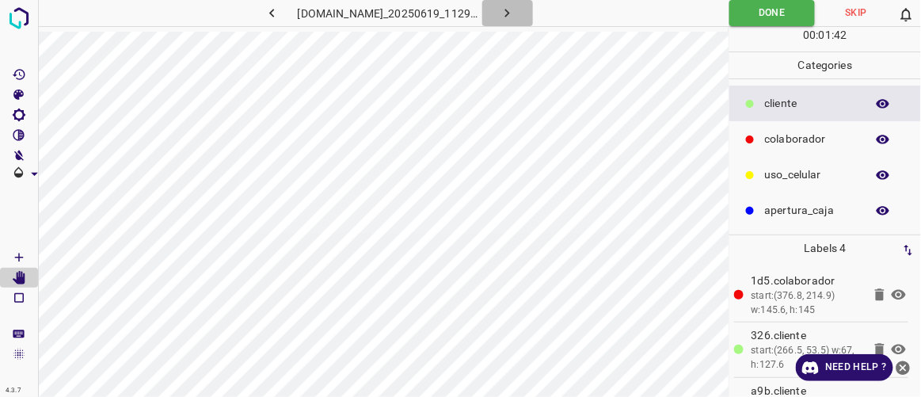
click at [516, 12] on icon "button" at bounding box center [507, 13] width 17 height 17
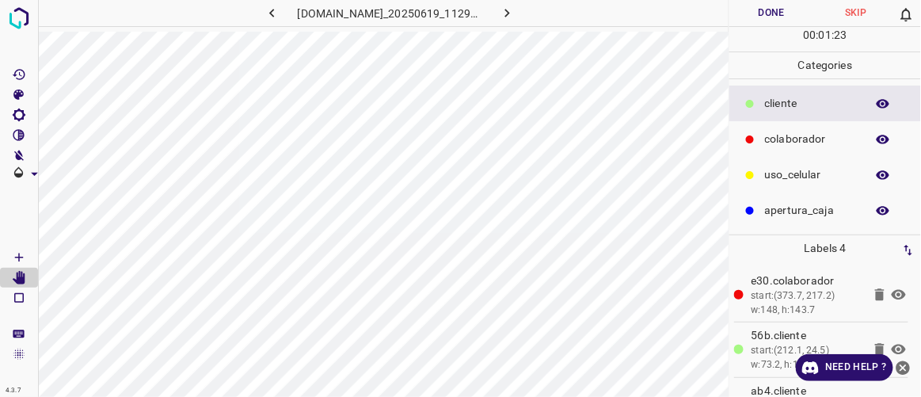
drag, startPoint x: 278, startPoint y: 13, endPoint x: 600, endPoint y: 31, distance: 322.1
click at [592, 29] on div "[DOMAIN_NAME]_20250619_112911_000003720.jpg" at bounding box center [383, 16] width 691 height 32
copy div
click at [25, 257] on icon "[Space] Draw" at bounding box center [19, 257] width 14 height 14
click at [786, 134] on p "colaborador" at bounding box center [811, 139] width 93 height 17
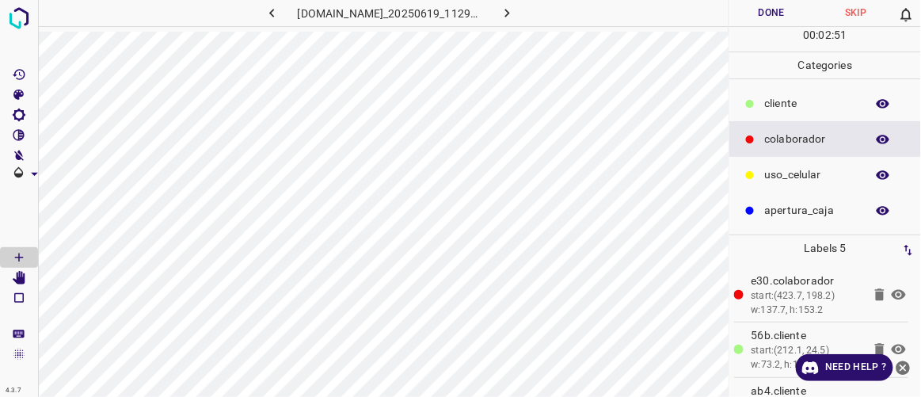
drag, startPoint x: 513, startPoint y: 29, endPoint x: 779, endPoint y: 13, distance: 265.8
click at [779, 13] on button "Done" at bounding box center [771, 13] width 84 height 26
click at [516, 9] on icon "button" at bounding box center [507, 13] width 17 height 17
click at [18, 275] on icon "[Space] Edit" at bounding box center [19, 278] width 14 height 14
click at [763, 17] on button "Done" at bounding box center [771, 13] width 84 height 26
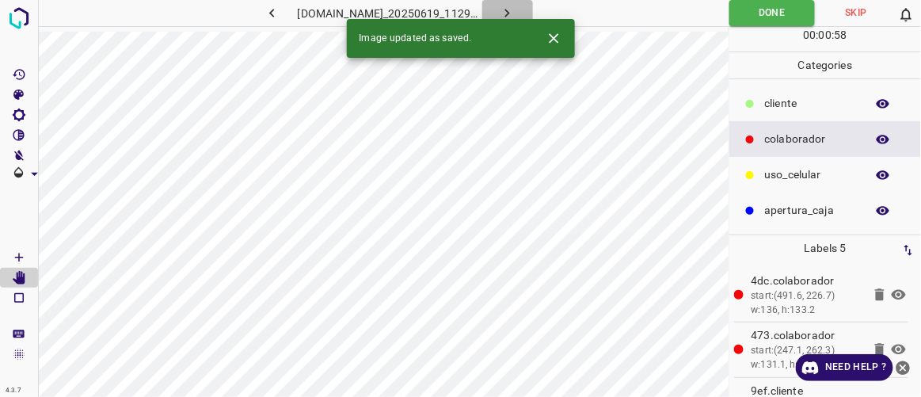
click at [516, 16] on icon "button" at bounding box center [507, 13] width 17 height 17
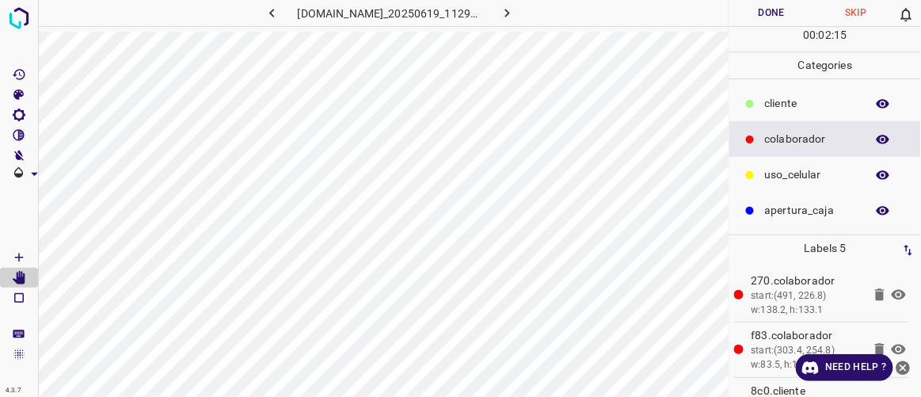
click at [775, 11] on button "Done" at bounding box center [771, 13] width 84 height 26
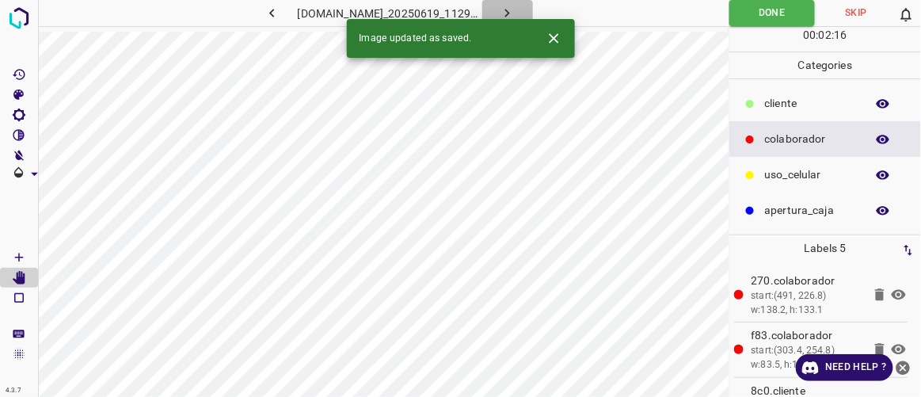
click at [516, 10] on icon "button" at bounding box center [507, 13] width 17 height 17
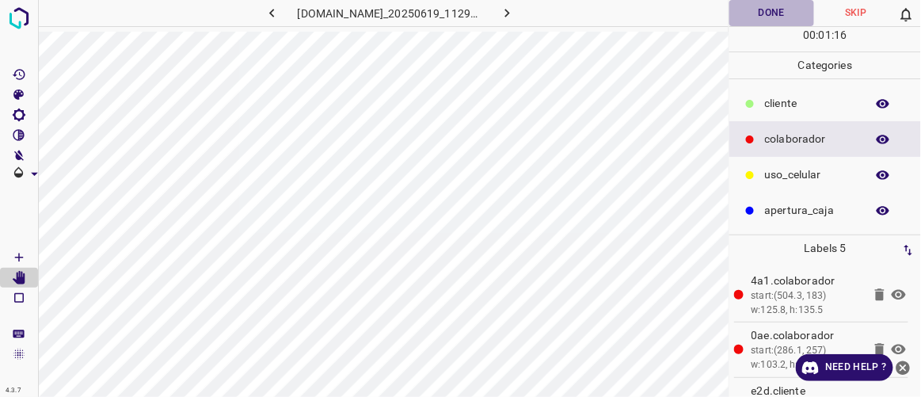
click at [769, 13] on button "Done" at bounding box center [771, 13] width 84 height 26
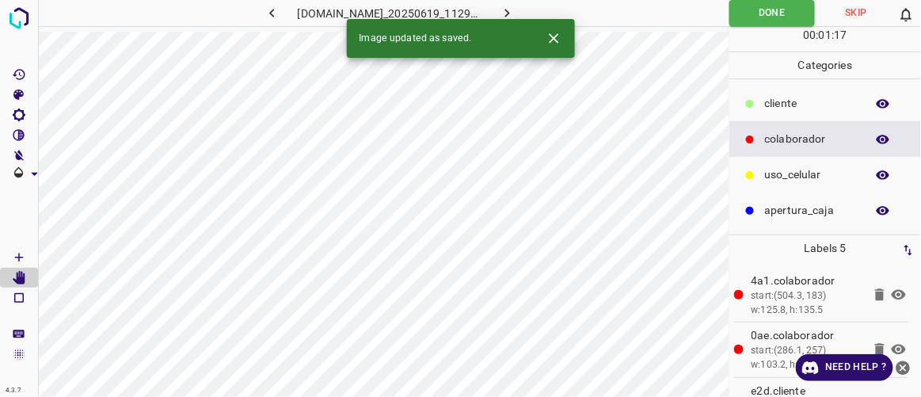
click at [533, 12] on button "button" at bounding box center [507, 13] width 51 height 26
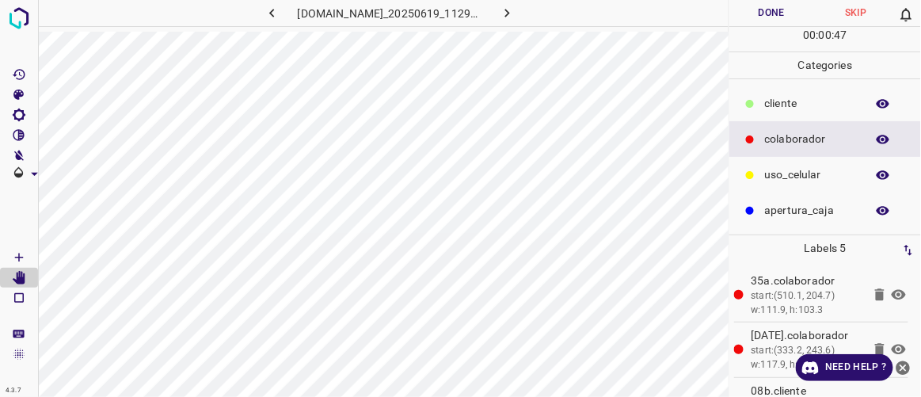
click at [767, 17] on button "Done" at bounding box center [771, 13] width 84 height 26
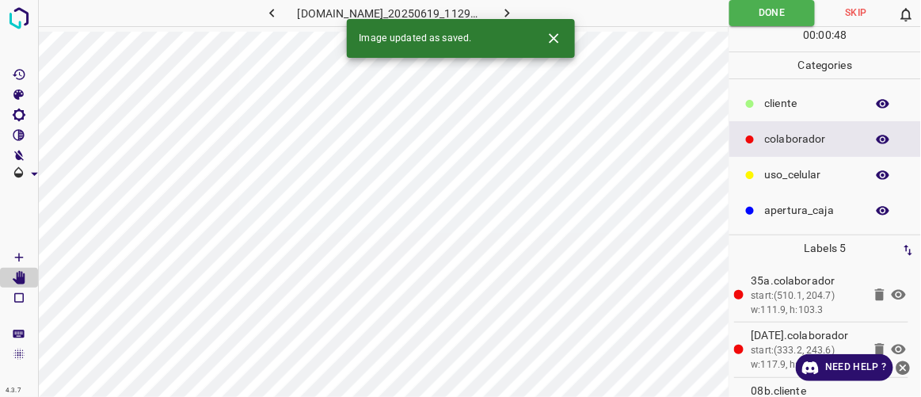
click at [516, 10] on icon "button" at bounding box center [507, 13] width 17 height 17
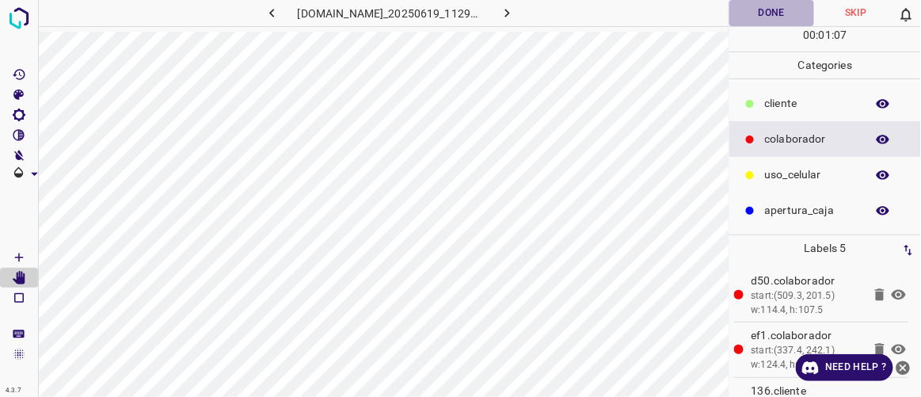
click at [763, 11] on button "Done" at bounding box center [771, 13] width 84 height 26
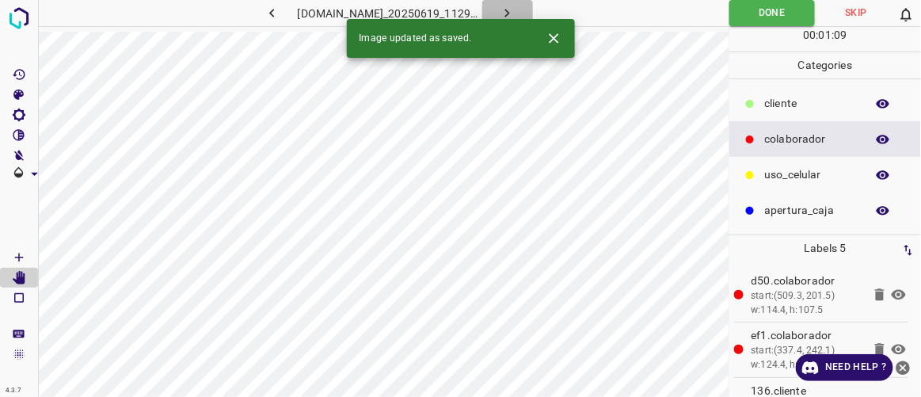
click at [516, 10] on icon "button" at bounding box center [507, 13] width 17 height 17
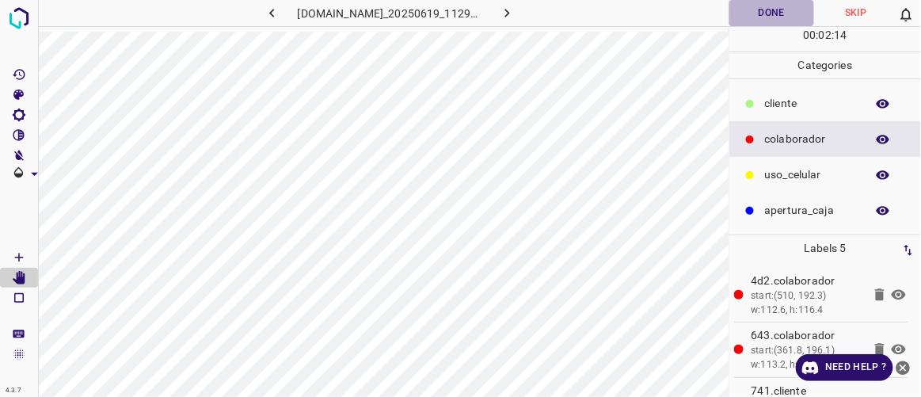
click at [775, 12] on button "Done" at bounding box center [771, 13] width 84 height 26
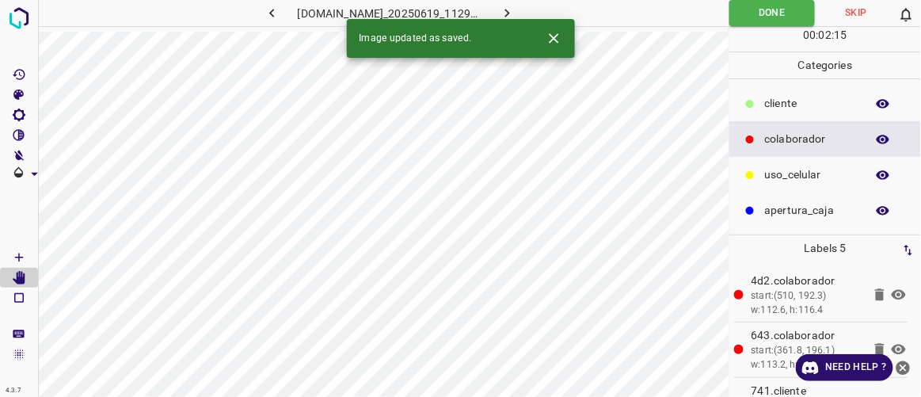
click at [510, 15] on icon "button" at bounding box center [507, 13] width 5 height 9
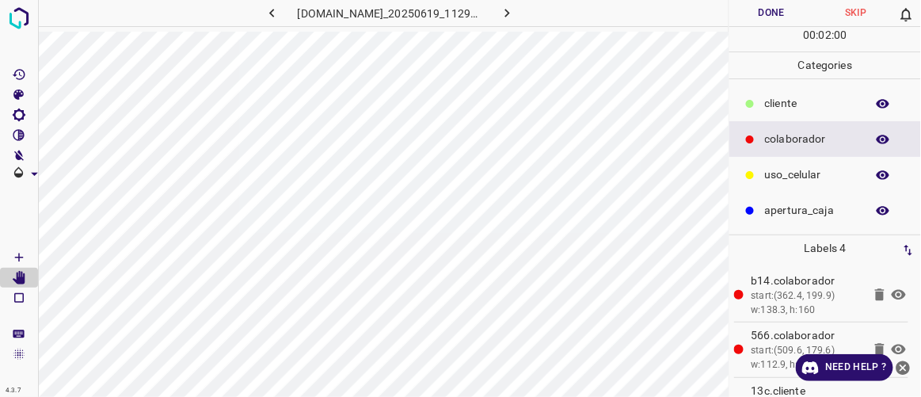
click at [786, 16] on button "Done" at bounding box center [771, 13] width 84 height 26
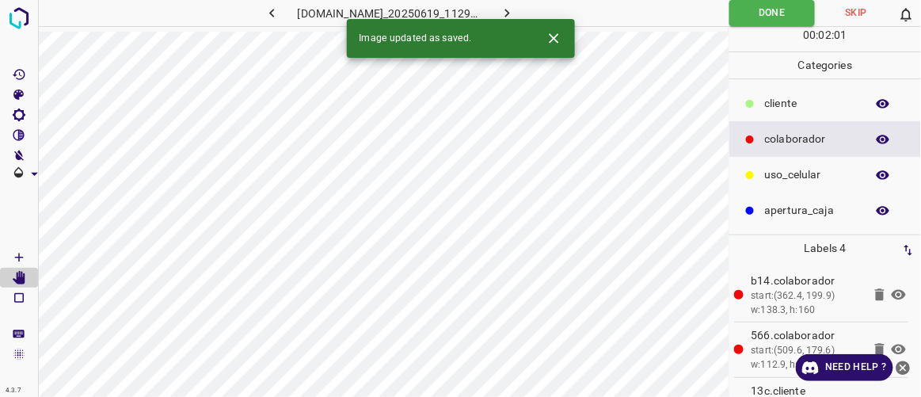
click at [516, 13] on icon "button" at bounding box center [507, 13] width 17 height 17
click at [773, 16] on button "Done" at bounding box center [771, 13] width 84 height 26
click at [516, 9] on icon "button" at bounding box center [507, 13] width 17 height 17
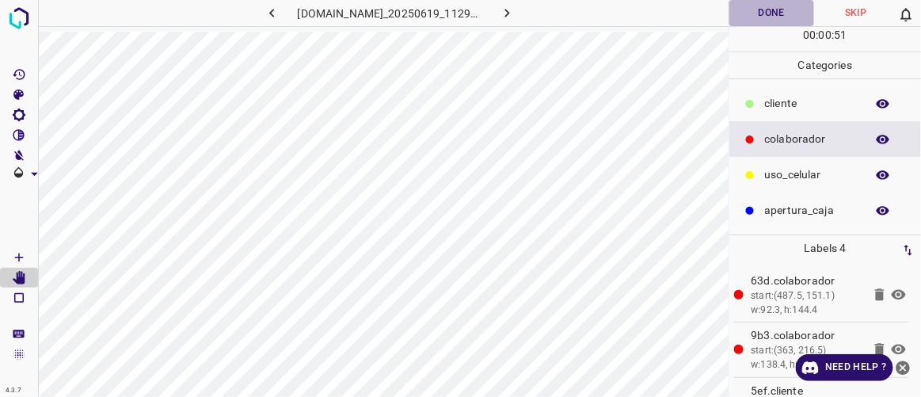
click at [760, 15] on button "Done" at bounding box center [771, 13] width 84 height 26
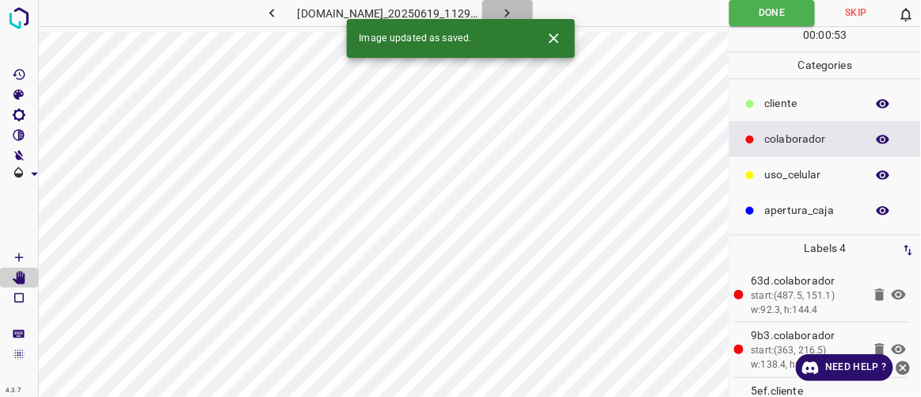
click at [533, 8] on button "button" at bounding box center [507, 13] width 51 height 26
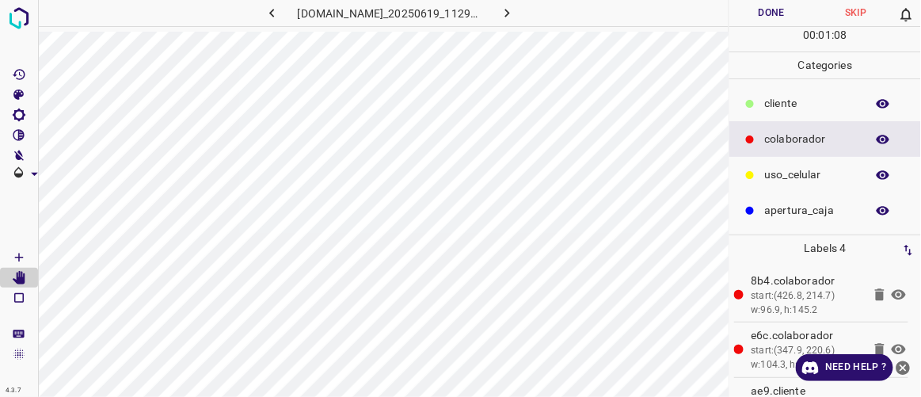
click at [781, 9] on button "Done" at bounding box center [771, 13] width 84 height 26
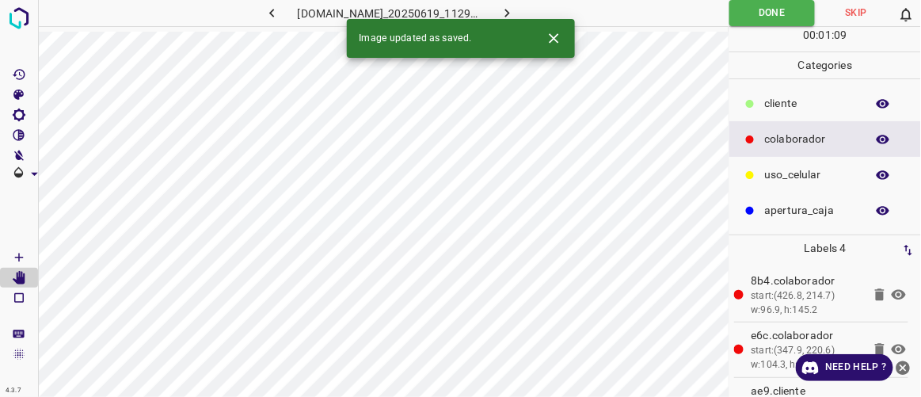
click at [533, 15] on button "button" at bounding box center [507, 13] width 51 height 26
click at [762, 11] on button "Done" at bounding box center [771, 13] width 84 height 26
click at [510, 12] on icon "button" at bounding box center [507, 13] width 5 height 9
click at [788, 10] on button "Done" at bounding box center [771, 13] width 84 height 26
click at [516, 10] on icon "button" at bounding box center [507, 13] width 17 height 17
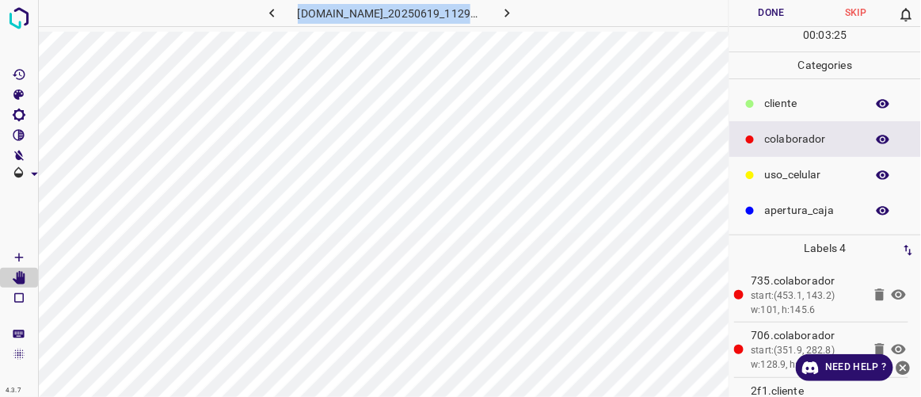
click at [621, 67] on div "[DOMAIN_NAME]_20250619_112911_000005940.jpg" at bounding box center [383, 198] width 691 height 397
copy div "[DOMAIN_NAME]_20250619_112911_000005940.jpg Done Skip"
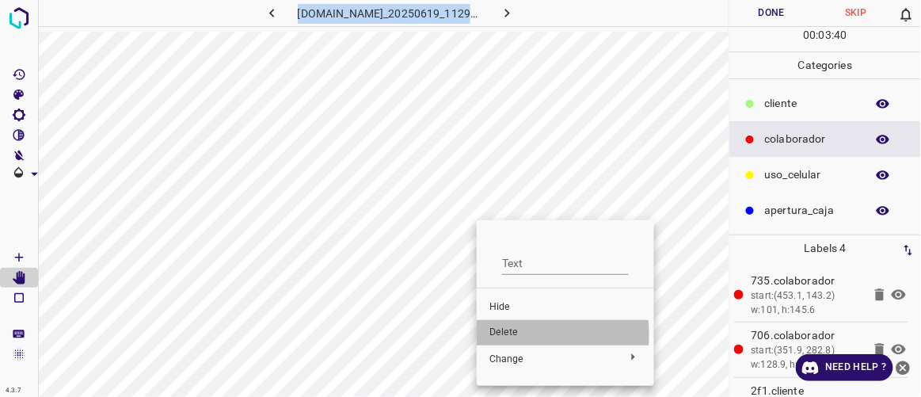
click at [505, 337] on span "Delete" at bounding box center [565, 333] width 152 height 14
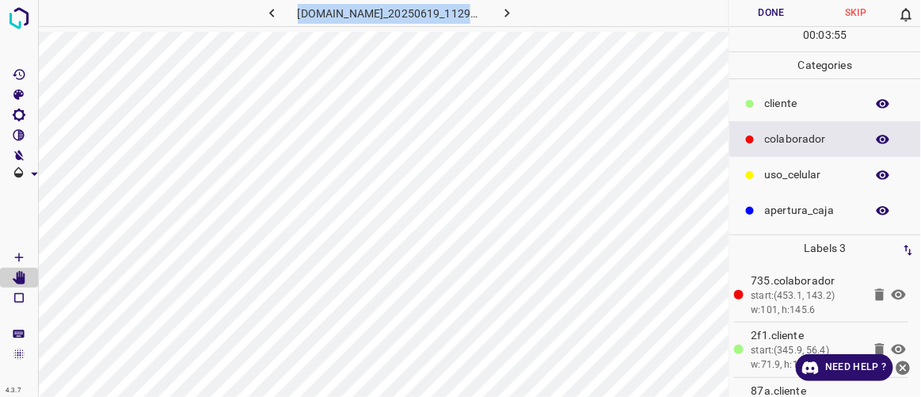
drag, startPoint x: 705, startPoint y: 30, endPoint x: 679, endPoint y: 31, distance: 26.1
click at [679, 31] on div "[DOMAIN_NAME]_20250619_112911_000005940.jpg" at bounding box center [383, 16] width 691 height 32
click at [261, 13] on button "button" at bounding box center [272, 13] width 51 height 26
click at [516, 13] on icon "button" at bounding box center [507, 13] width 17 height 17
click at [661, 18] on div at bounding box center [651, 13] width 154 height 26
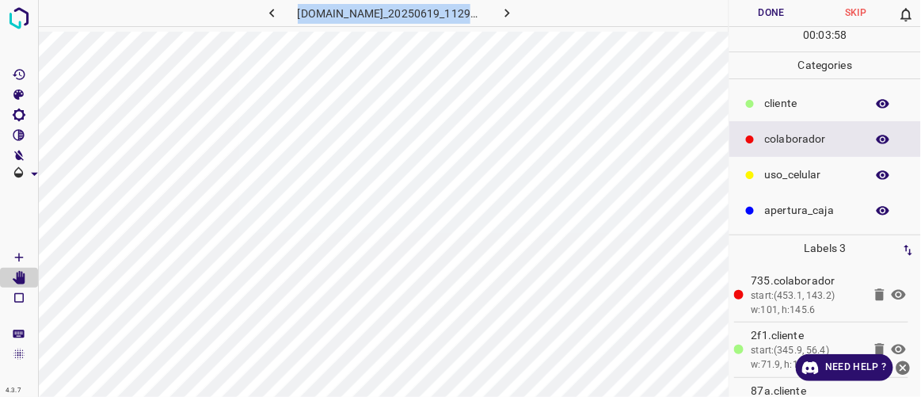
click at [481, 17] on h6 "[DOMAIN_NAME]_20250619_112911_000005940.jpg" at bounding box center [390, 15] width 185 height 22
click at [799, 99] on p "​​cliente" at bounding box center [811, 103] width 93 height 17
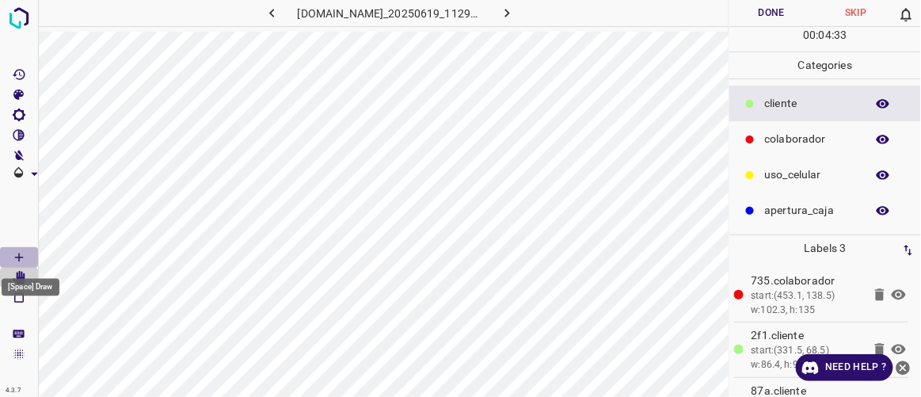
click at [28, 256] on Draw"] "[Space] Draw" at bounding box center [19, 257] width 38 height 21
click at [786, 20] on button "Done" at bounding box center [771, 13] width 84 height 26
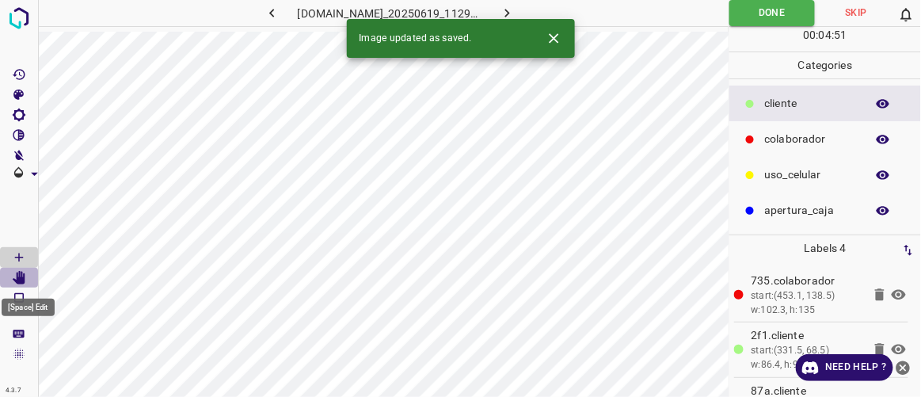
click at [21, 278] on icon "[Space] Edit" at bounding box center [19, 278] width 13 height 14
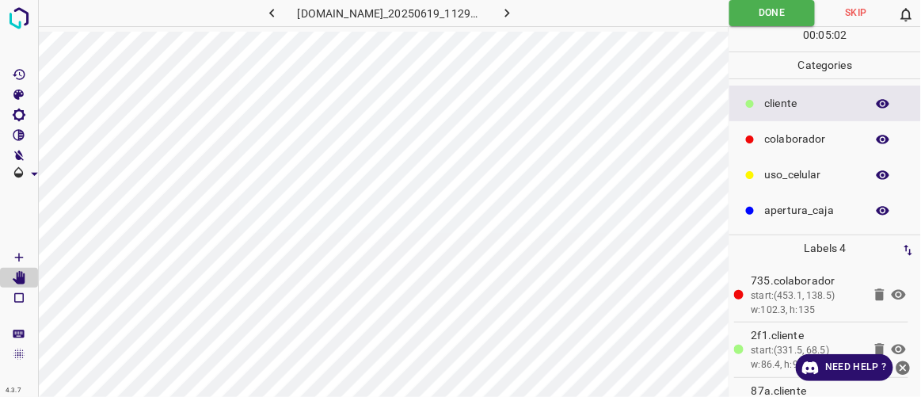
click at [516, 11] on icon "button" at bounding box center [507, 13] width 17 height 17
click at [780, 13] on button "Done" at bounding box center [771, 13] width 84 height 26
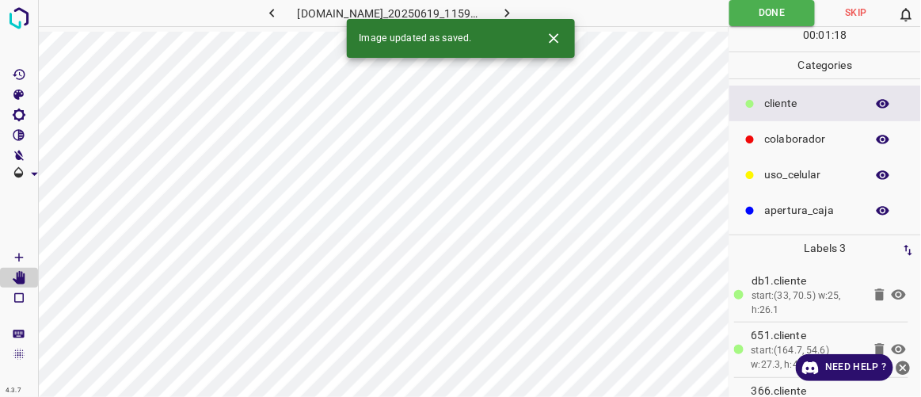
click at [516, 14] on icon "button" at bounding box center [507, 13] width 17 height 17
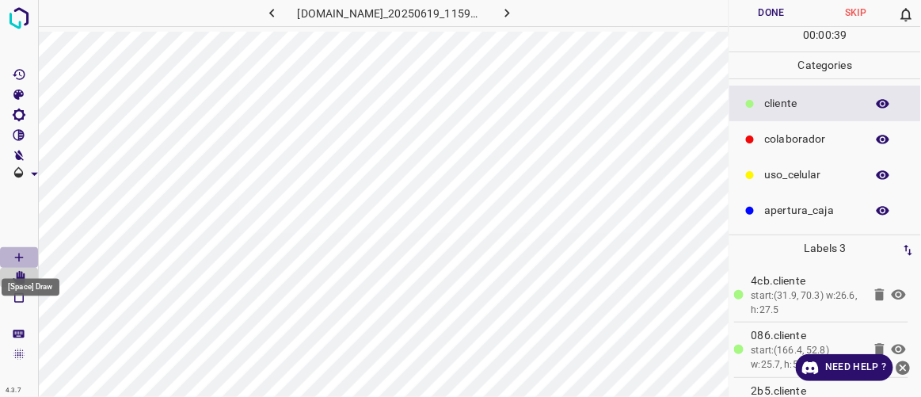
click at [28, 253] on Draw"] "[Space] Draw" at bounding box center [19, 257] width 38 height 21
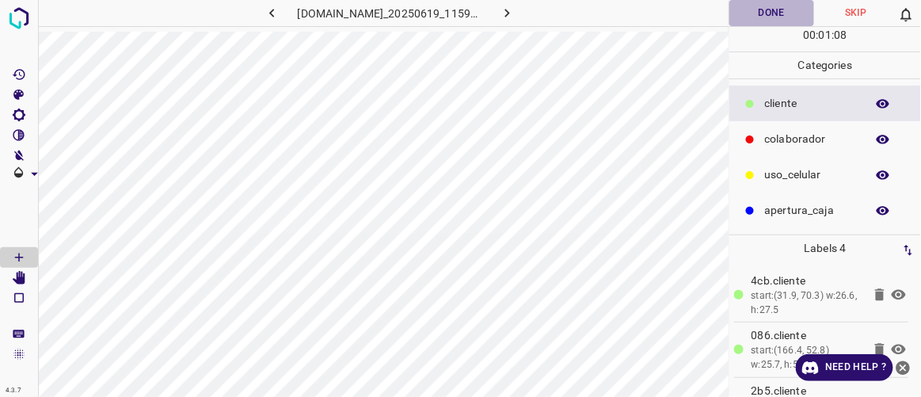
click at [782, 11] on button "Done" at bounding box center [771, 13] width 84 height 26
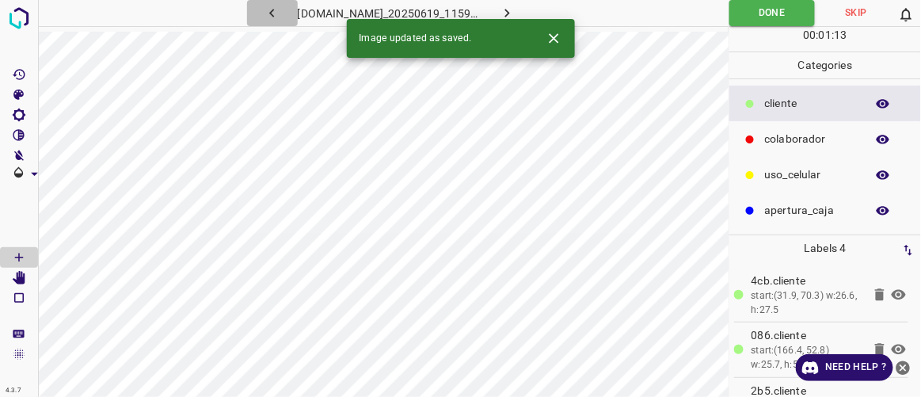
click at [264, 12] on icon "button" at bounding box center [272, 13] width 17 height 17
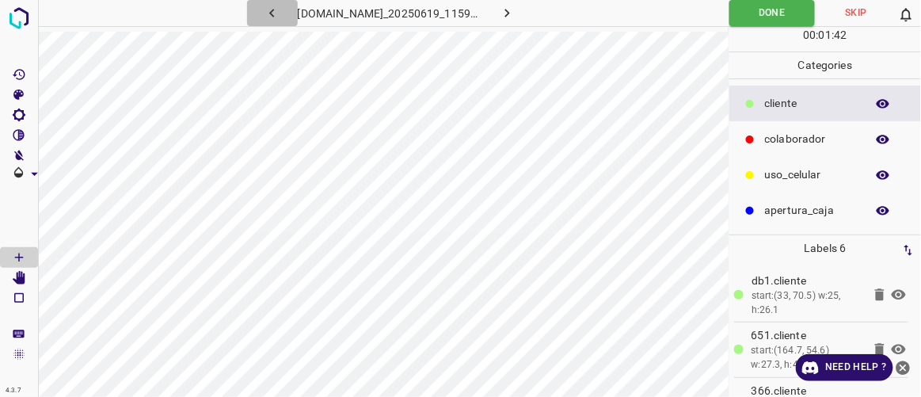
click at [264, 16] on icon "button" at bounding box center [272, 13] width 17 height 17
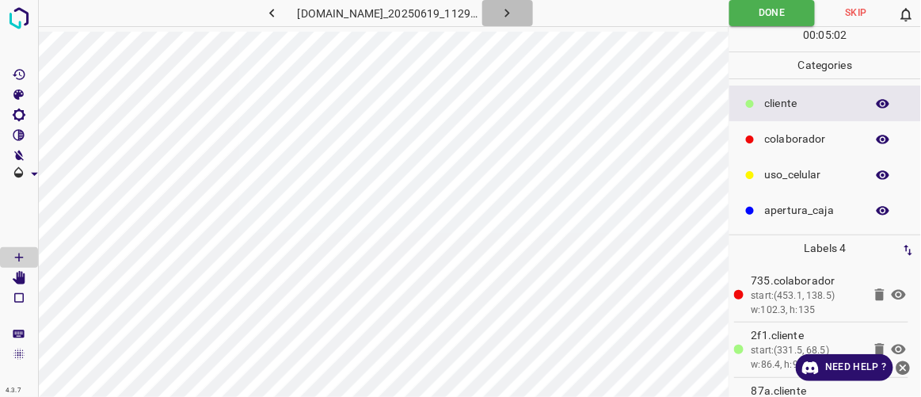
click at [516, 11] on icon "button" at bounding box center [507, 13] width 17 height 17
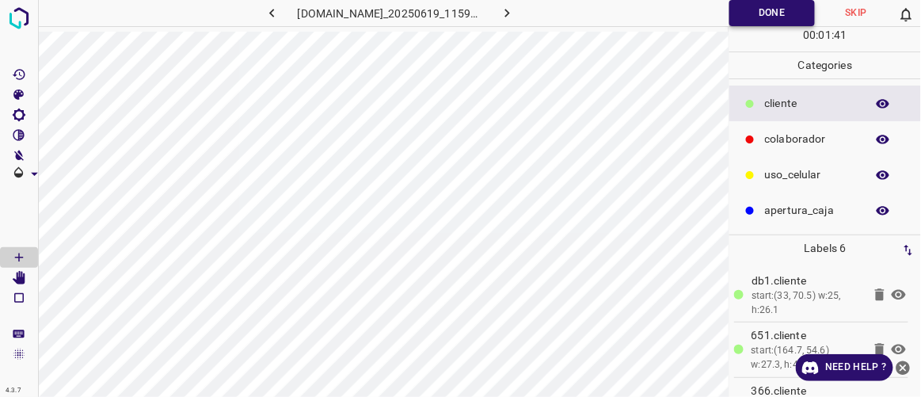
click at [753, 10] on button "Done" at bounding box center [772, 13] width 86 height 26
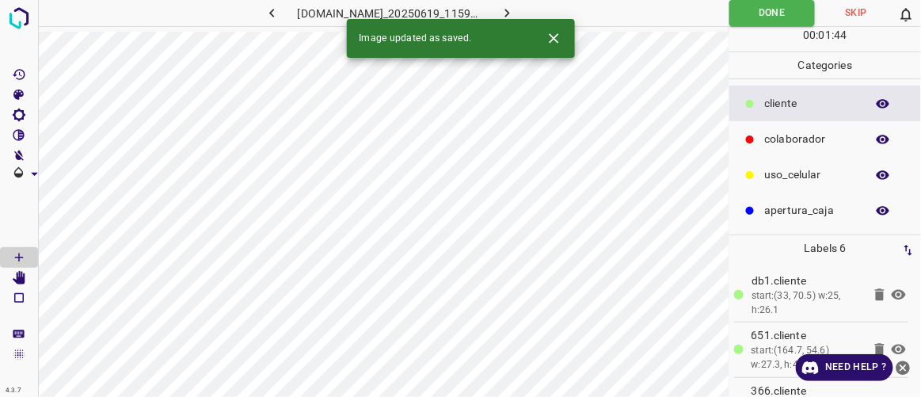
click at [516, 13] on icon "button" at bounding box center [507, 13] width 17 height 17
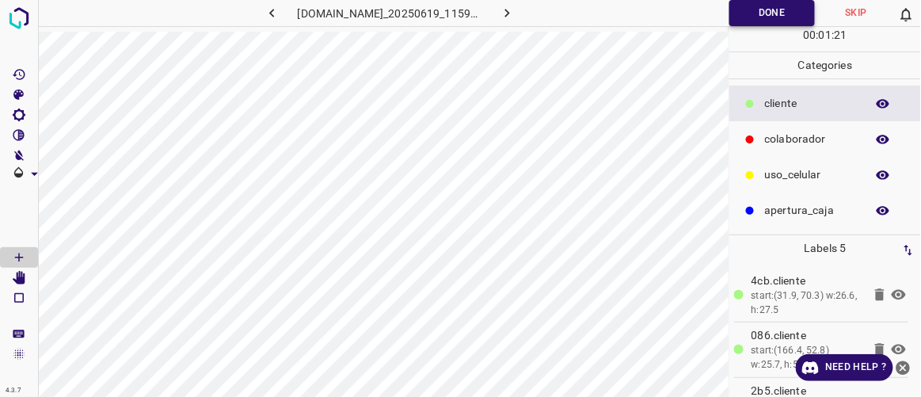
click at [752, 14] on button "Done" at bounding box center [772, 13] width 86 height 26
click at [516, 18] on icon "button" at bounding box center [507, 13] width 17 height 17
click at [756, 7] on button "Done" at bounding box center [771, 13] width 84 height 26
click at [516, 11] on icon "button" at bounding box center [507, 13] width 17 height 17
click at [765, 11] on button "Done" at bounding box center [771, 13] width 84 height 26
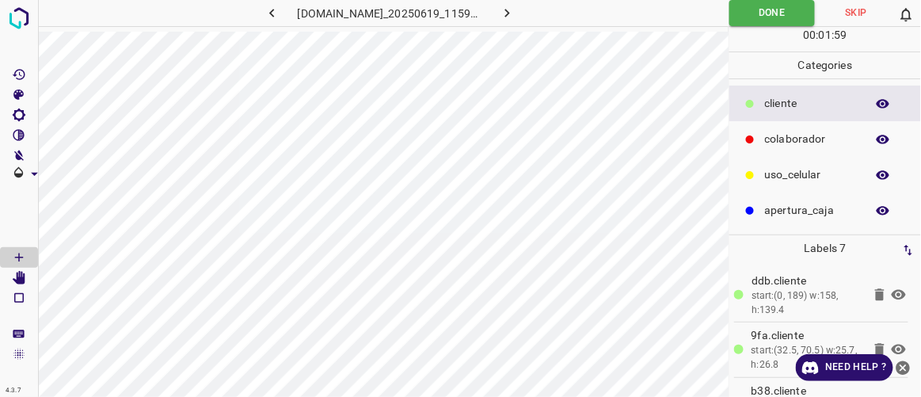
click at [516, 10] on icon "button" at bounding box center [507, 13] width 17 height 17
click at [775, 16] on button "Done" at bounding box center [771, 13] width 84 height 26
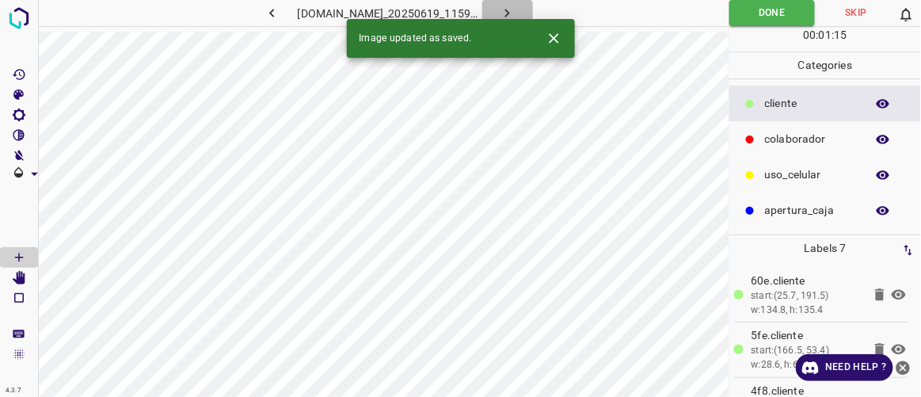
click at [516, 11] on icon "button" at bounding box center [507, 13] width 17 height 17
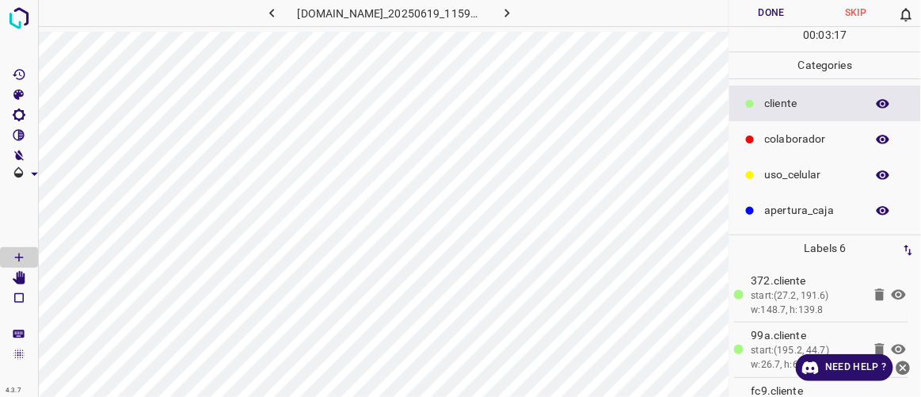
click at [776, 16] on button "Done" at bounding box center [771, 13] width 84 height 26
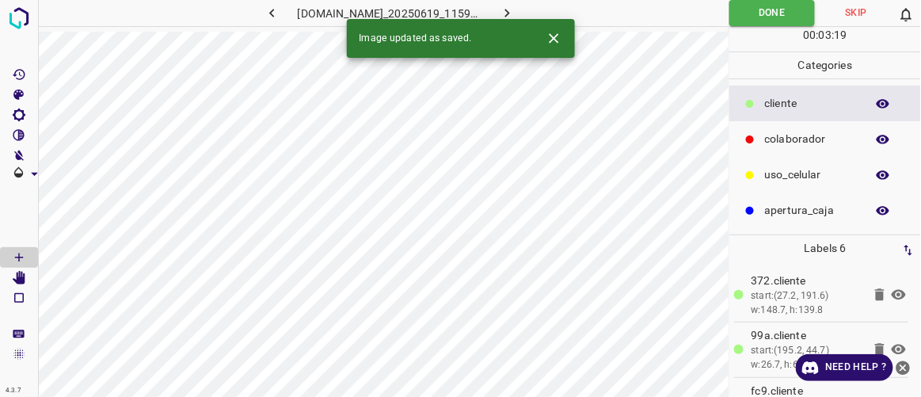
click at [516, 10] on icon "button" at bounding box center [507, 13] width 17 height 17
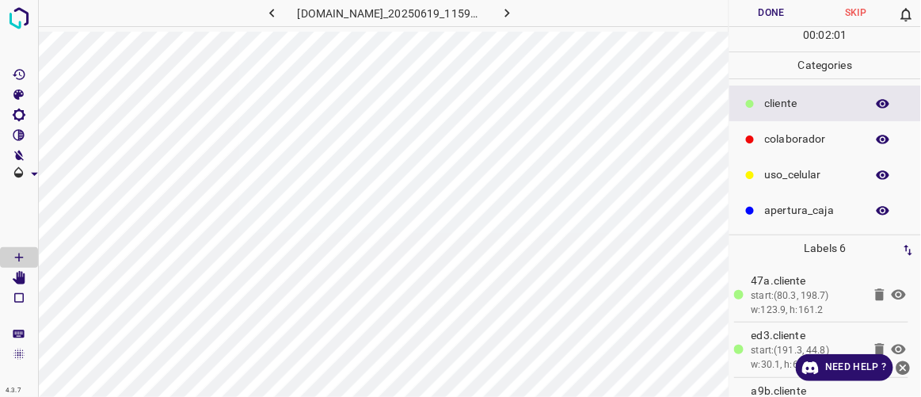
click at [782, 7] on button "Done" at bounding box center [771, 13] width 84 height 26
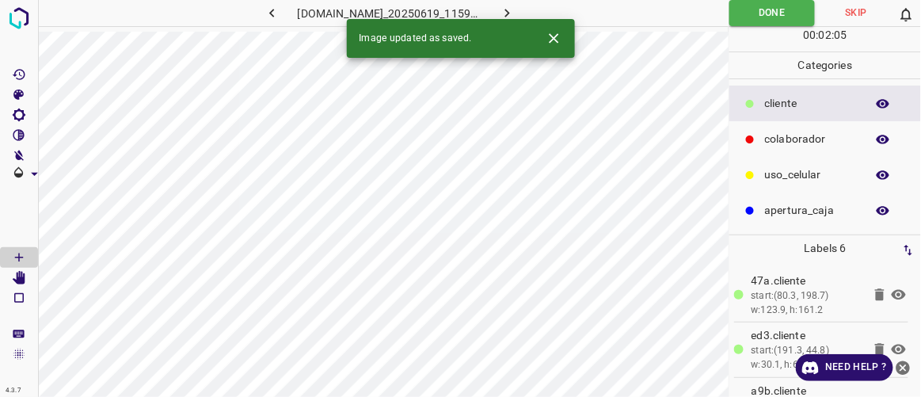
click at [516, 13] on icon "button" at bounding box center [507, 13] width 17 height 17
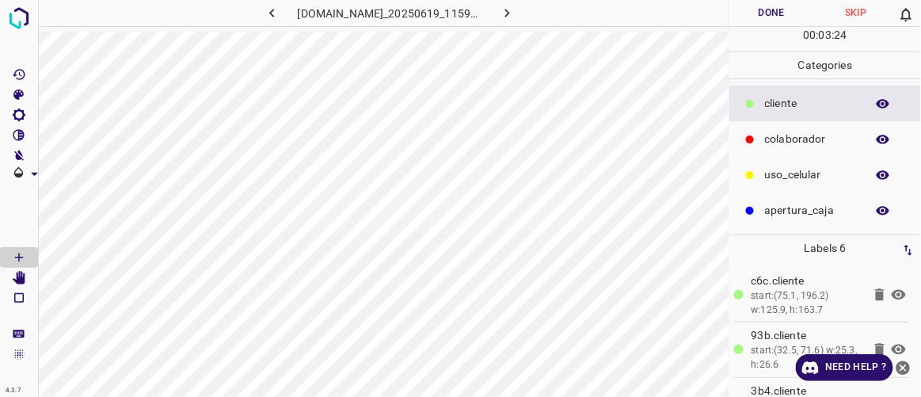
click at [778, 13] on button "Done" at bounding box center [771, 13] width 84 height 26
click at [510, 15] on icon "button" at bounding box center [507, 13] width 5 height 9
click at [771, 14] on button "Done" at bounding box center [771, 13] width 84 height 26
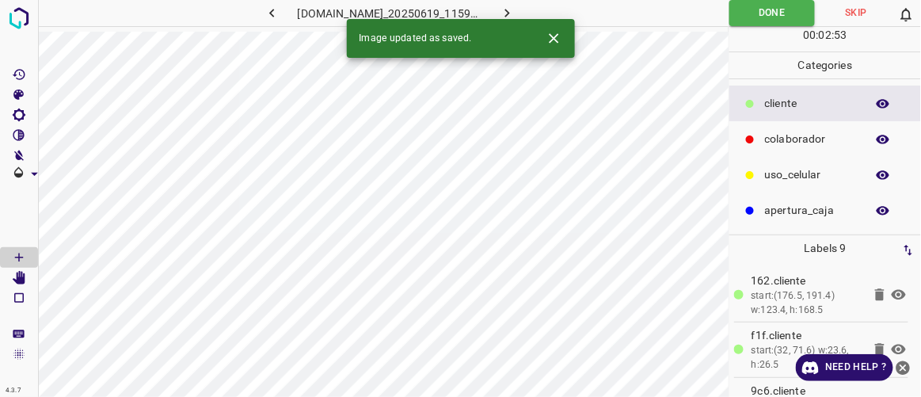
click at [516, 15] on icon "button" at bounding box center [507, 13] width 17 height 17
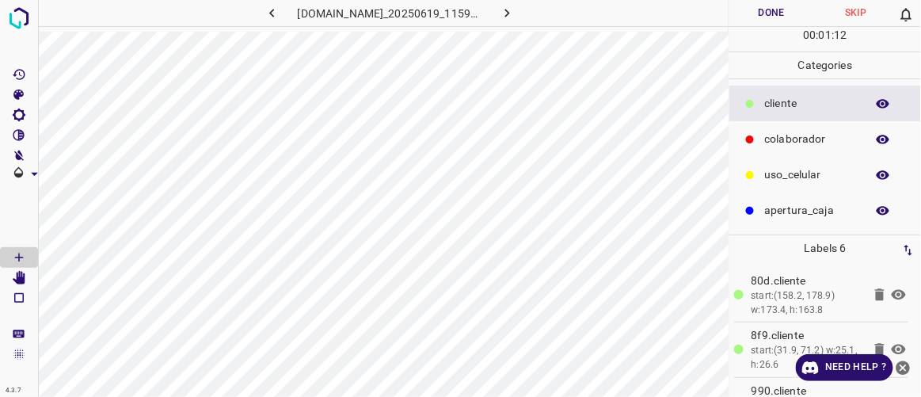
click at [763, 17] on button "Done" at bounding box center [771, 13] width 84 height 26
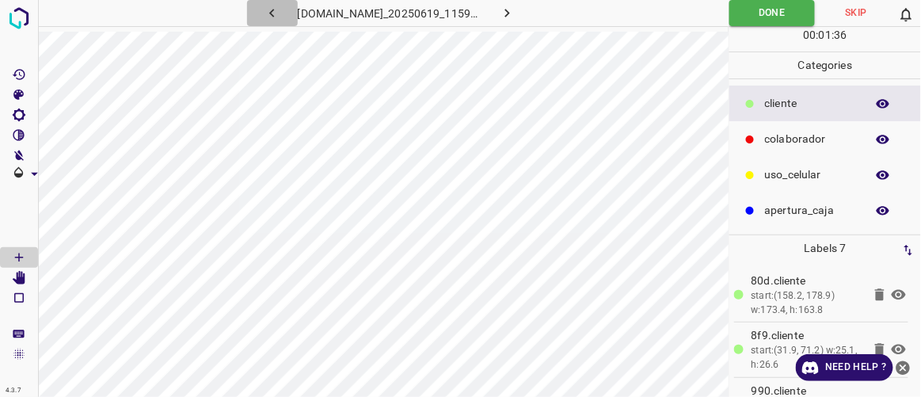
click at [264, 9] on icon "button" at bounding box center [272, 13] width 17 height 17
click at [264, 13] on icon "button" at bounding box center [272, 13] width 17 height 17
click at [264, 7] on icon "button" at bounding box center [272, 13] width 17 height 17
click at [264, 13] on icon "button" at bounding box center [272, 13] width 17 height 17
click at [264, 10] on icon "button" at bounding box center [272, 13] width 17 height 17
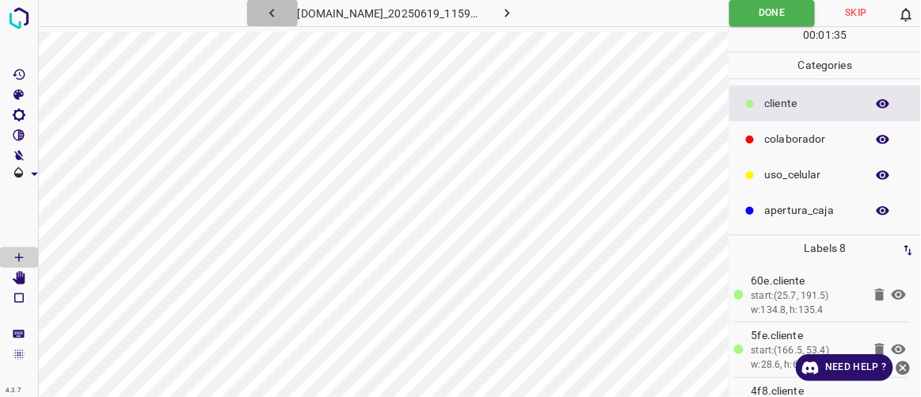
click at [269, 13] on icon "button" at bounding box center [271, 13] width 5 height 9
click at [264, 13] on icon "button" at bounding box center [272, 13] width 17 height 17
click at [264, 15] on icon "button" at bounding box center [272, 13] width 17 height 17
click at [264, 21] on icon "button" at bounding box center [272, 13] width 17 height 17
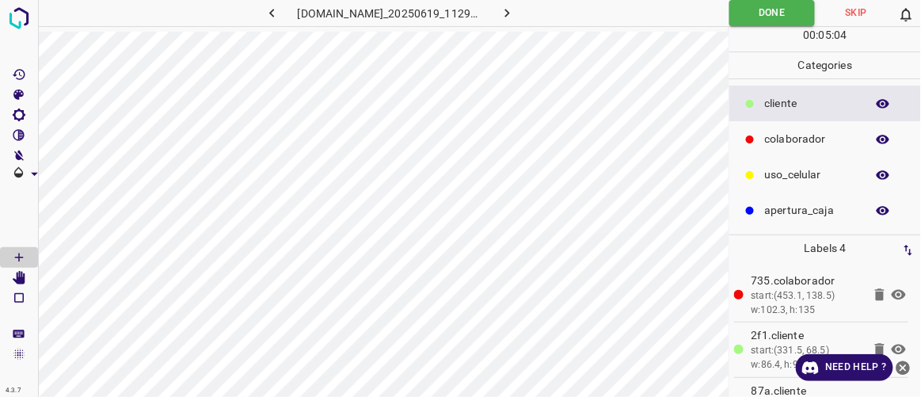
click at [516, 19] on icon "button" at bounding box center [507, 13] width 17 height 17
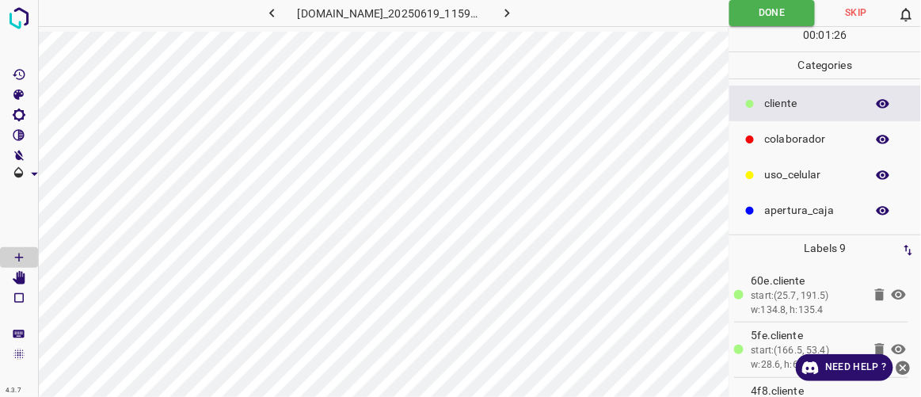
click at [516, 15] on icon "button" at bounding box center [507, 13] width 17 height 17
click at [516, 13] on icon "button" at bounding box center [507, 13] width 17 height 17
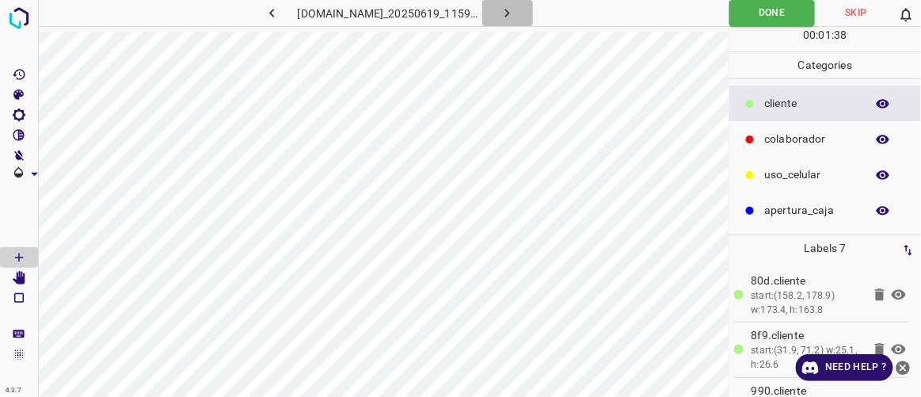
click at [516, 18] on icon "button" at bounding box center [507, 13] width 17 height 17
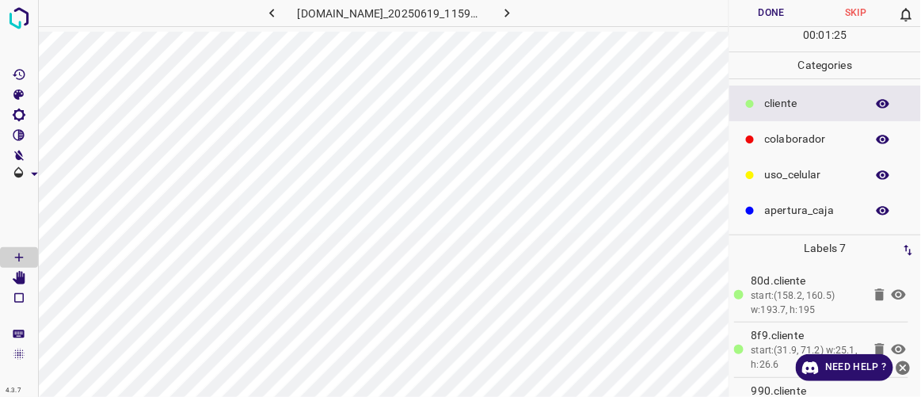
click at [779, 11] on button "Done" at bounding box center [771, 13] width 84 height 26
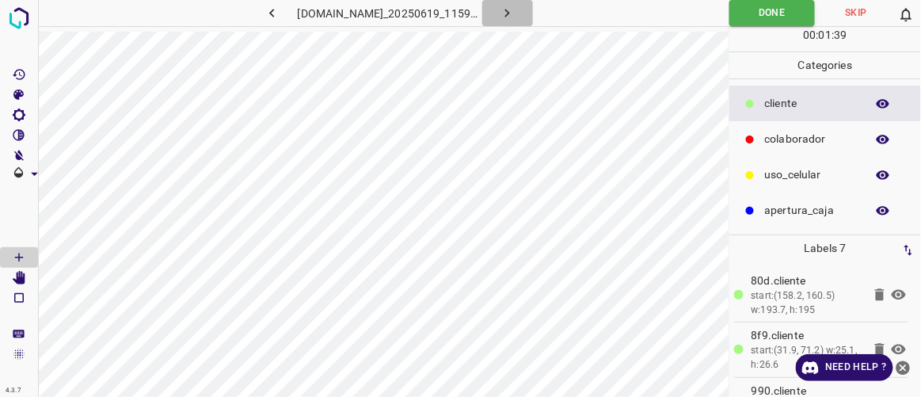
click at [533, 10] on button "button" at bounding box center [507, 13] width 51 height 26
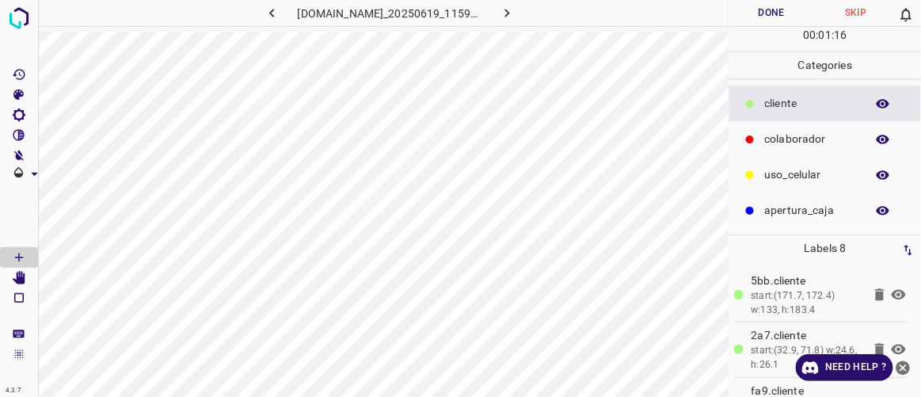
click at [777, 20] on button "Done" at bounding box center [771, 13] width 84 height 26
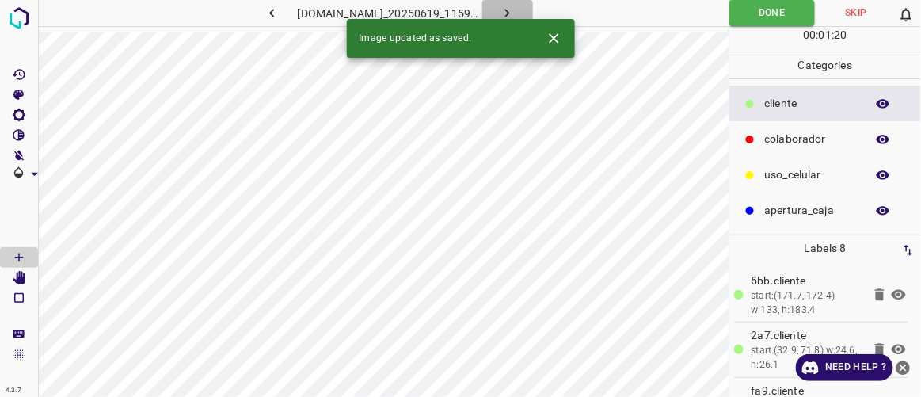
click at [516, 13] on icon "button" at bounding box center [507, 13] width 17 height 17
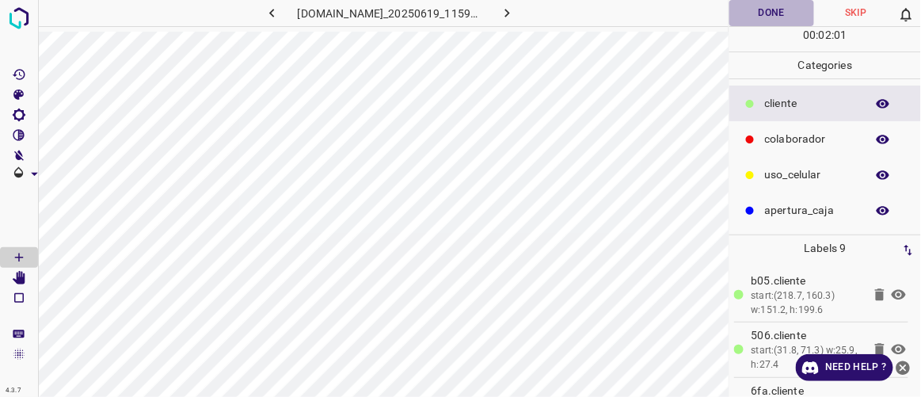
click at [755, 15] on button "Done" at bounding box center [771, 13] width 84 height 26
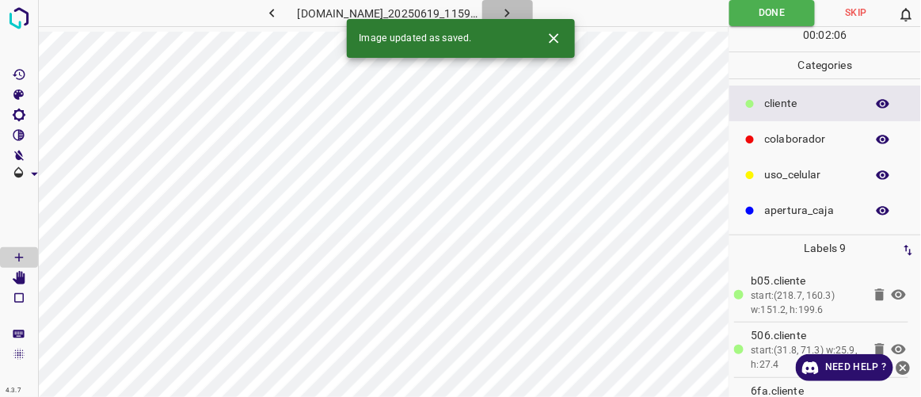
click at [516, 7] on icon "button" at bounding box center [507, 13] width 17 height 17
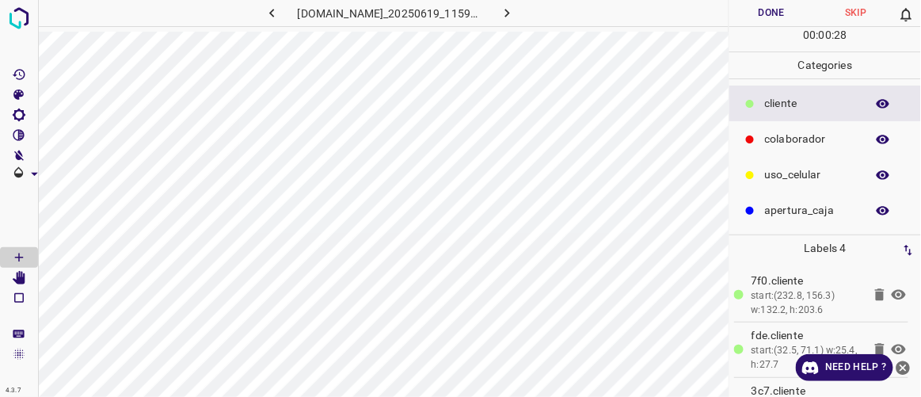
click at [784, 143] on p "colaborador" at bounding box center [811, 139] width 93 height 17
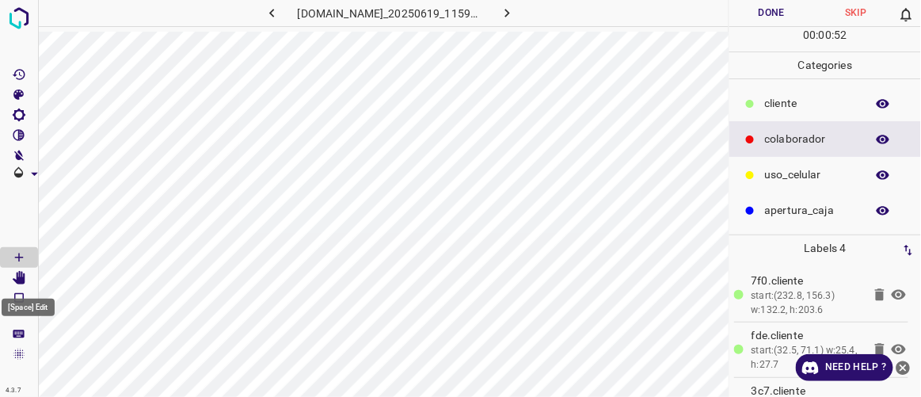
click at [22, 276] on icon "[Space] Edit" at bounding box center [19, 278] width 14 height 14
click at [767, 105] on p "​​cliente" at bounding box center [811, 103] width 93 height 17
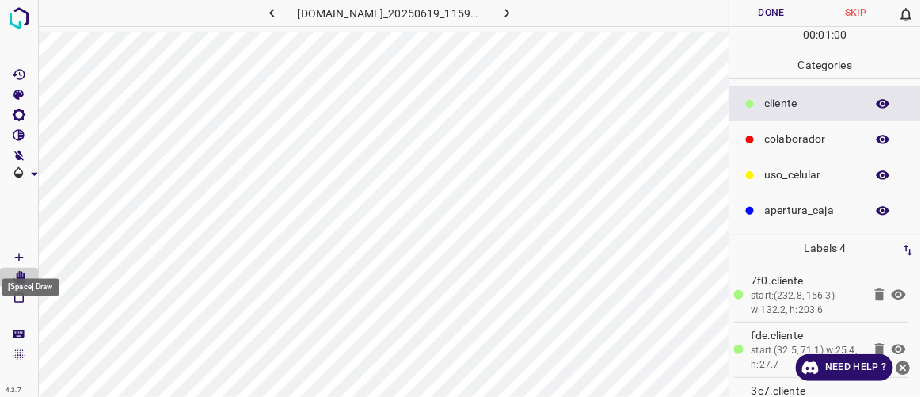
click at [32, 256] on Draw"] "[Space] Draw" at bounding box center [19, 257] width 38 height 21
click at [761, 13] on button "Done" at bounding box center [771, 13] width 84 height 26
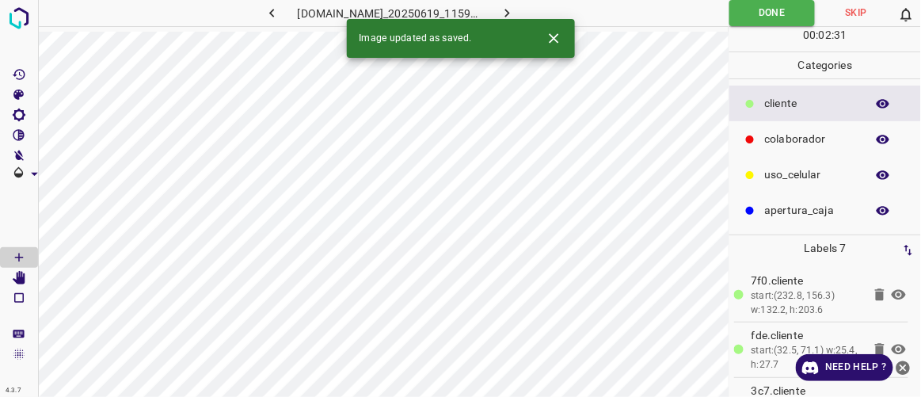
click at [510, 11] on icon "button" at bounding box center [507, 13] width 5 height 9
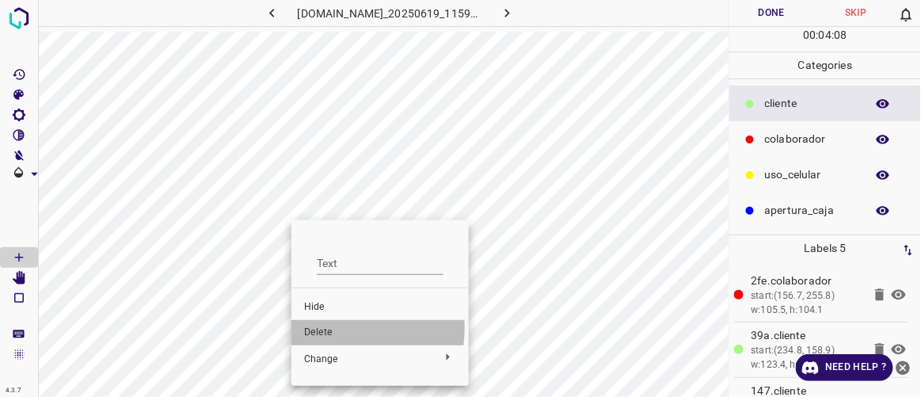
click at [313, 327] on span "Delete" at bounding box center [380, 333] width 152 height 14
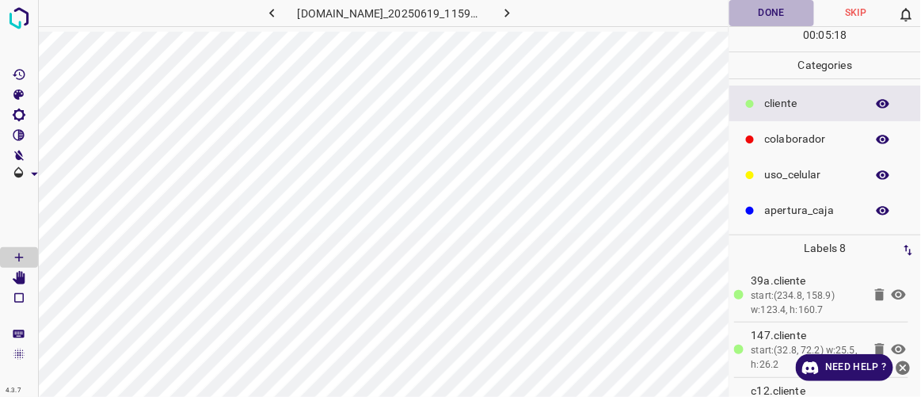
click at [789, 13] on button "Done" at bounding box center [771, 13] width 84 height 26
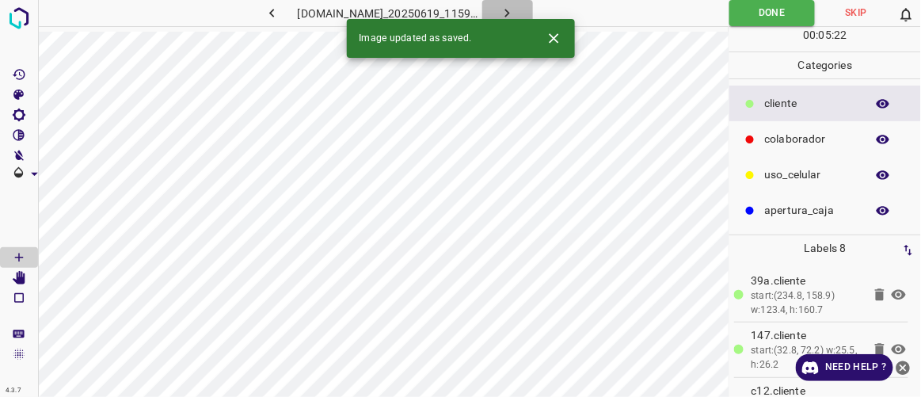
click at [516, 13] on icon "button" at bounding box center [507, 13] width 17 height 17
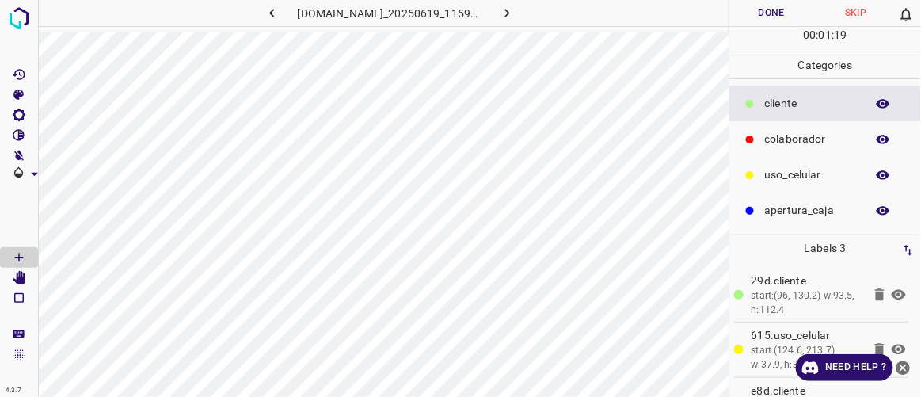
click at [771, 13] on button "Done" at bounding box center [771, 13] width 84 height 26
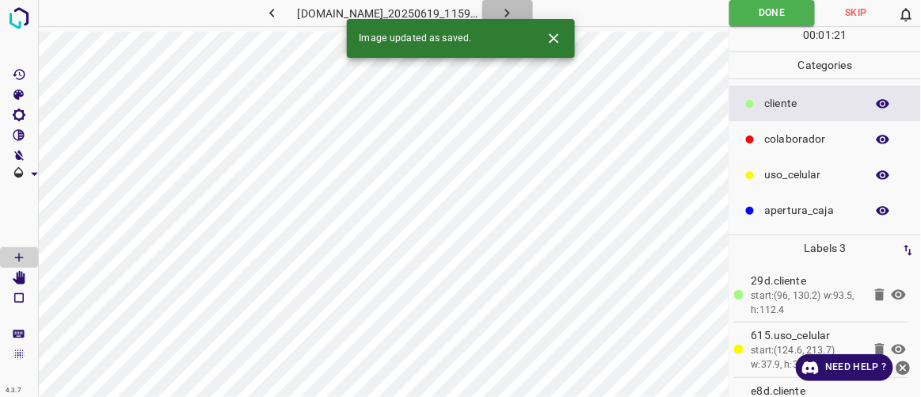
click at [516, 13] on icon "button" at bounding box center [507, 13] width 17 height 17
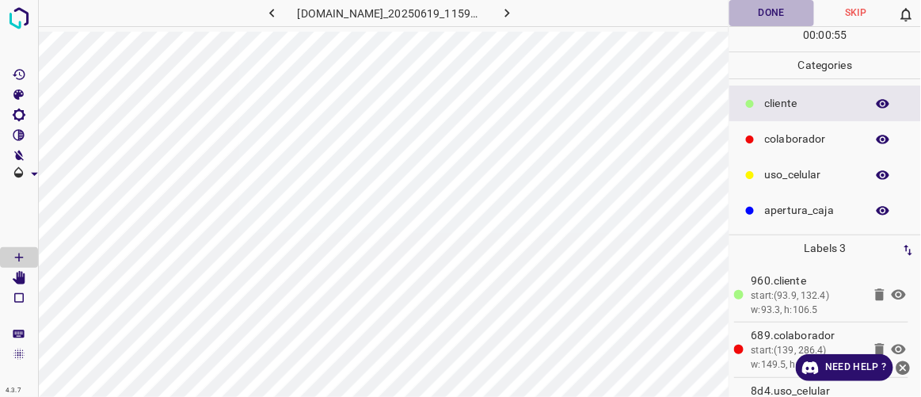
click at [784, 13] on button "Done" at bounding box center [771, 13] width 84 height 26
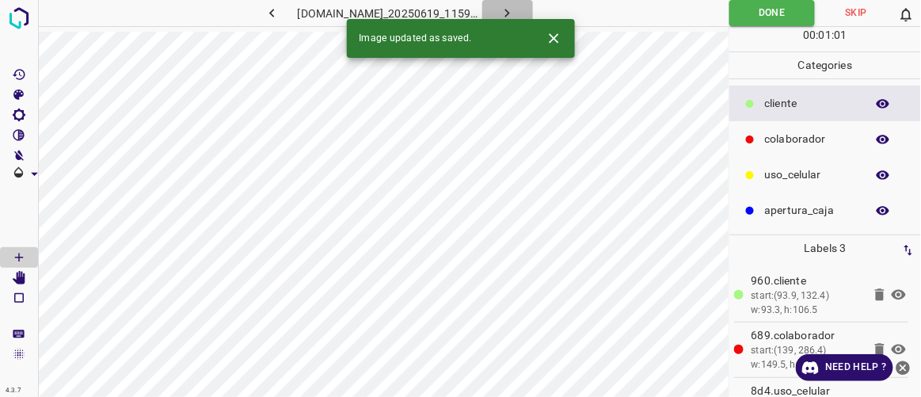
click at [533, 10] on button "button" at bounding box center [507, 13] width 51 height 26
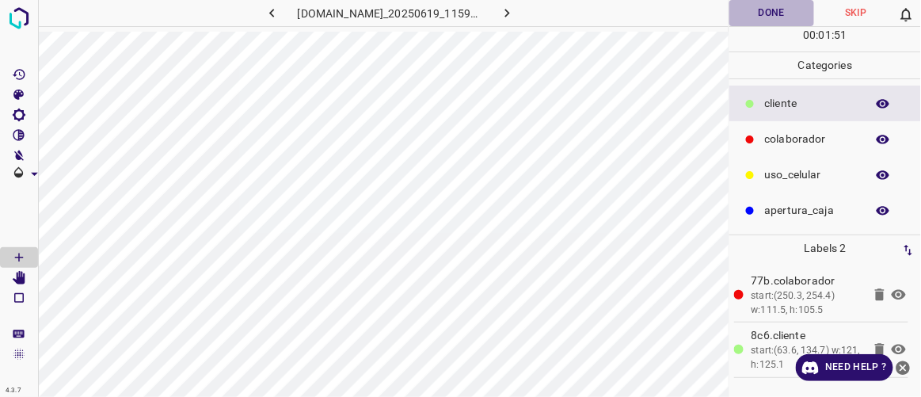
click at [759, 13] on button "Done" at bounding box center [771, 13] width 84 height 26
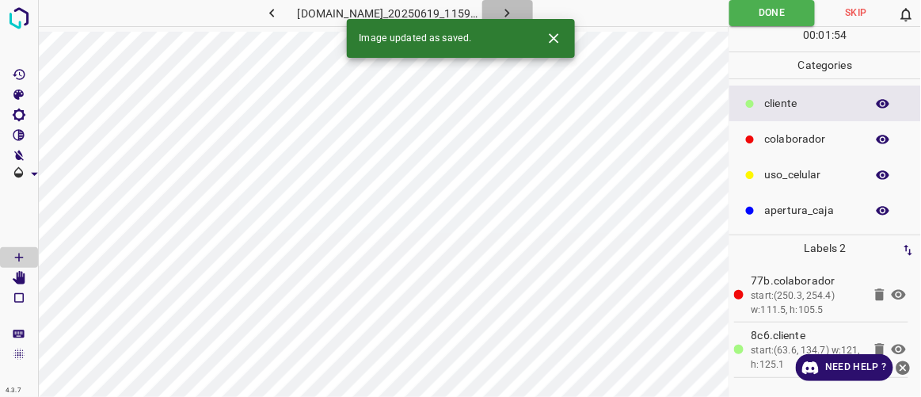
click at [516, 7] on icon "button" at bounding box center [507, 13] width 17 height 17
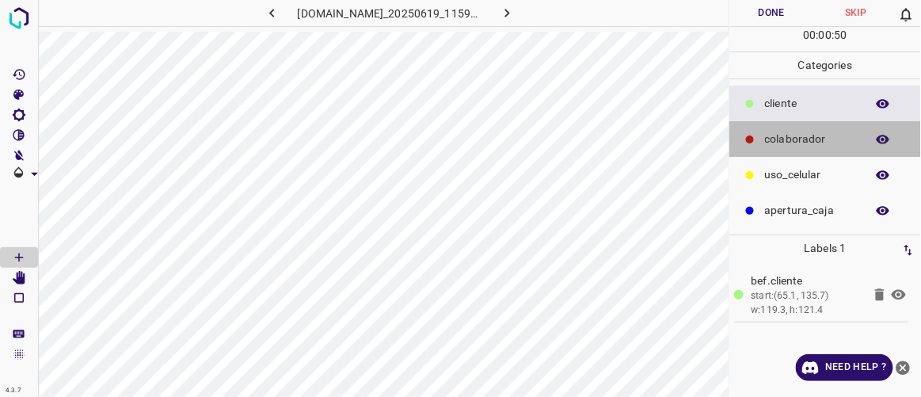
click at [768, 138] on p "colaborador" at bounding box center [811, 139] width 93 height 17
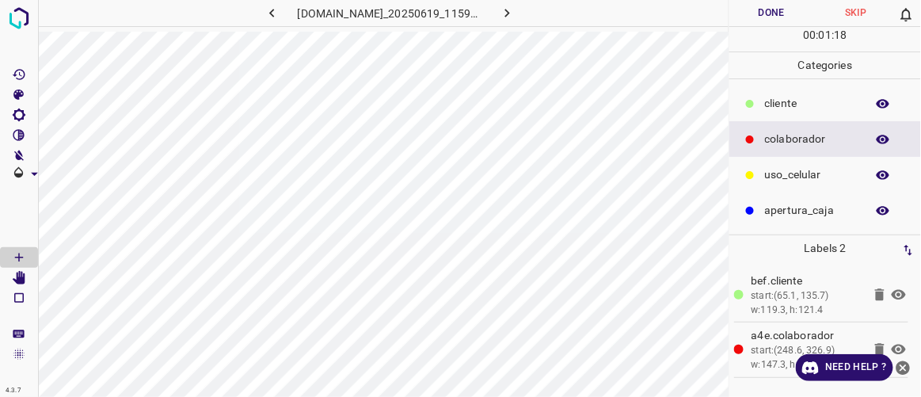
click at [773, 16] on button "Done" at bounding box center [771, 13] width 84 height 26
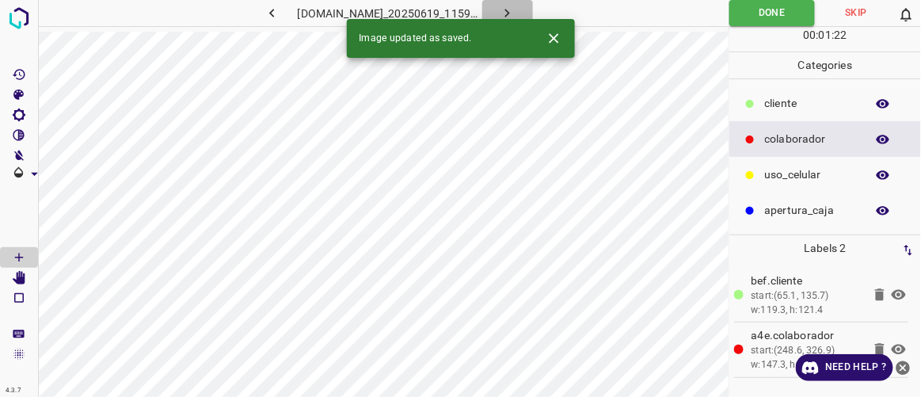
click at [510, 11] on icon "button" at bounding box center [507, 13] width 5 height 9
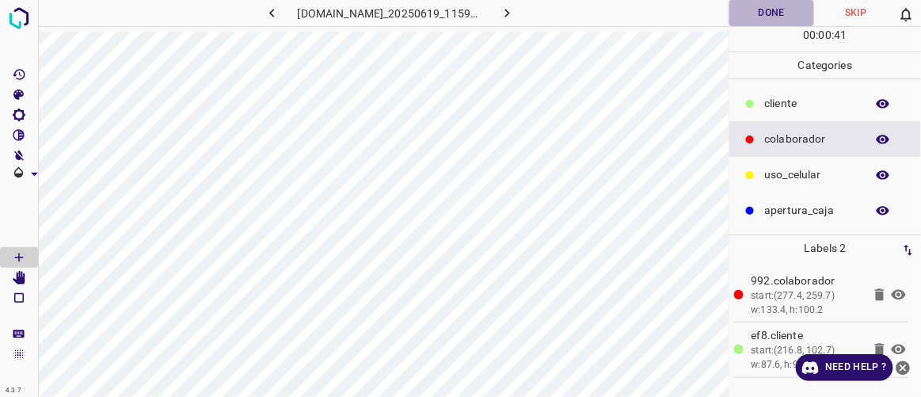
click at [773, 11] on button "Done" at bounding box center [771, 13] width 84 height 26
click at [510, 13] on icon "button" at bounding box center [507, 13] width 5 height 9
click at [784, 18] on button "Done" at bounding box center [771, 13] width 84 height 26
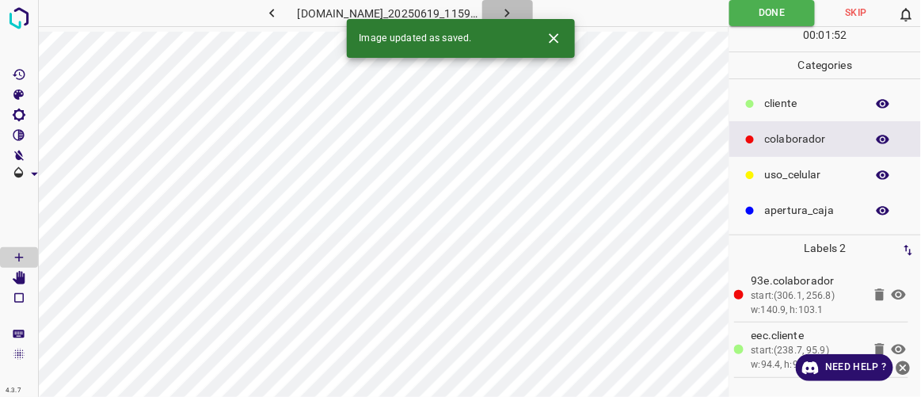
click at [516, 17] on icon "button" at bounding box center [507, 13] width 17 height 17
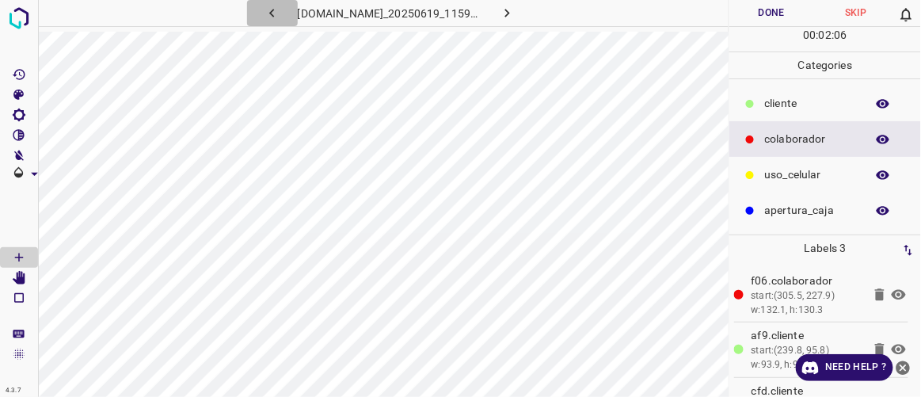
click at [264, 15] on icon "button" at bounding box center [272, 13] width 17 height 17
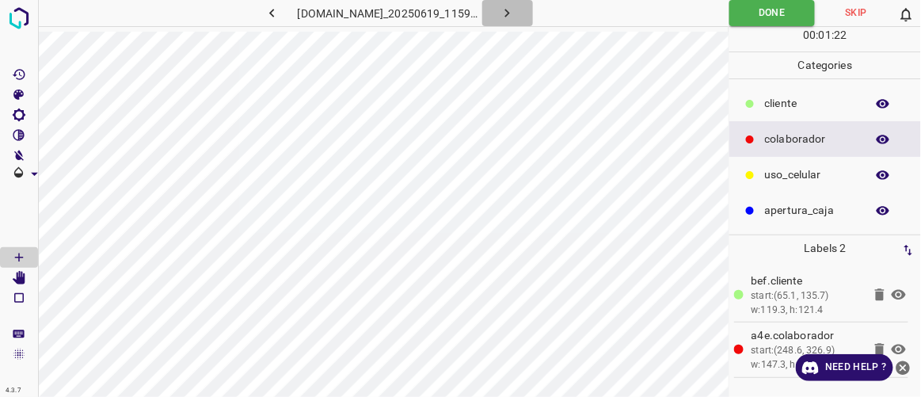
click at [516, 10] on icon "button" at bounding box center [507, 13] width 17 height 17
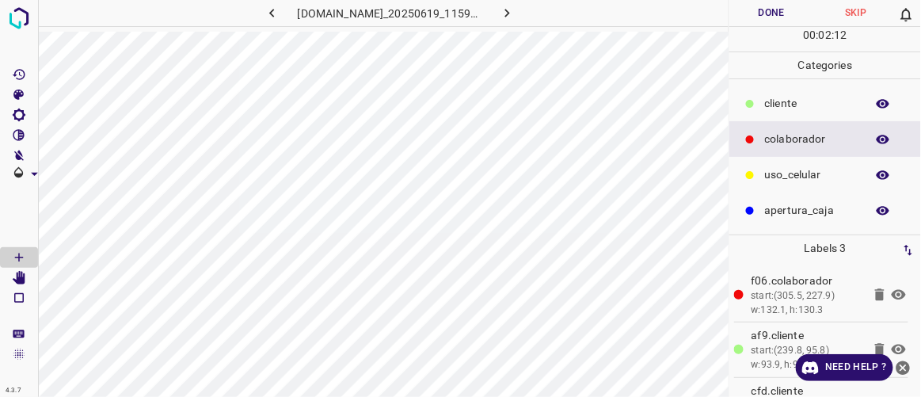
click at [774, 17] on button "Done" at bounding box center [771, 13] width 84 height 26
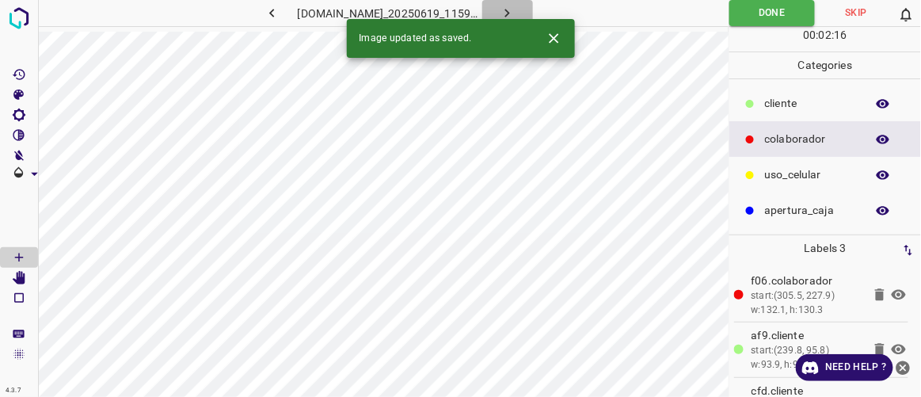
click at [516, 10] on icon "button" at bounding box center [507, 13] width 17 height 17
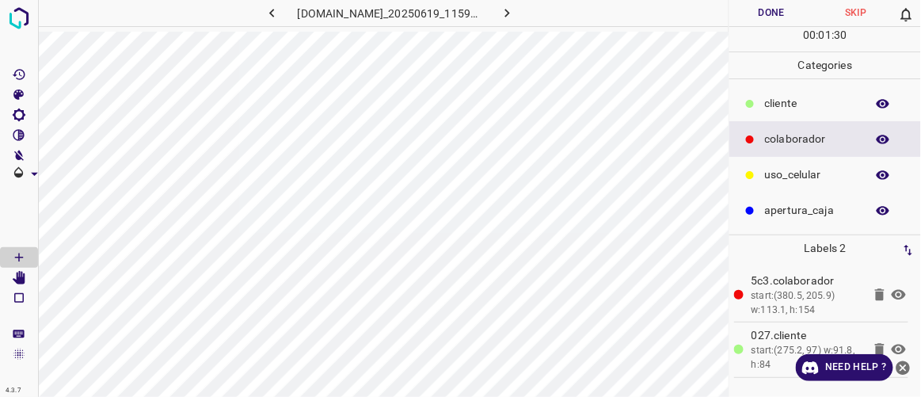
click at [770, 11] on button "Done" at bounding box center [771, 13] width 84 height 26
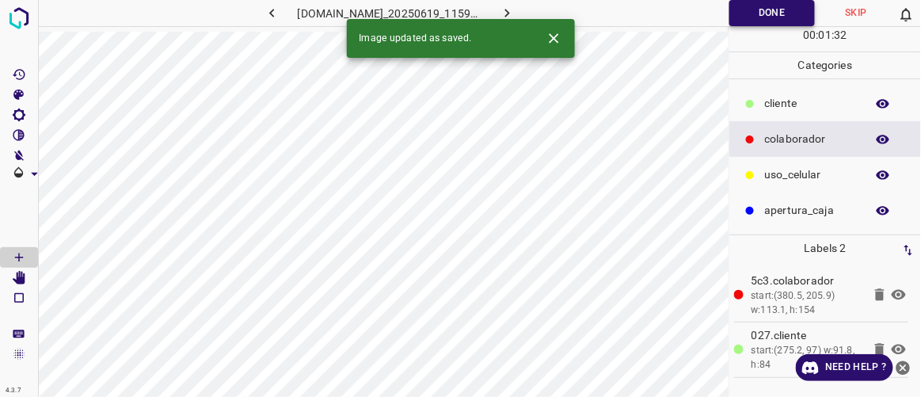
click at [794, 20] on button "Done" at bounding box center [772, 13] width 86 height 26
click at [516, 13] on icon "button" at bounding box center [507, 13] width 17 height 17
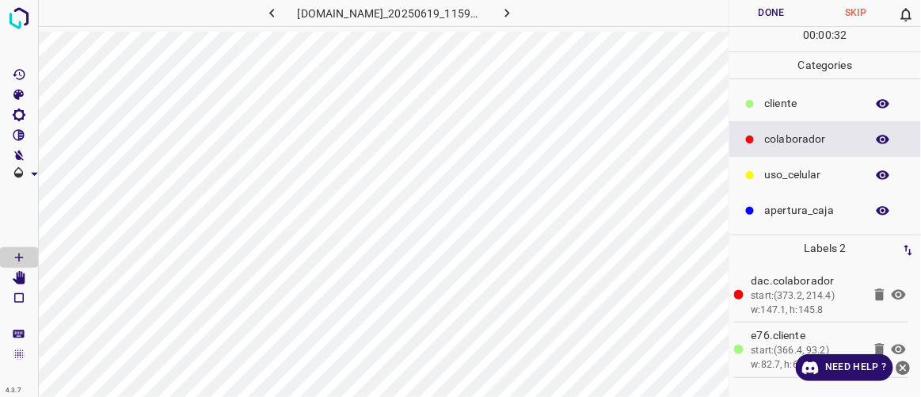
click at [770, 17] on button "Done" at bounding box center [771, 13] width 84 height 26
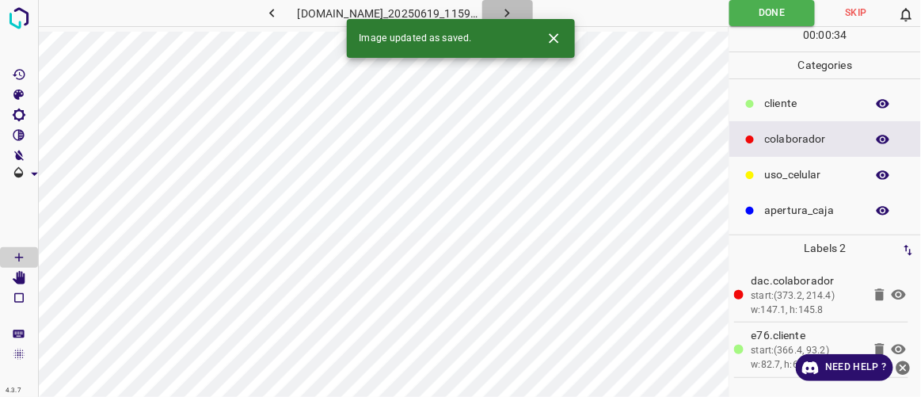
click at [516, 13] on icon "button" at bounding box center [507, 13] width 17 height 17
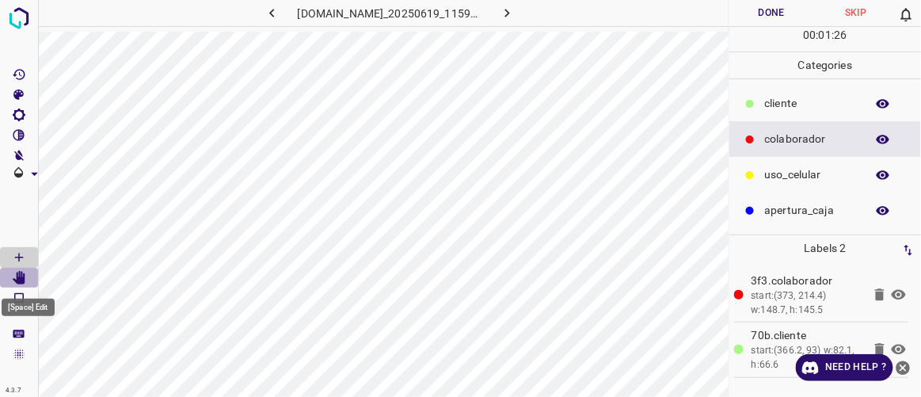
click at [22, 276] on icon "[Space] Edit" at bounding box center [19, 278] width 13 height 14
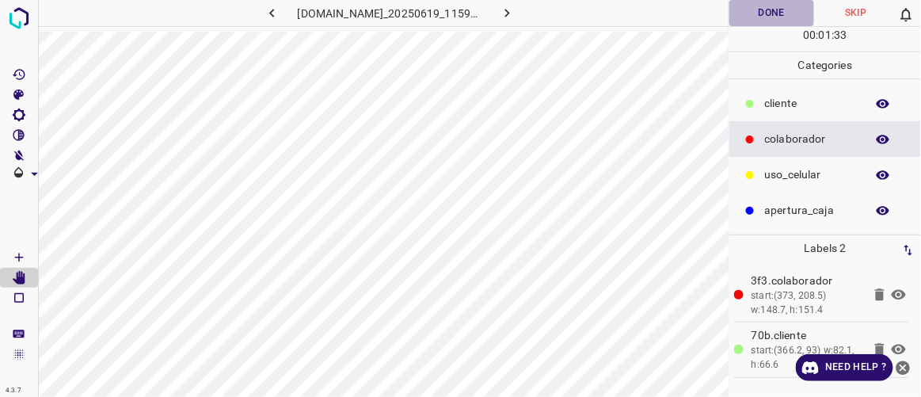
click at [767, 10] on button "Done" at bounding box center [771, 13] width 84 height 26
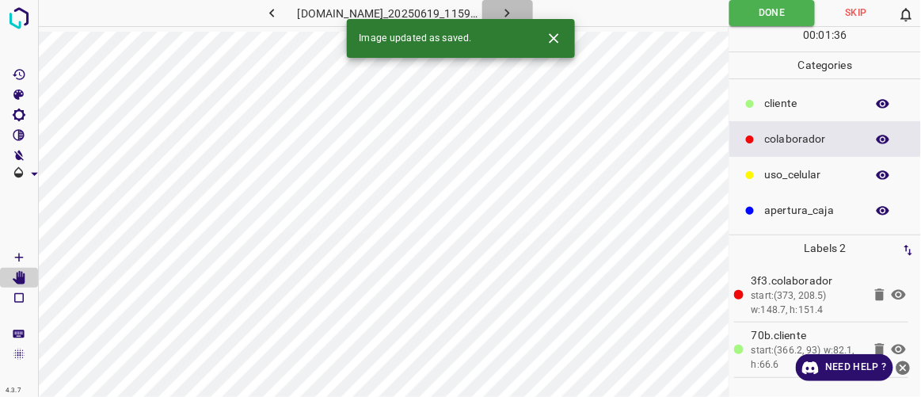
click at [516, 10] on icon "button" at bounding box center [507, 13] width 17 height 17
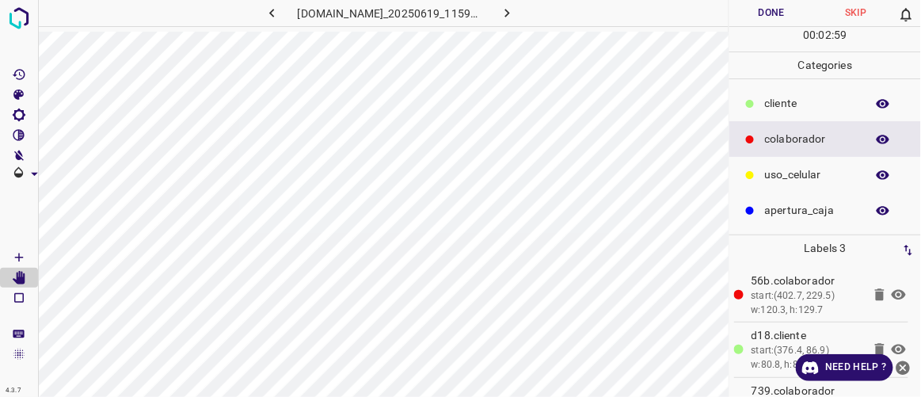
click at [264, 19] on icon "button" at bounding box center [272, 13] width 17 height 17
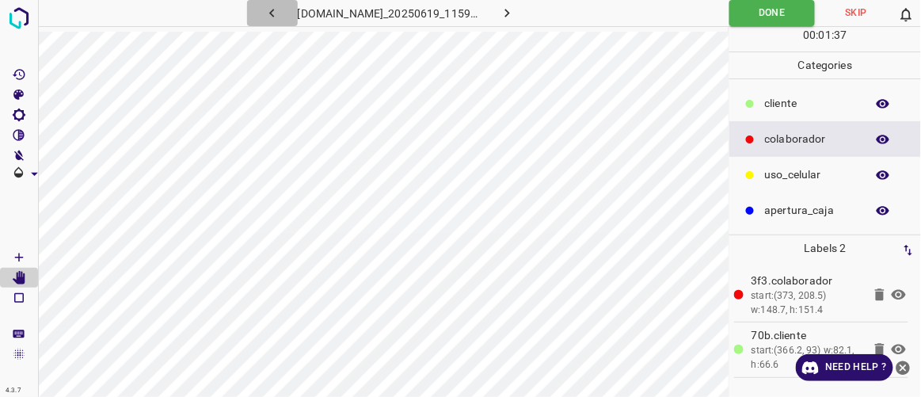
click at [264, 13] on button "button" at bounding box center [272, 13] width 51 height 26
click at [510, 14] on icon "button" at bounding box center [507, 13] width 5 height 9
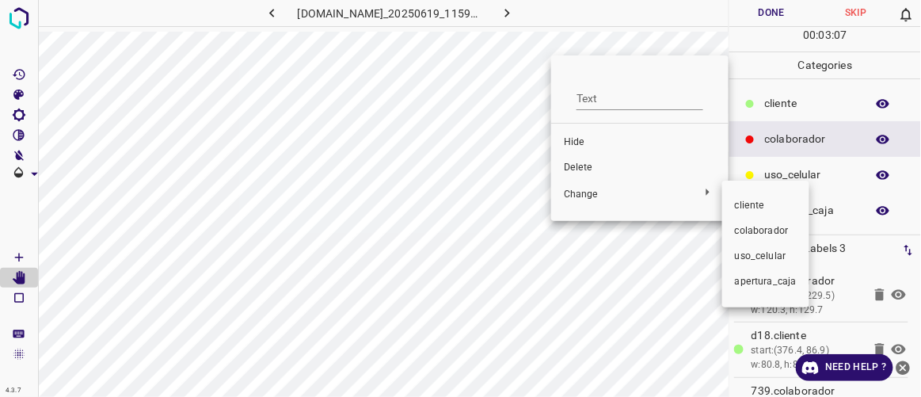
click at [750, 204] on span "​​cliente" at bounding box center [766, 206] width 62 height 14
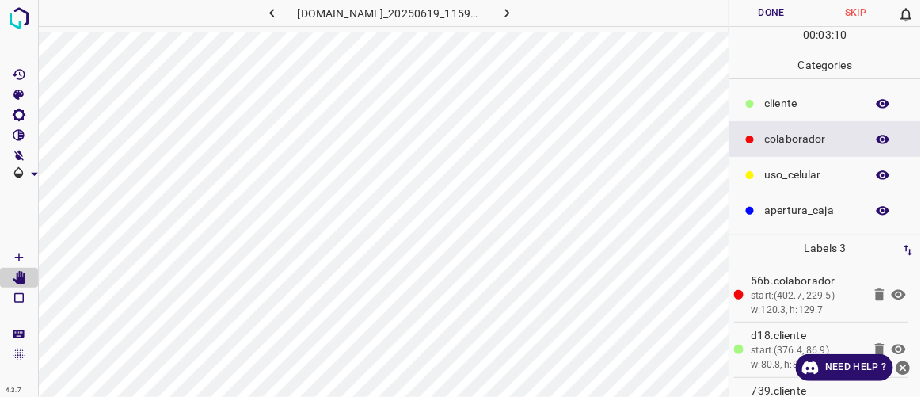
click at [789, 9] on button "Done" at bounding box center [771, 13] width 84 height 26
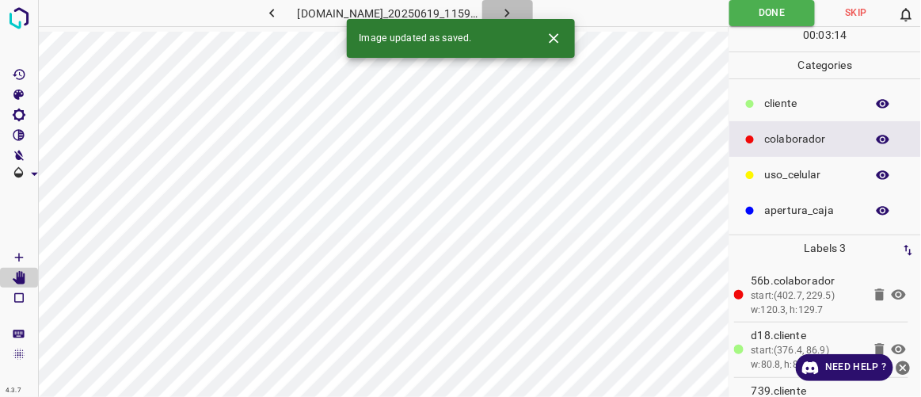
click at [516, 14] on icon "button" at bounding box center [507, 13] width 17 height 17
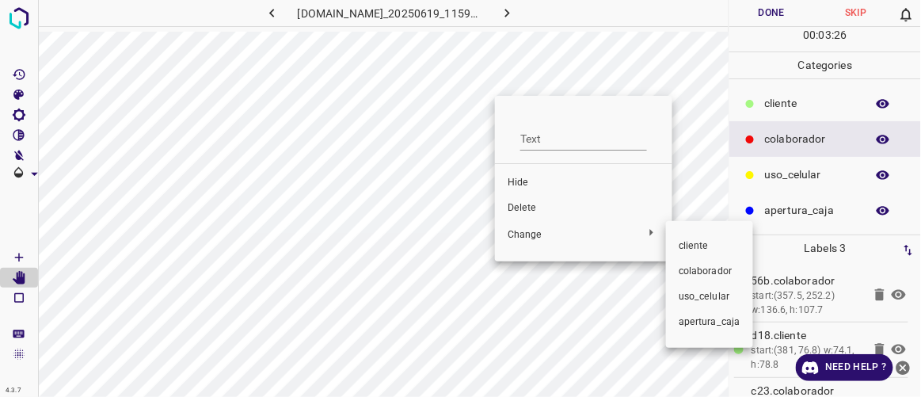
click at [707, 243] on span "​​cliente" at bounding box center [710, 246] width 62 height 14
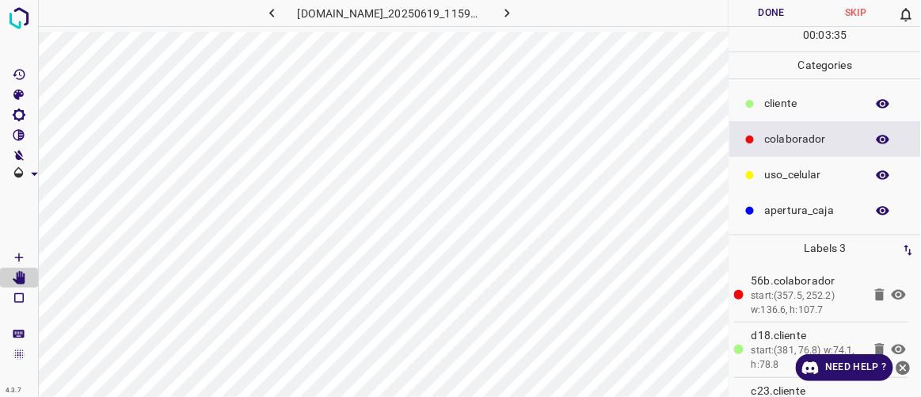
click at [757, 8] on button "Done" at bounding box center [771, 13] width 84 height 26
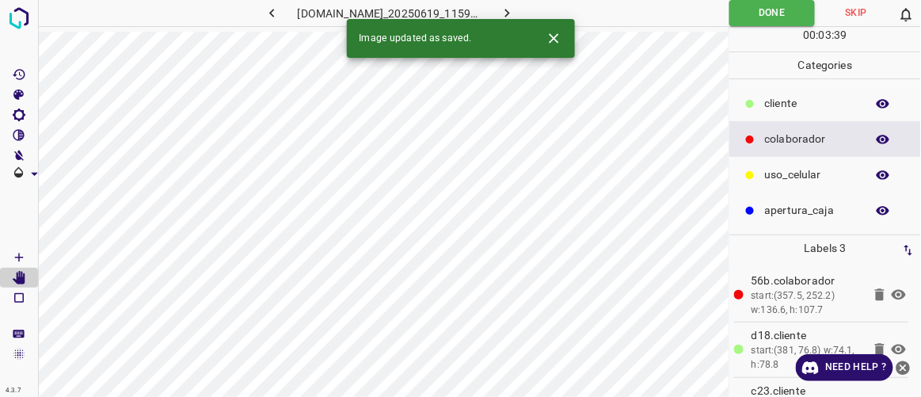
click at [516, 14] on icon "button" at bounding box center [507, 13] width 17 height 17
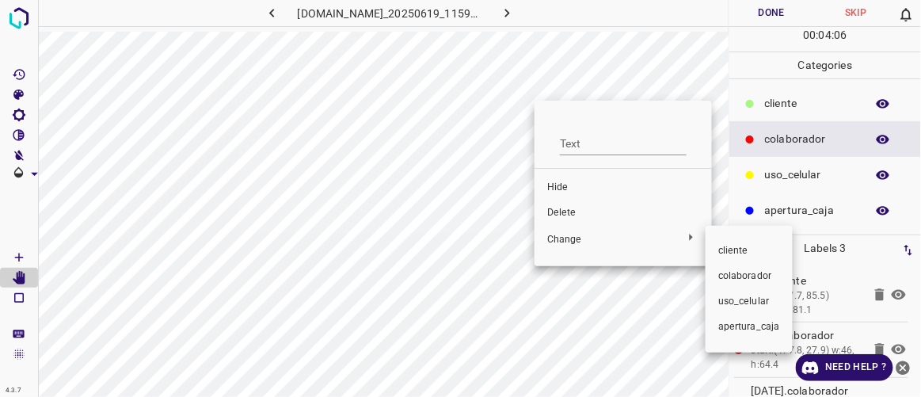
click at [759, 246] on span "​​cliente" at bounding box center [749, 251] width 62 height 14
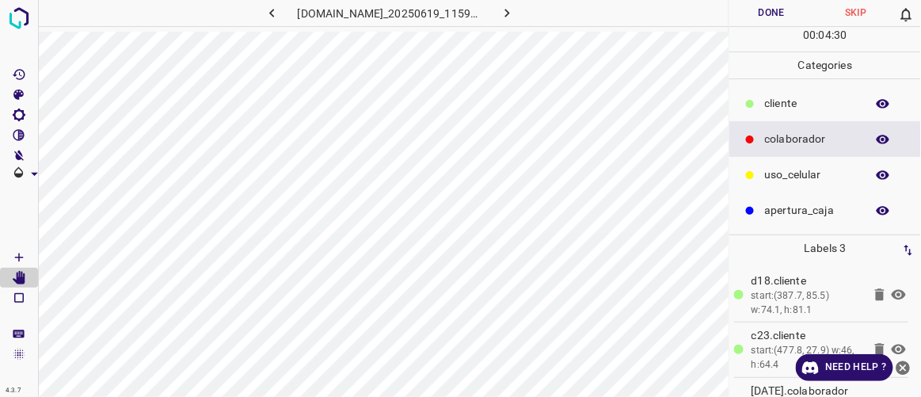
click at [765, 11] on button "Done" at bounding box center [771, 13] width 84 height 26
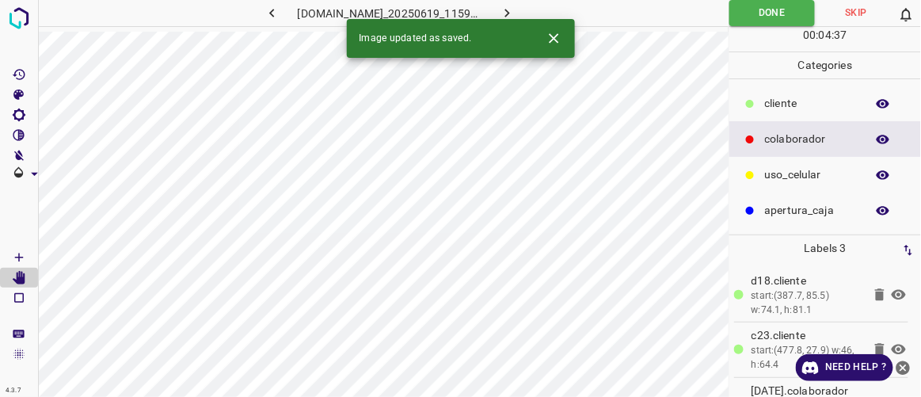
click at [516, 10] on icon "button" at bounding box center [507, 13] width 17 height 17
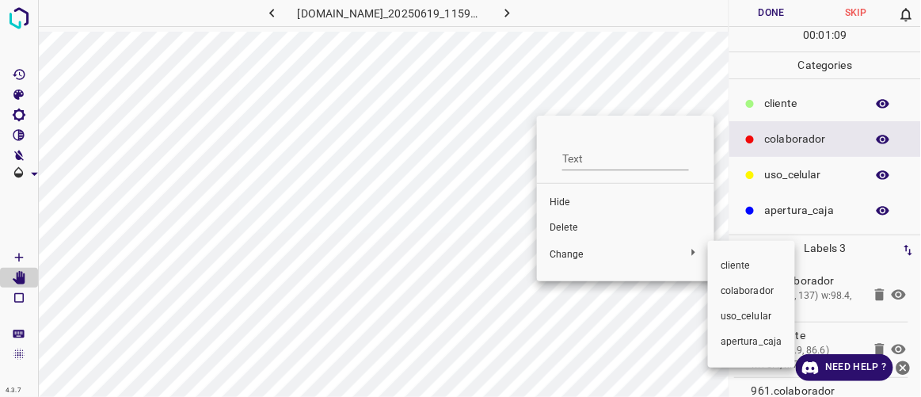
click at [733, 265] on span "​​cliente" at bounding box center [752, 266] width 62 height 14
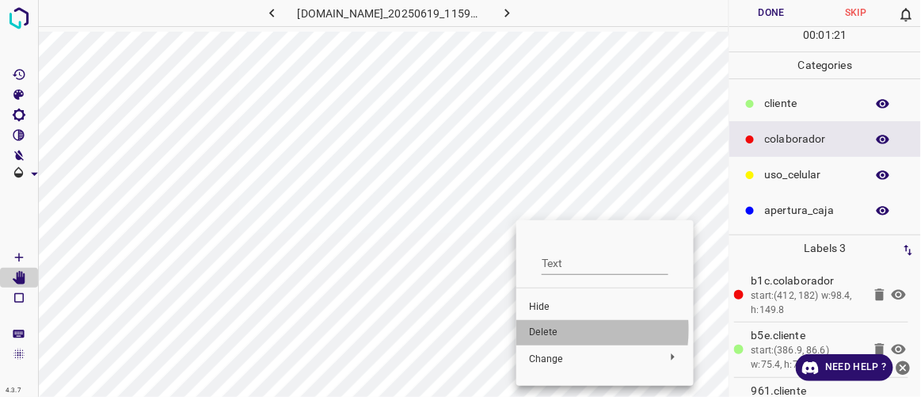
click at [540, 329] on span "Delete" at bounding box center [605, 333] width 152 height 14
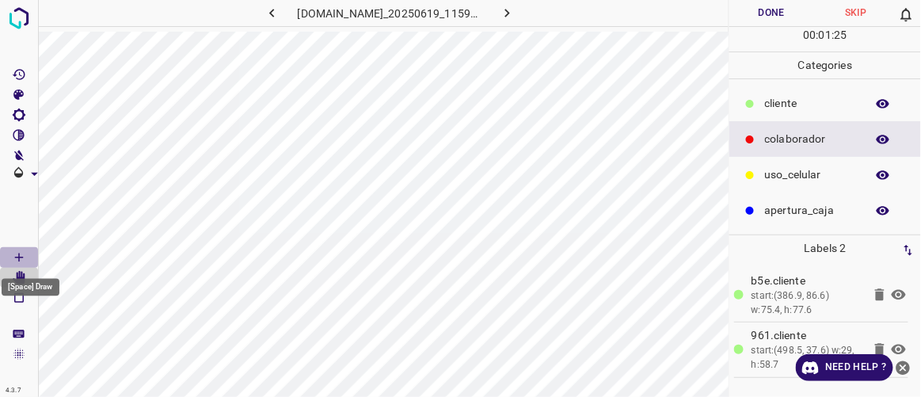
click at [21, 259] on icon "[Space] Draw" at bounding box center [19, 257] width 14 height 14
click at [780, 12] on button "Done" at bounding box center [771, 13] width 84 height 26
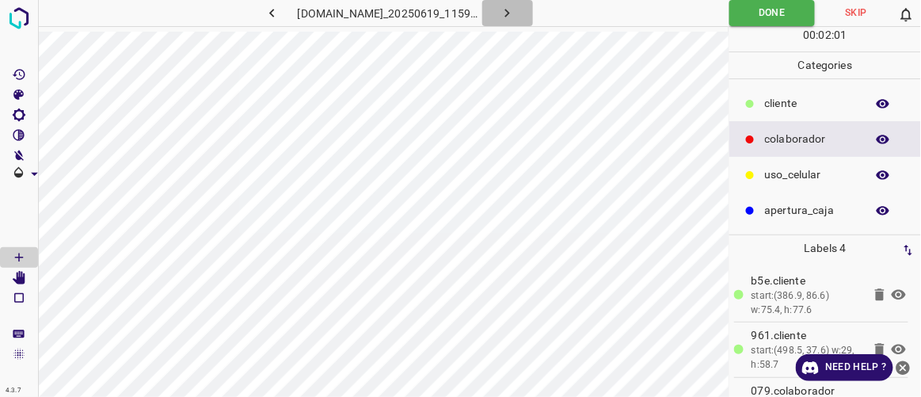
click at [516, 10] on icon "button" at bounding box center [507, 13] width 17 height 17
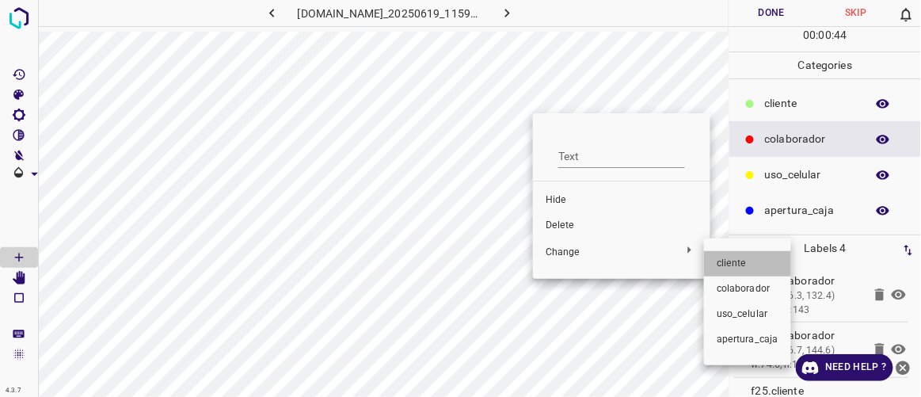
click at [725, 257] on span "​​cliente" at bounding box center [748, 264] width 62 height 14
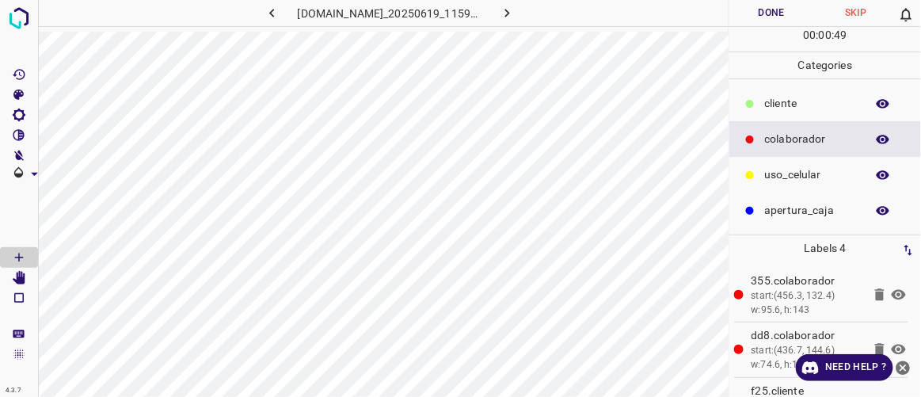
click at [779, 10] on button "Done" at bounding box center [771, 13] width 84 height 26
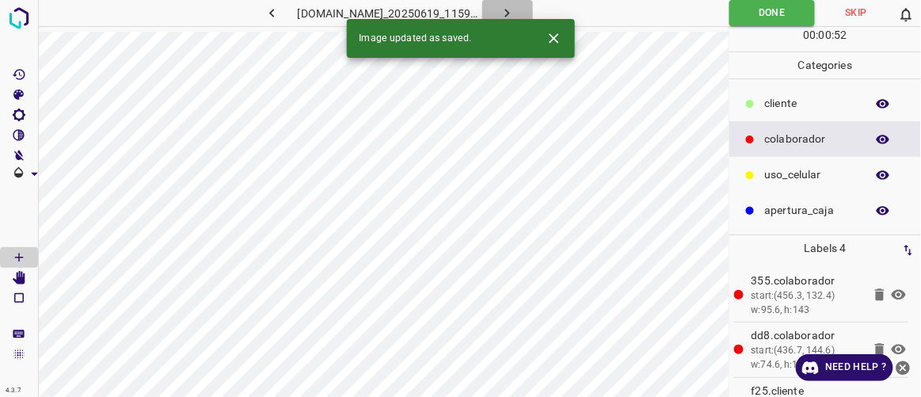
click at [530, 4] on button "button" at bounding box center [507, 13] width 51 height 26
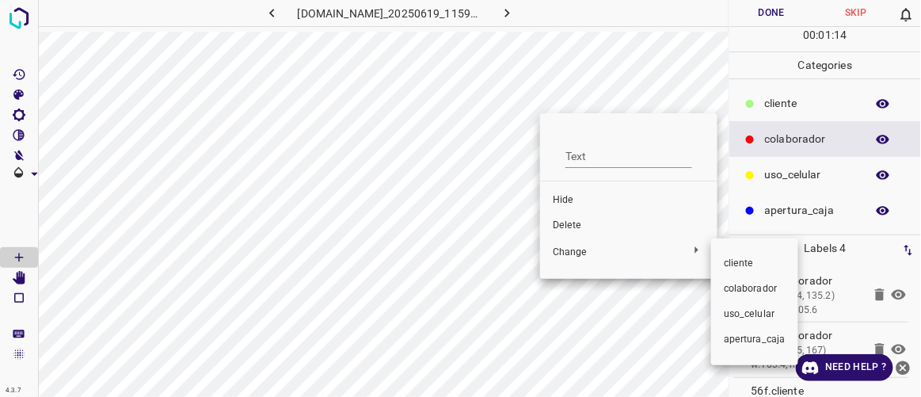
click at [734, 266] on span "​​cliente" at bounding box center [755, 264] width 62 height 14
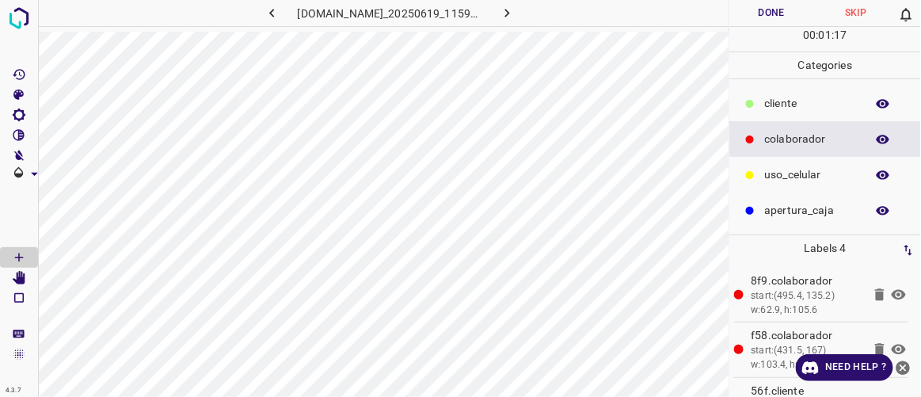
click at [780, 17] on button "Done" at bounding box center [771, 13] width 84 height 26
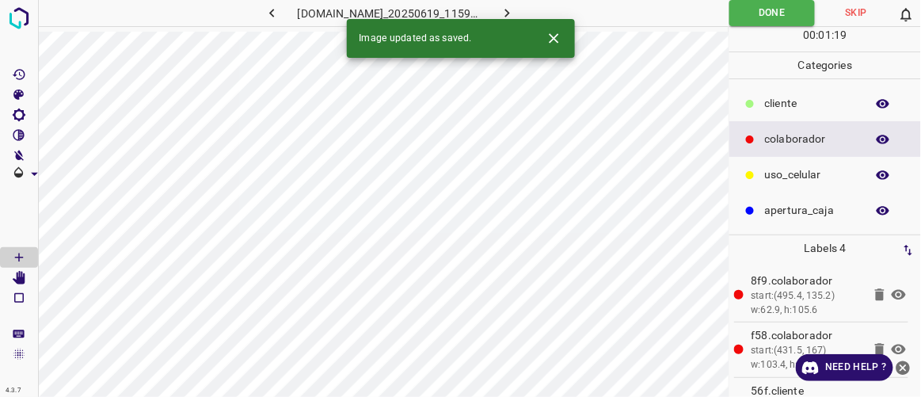
click at [516, 13] on icon "button" at bounding box center [507, 13] width 17 height 17
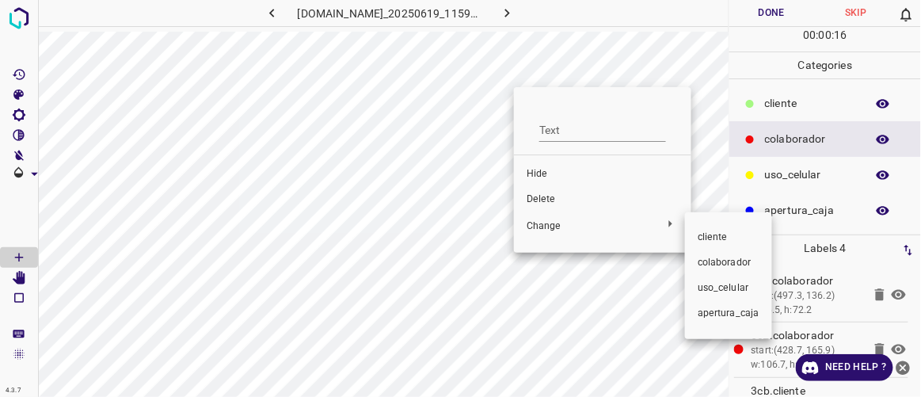
click at [723, 233] on span "​​cliente" at bounding box center [729, 237] width 62 height 14
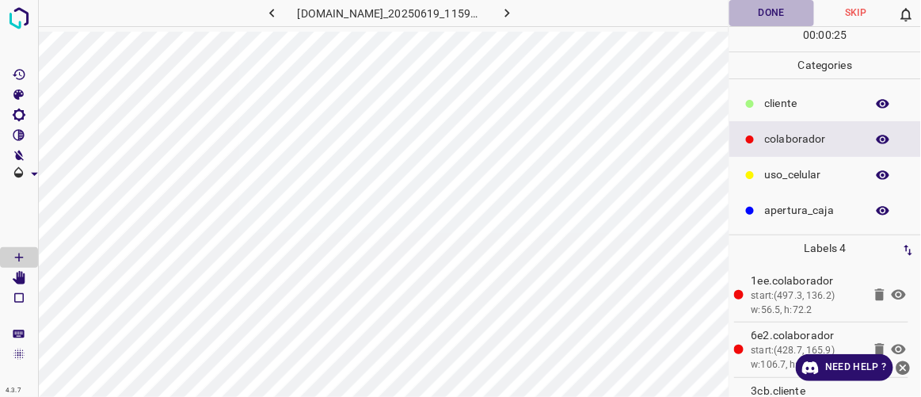
click at [797, 13] on button "Done" at bounding box center [771, 13] width 84 height 26
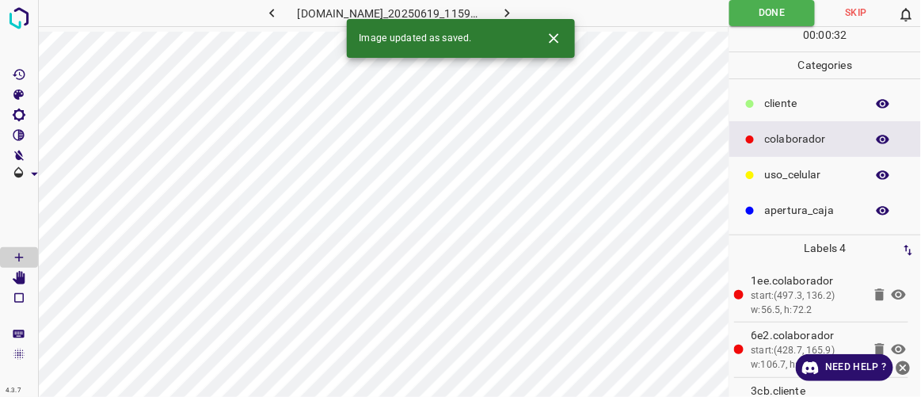
click at [510, 13] on icon "button" at bounding box center [507, 13] width 5 height 9
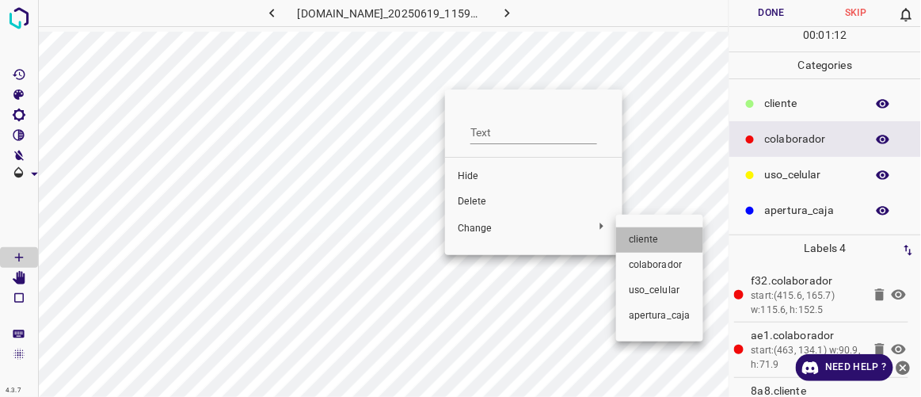
click at [633, 233] on span "​​cliente" at bounding box center [660, 240] width 62 height 14
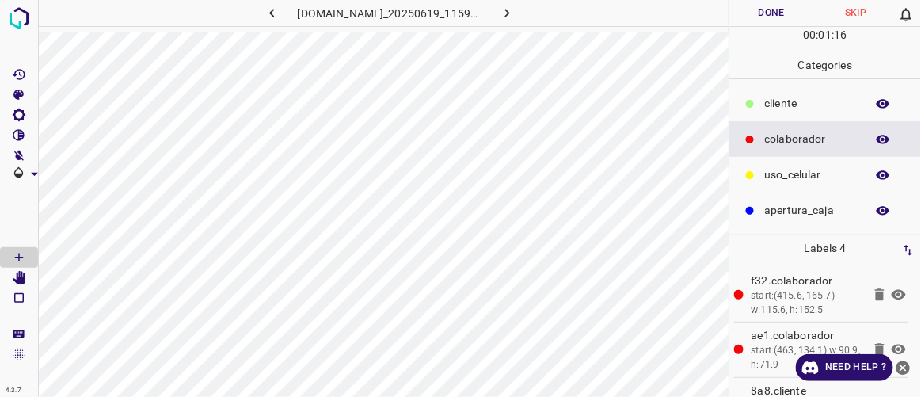
click at [782, 20] on button "Done" at bounding box center [771, 13] width 84 height 26
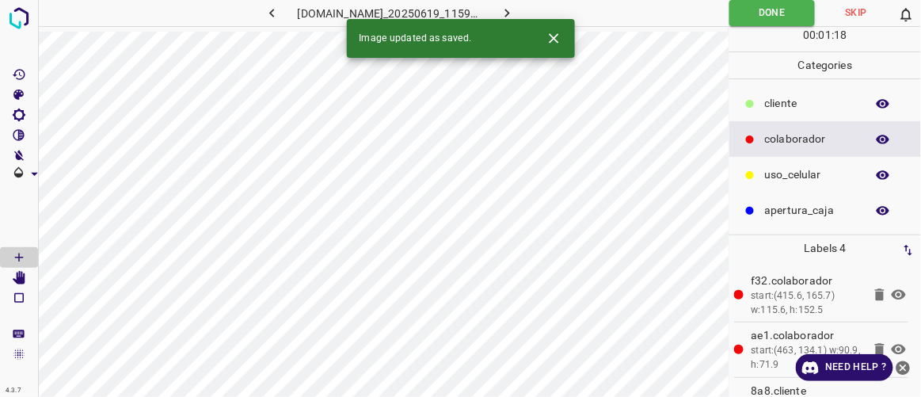
click at [516, 10] on icon "button" at bounding box center [507, 13] width 17 height 17
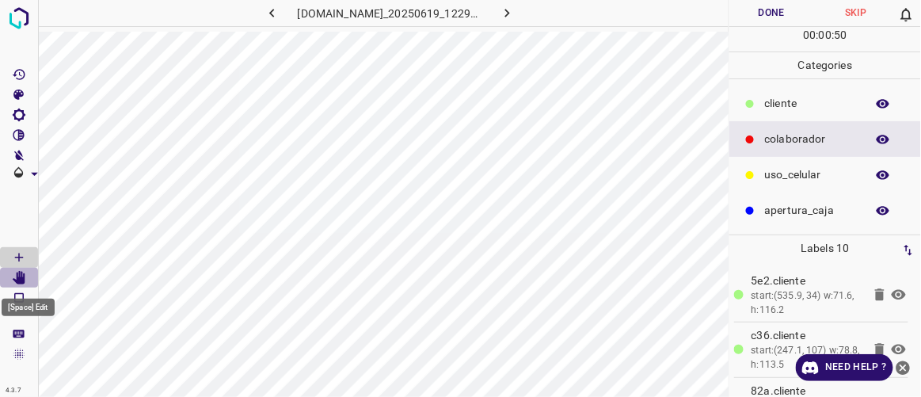
click at [15, 276] on icon "[Space] Edit" at bounding box center [19, 278] width 14 height 14
click at [770, 17] on button "Done" at bounding box center [771, 13] width 84 height 26
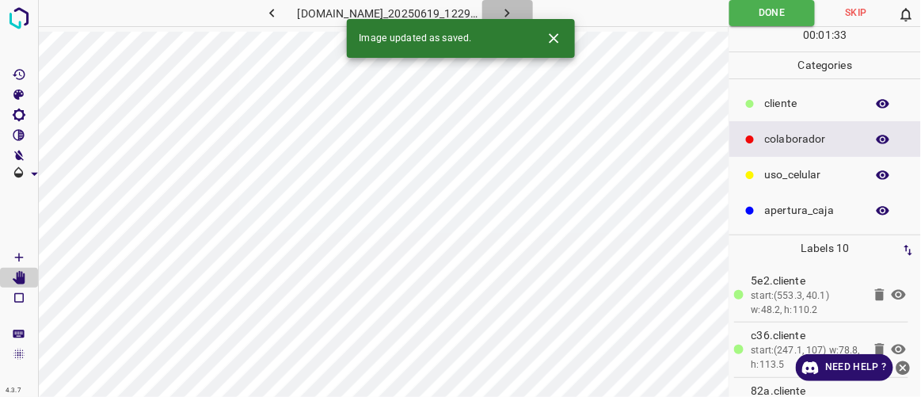
click at [516, 15] on icon "button" at bounding box center [507, 13] width 17 height 17
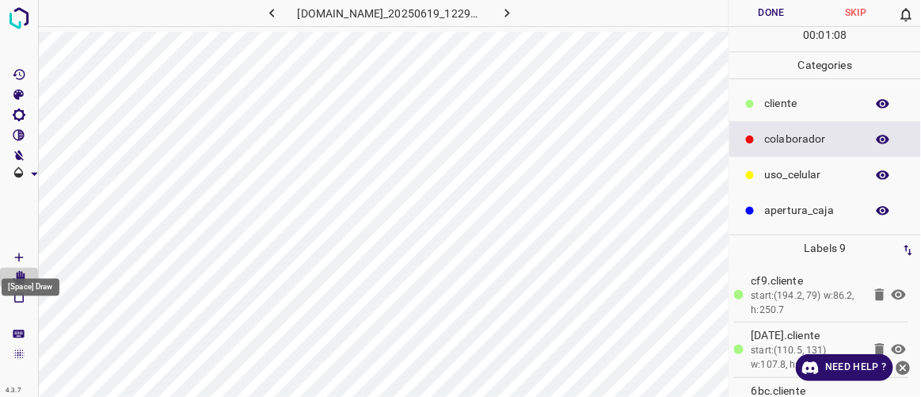
click at [23, 255] on icon "[Space] Draw" at bounding box center [19, 257] width 14 height 14
click at [810, 99] on p "​​cliente" at bounding box center [811, 103] width 93 height 17
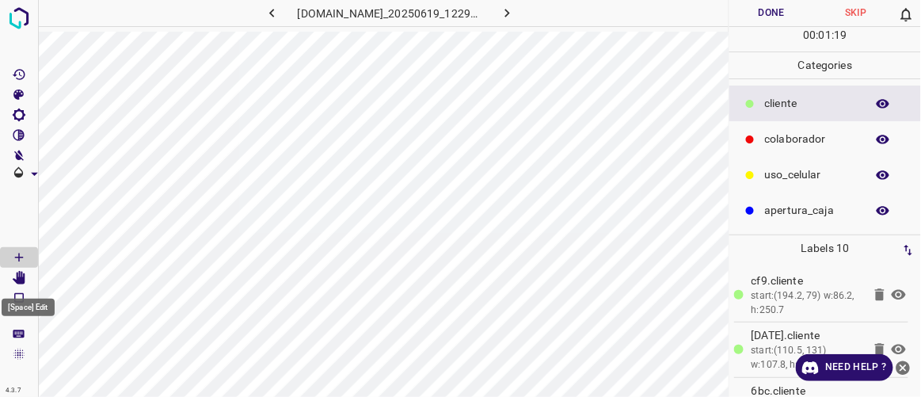
click at [23, 278] on icon "[Space] Edit" at bounding box center [19, 278] width 13 height 14
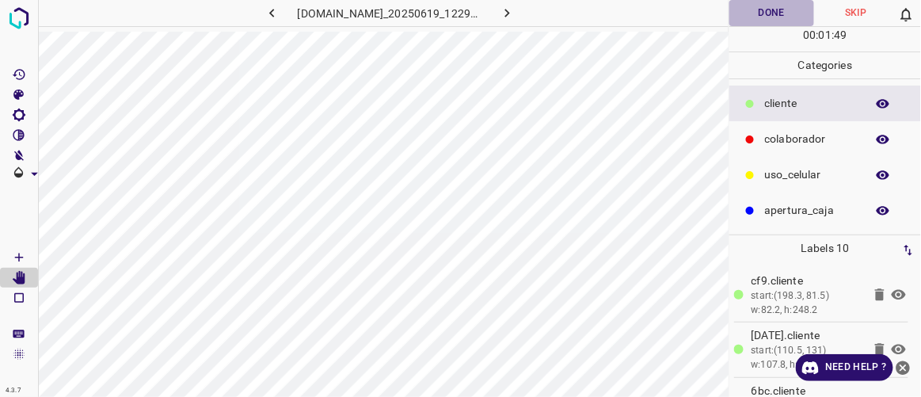
click at [782, 19] on button "Done" at bounding box center [771, 13] width 84 height 26
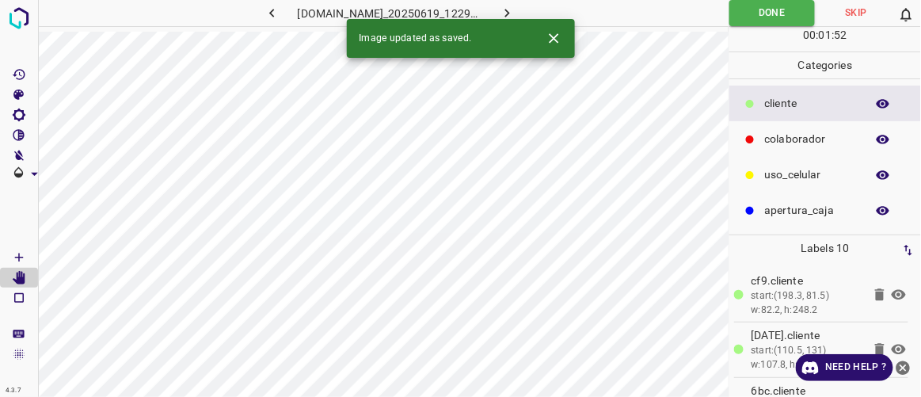
click at [516, 12] on icon "button" at bounding box center [507, 13] width 17 height 17
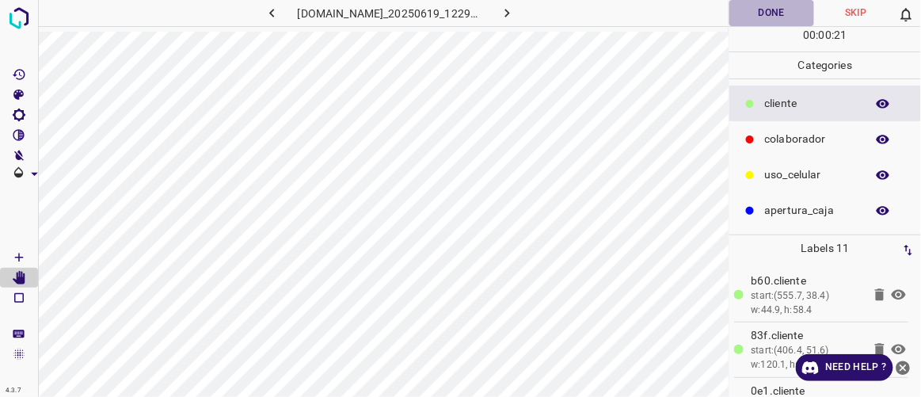
click at [756, 15] on button "Done" at bounding box center [771, 13] width 84 height 26
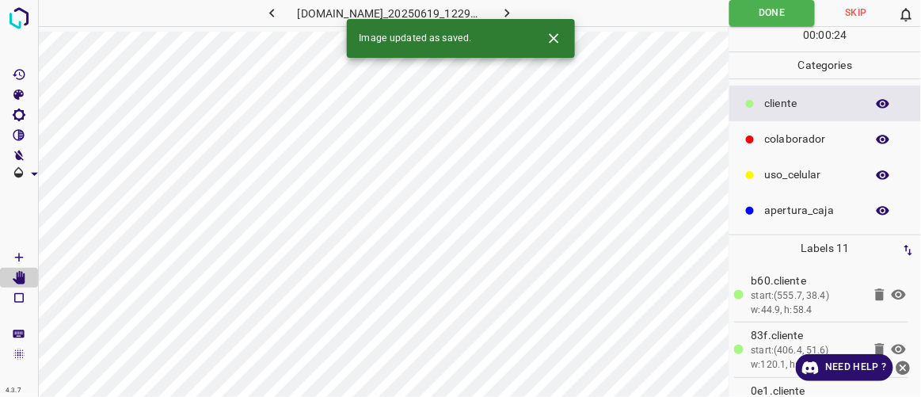
click at [516, 12] on icon "button" at bounding box center [507, 13] width 17 height 17
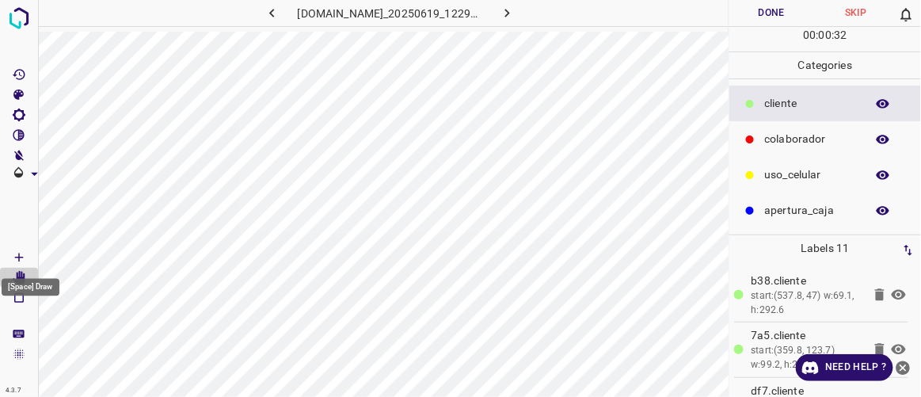
click at [21, 255] on icon "[Space] Draw" at bounding box center [19, 257] width 14 height 14
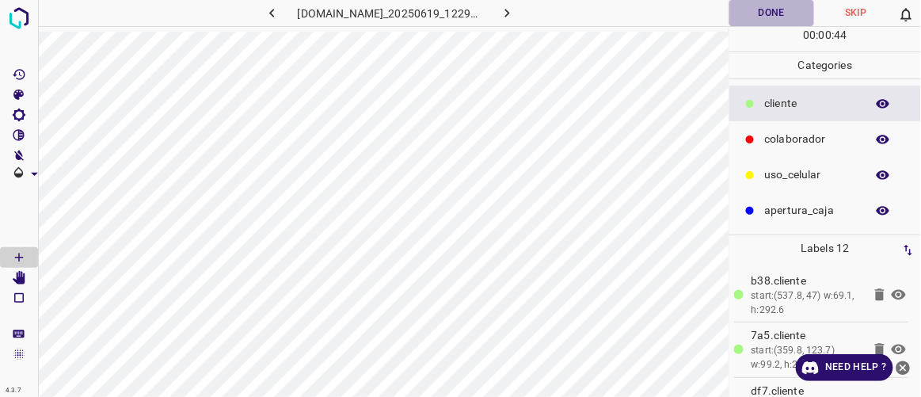
click at [775, 9] on button "Done" at bounding box center [771, 13] width 84 height 26
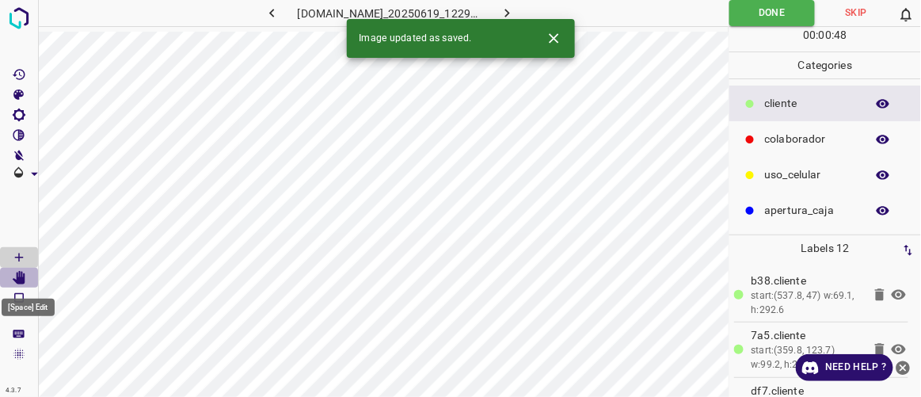
click at [21, 276] on icon "[Space] Edit" at bounding box center [19, 278] width 13 height 14
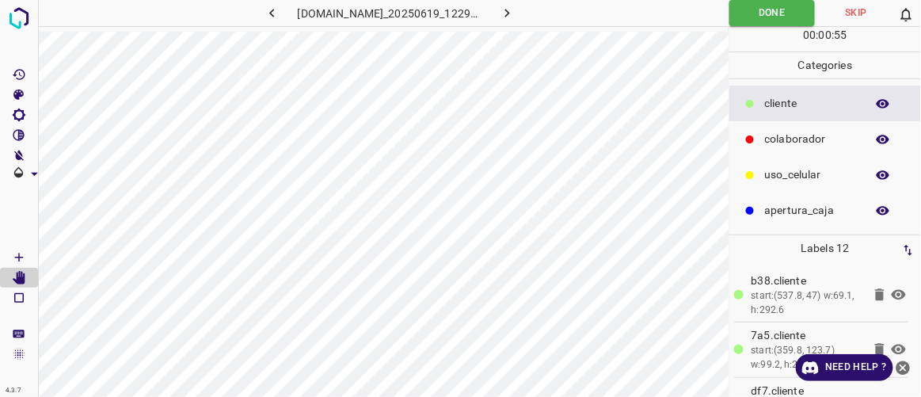
click at [516, 9] on icon "button" at bounding box center [507, 13] width 17 height 17
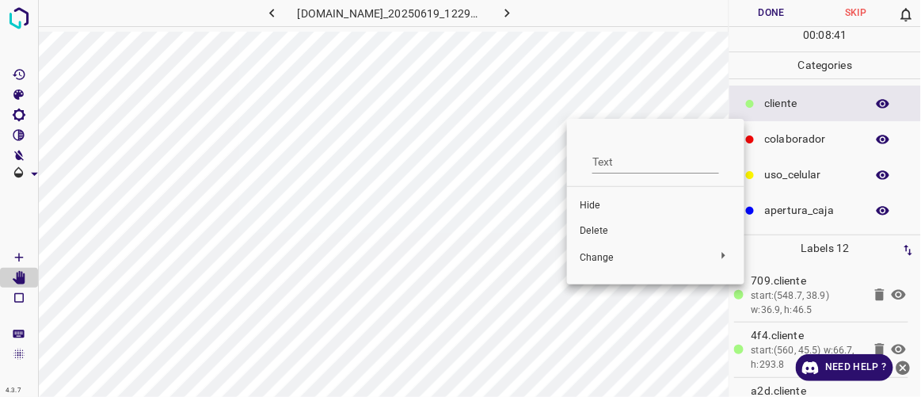
click at [592, 227] on span "Delete" at bounding box center [656, 231] width 152 height 14
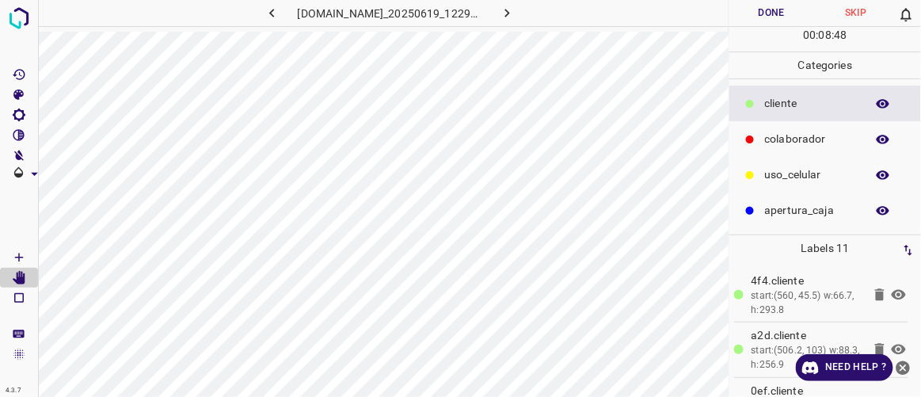
click at [759, 3] on button "Done" at bounding box center [771, 13] width 84 height 26
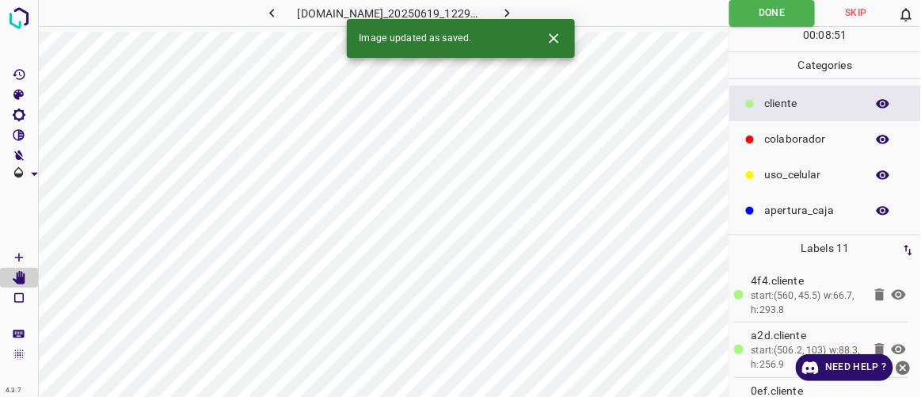
click at [516, 10] on icon "button" at bounding box center [507, 13] width 17 height 17
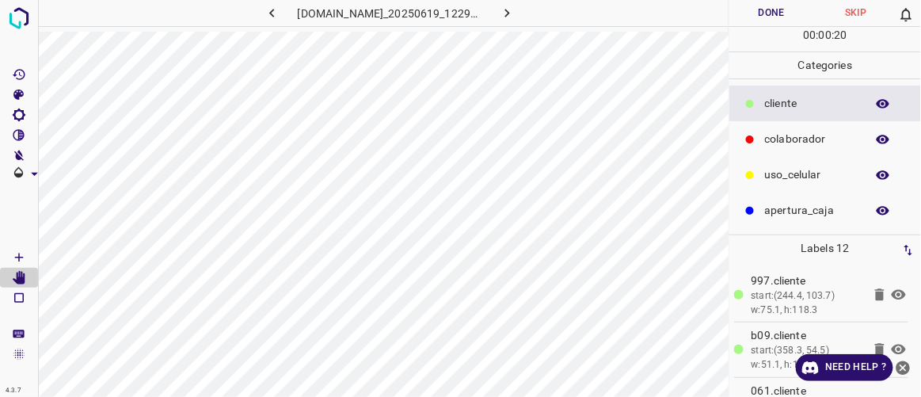
click at [779, 16] on button "Done" at bounding box center [771, 13] width 84 height 26
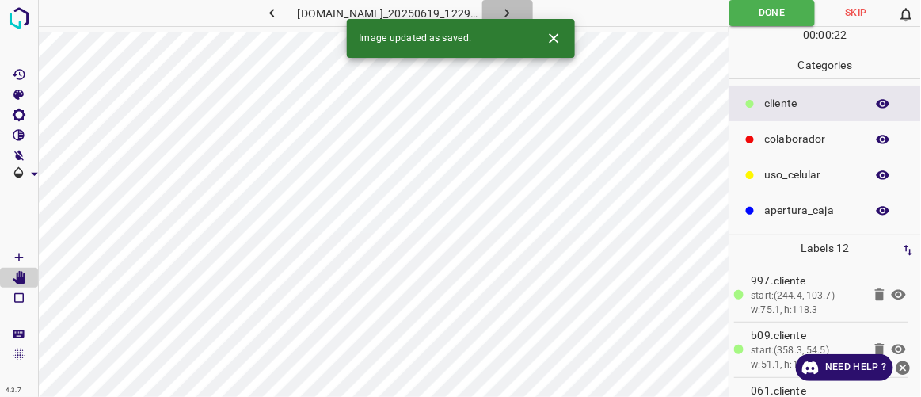
click at [516, 16] on icon "button" at bounding box center [507, 13] width 17 height 17
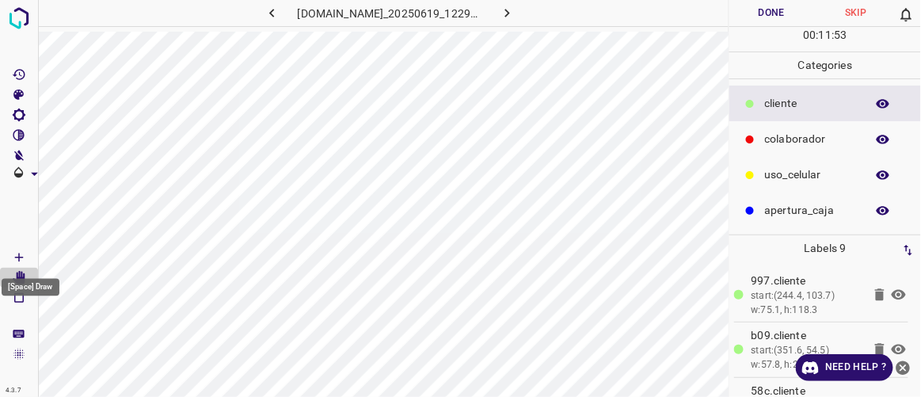
click at [23, 257] on icon "[Space] Draw" at bounding box center [19, 257] width 14 height 14
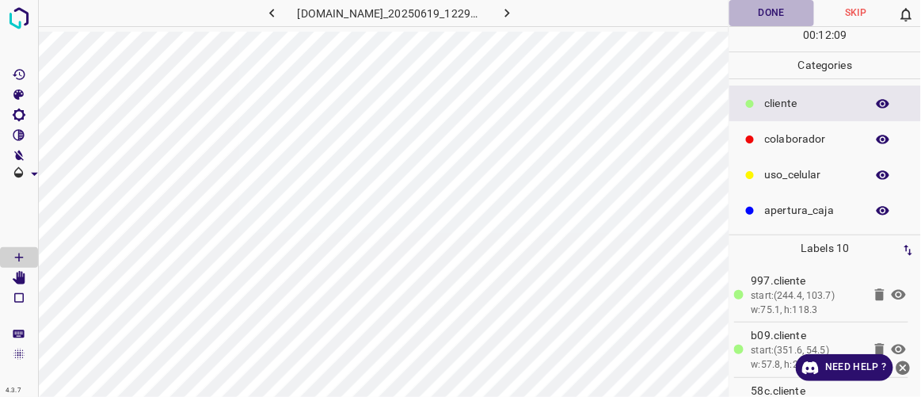
click at [778, 13] on button "Done" at bounding box center [771, 13] width 84 height 26
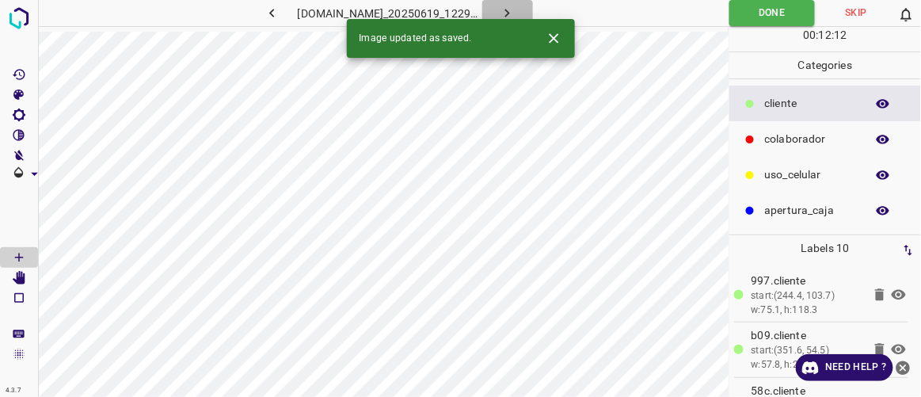
click at [525, 4] on button "button" at bounding box center [507, 13] width 51 height 26
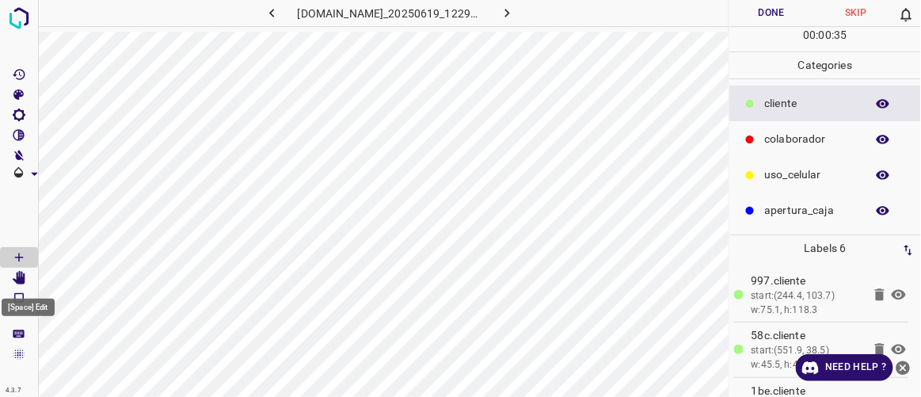
click at [25, 281] on icon "[Space] Edit" at bounding box center [19, 278] width 13 height 14
click at [774, 1] on button "Done" at bounding box center [771, 13] width 84 height 26
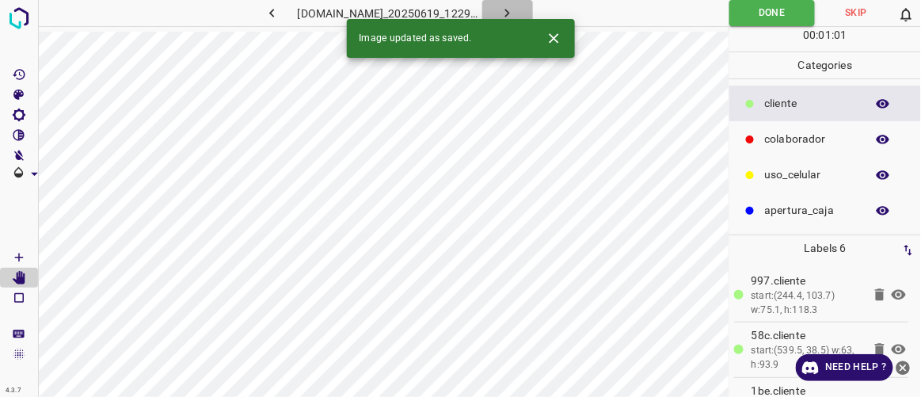
click at [533, 13] on button "button" at bounding box center [507, 13] width 51 height 26
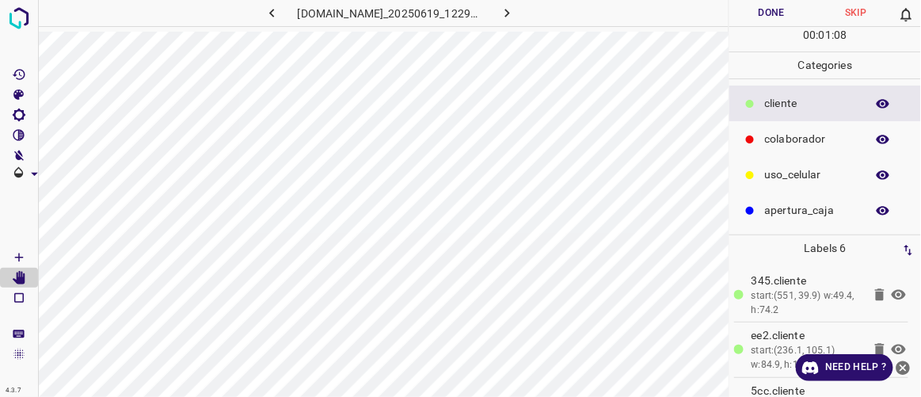
click at [768, 17] on button "Done" at bounding box center [771, 13] width 84 height 26
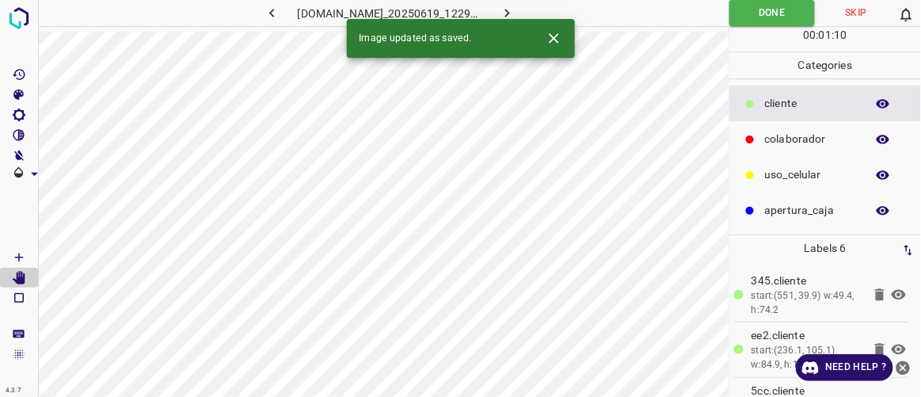
click at [516, 17] on icon "button" at bounding box center [507, 13] width 17 height 17
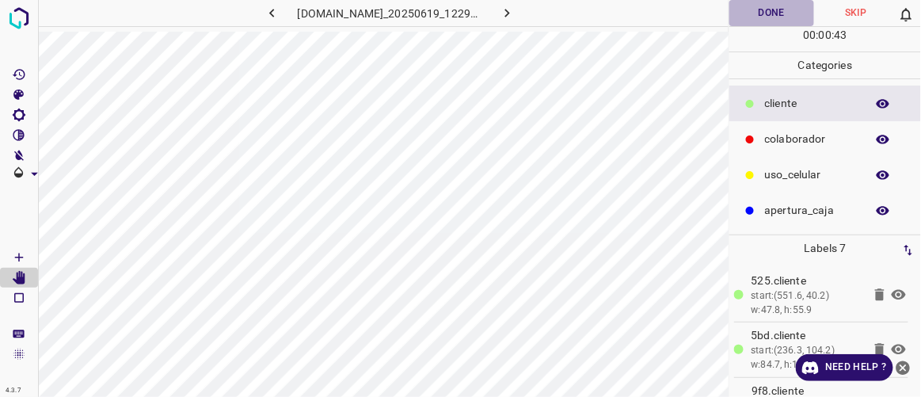
click at [776, 18] on button "Done" at bounding box center [771, 13] width 84 height 26
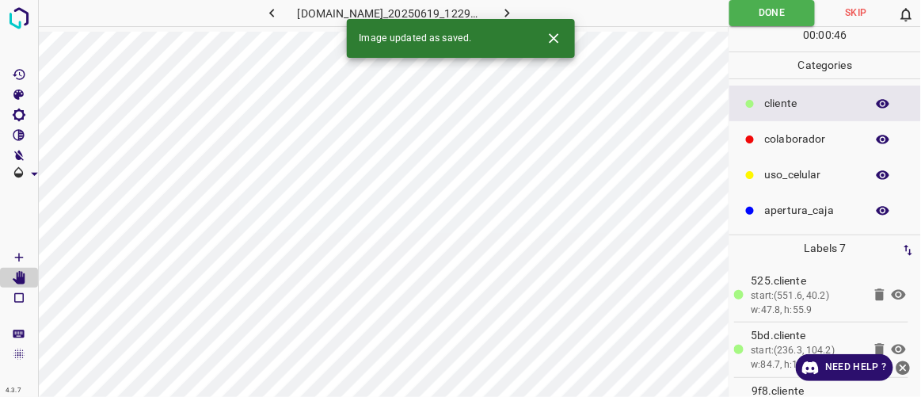
click at [516, 8] on icon "button" at bounding box center [507, 13] width 17 height 17
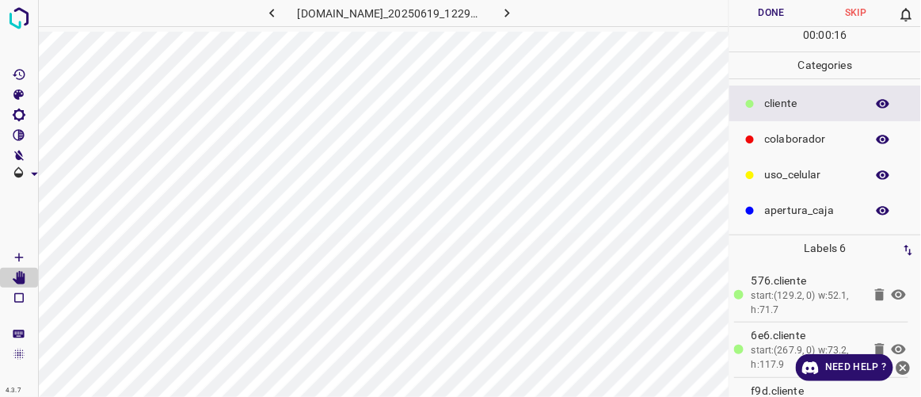
click at [801, 8] on button "Done" at bounding box center [771, 13] width 84 height 26
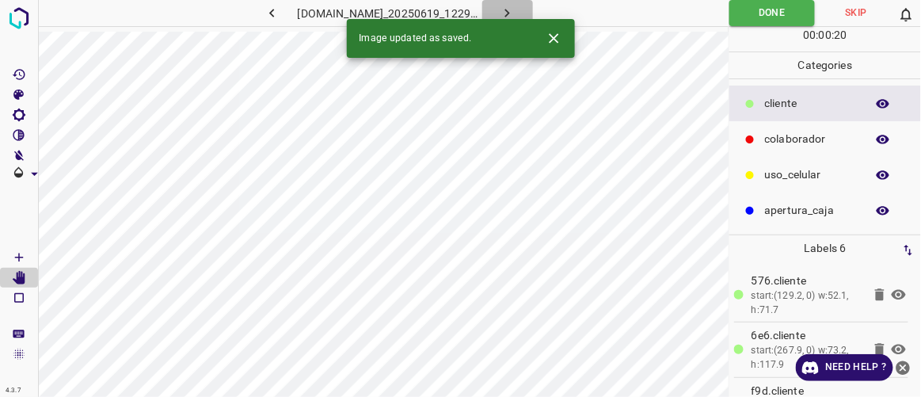
click at [516, 18] on icon "button" at bounding box center [507, 13] width 17 height 17
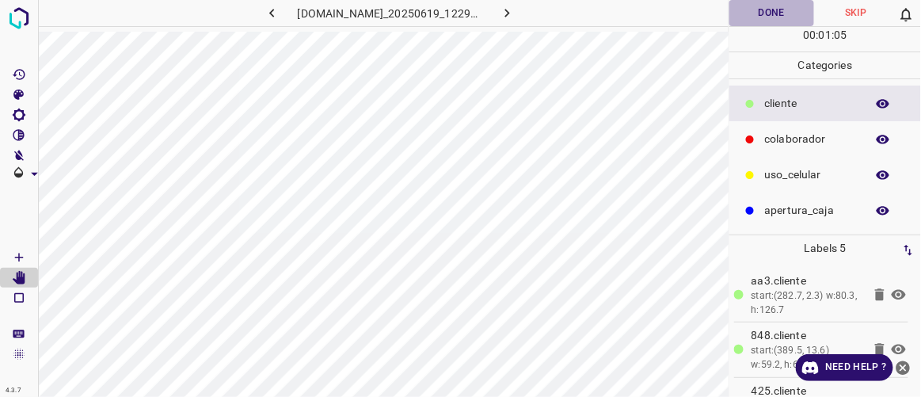
click at [768, 18] on button "Done" at bounding box center [771, 13] width 84 height 26
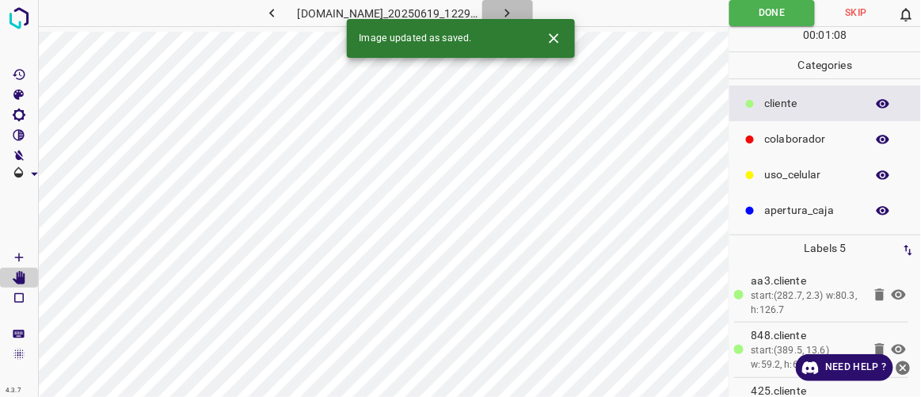
click at [516, 16] on icon "button" at bounding box center [507, 13] width 17 height 17
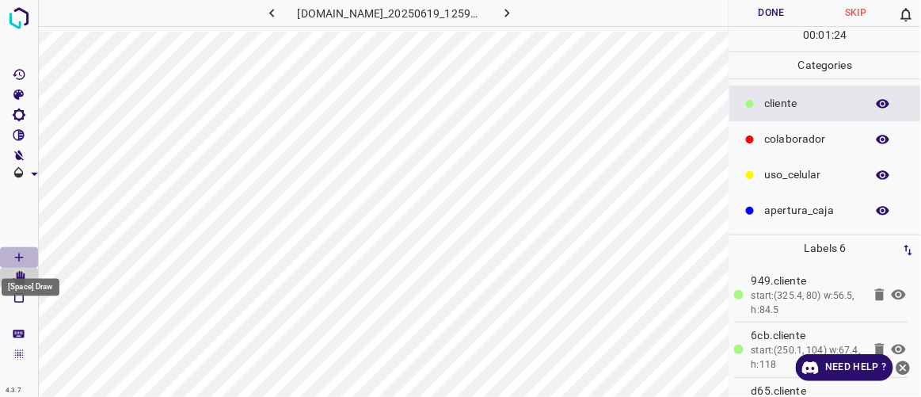
click at [21, 253] on icon "[Space] Draw" at bounding box center [19, 257] width 14 height 14
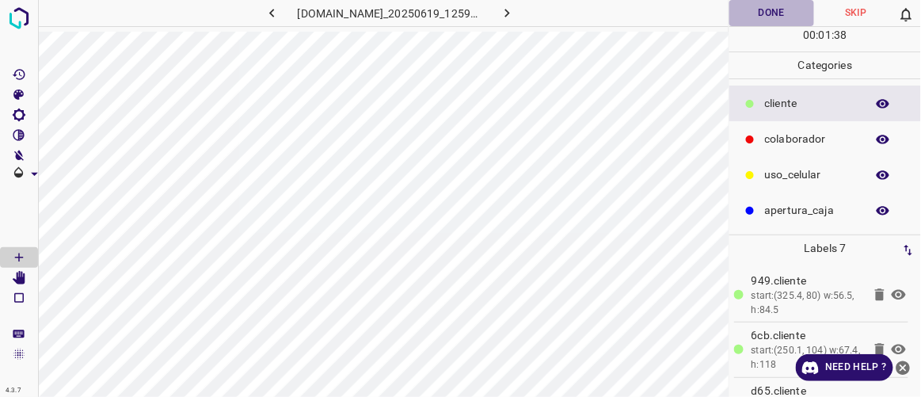
click at [779, 17] on button "Done" at bounding box center [771, 13] width 84 height 26
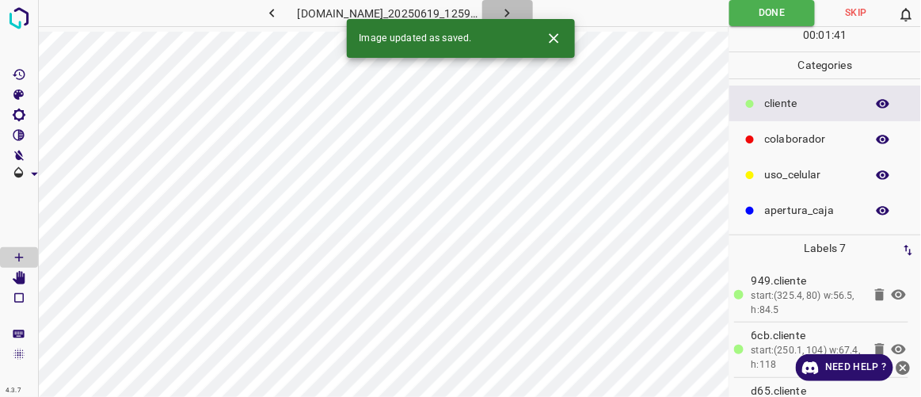
click at [533, 13] on button "button" at bounding box center [507, 13] width 51 height 26
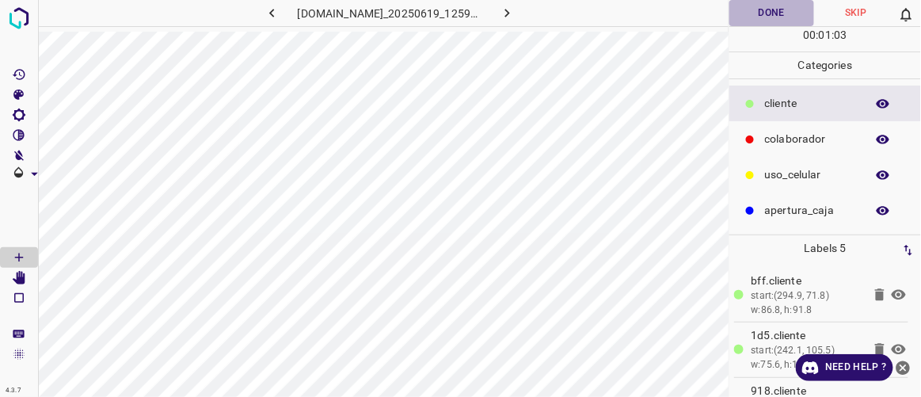
click at [783, 9] on button "Done" at bounding box center [771, 13] width 84 height 26
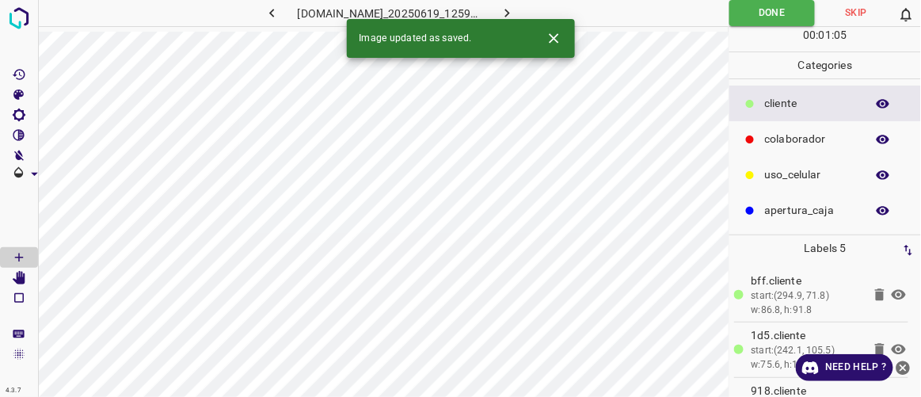
click at [510, 15] on icon "button" at bounding box center [507, 13] width 5 height 9
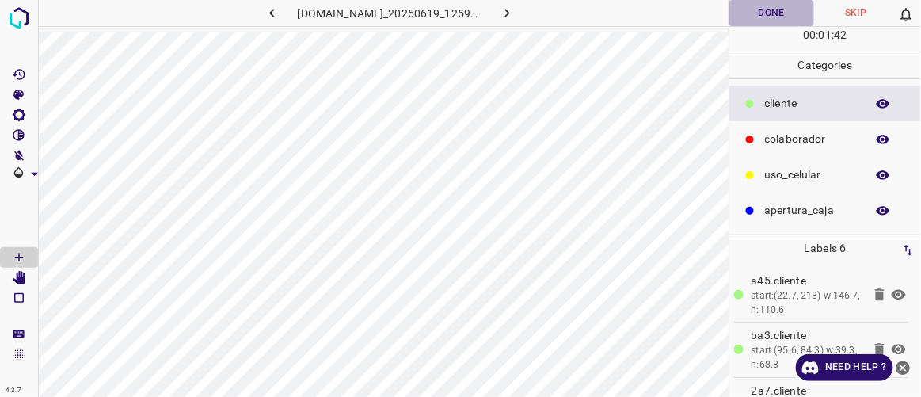
click at [775, 13] on button "Done" at bounding box center [771, 13] width 84 height 26
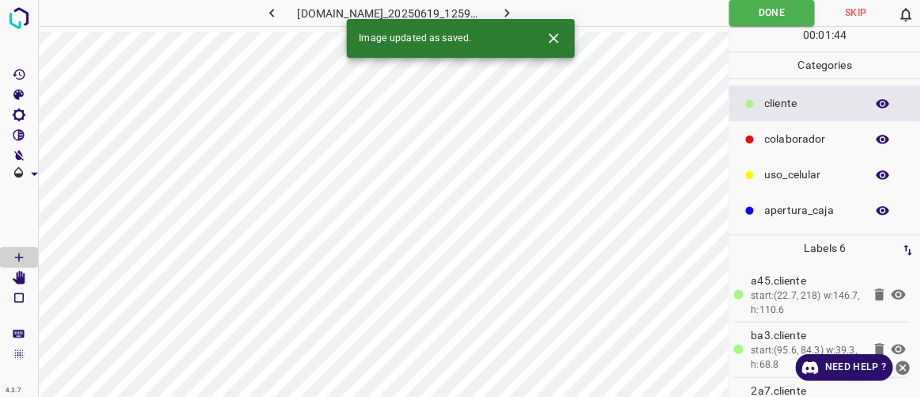
click at [264, 6] on icon "button" at bounding box center [272, 13] width 17 height 17
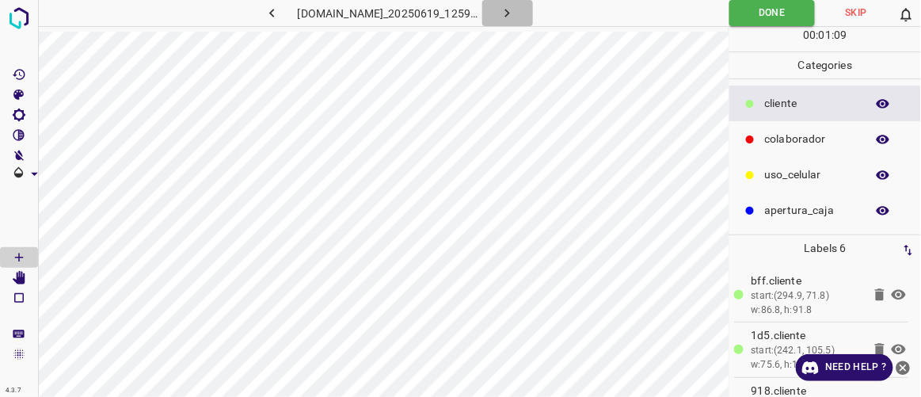
click at [516, 10] on icon "button" at bounding box center [507, 13] width 17 height 17
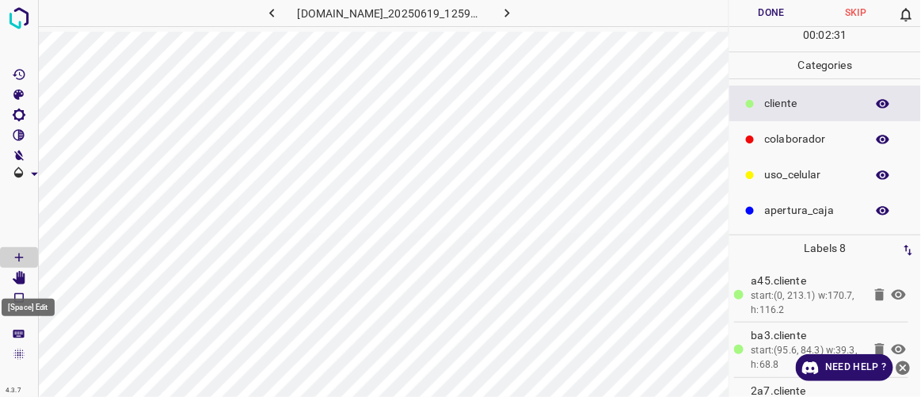
click at [13, 278] on icon "[Space] Edit" at bounding box center [19, 278] width 14 height 14
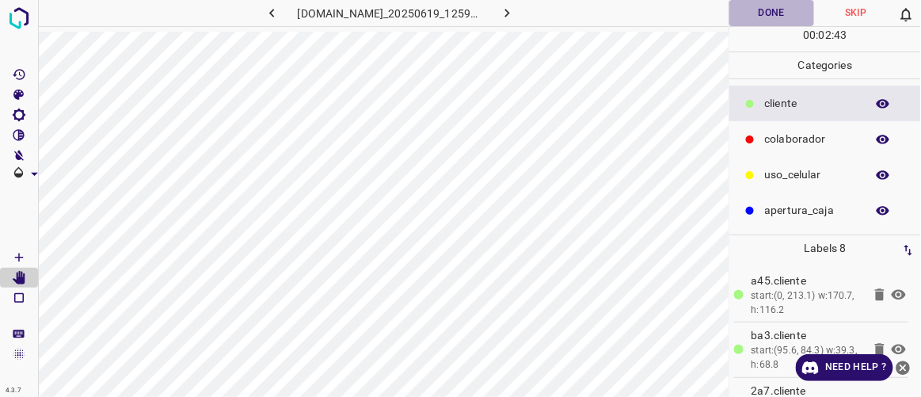
click at [768, 16] on button "Done" at bounding box center [771, 13] width 84 height 26
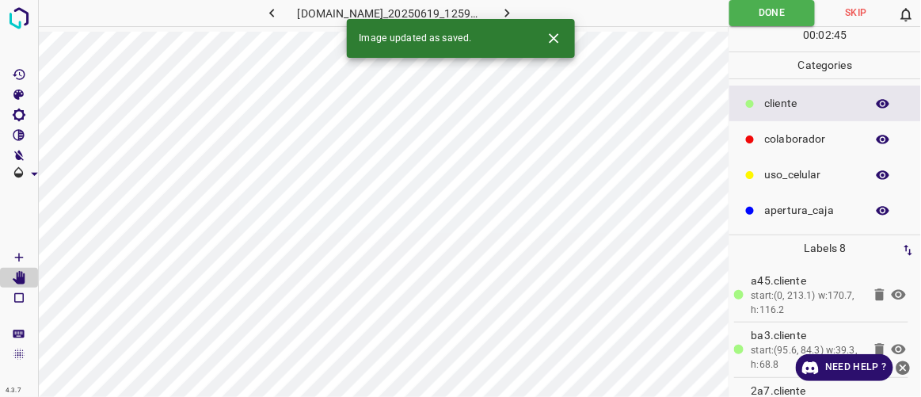
click at [533, 7] on button "button" at bounding box center [507, 13] width 51 height 26
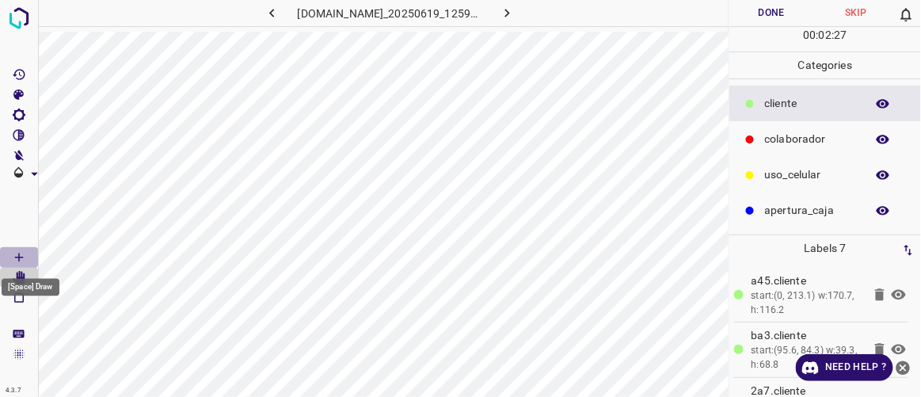
click at [23, 260] on icon "[Space] Draw" at bounding box center [19, 257] width 14 height 14
click at [778, 12] on button "Done" at bounding box center [771, 13] width 84 height 26
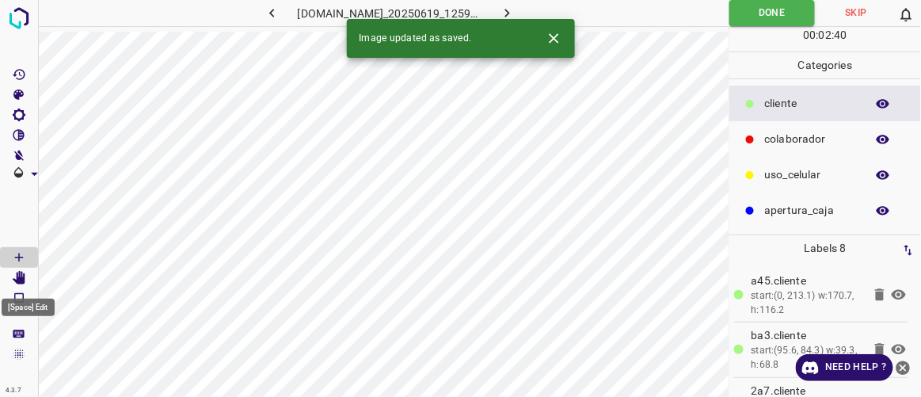
click at [22, 280] on icon "[Space] Edit" at bounding box center [19, 278] width 13 height 14
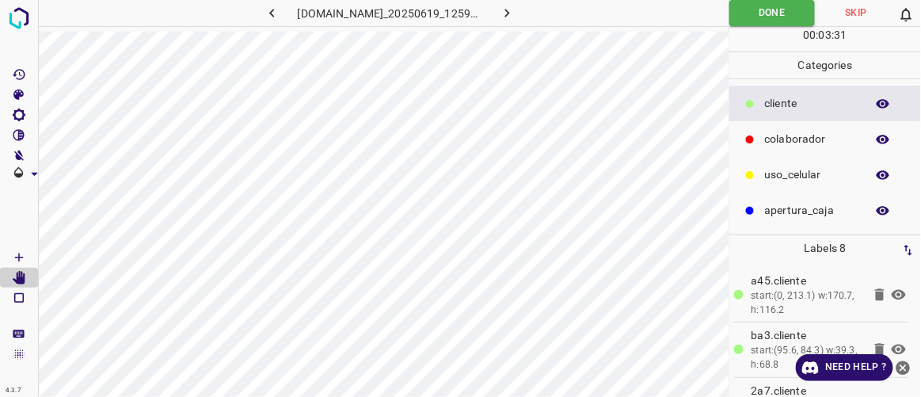
click at [516, 5] on icon "button" at bounding box center [507, 13] width 17 height 17
